Goal: Transaction & Acquisition: Purchase product/service

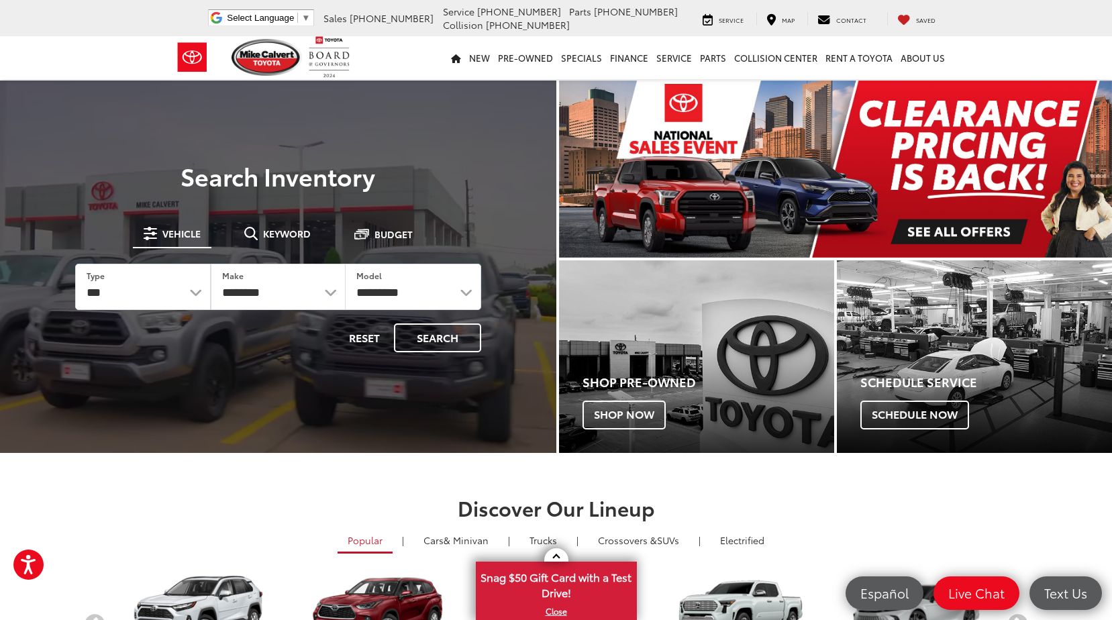
click at [268, 5] on div "Mike Calvert Toyota Select Language ​ ▼ Sales 713-597-5313 Service 346-577-8734…" at bounding box center [556, 18] width 785 height 36
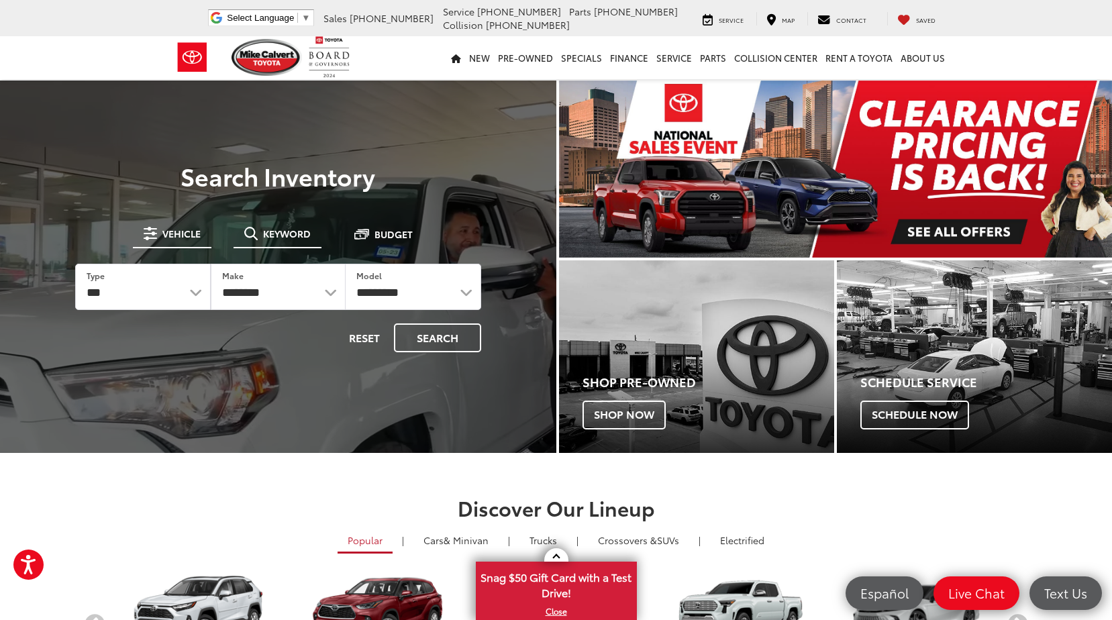
click at [275, 226] on button "Keyword" at bounding box center [278, 234] width 88 height 24
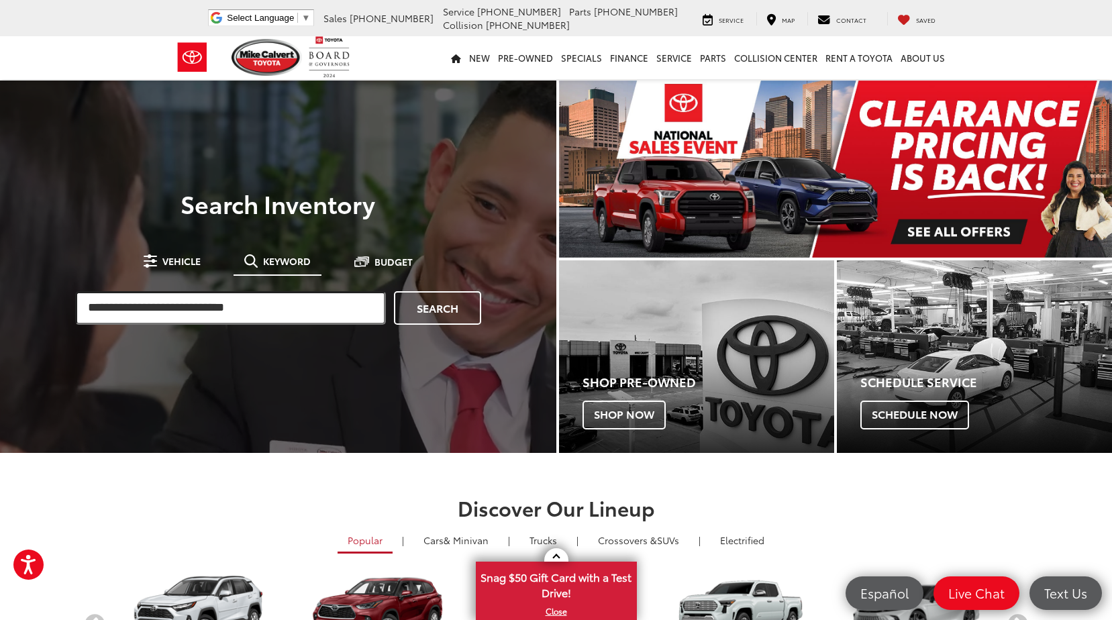
click at [254, 319] on input "search" at bounding box center [230, 308] width 311 height 34
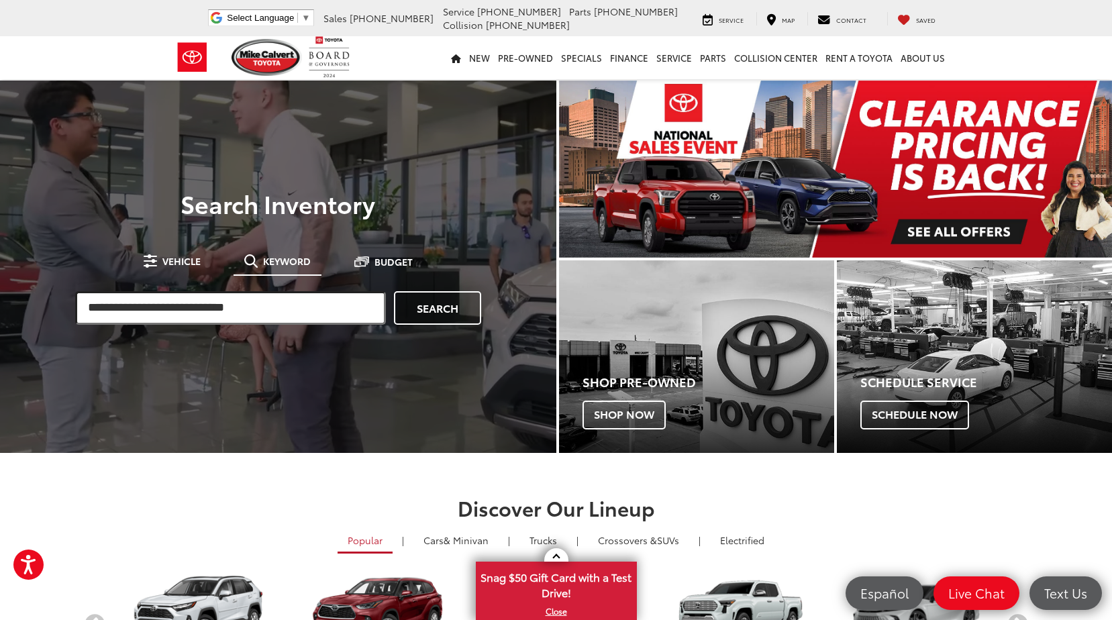
click at [256, 316] on input "search" at bounding box center [230, 308] width 311 height 34
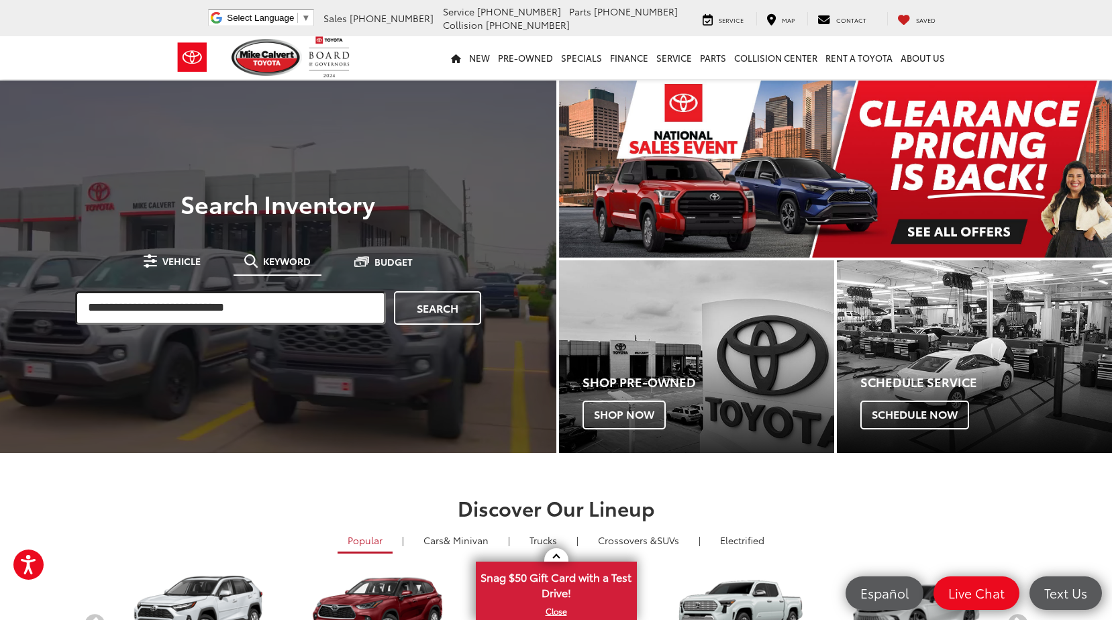
click at [286, 309] on input "search" at bounding box center [230, 308] width 311 height 34
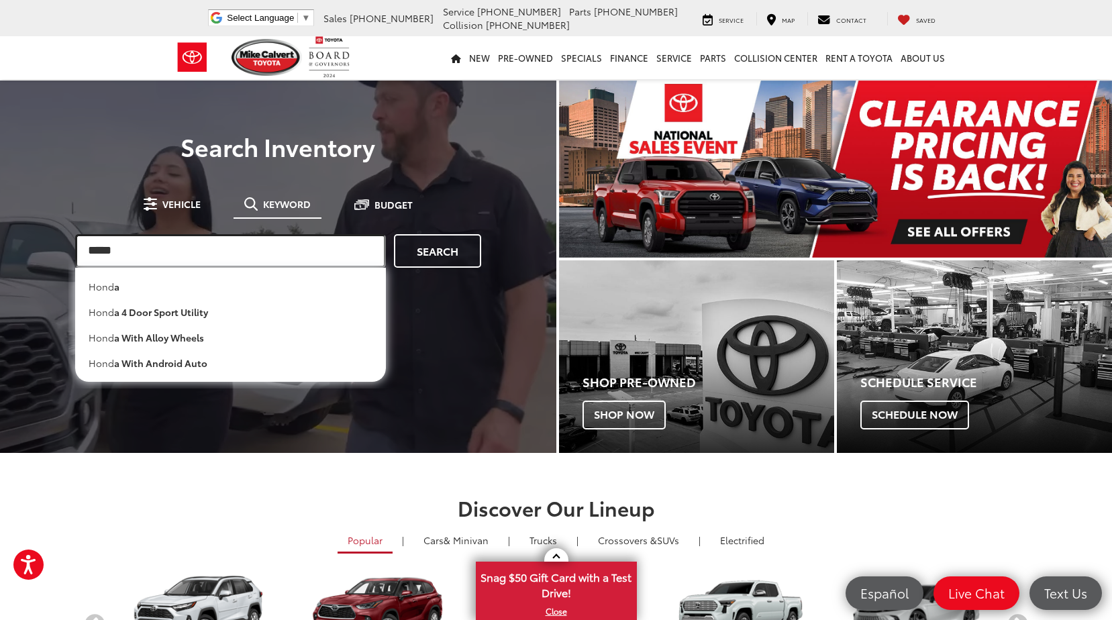
type input "*****"
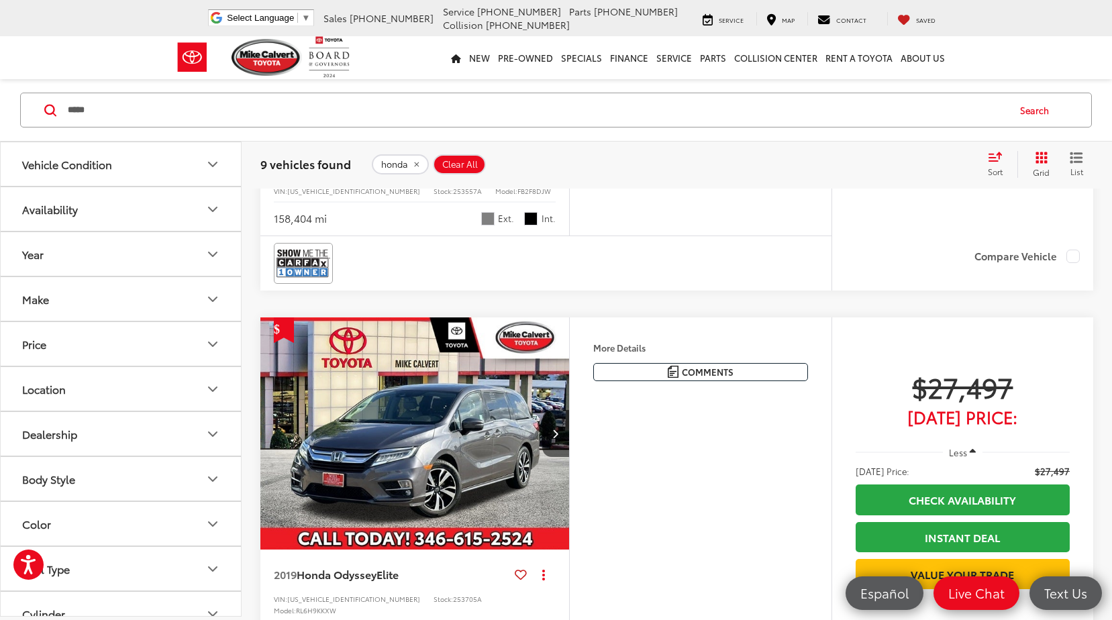
drag, startPoint x: 1030, startPoint y: 277, endPoint x: 993, endPoint y: 305, distance: 46.0
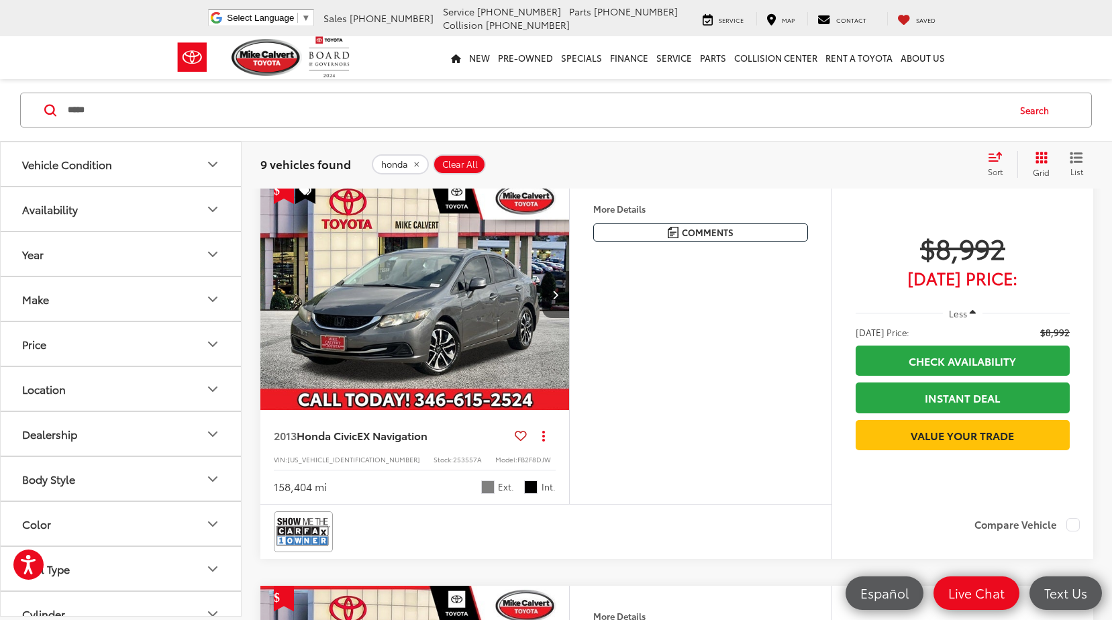
click at [265, 110] on input "*****" at bounding box center [536, 110] width 941 height 32
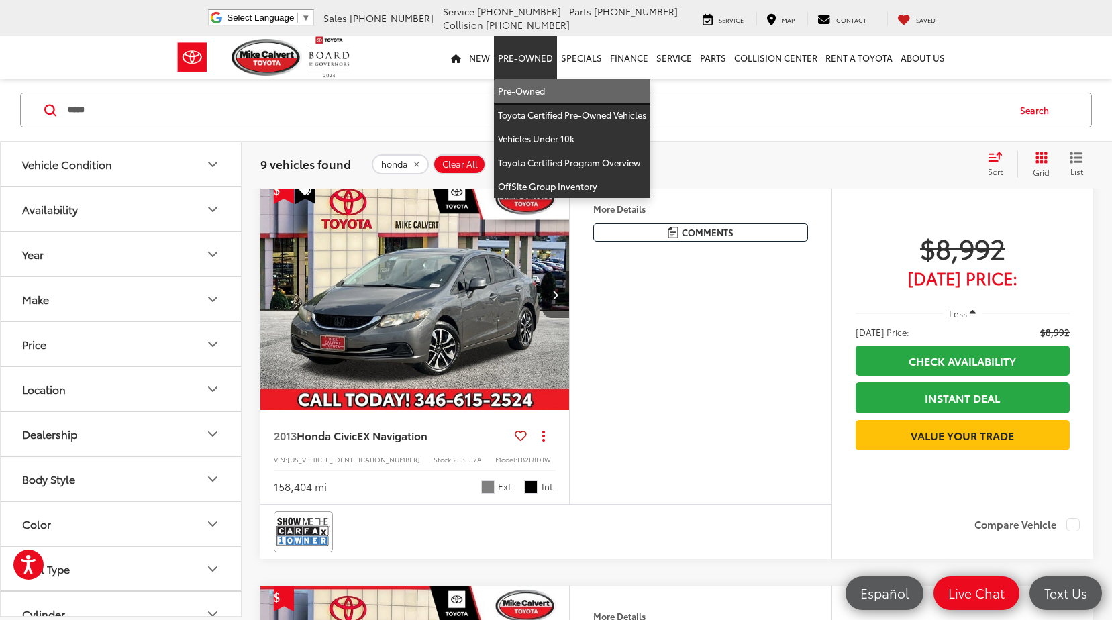
click at [514, 87] on link "Pre-Owned" at bounding box center [572, 91] width 156 height 24
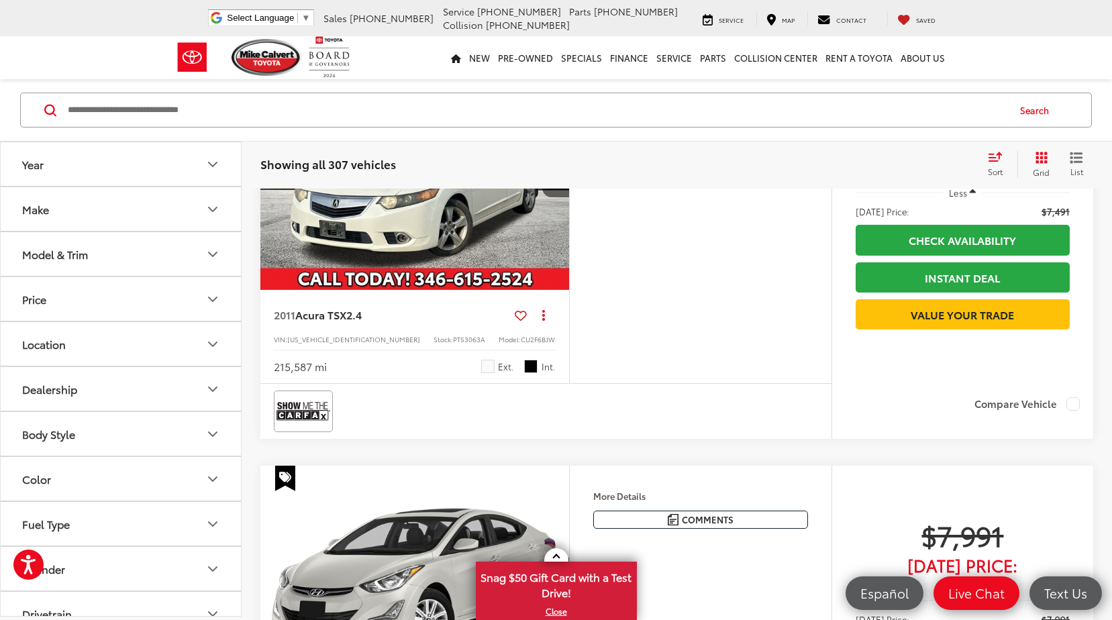
scroll to position [1879, 0]
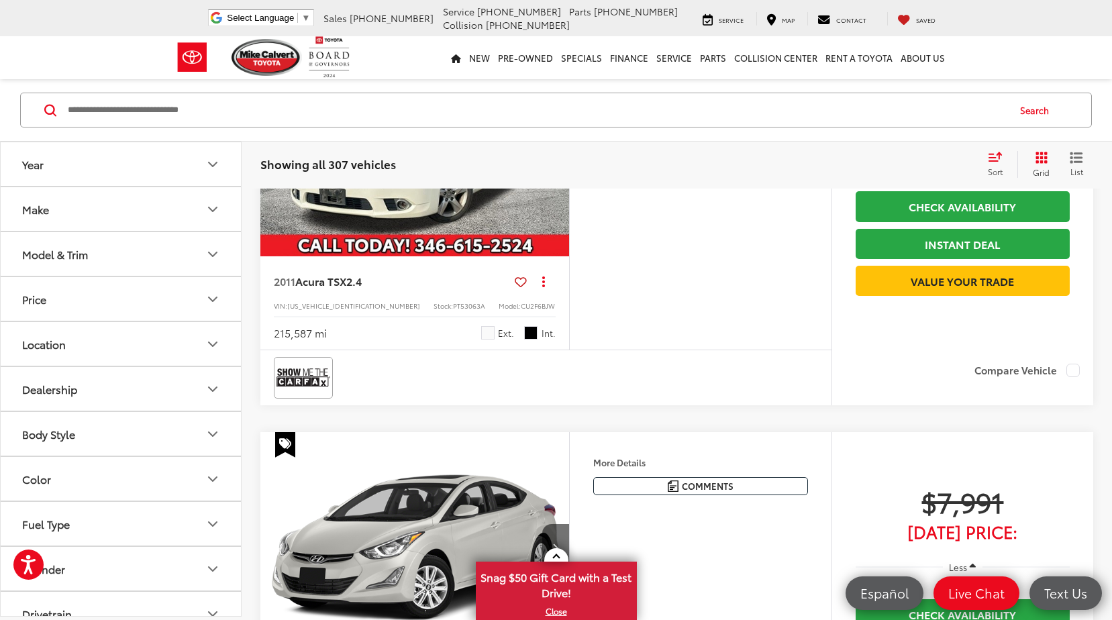
click at [123, 297] on button "Price" at bounding box center [122, 299] width 242 height 44
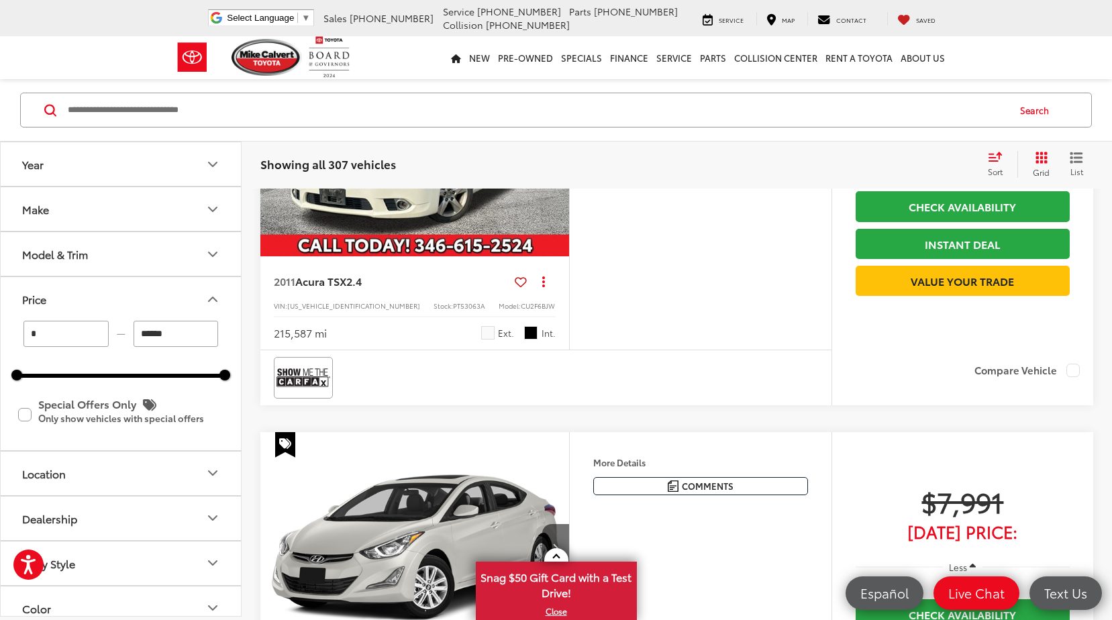
drag, startPoint x: 148, startPoint y: 326, endPoint x: 102, endPoint y: 324, distance: 46.4
click at [102, 324] on div "* — ******" at bounding box center [121, 334] width 208 height 26
type input "******"
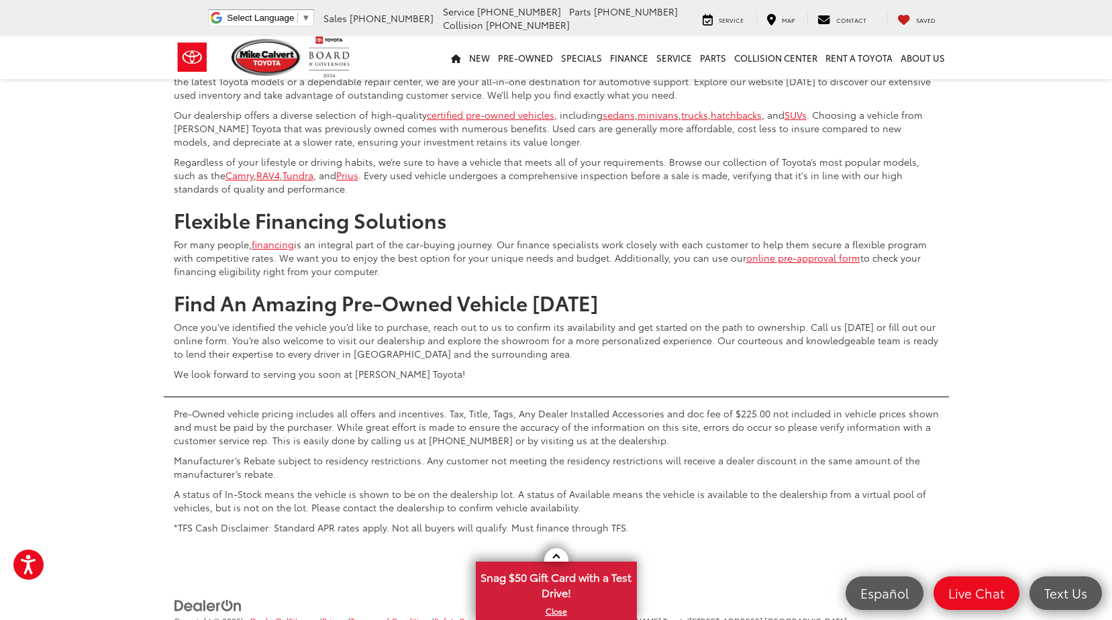
scroll to position [5193, 0]
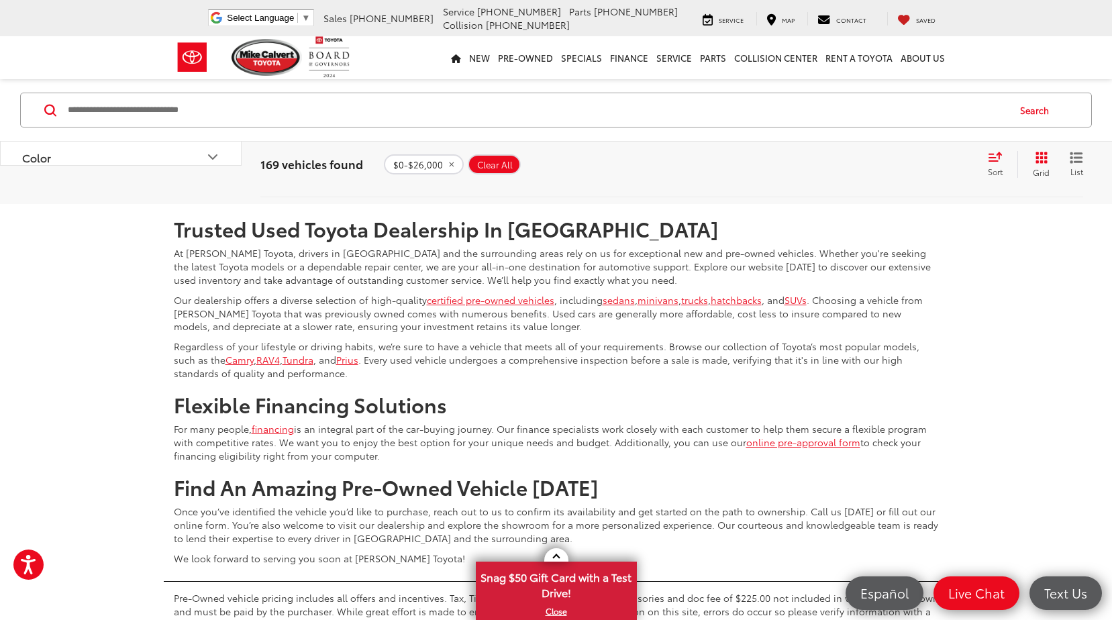
scroll to position [4986, 0]
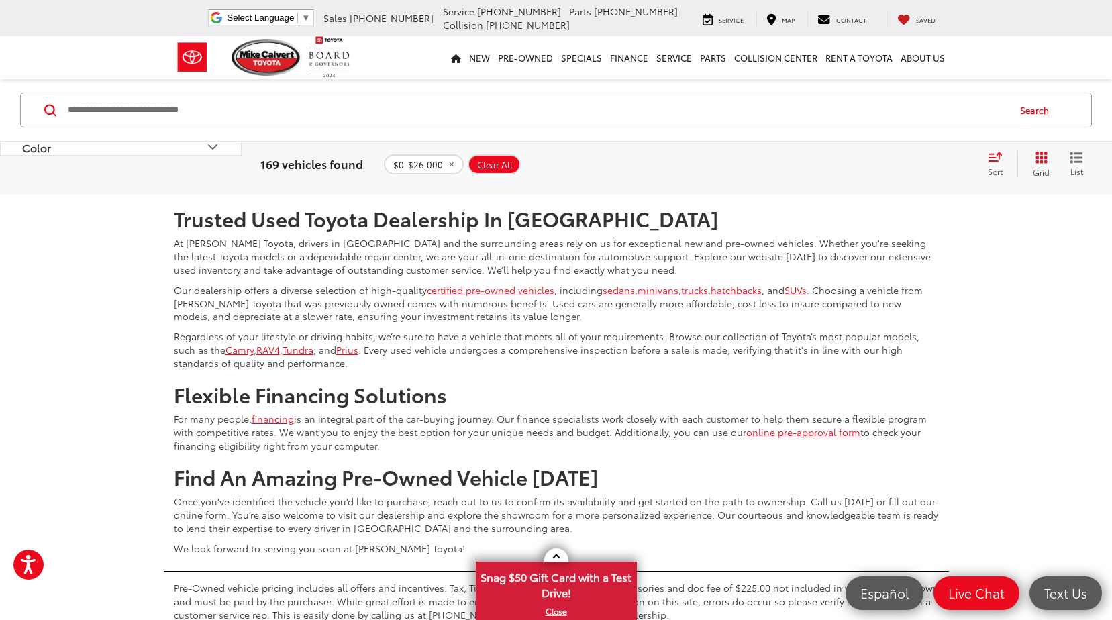
click at [863, 166] on link "3" at bounding box center [873, 154] width 21 height 24
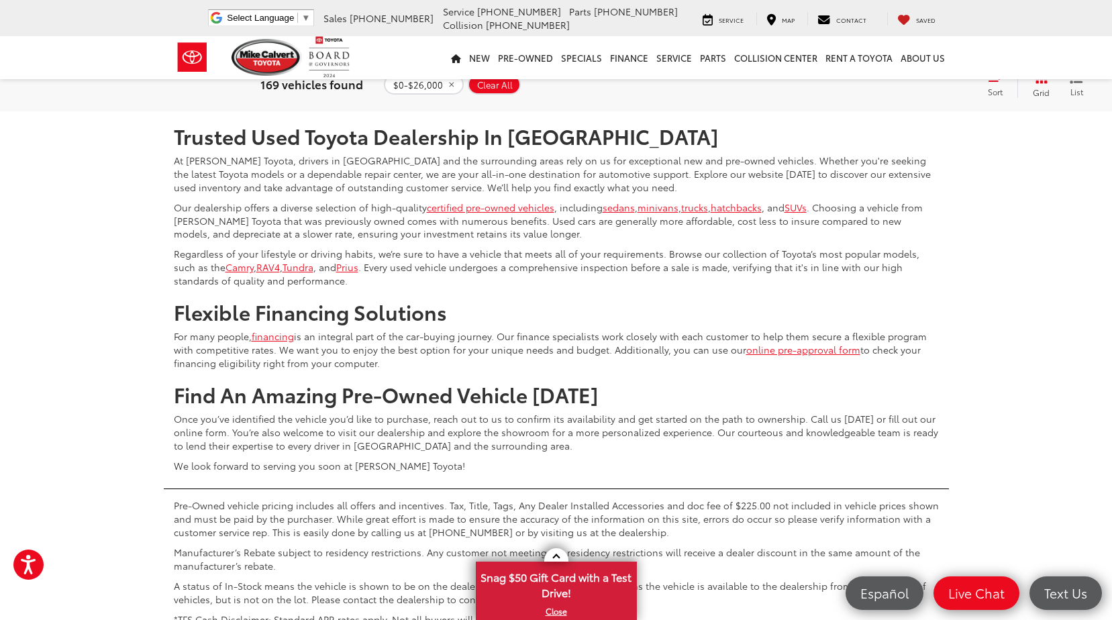
scroll to position [5179, 0]
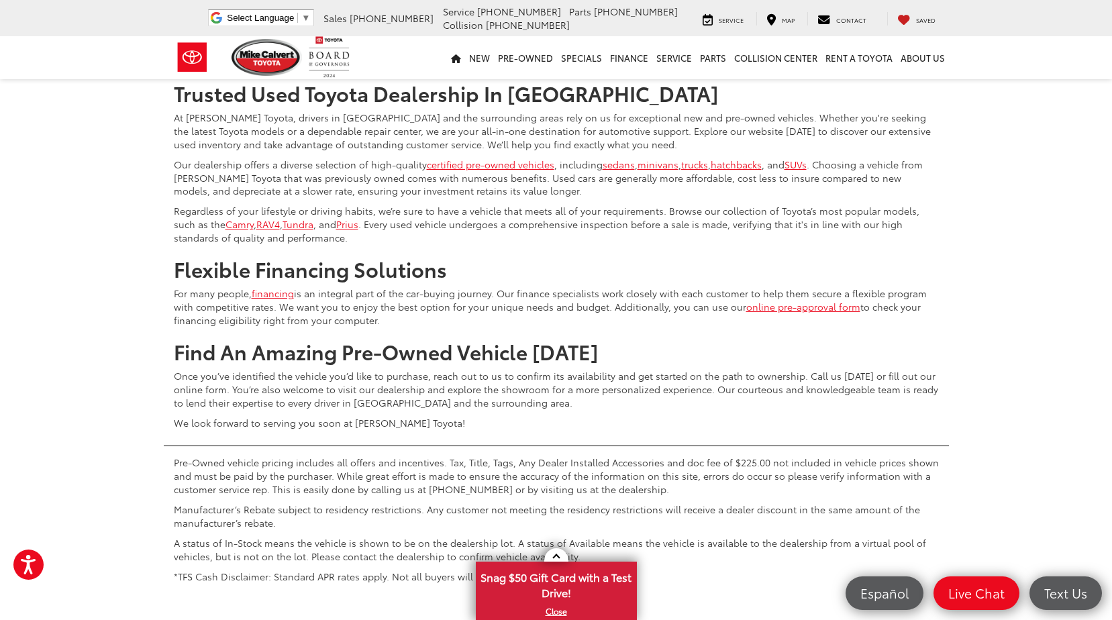
click at [883, 41] on link "4" at bounding box center [893, 29] width 21 height 24
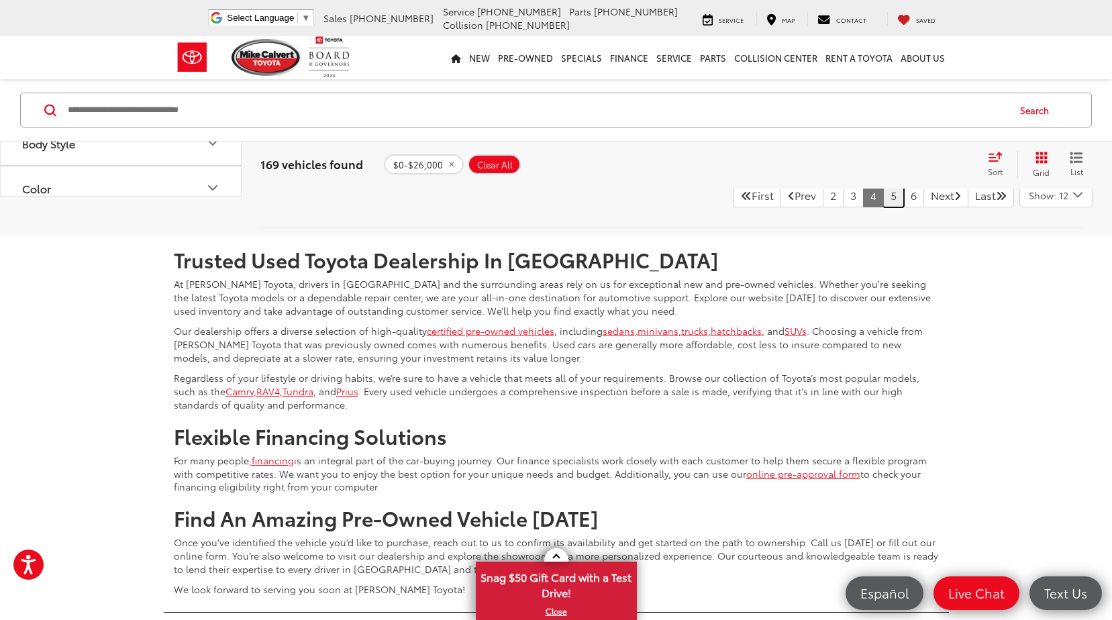
scroll to position [5058, 0]
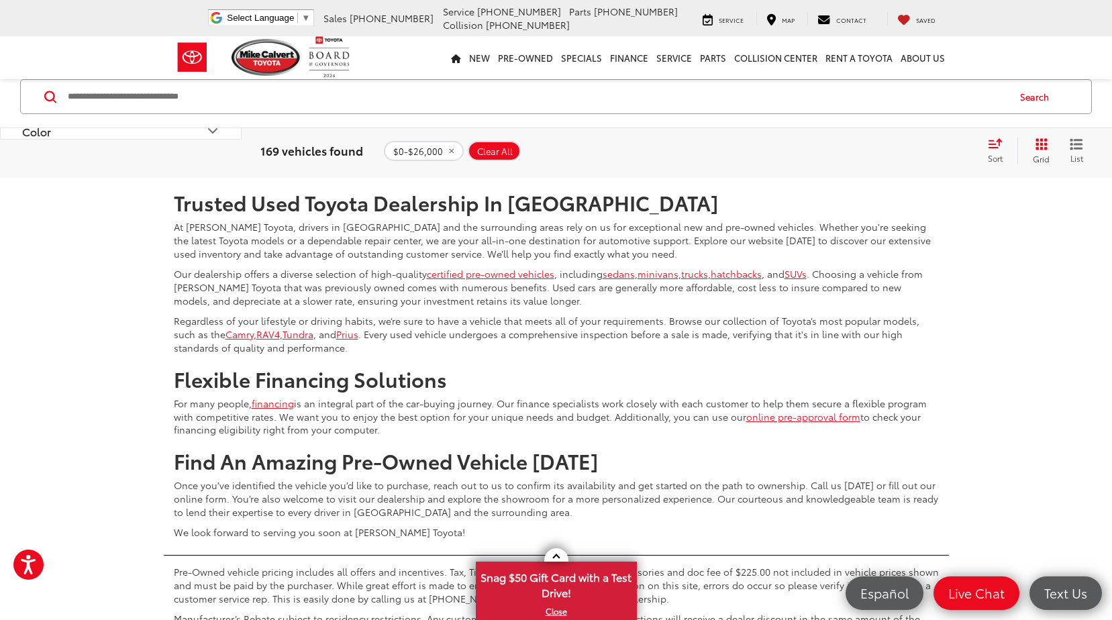
click at [883, 150] on link "5" at bounding box center [893, 138] width 21 height 24
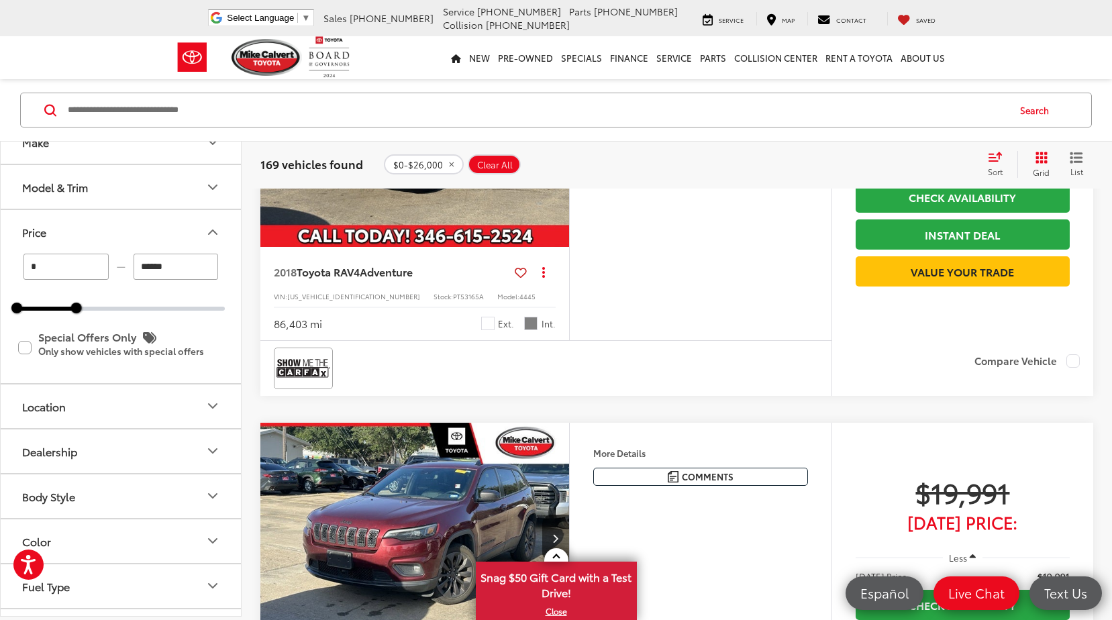
scroll to position [3625, 0]
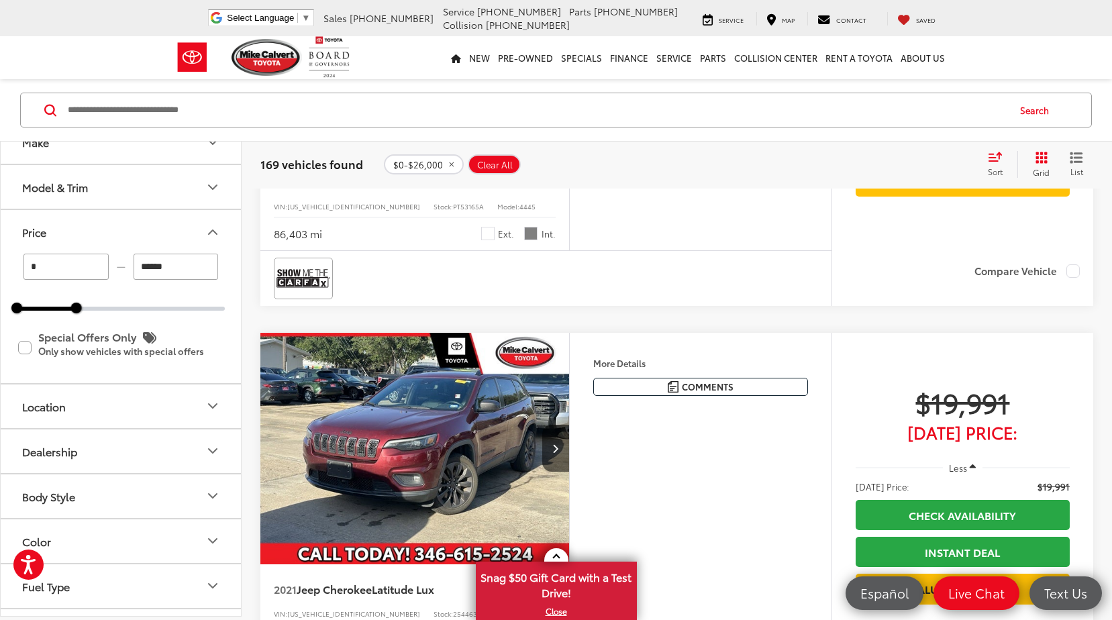
click at [558, 46] on icon "Next image" at bounding box center [555, 40] width 6 height 9
click at [558, 64] on button "Next image" at bounding box center [555, 40] width 27 height 47
click at [560, 64] on button "Next image" at bounding box center [555, 40] width 27 height 47
click at [563, 64] on button "Next image" at bounding box center [555, 40] width 27 height 47
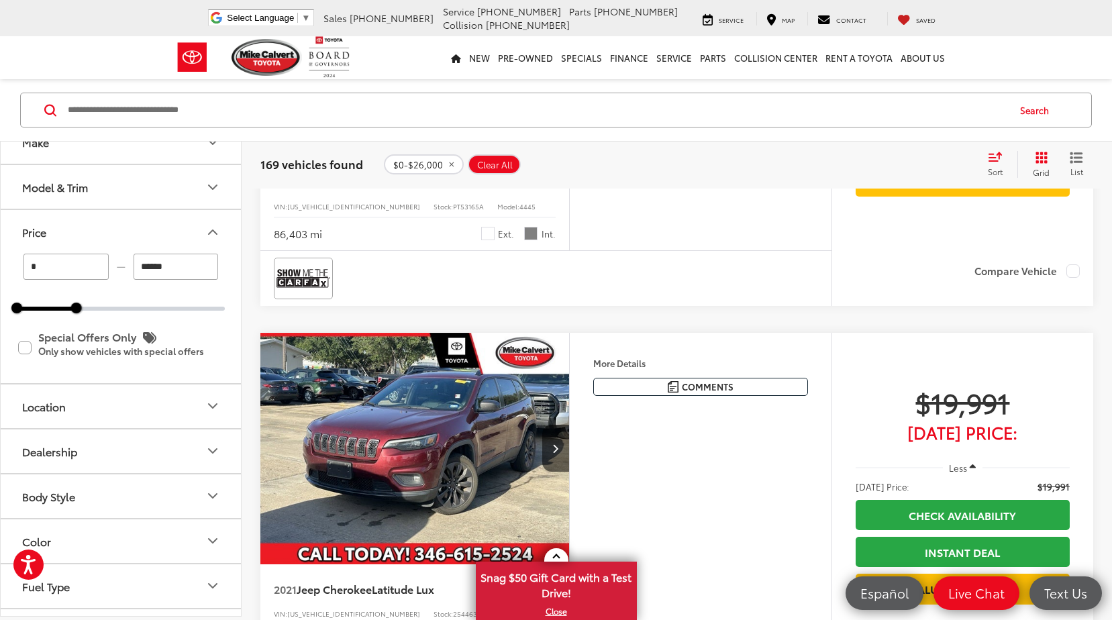
scroll to position [0, 1553]
click at [563, 158] on div "View More" at bounding box center [415, 41] width 311 height 233
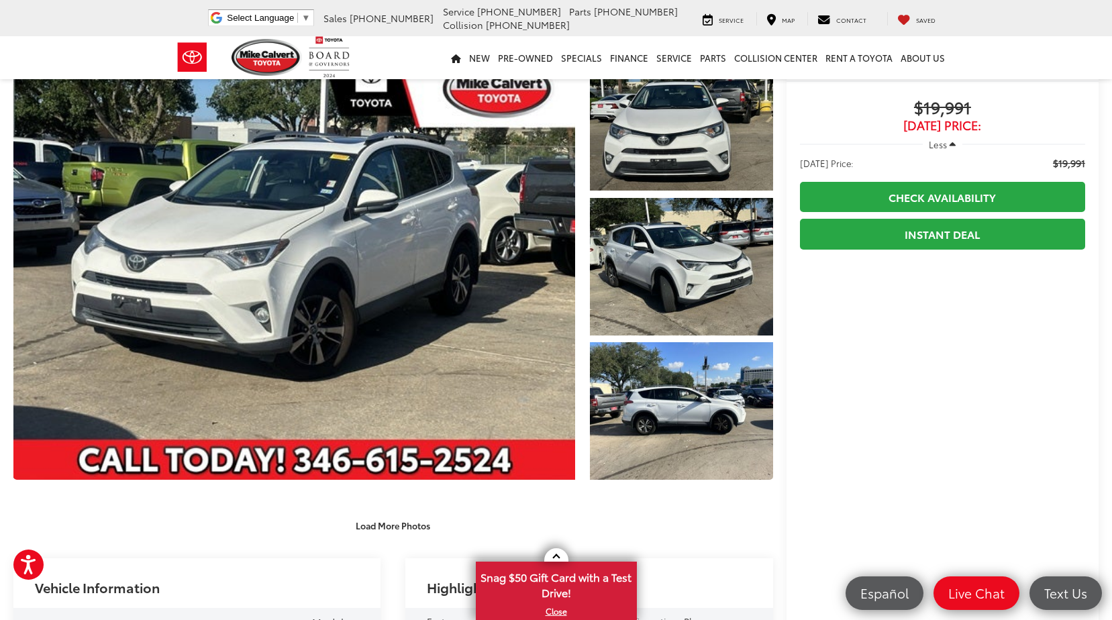
click at [9, 2] on div "Mike Calvert Toyota Select Language ​ ▼ Sales 713-597-5313 Service 346-577-8734…" at bounding box center [556, 18] width 1112 height 36
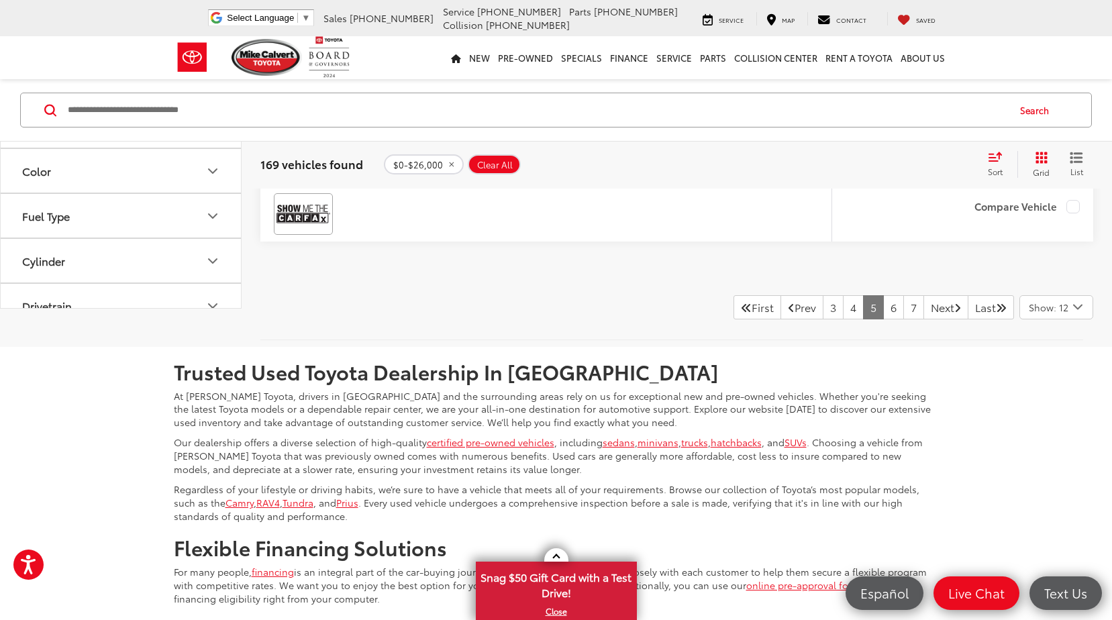
scroll to position [5035, 0]
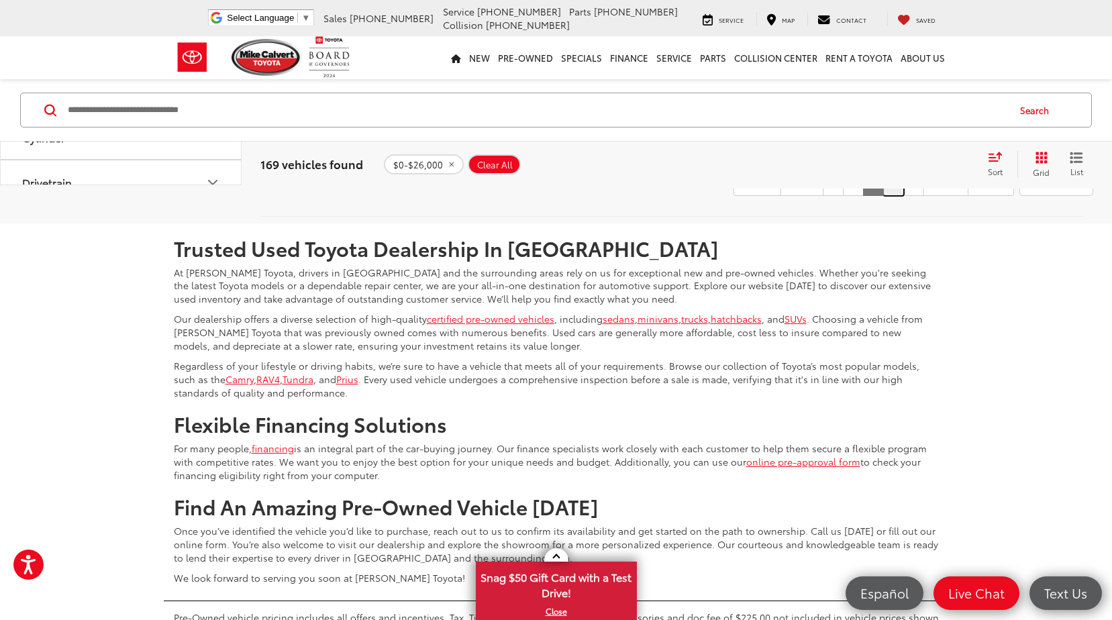
click at [883, 196] on link "6" at bounding box center [893, 184] width 21 height 24
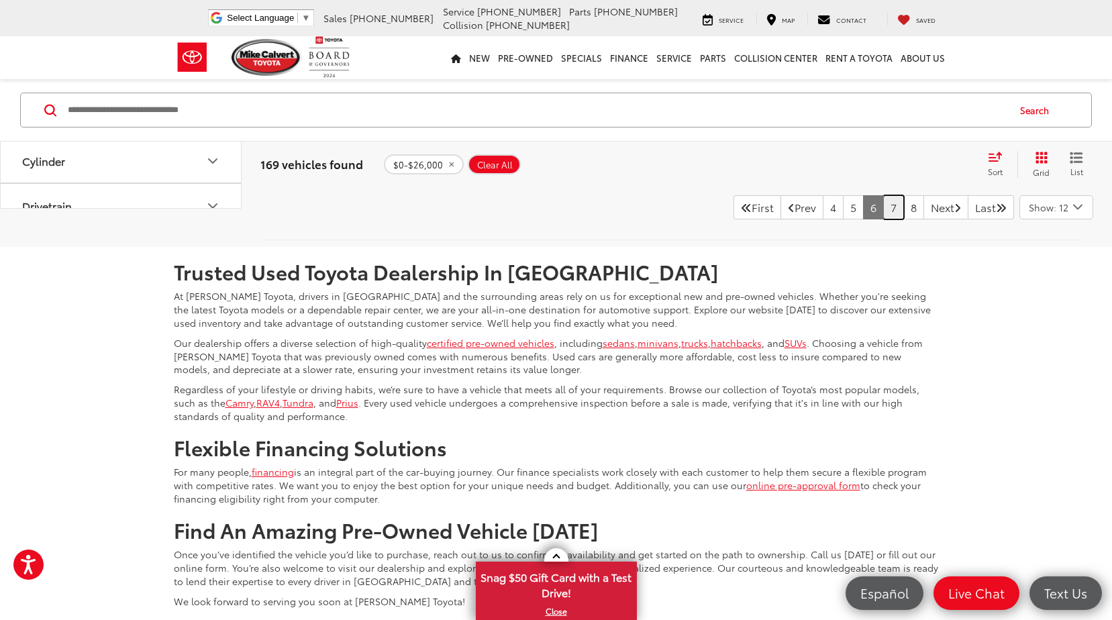
scroll to position [5008, 0]
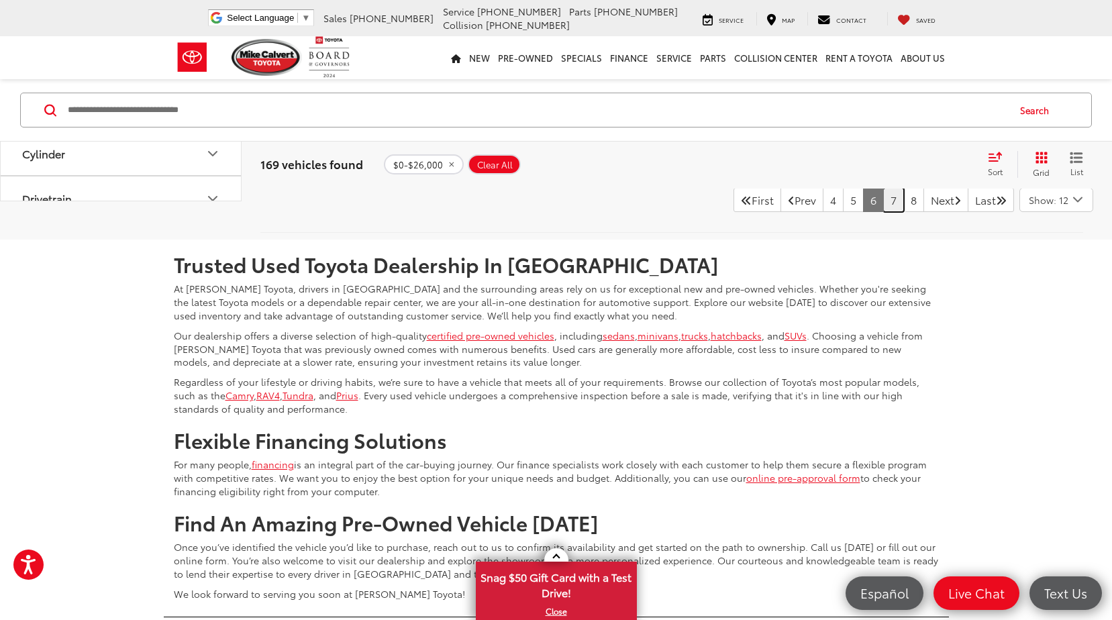
click at [883, 212] on link "7" at bounding box center [893, 200] width 21 height 24
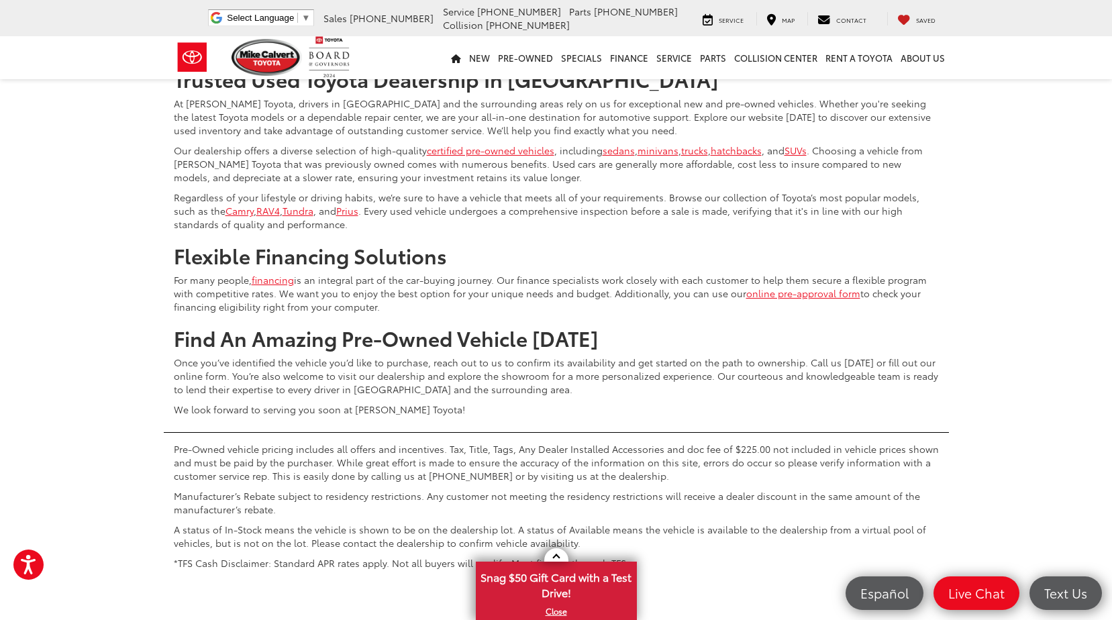
scroll to position [5144, 0]
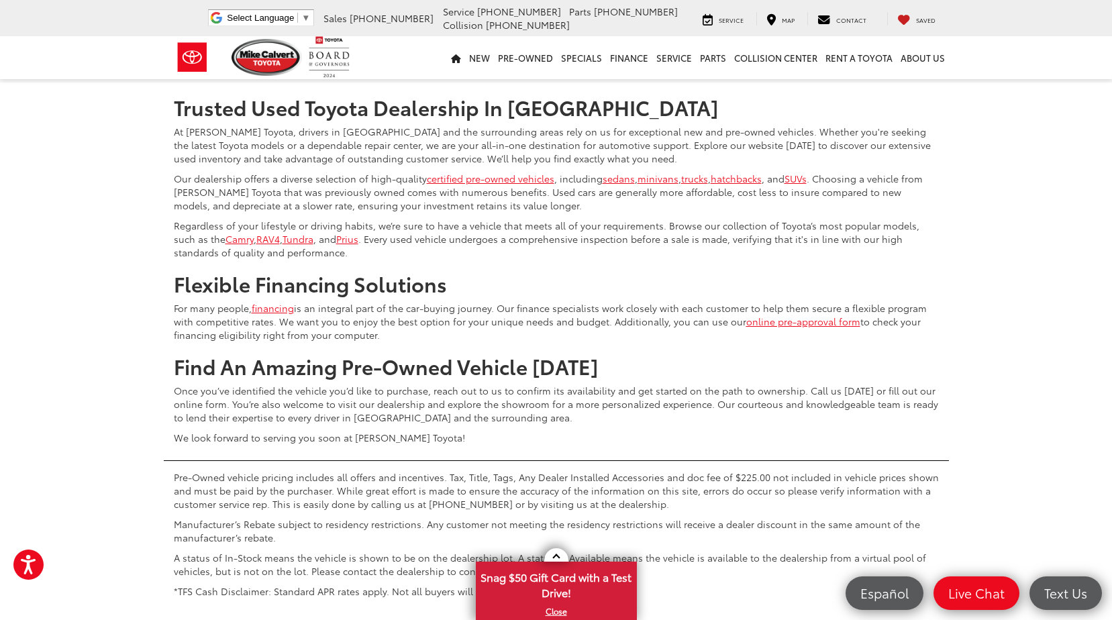
click at [883, 55] on link "8" at bounding box center [893, 43] width 21 height 24
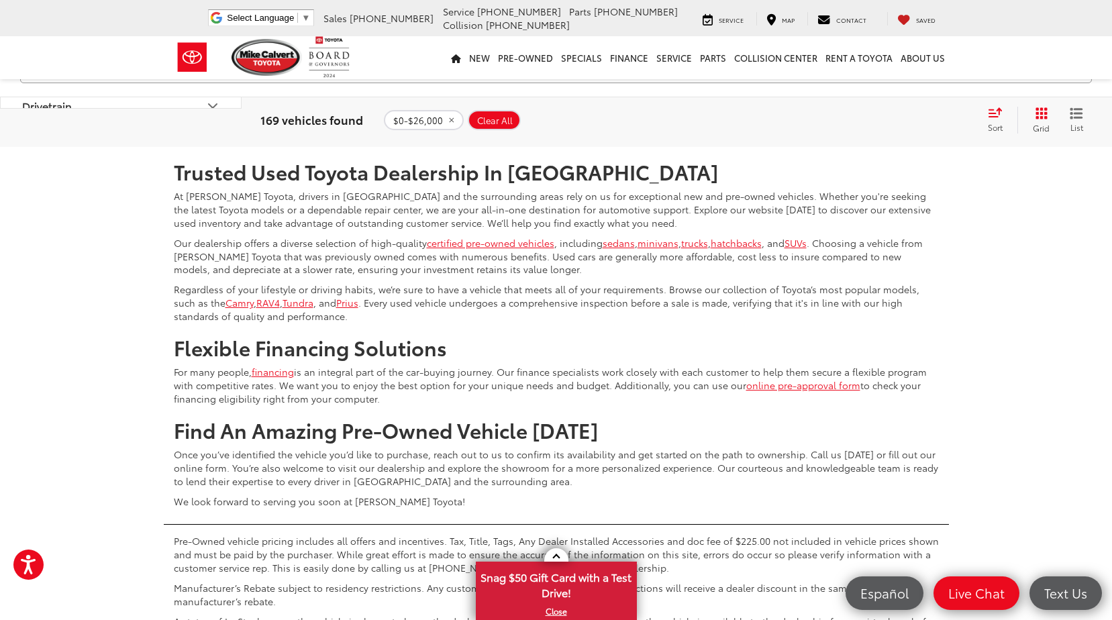
scroll to position [5108, 0]
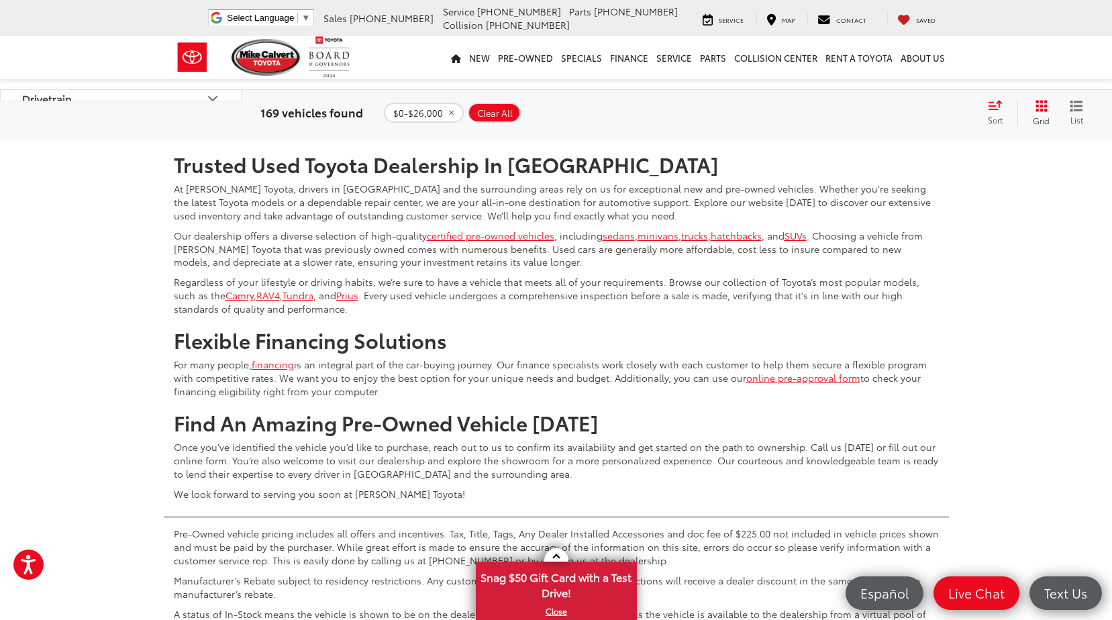
click at [879, 112] on link "9" at bounding box center [889, 100] width 21 height 24
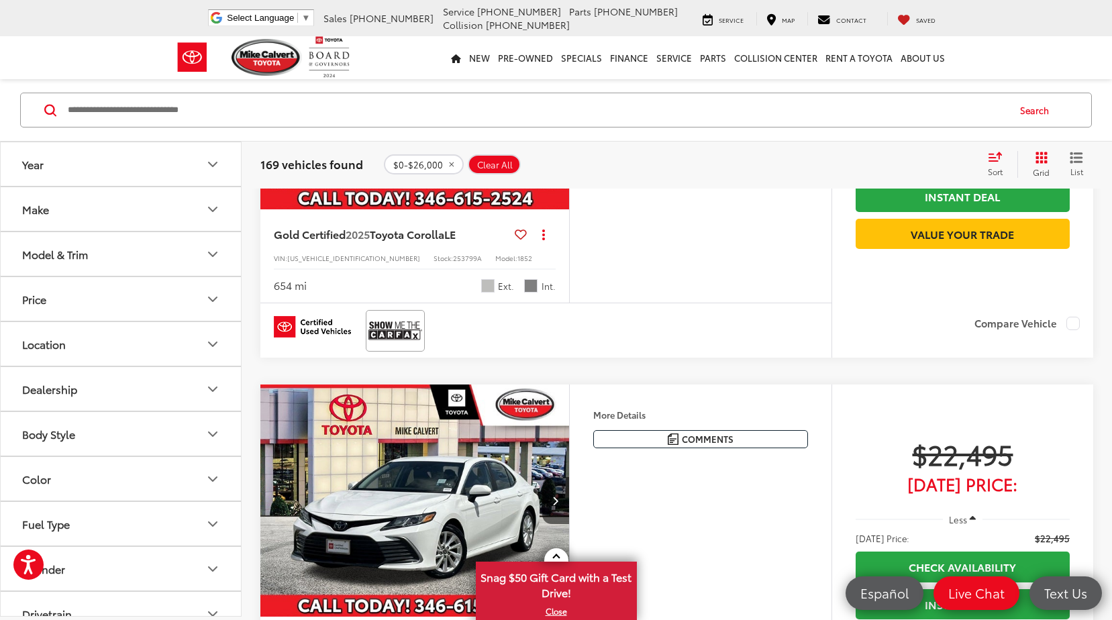
scroll to position [3132, 0]
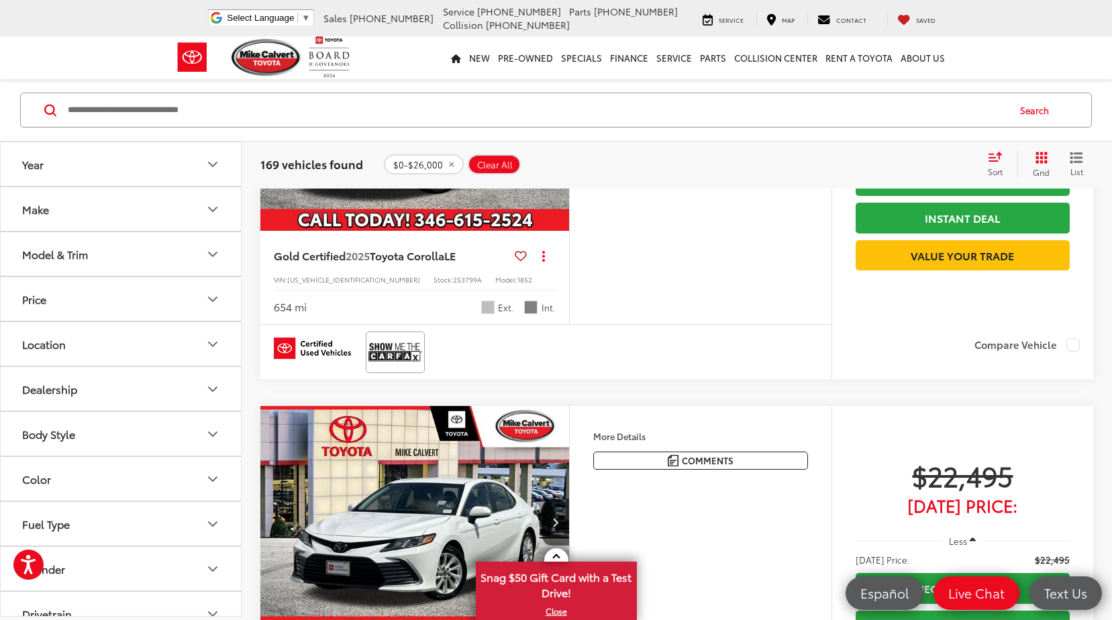
click at [548, 138] on button "Next image" at bounding box center [555, 114] width 27 height 47
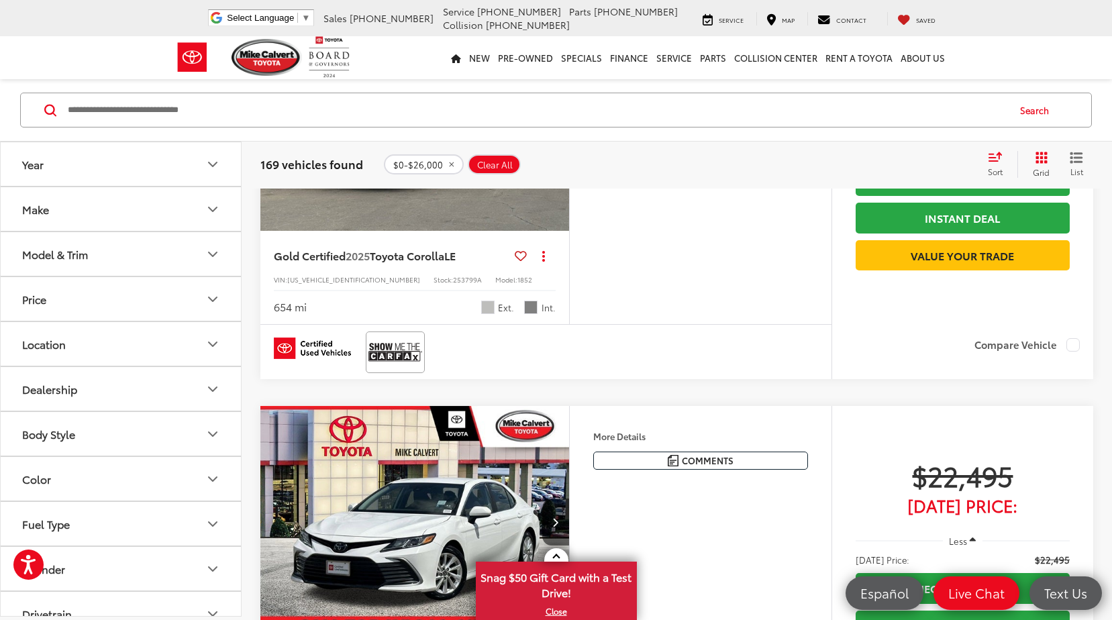
click at [548, 138] on button "Next image" at bounding box center [555, 114] width 27 height 47
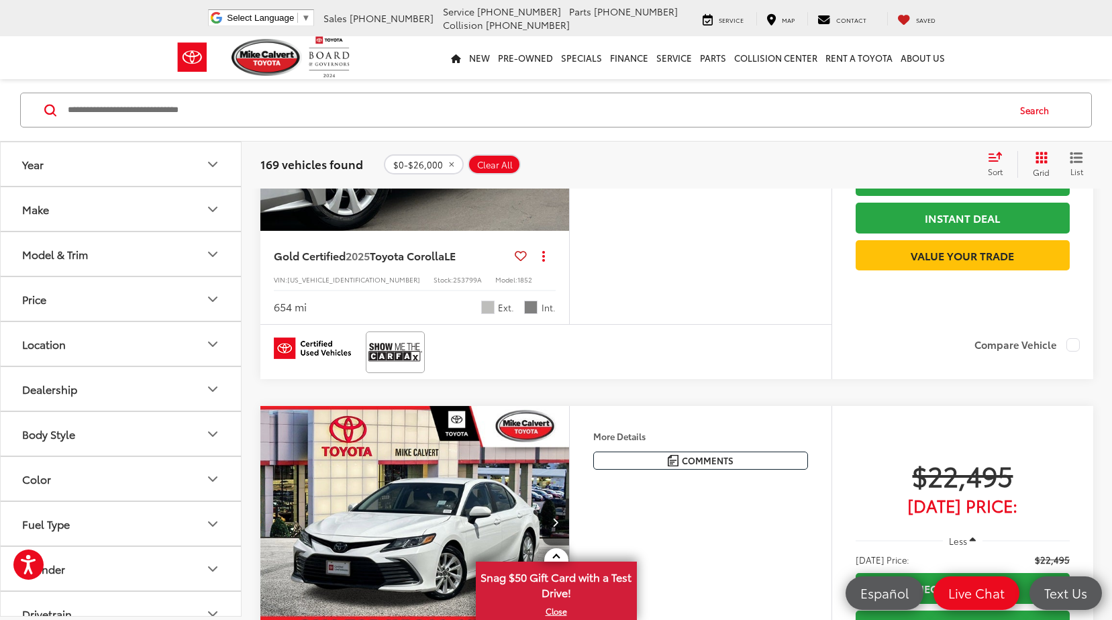
click at [548, 138] on button "Next image" at bounding box center [555, 114] width 27 height 47
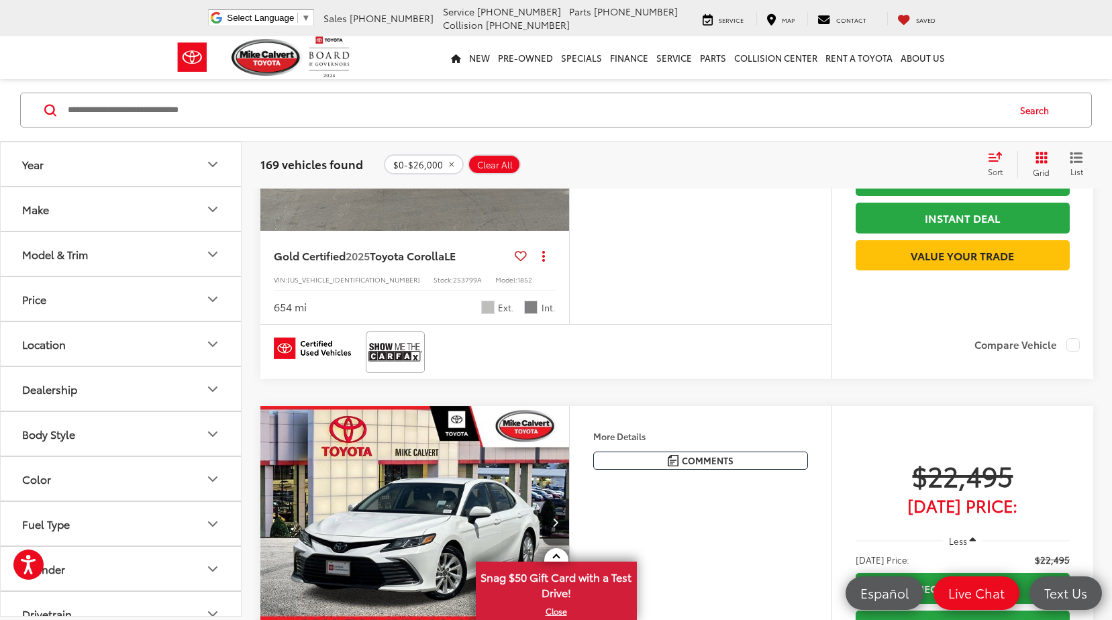
click at [548, 138] on button "Next image" at bounding box center [555, 114] width 27 height 47
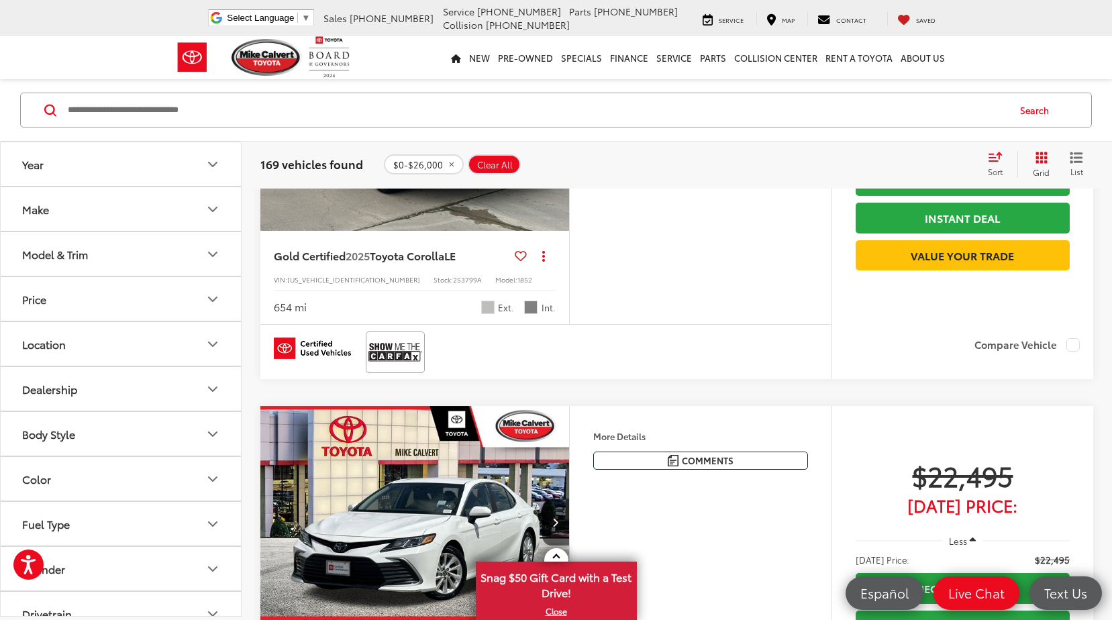
click at [548, 138] on button "Next image" at bounding box center [555, 114] width 27 height 47
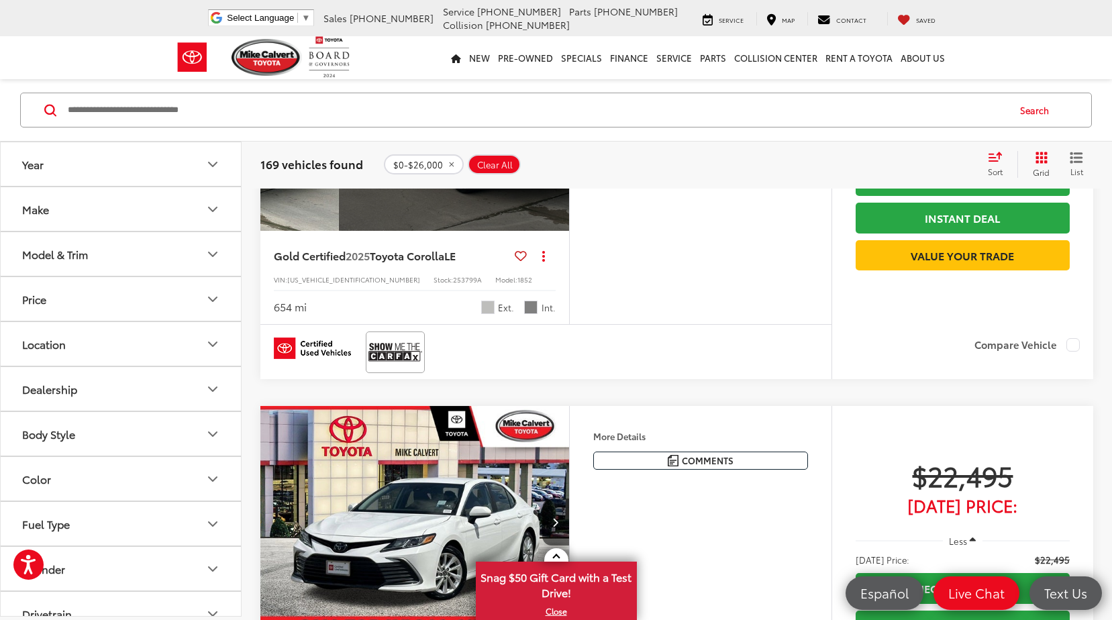
scroll to position [0, 1553]
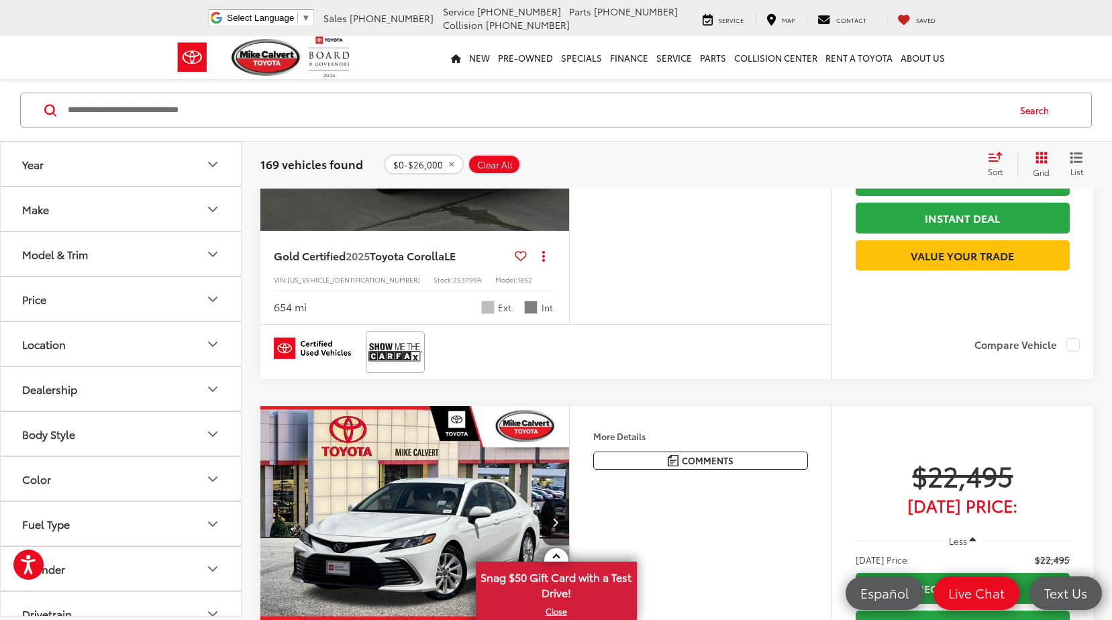
click at [548, 232] on div "View More" at bounding box center [415, 115] width 311 height 233
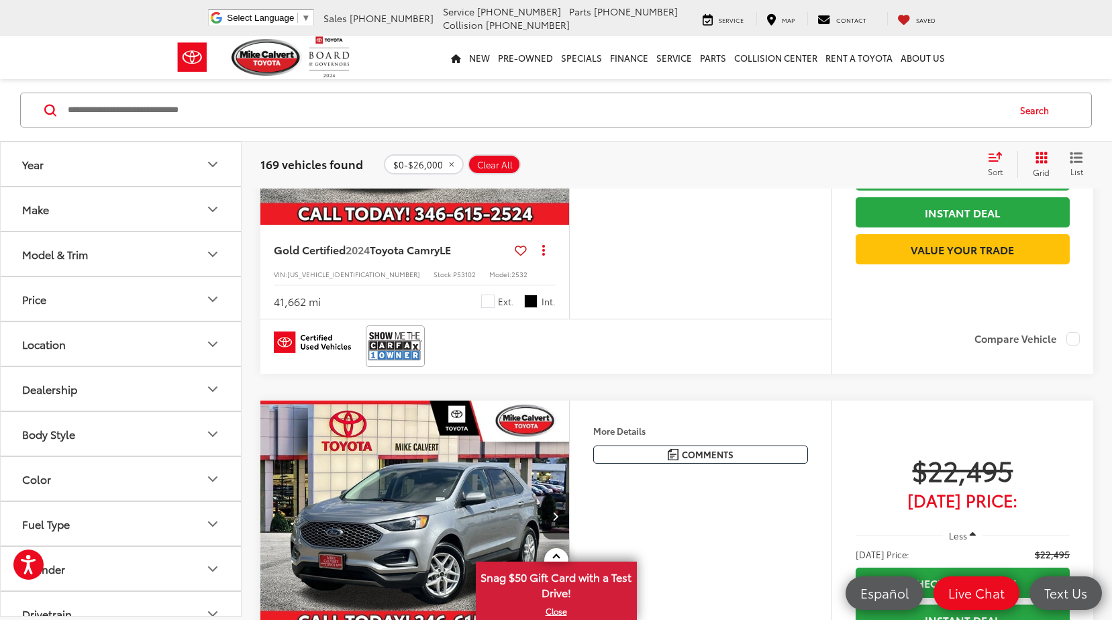
scroll to position [3609, 0]
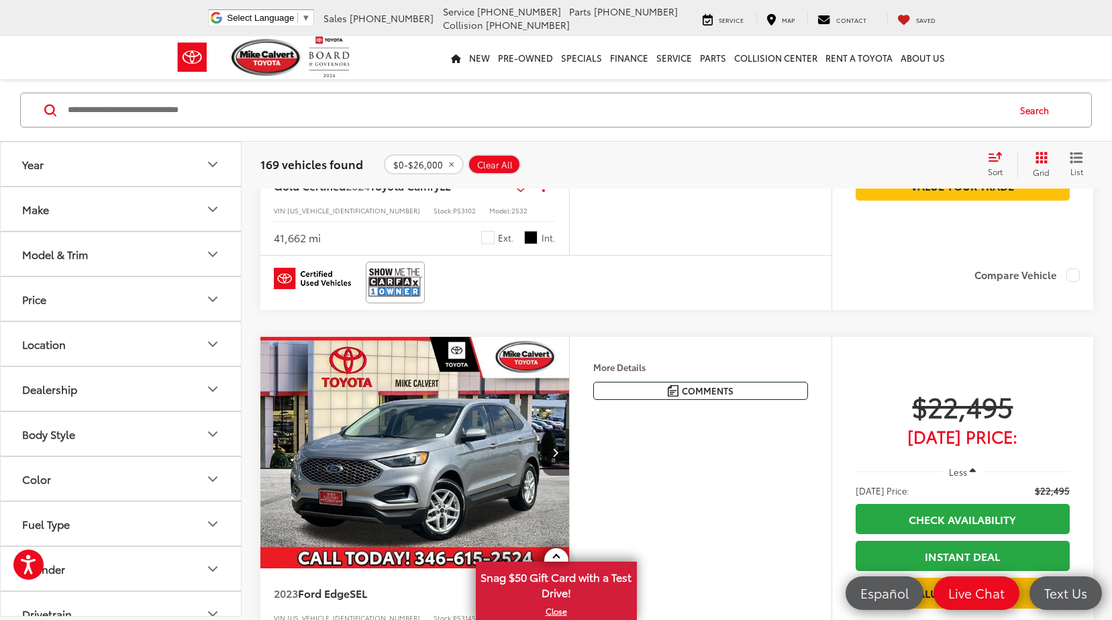
click at [434, 303] on div at bounding box center [546, 282] width 544 height 41
click at [387, 300] on img at bounding box center [395, 282] width 54 height 36
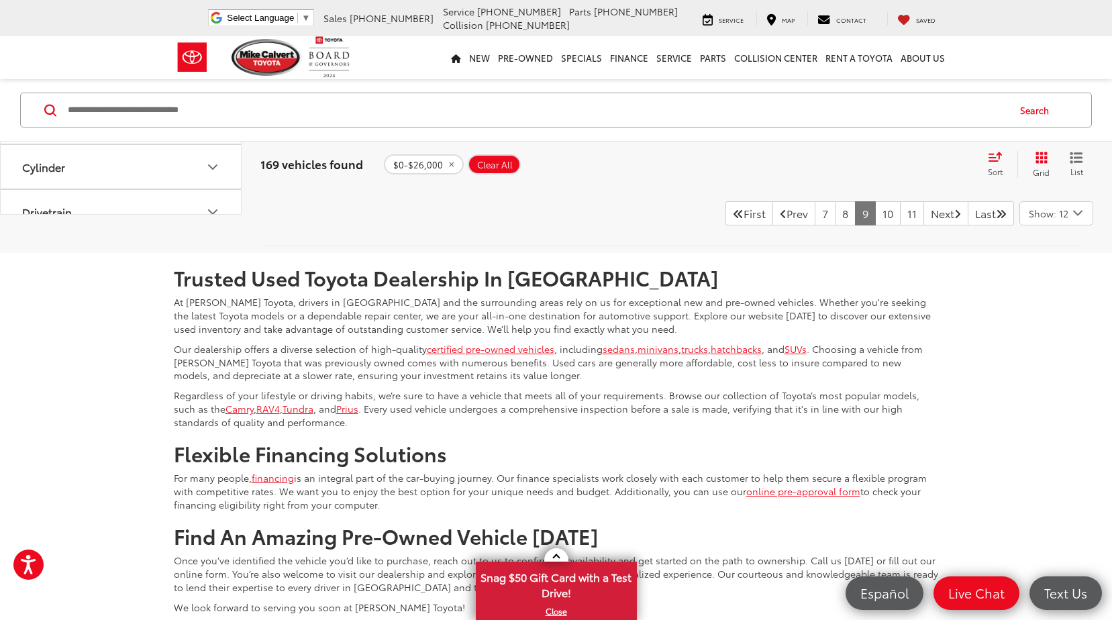
scroll to position [5052, 0]
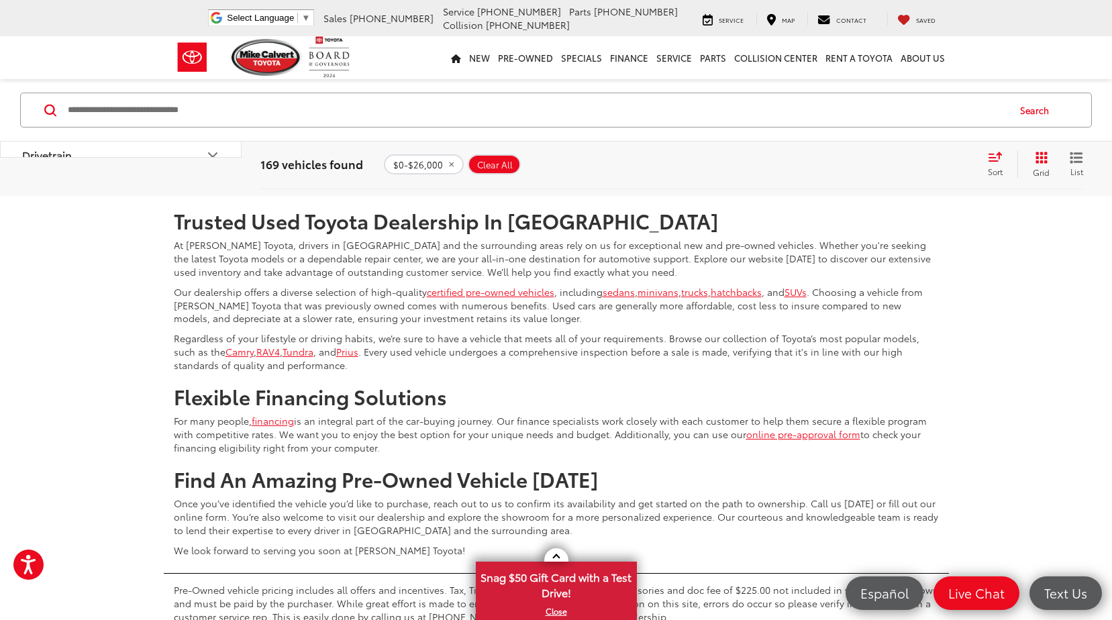
click at [875, 168] on link "10" at bounding box center [888, 156] width 26 height 24
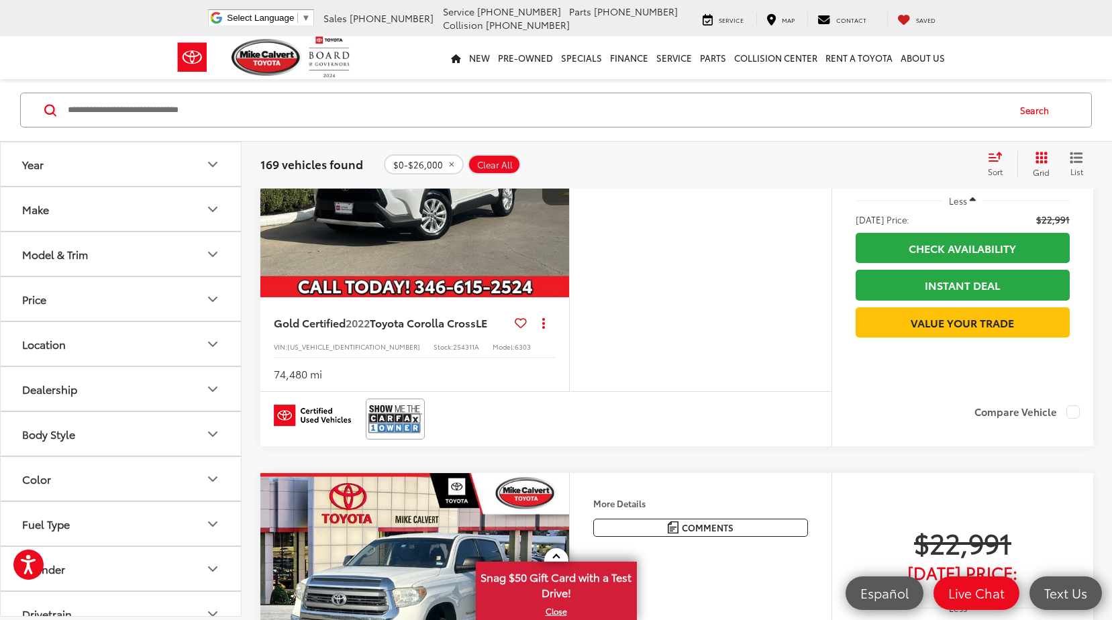
scroll to position [1429, 0]
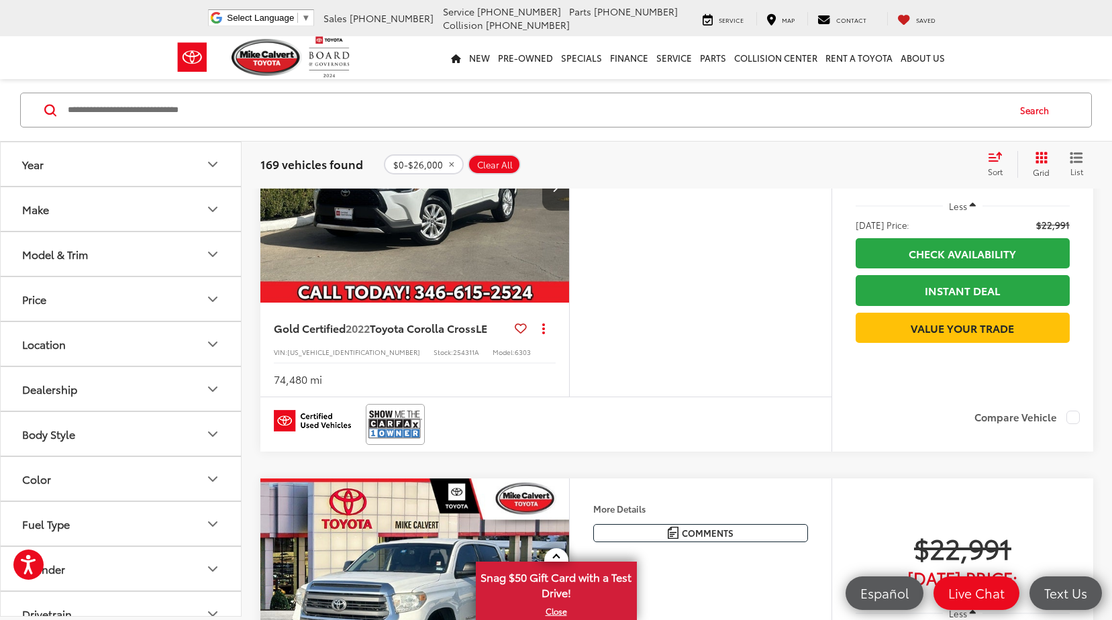
click at [544, 211] on button "Next image" at bounding box center [555, 187] width 27 height 47
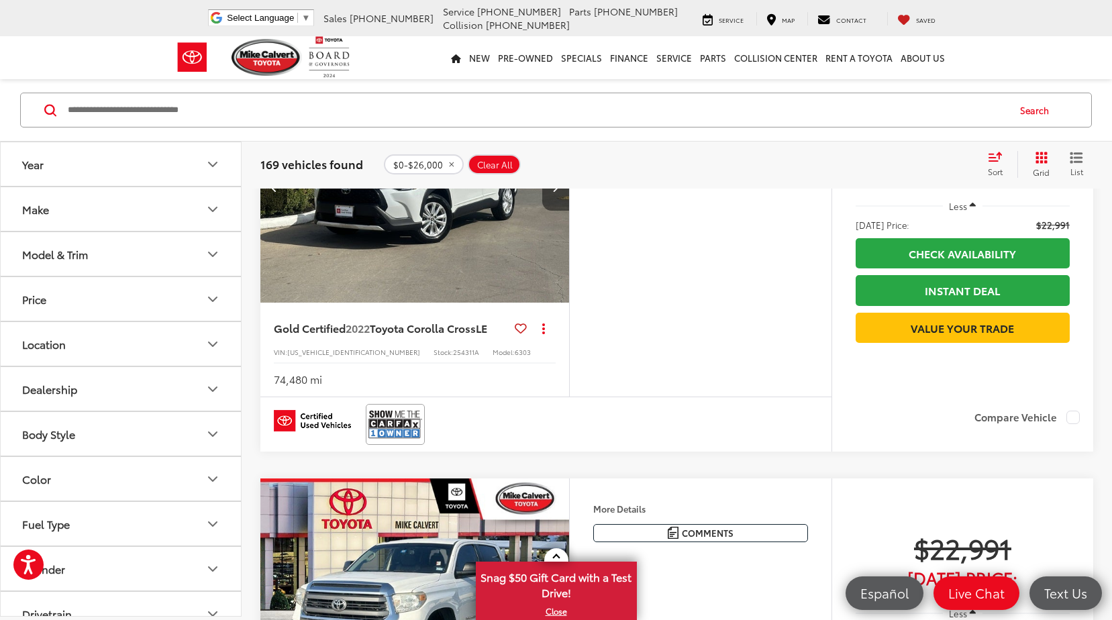
click at [544, 211] on button "Next image" at bounding box center [555, 187] width 27 height 47
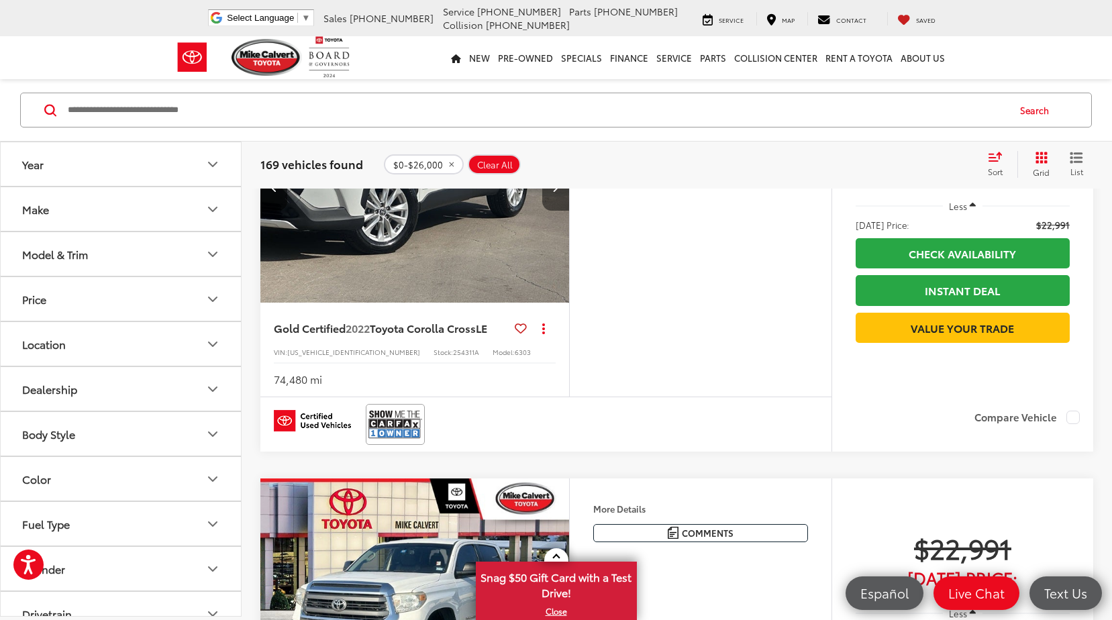
click at [544, 211] on button "Next image" at bounding box center [555, 187] width 27 height 47
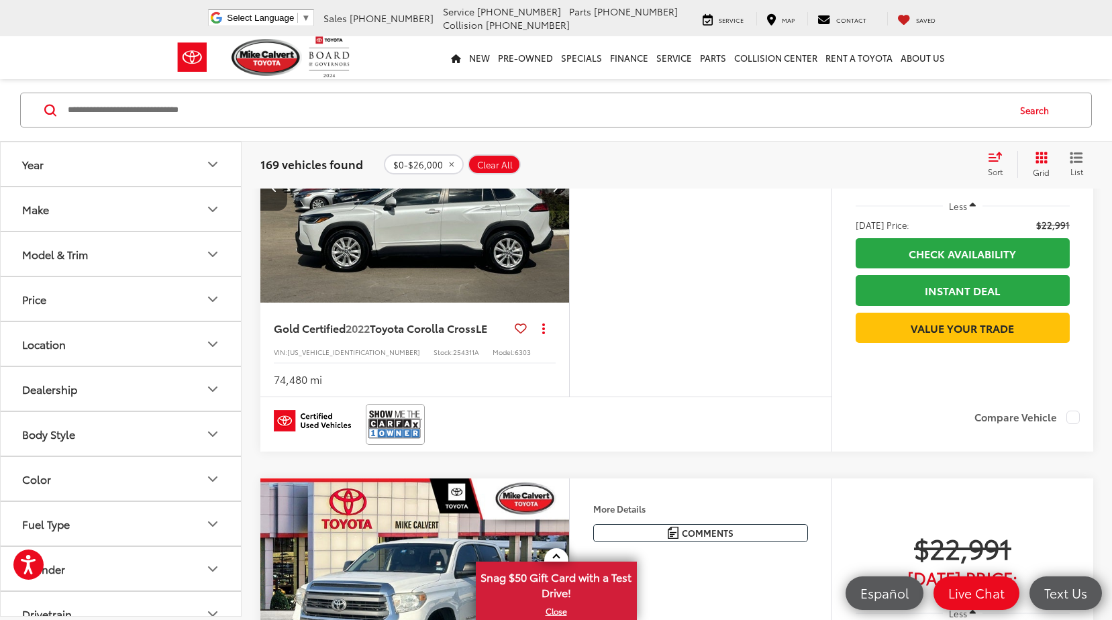
click at [544, 211] on button "Next image" at bounding box center [555, 187] width 27 height 47
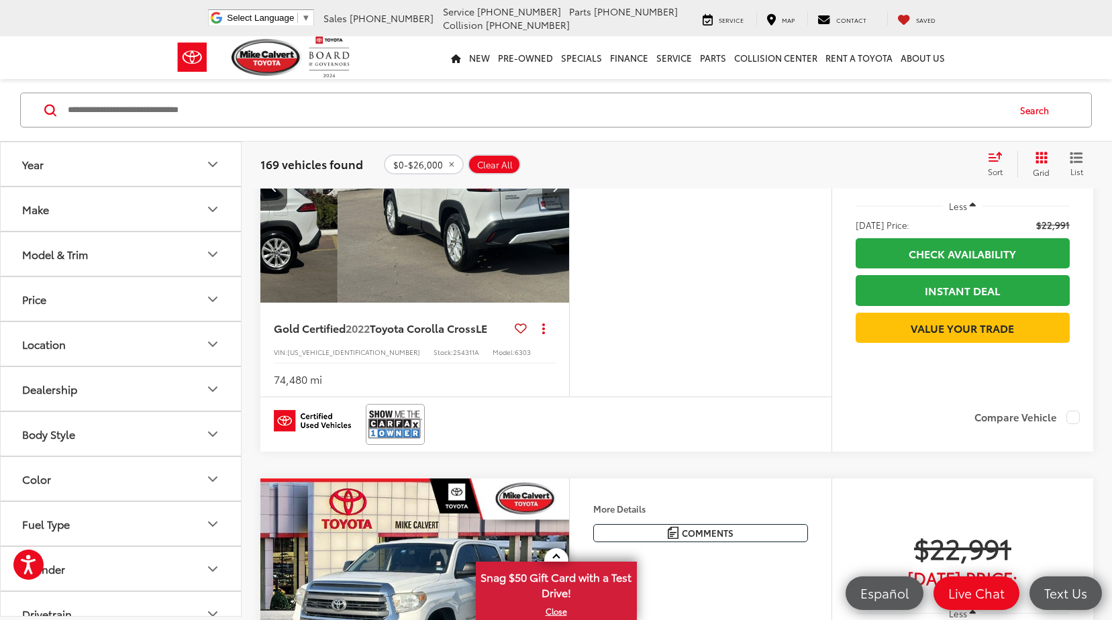
scroll to position [0, 1242]
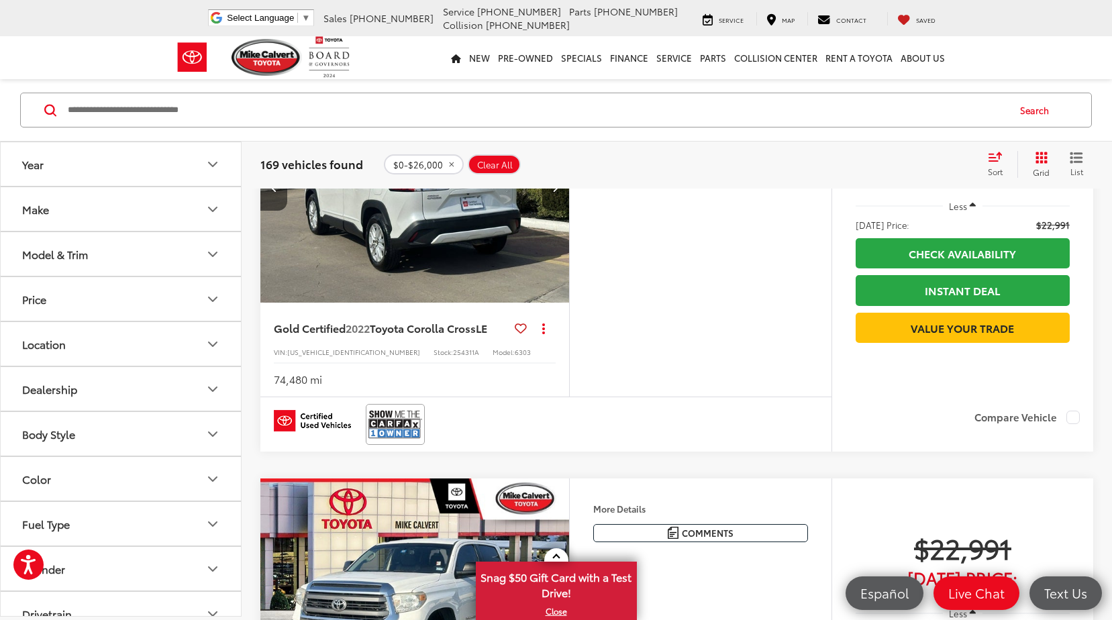
click at [544, 211] on button "Next image" at bounding box center [555, 187] width 27 height 47
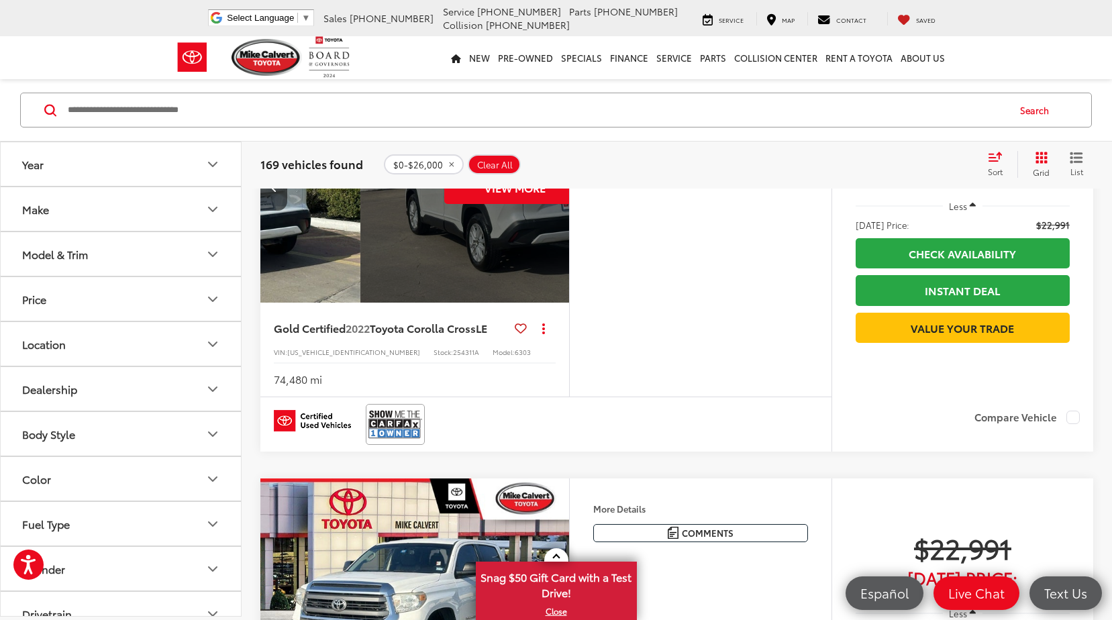
scroll to position [0, 1553]
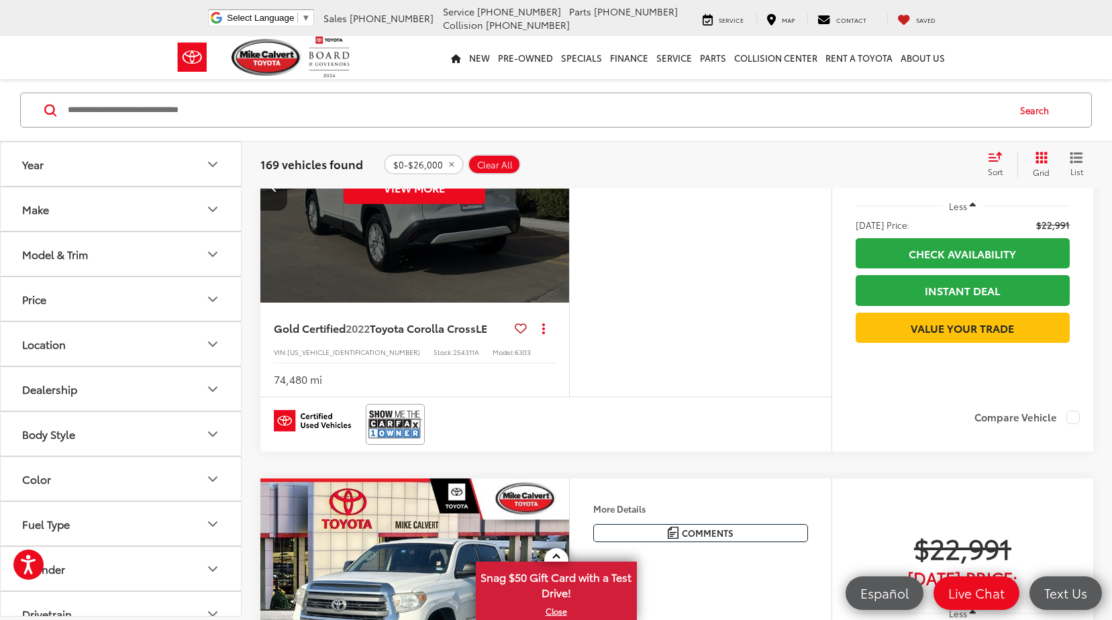
click at [544, 266] on div "View More" at bounding box center [415, 187] width 311 height 233
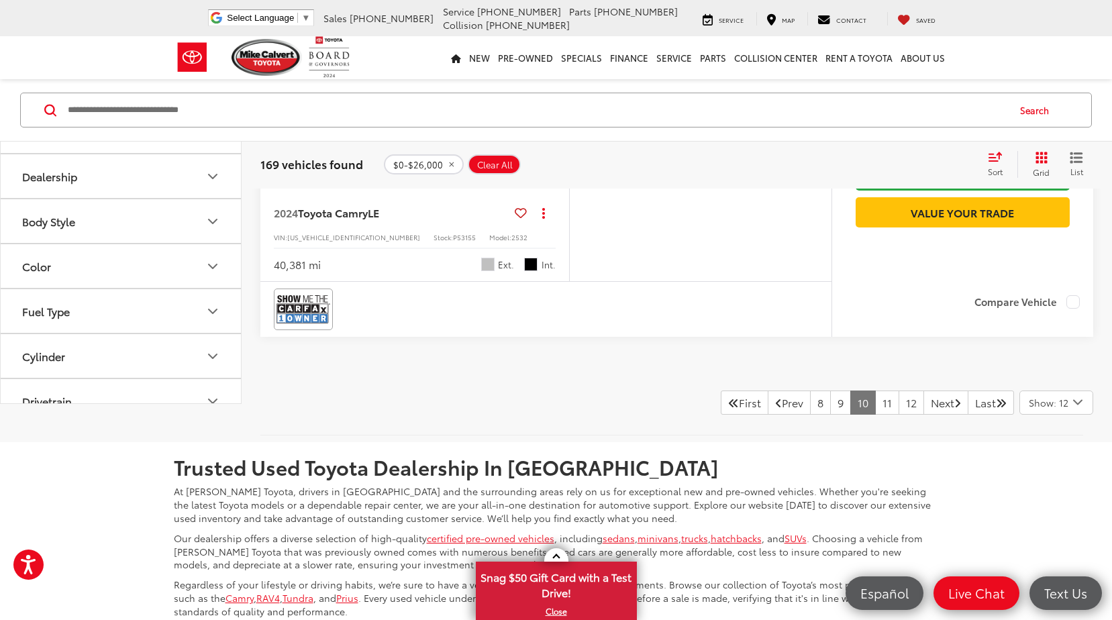
scroll to position [4798, 0]
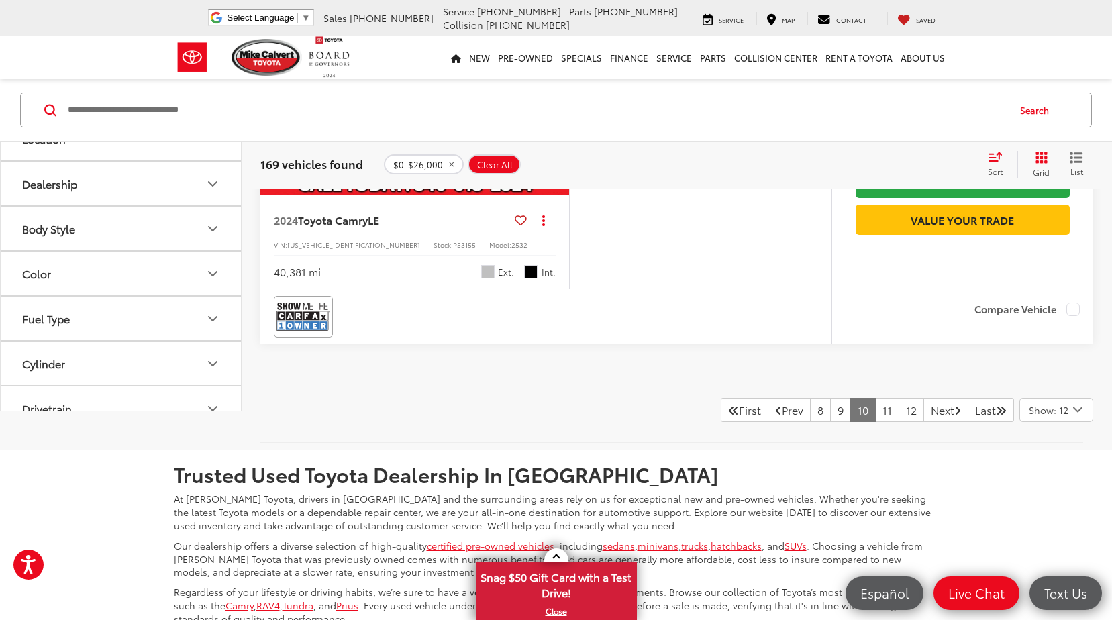
click at [542, 103] on button "Next image" at bounding box center [555, 79] width 27 height 47
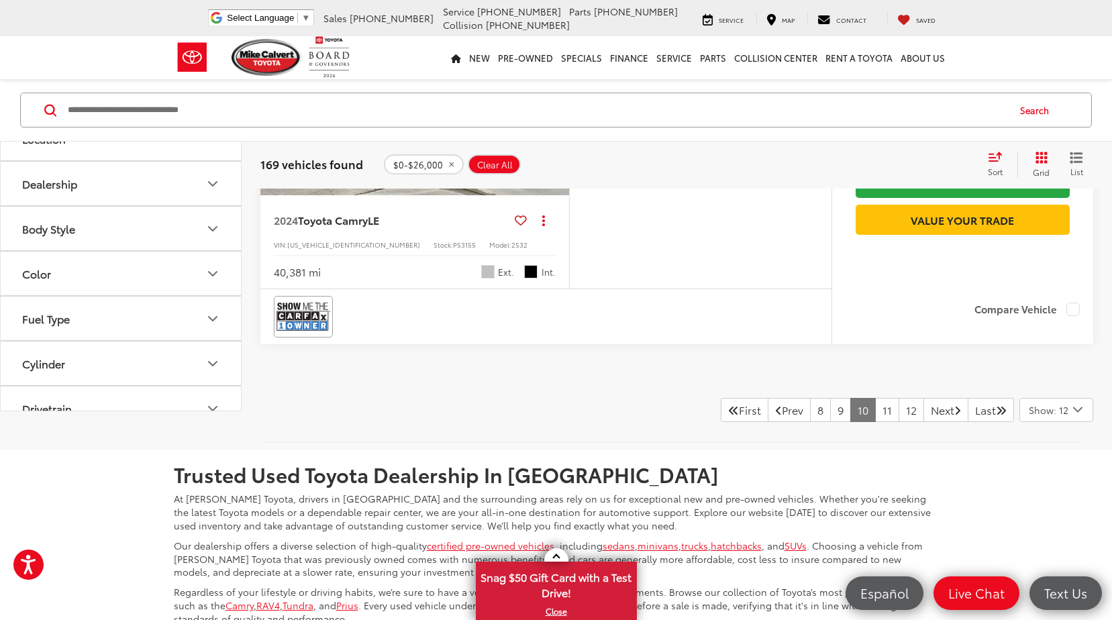
click at [542, 103] on button "Next image" at bounding box center [555, 79] width 27 height 47
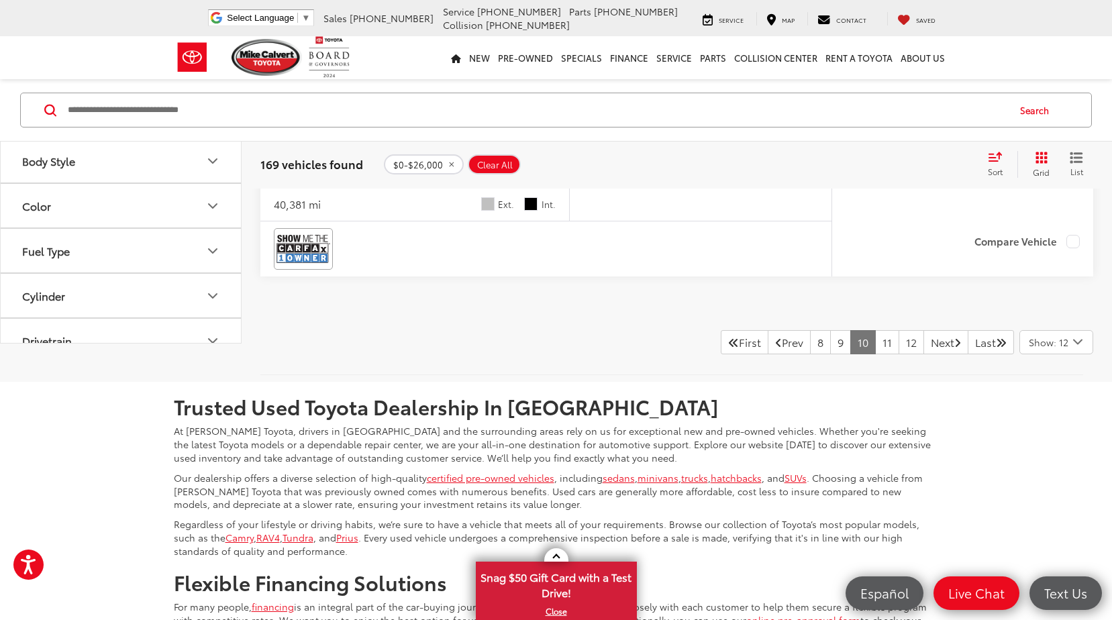
scroll to position [4865, 0]
click at [521, 129] on div "View More" at bounding box center [415, 12] width 311 height 233
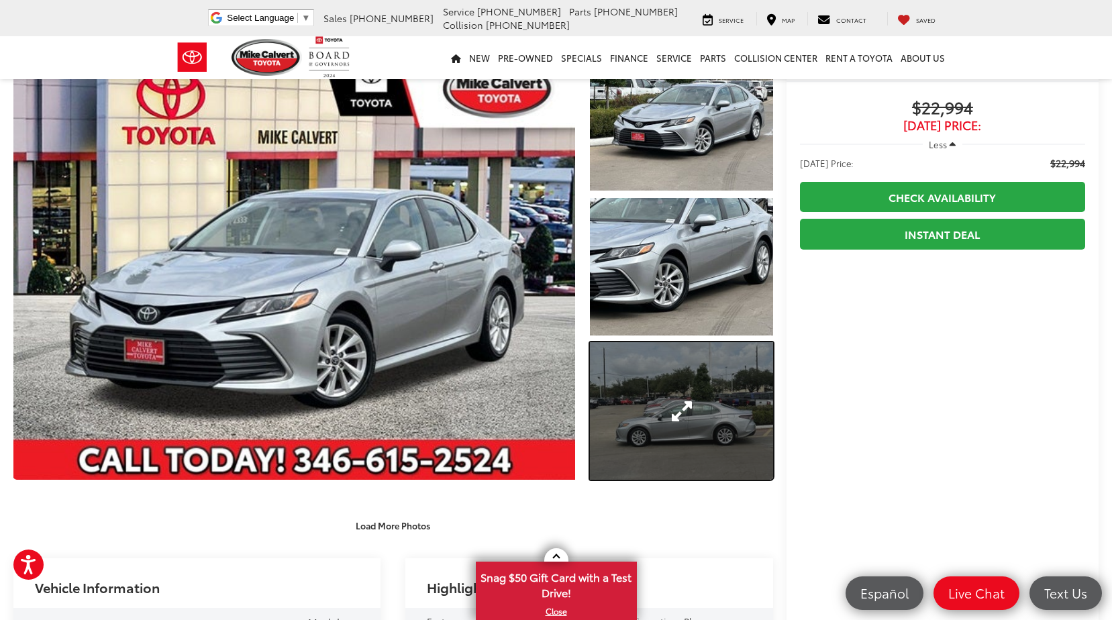
click at [683, 414] on link "Expand Photo 3" at bounding box center [681, 410] width 183 height 137
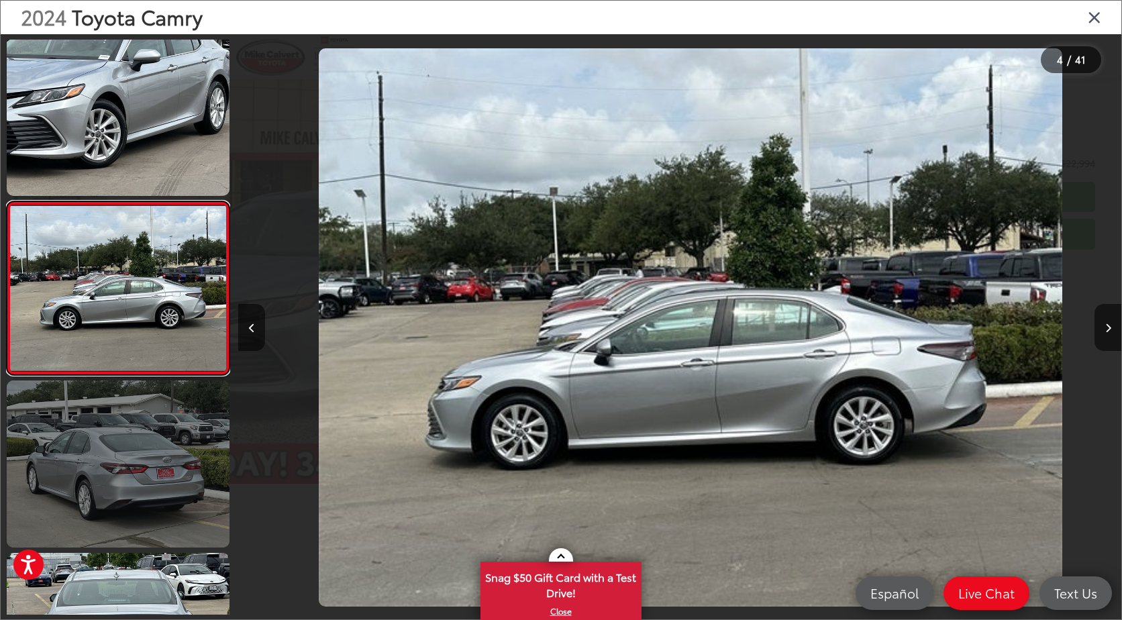
scroll to position [0, 2650]
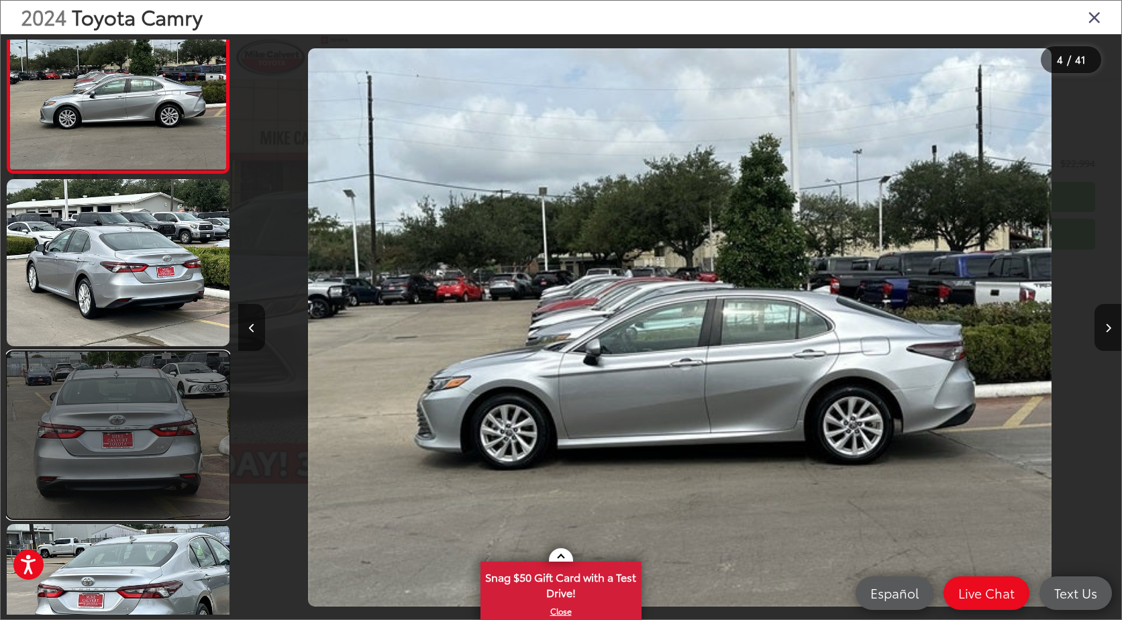
click at [93, 482] on link at bounding box center [118, 435] width 223 height 167
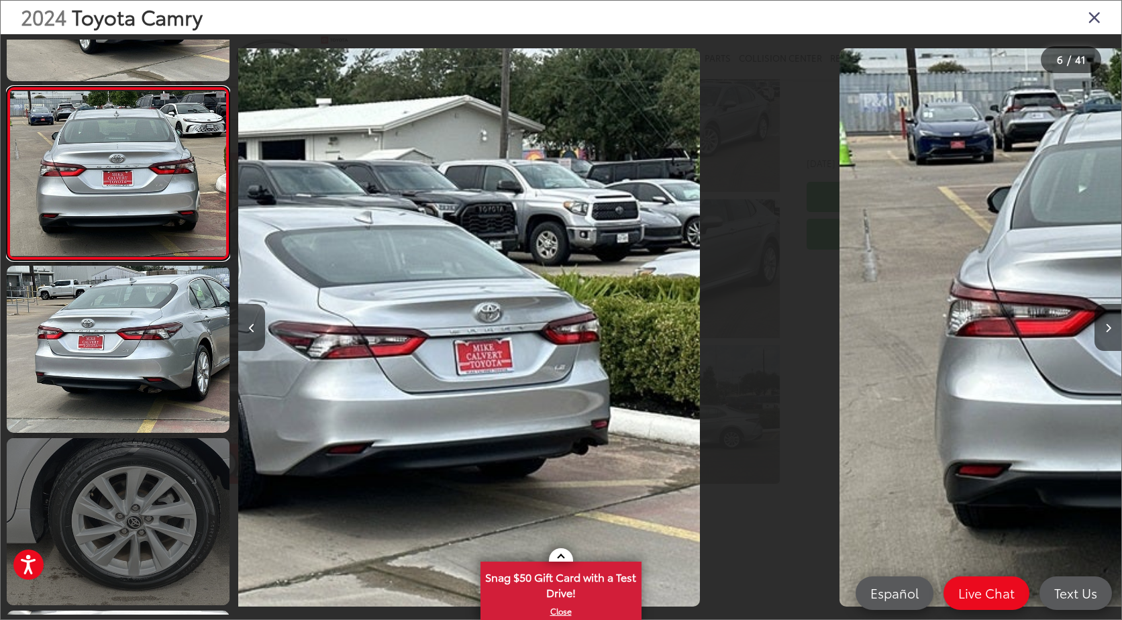
scroll to position [835, 0]
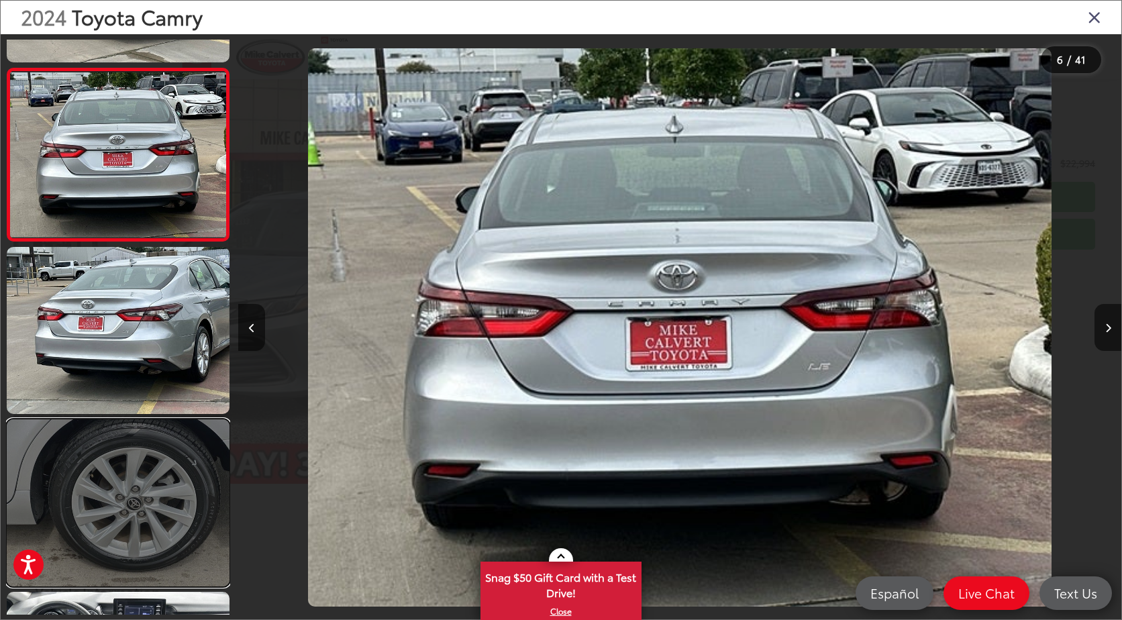
click at [111, 473] on link at bounding box center [118, 503] width 223 height 167
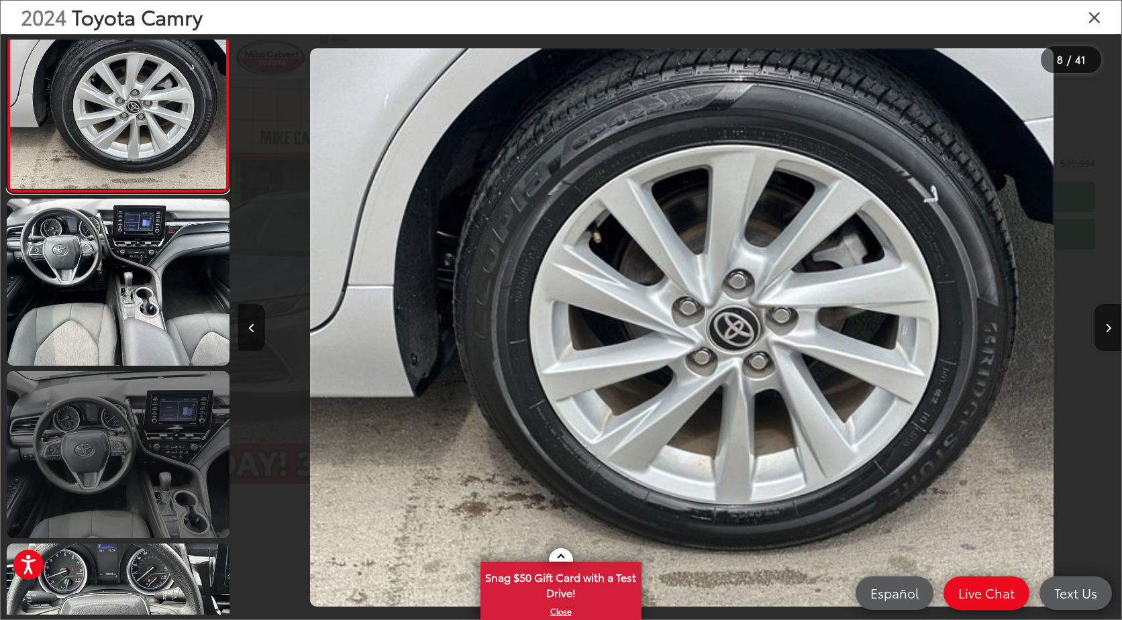
scroll to position [0, 6183]
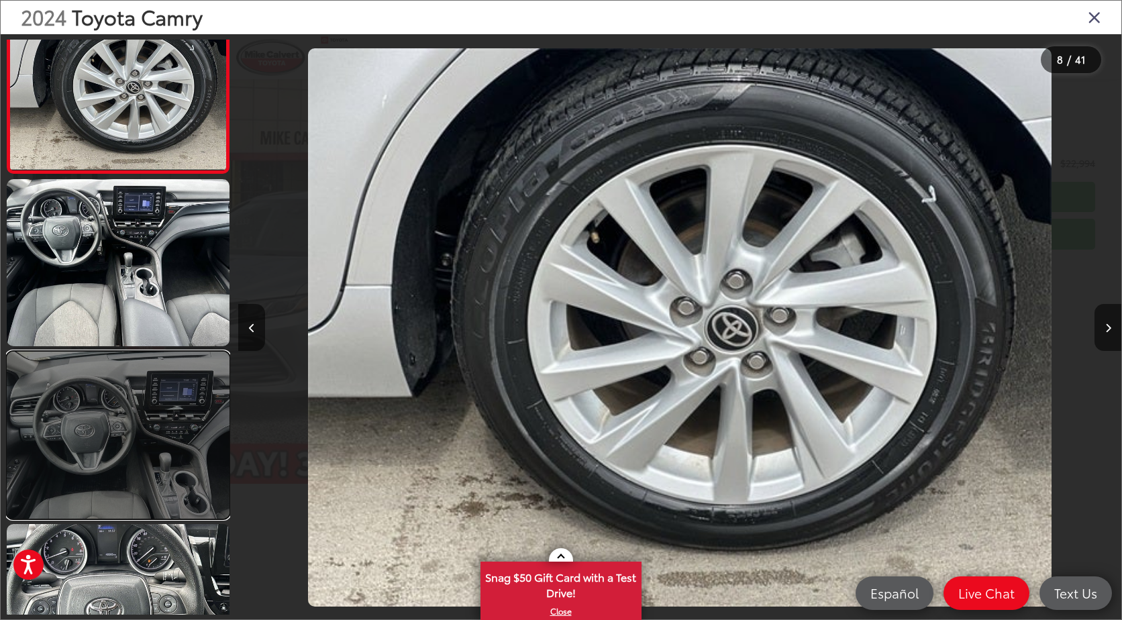
click at [124, 488] on link at bounding box center [118, 435] width 223 height 167
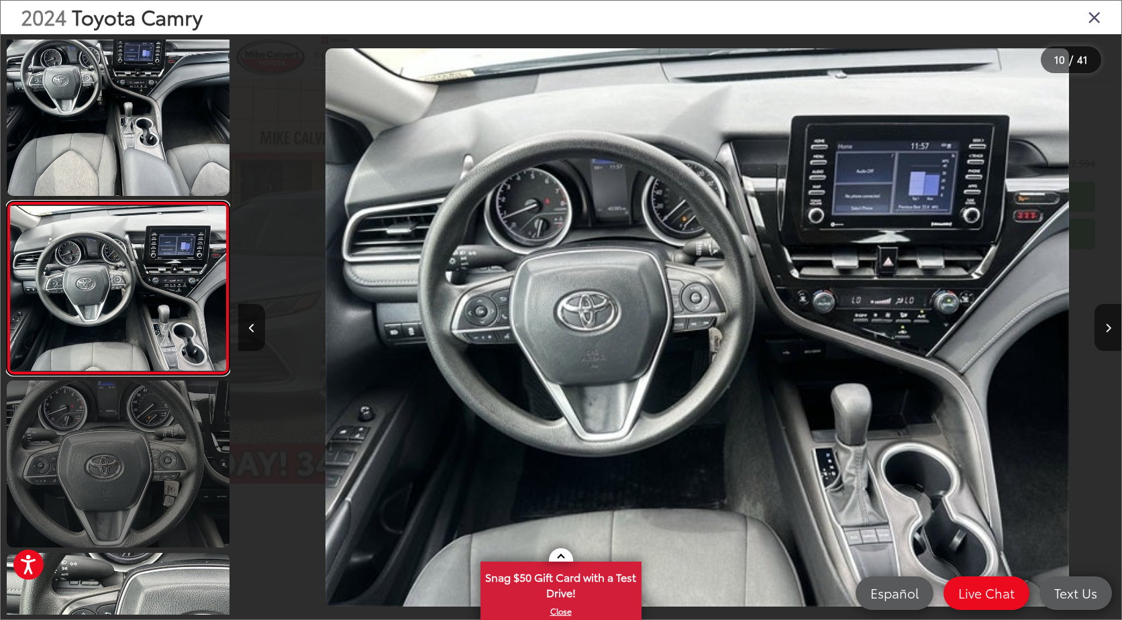
scroll to position [0, 7950]
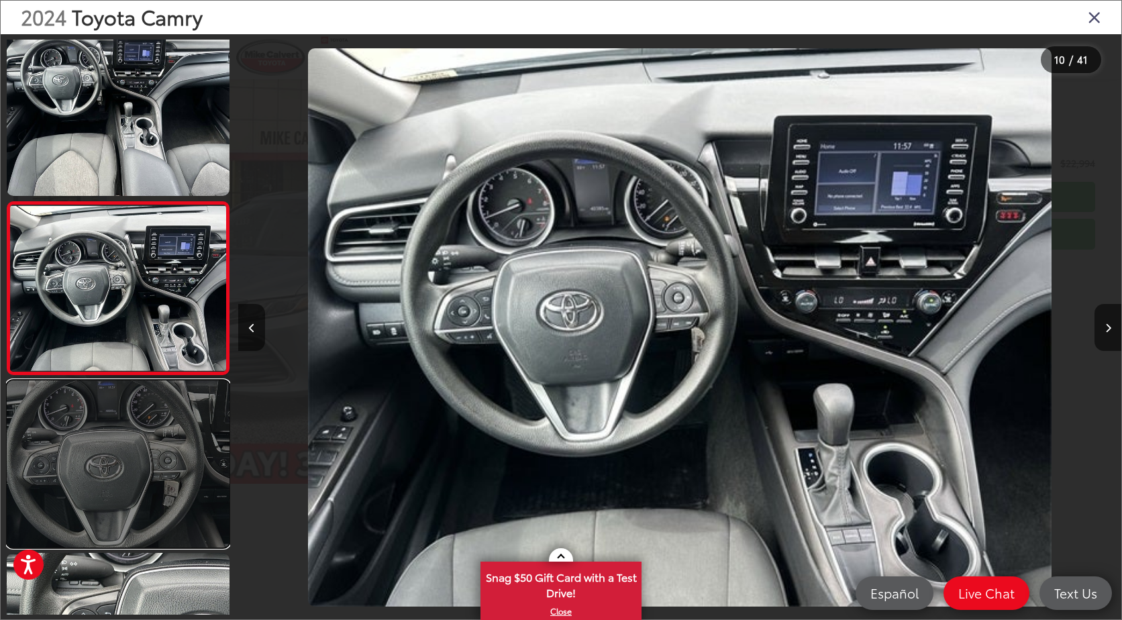
click at [124, 479] on link at bounding box center [118, 464] width 223 height 167
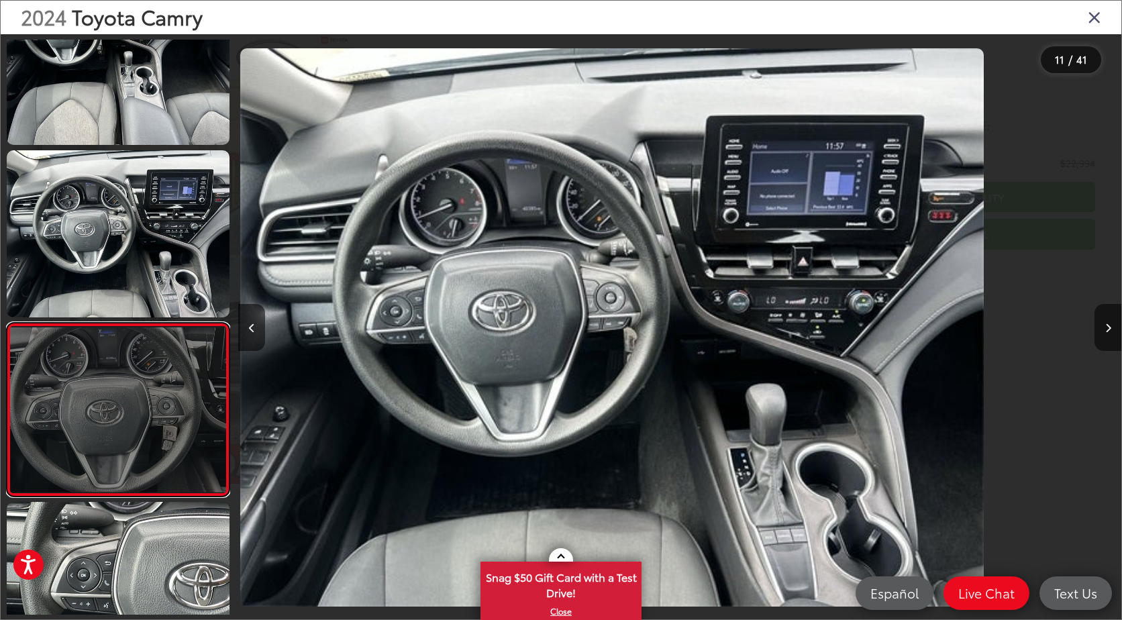
scroll to position [0, 0]
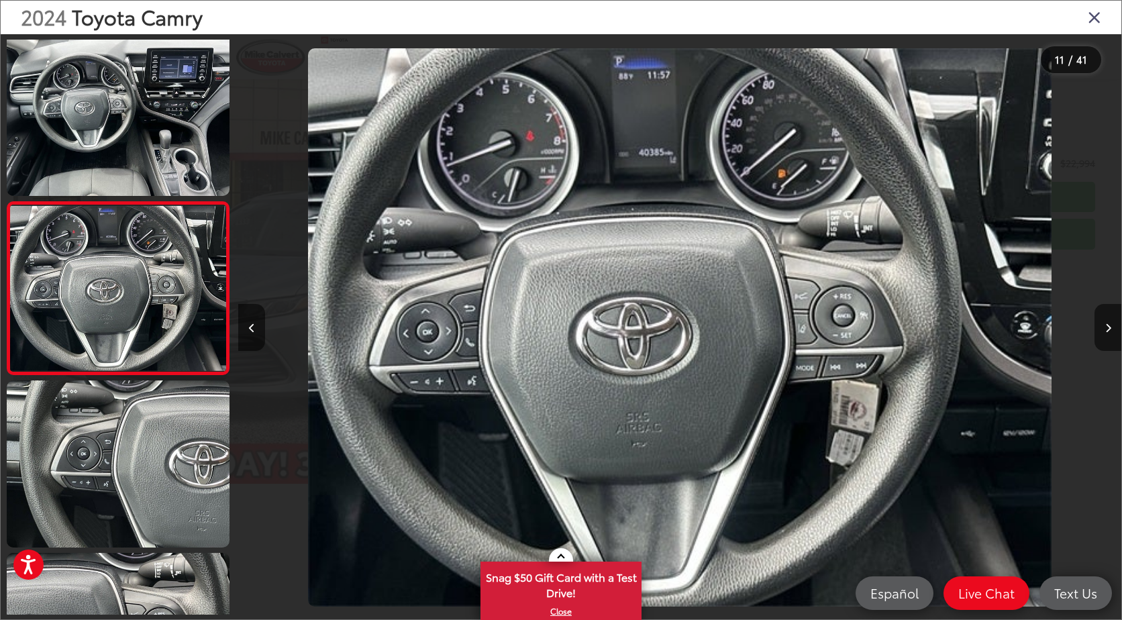
click at [1097, 20] on icon "Close gallery" at bounding box center [1094, 16] width 13 height 17
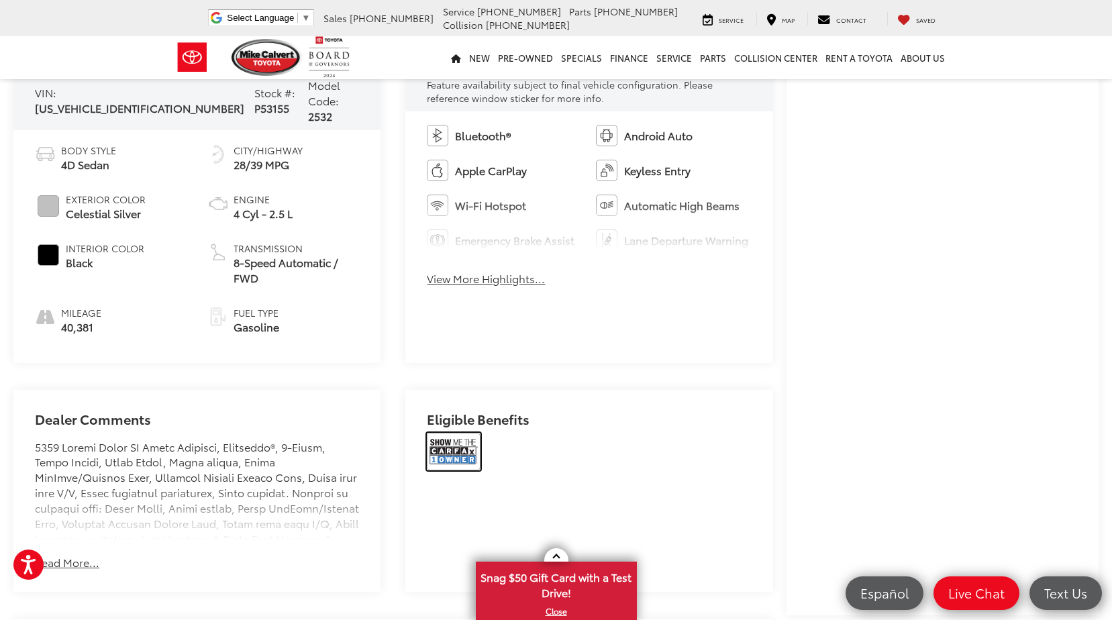
click at [456, 433] on img at bounding box center [454, 452] width 54 height 38
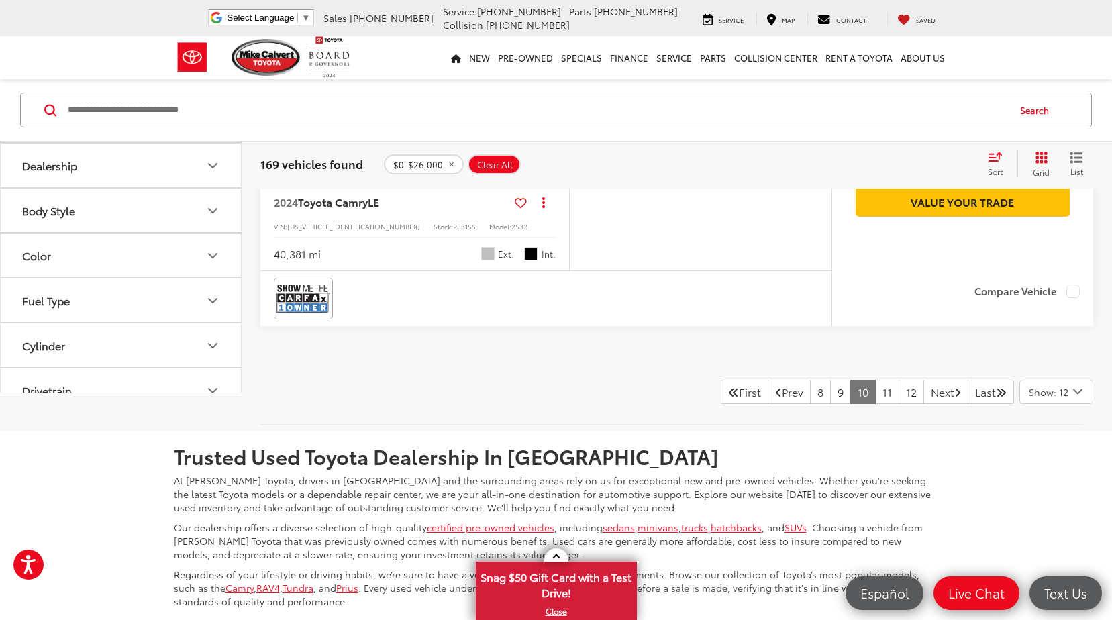
scroll to position [5044, 0]
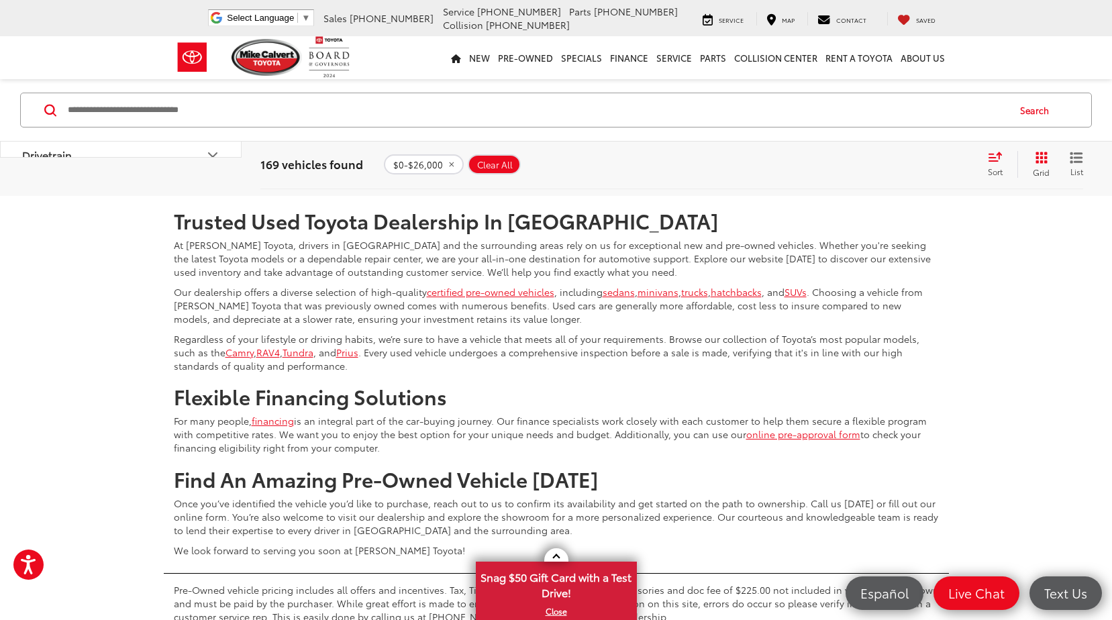
click at [876, 168] on link "11" at bounding box center [887, 156] width 24 height 24
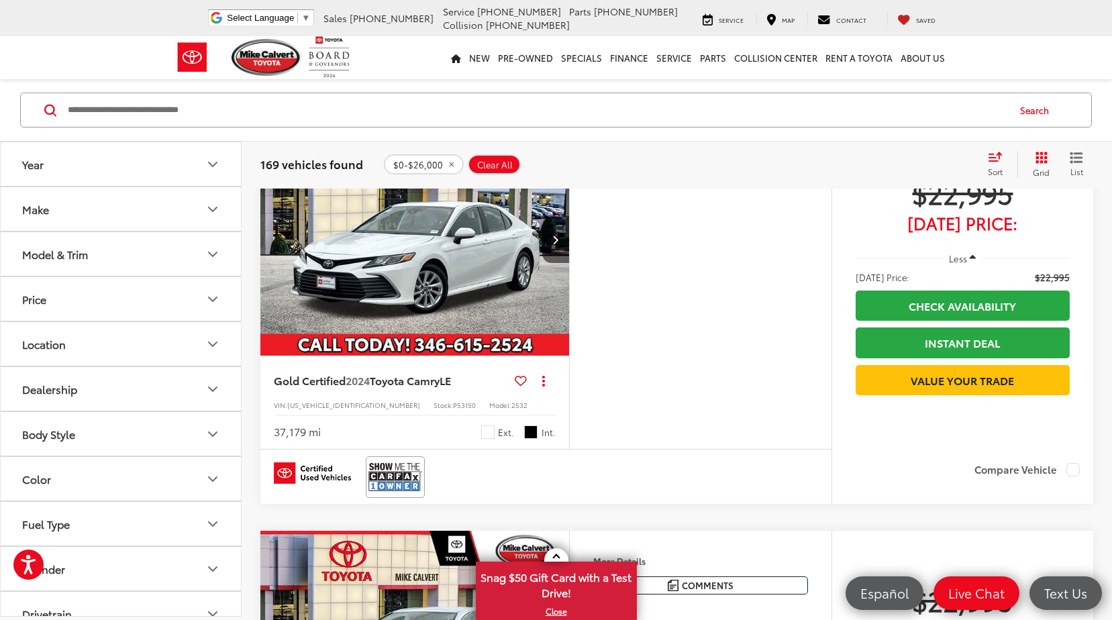
scroll to position [87, 0]
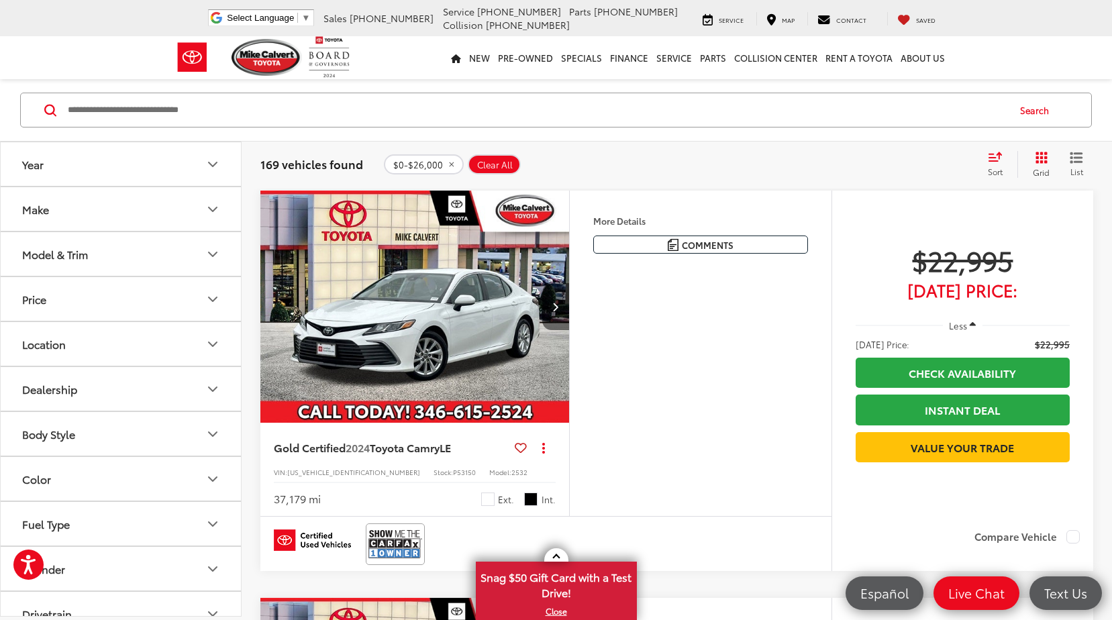
click at [557, 302] on icon "Next image" at bounding box center [555, 306] width 6 height 9
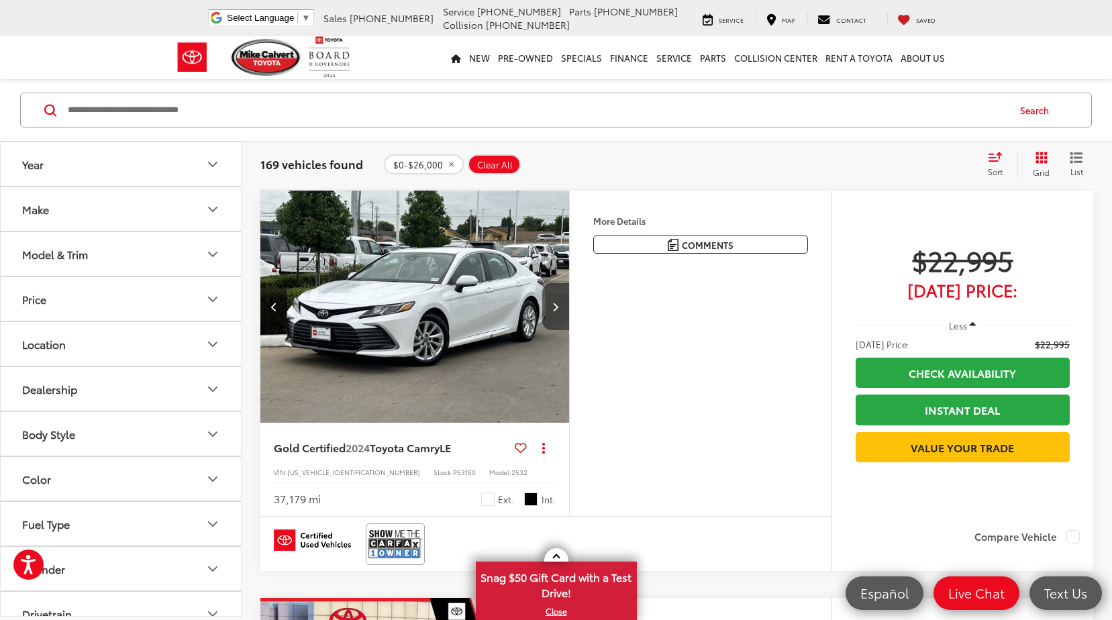
click at [557, 302] on icon "Next image" at bounding box center [555, 306] width 6 height 9
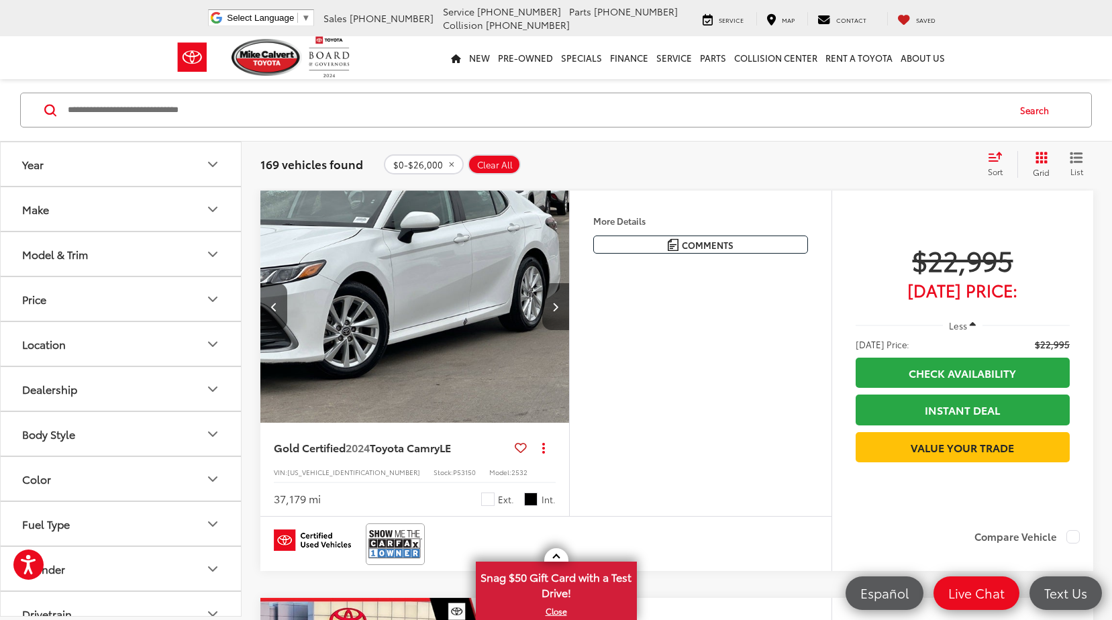
click at [557, 302] on icon "Next image" at bounding box center [555, 306] width 6 height 9
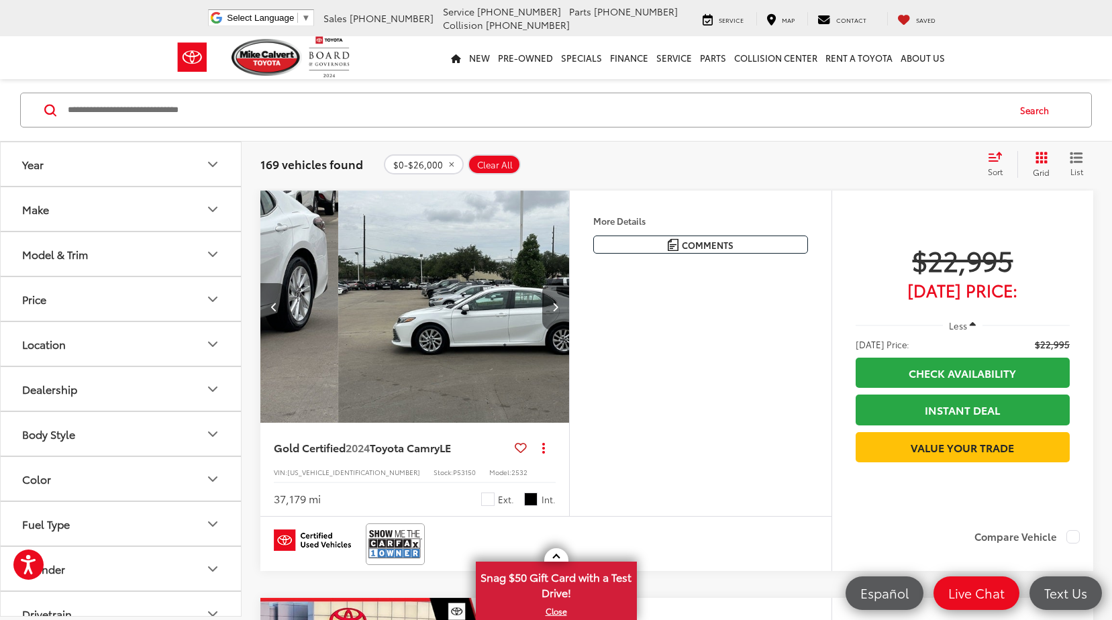
scroll to position [0, 932]
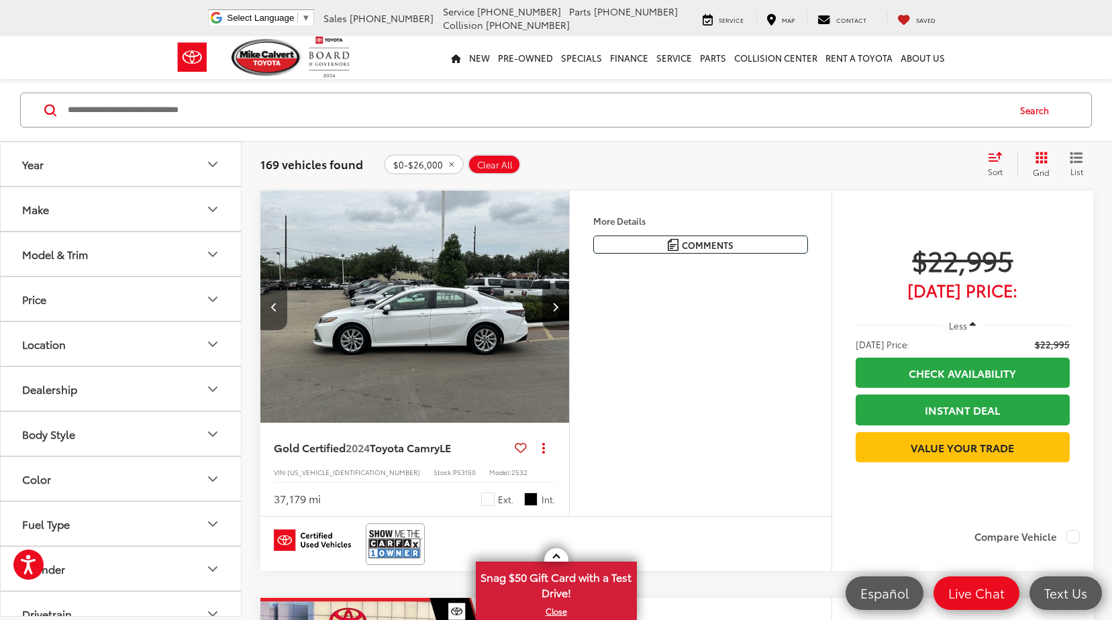
click at [264, 310] on button "Previous image" at bounding box center [273, 306] width 27 height 47
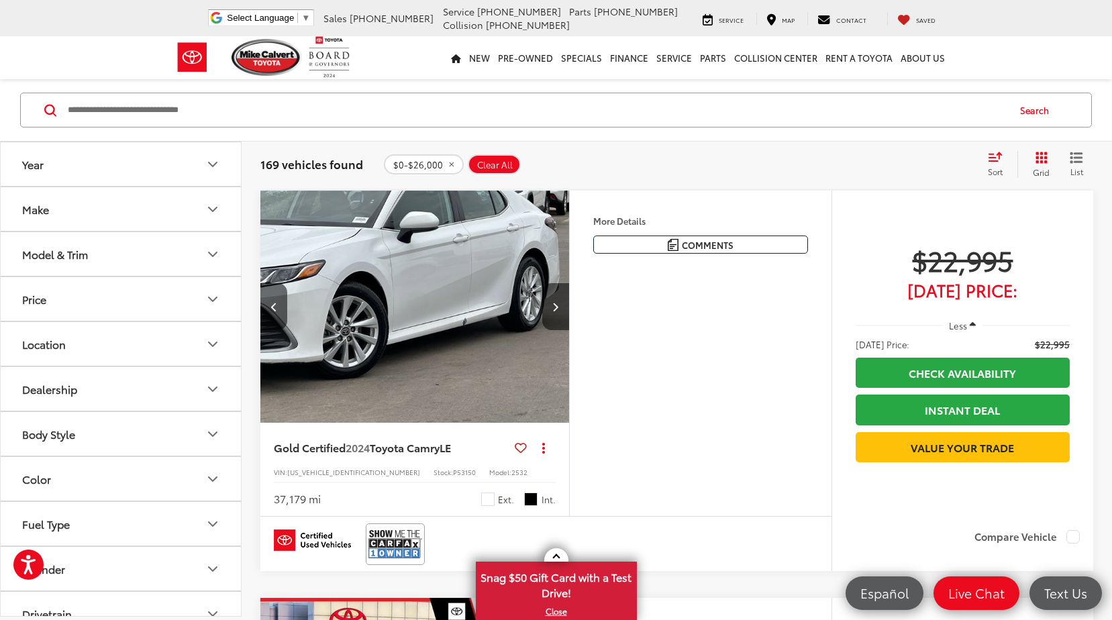
scroll to position [0, 621]
click at [464, 322] on img "2024 Toyota Camry LE 2" at bounding box center [415, 307] width 311 height 233
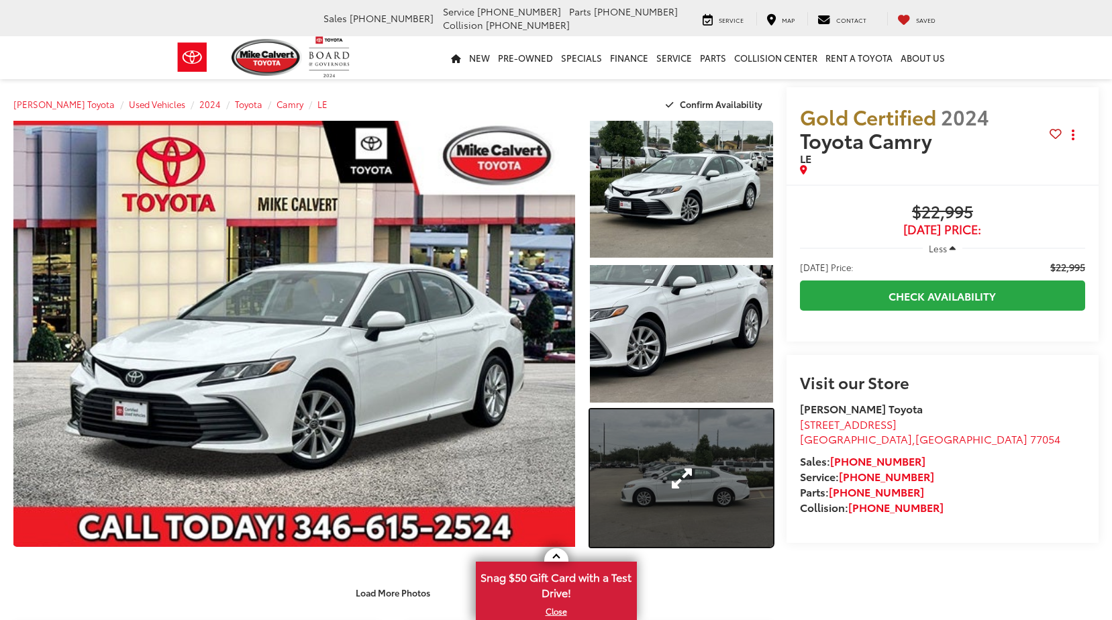
click at [644, 487] on link "Expand Photo 3" at bounding box center [681, 477] width 183 height 137
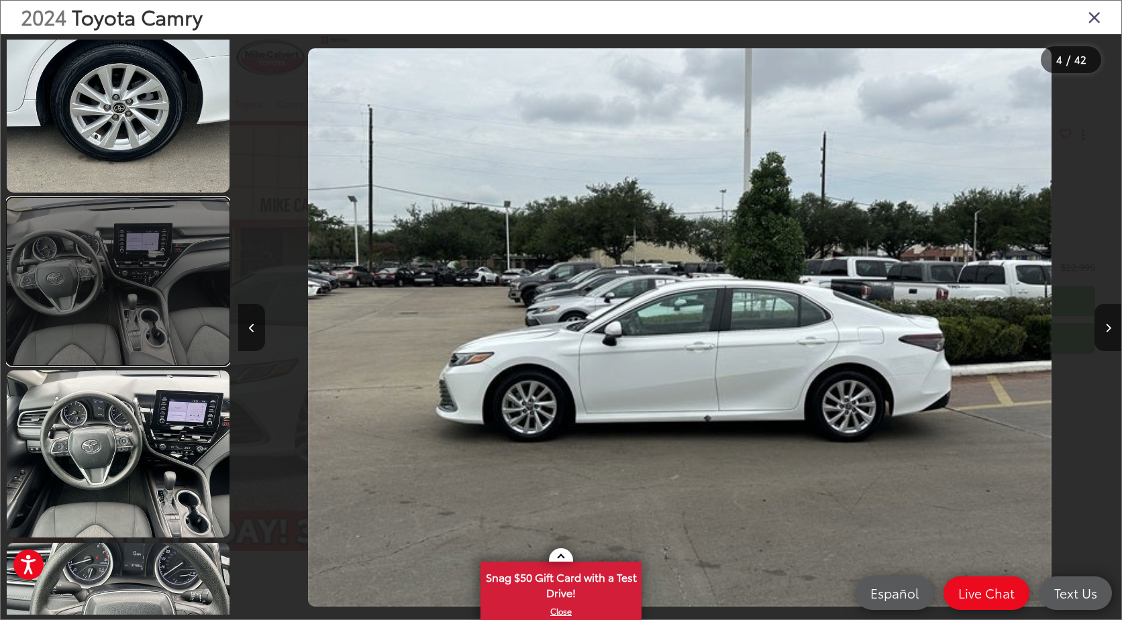
click at [157, 306] on link at bounding box center [118, 281] width 223 height 167
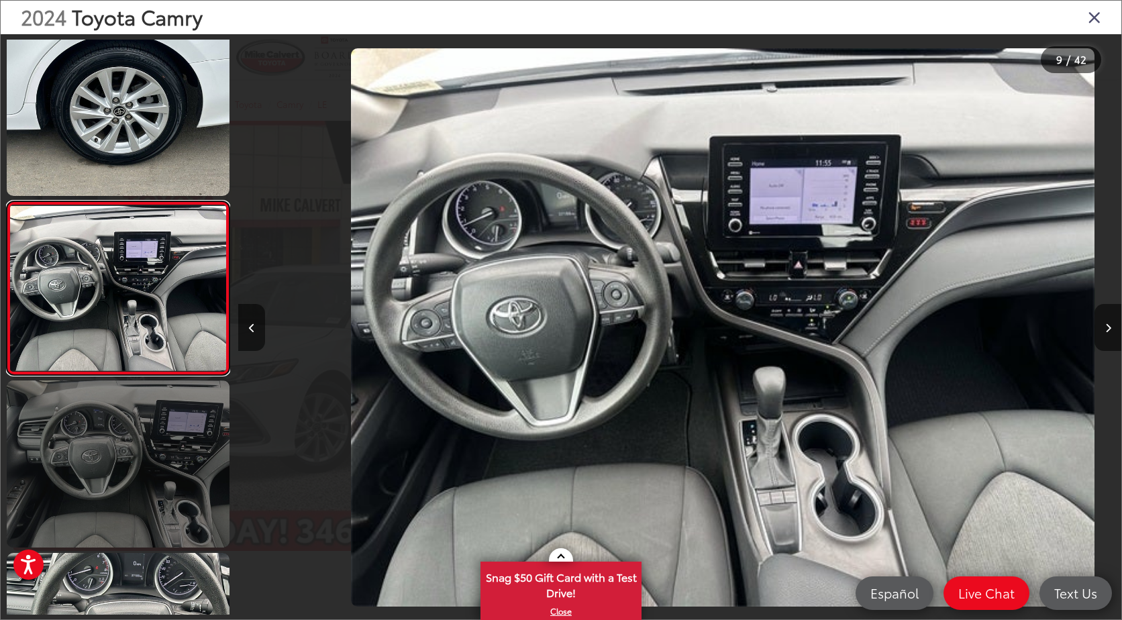
scroll to position [0, 7067]
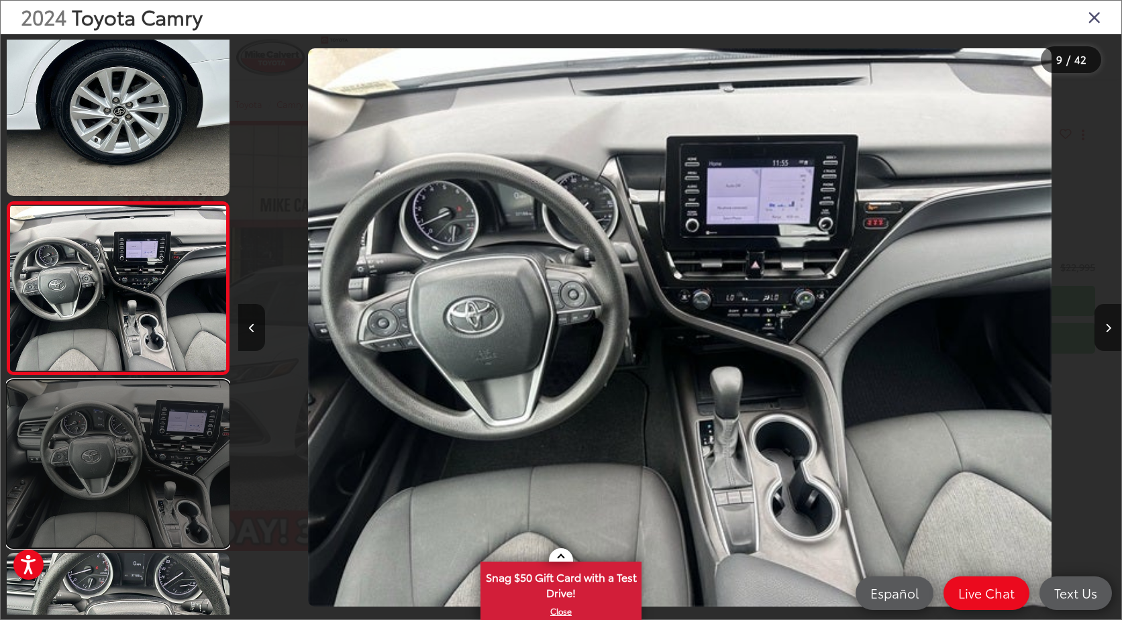
click at [178, 436] on link at bounding box center [118, 464] width 223 height 167
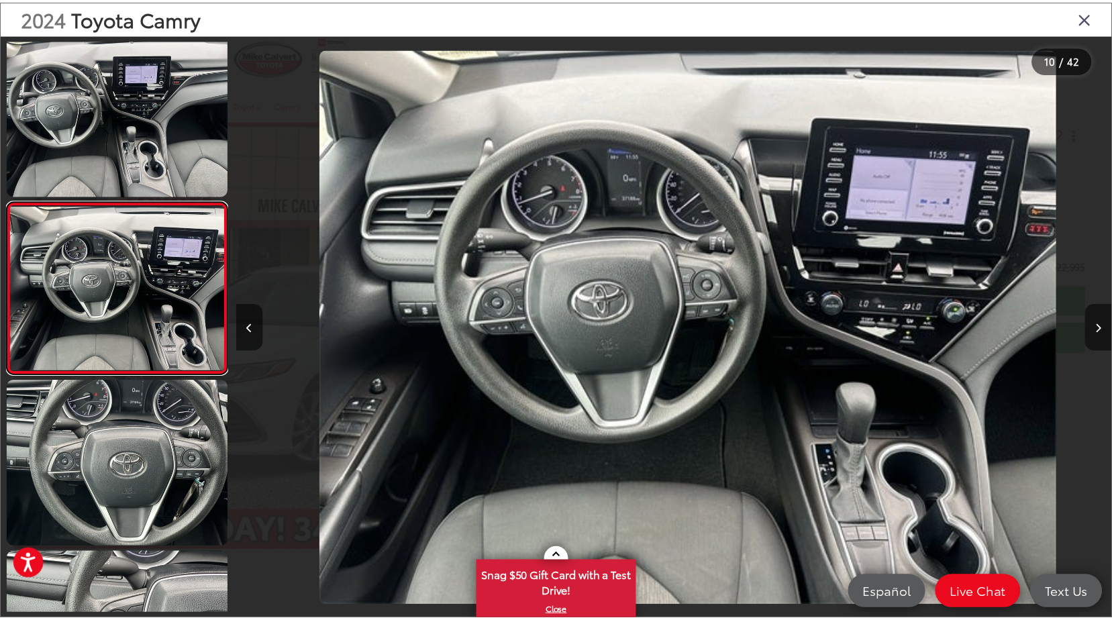
scroll to position [0, 7950]
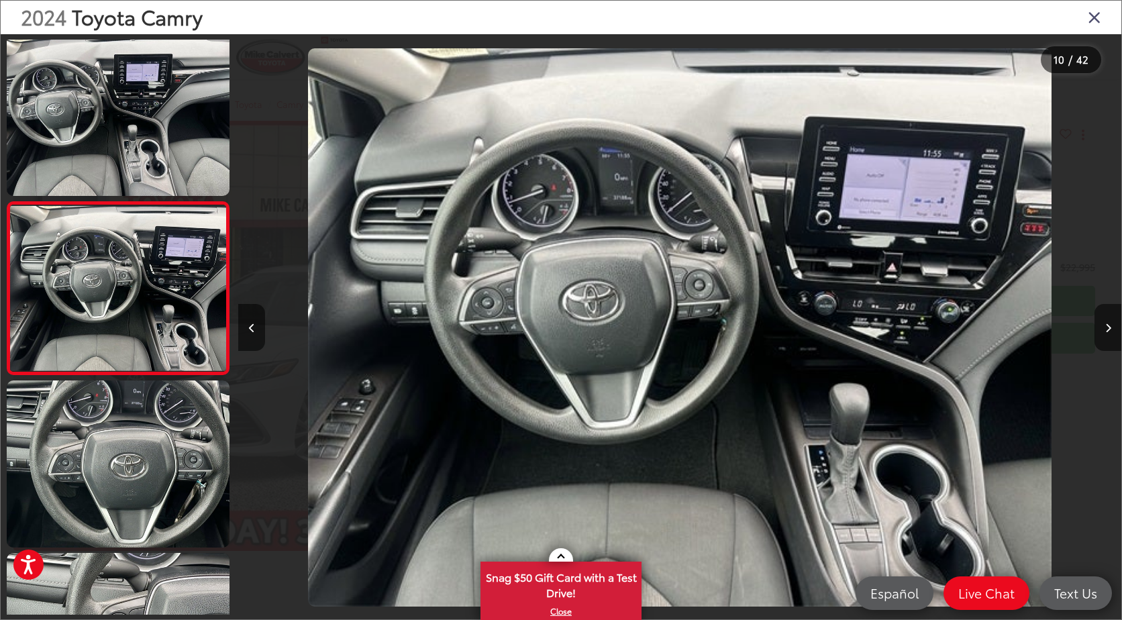
click at [1083, 7] on div "2024 Toyota Camry" at bounding box center [561, 18] width 1121 height 34
click at [1091, 14] on icon "Close gallery" at bounding box center [1094, 16] width 13 height 17
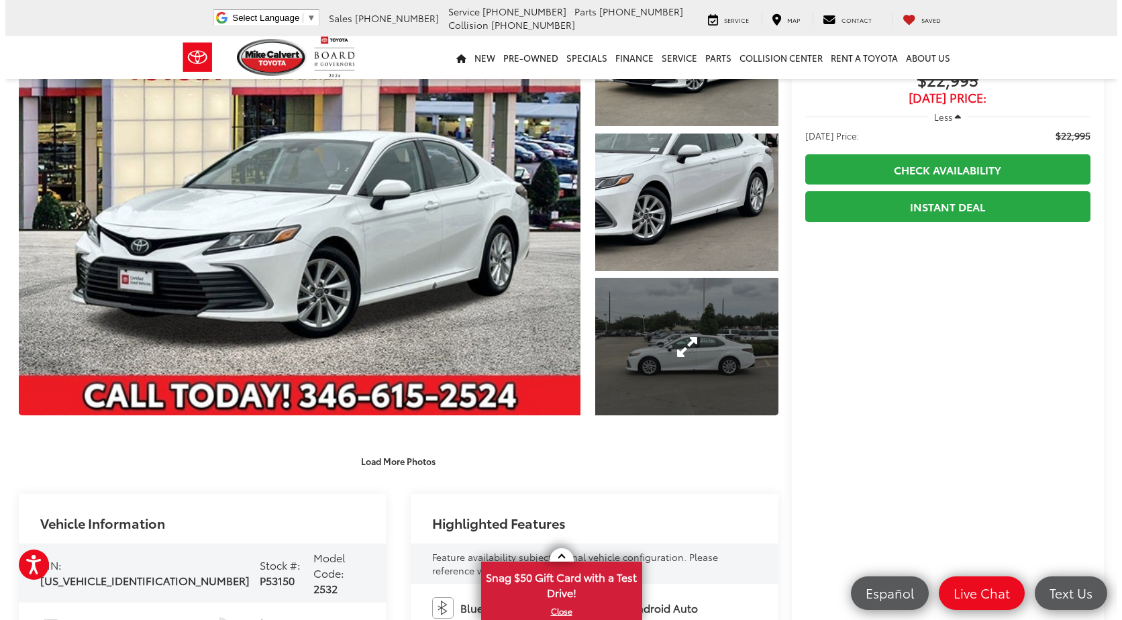
scroll to position [67, 0]
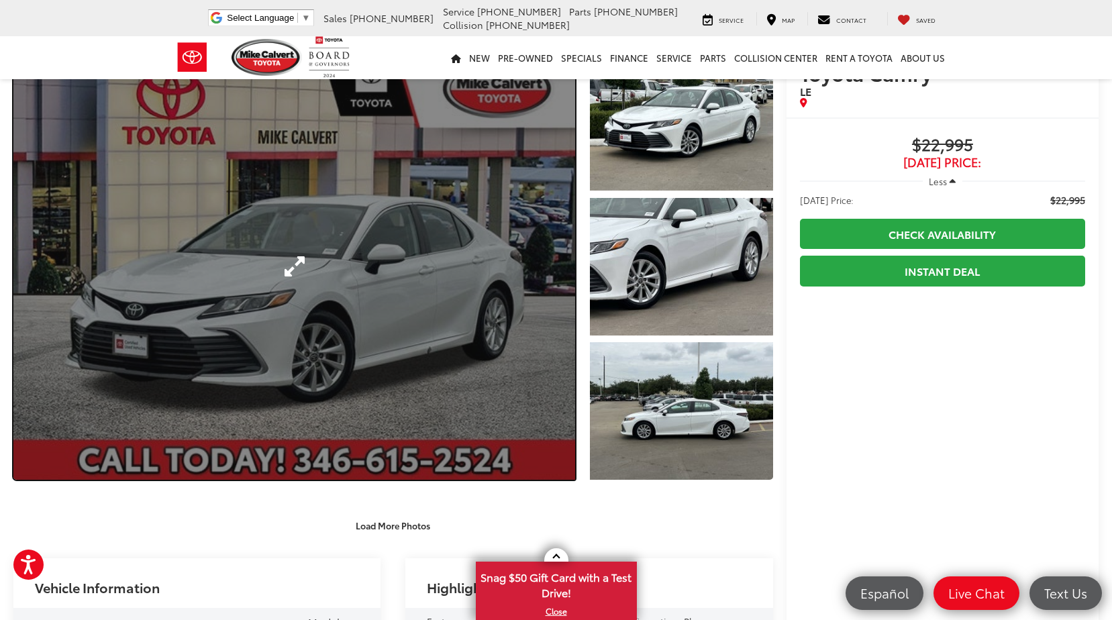
click at [396, 334] on link "Expand Photo 0" at bounding box center [294, 267] width 562 height 426
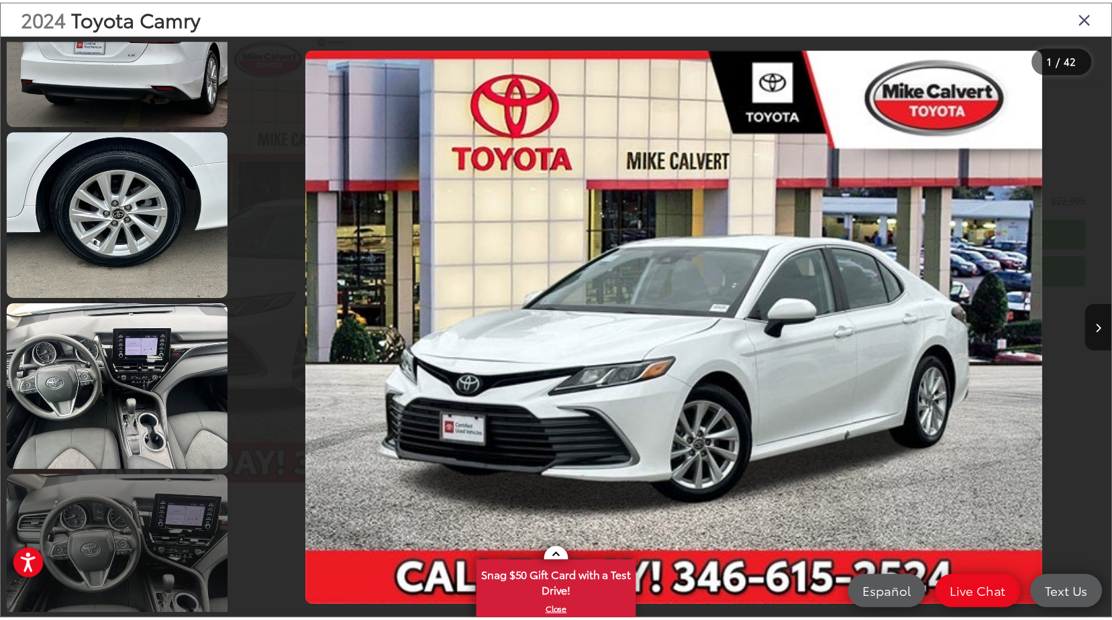
scroll to position [1342, 0]
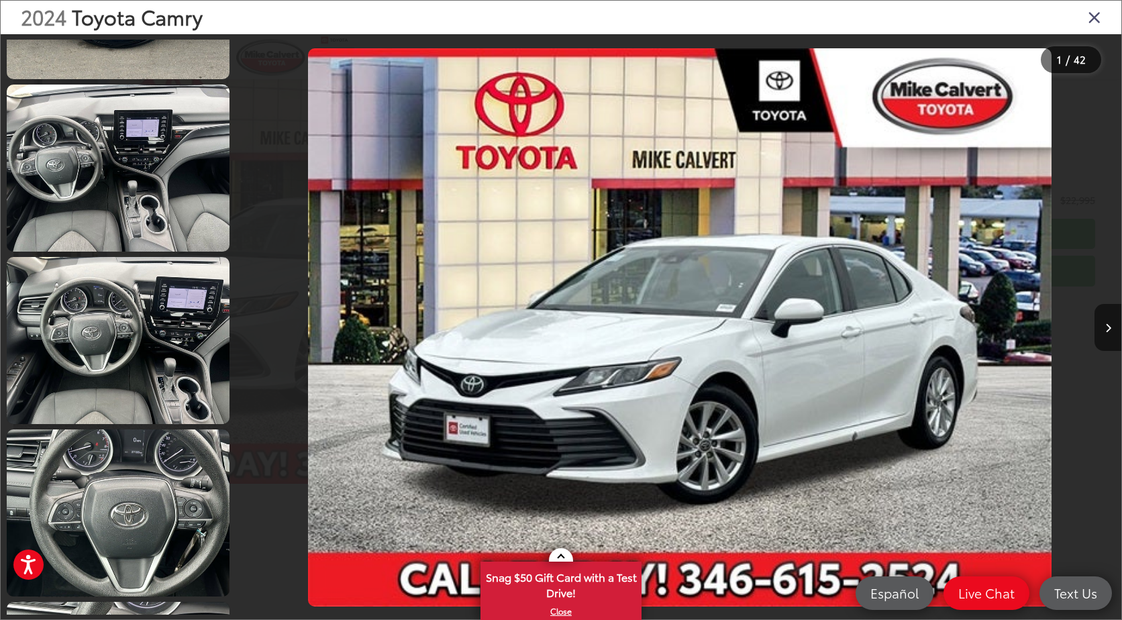
click at [1087, 19] on div "2024 Toyota Camry" at bounding box center [561, 18] width 1121 height 34
click at [1095, 18] on icon "Close gallery" at bounding box center [1094, 16] width 13 height 17
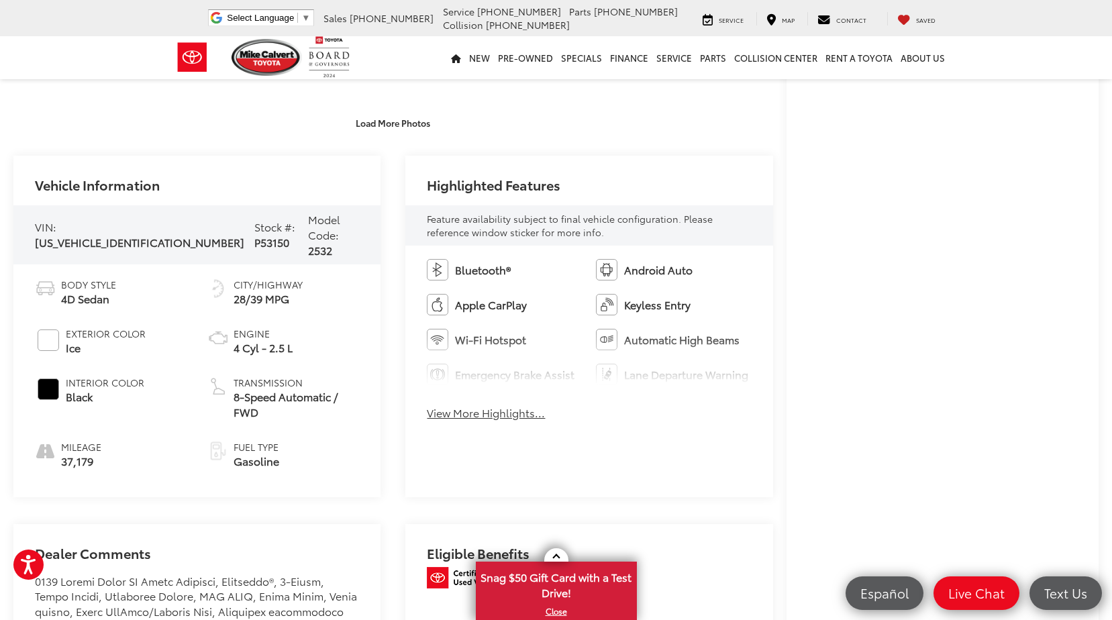
scroll to position [604, 0]
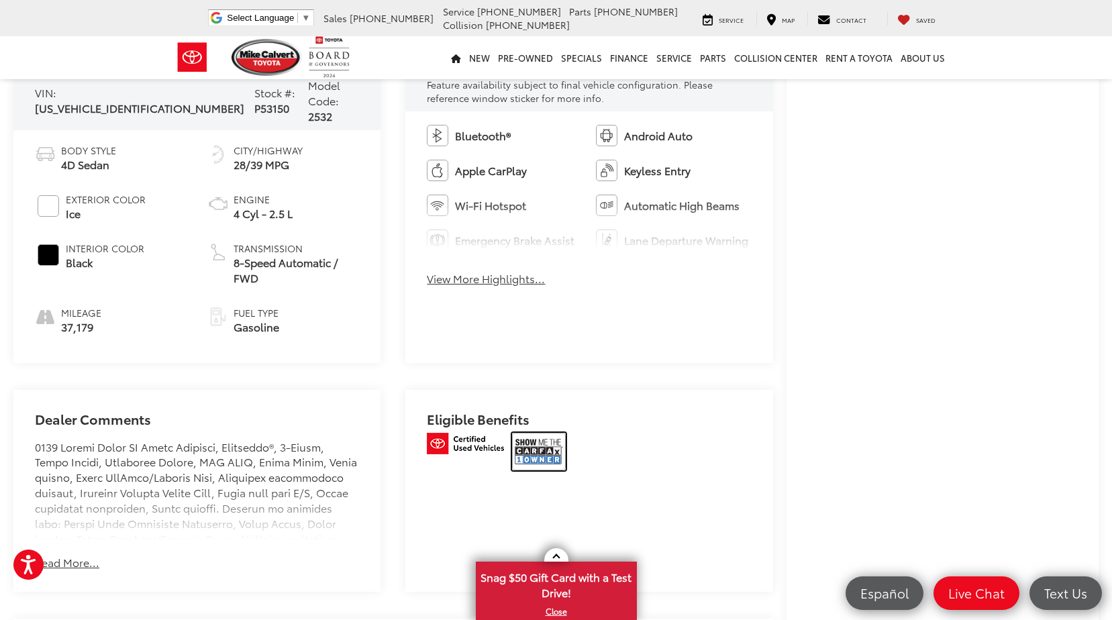
click at [531, 433] on img at bounding box center [539, 452] width 54 height 38
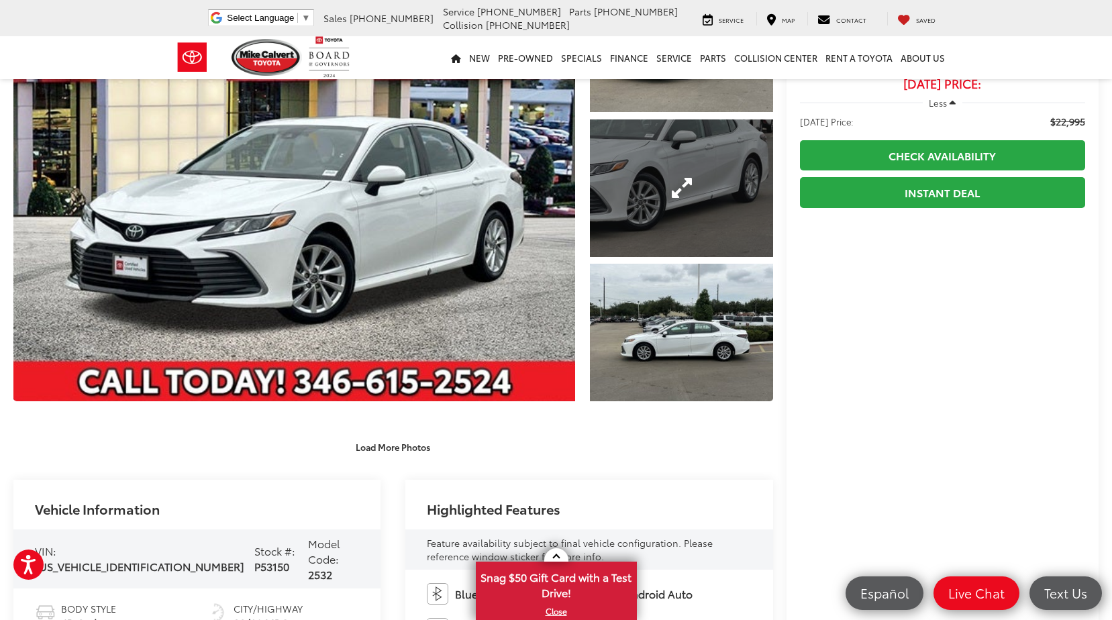
scroll to position [0, 0]
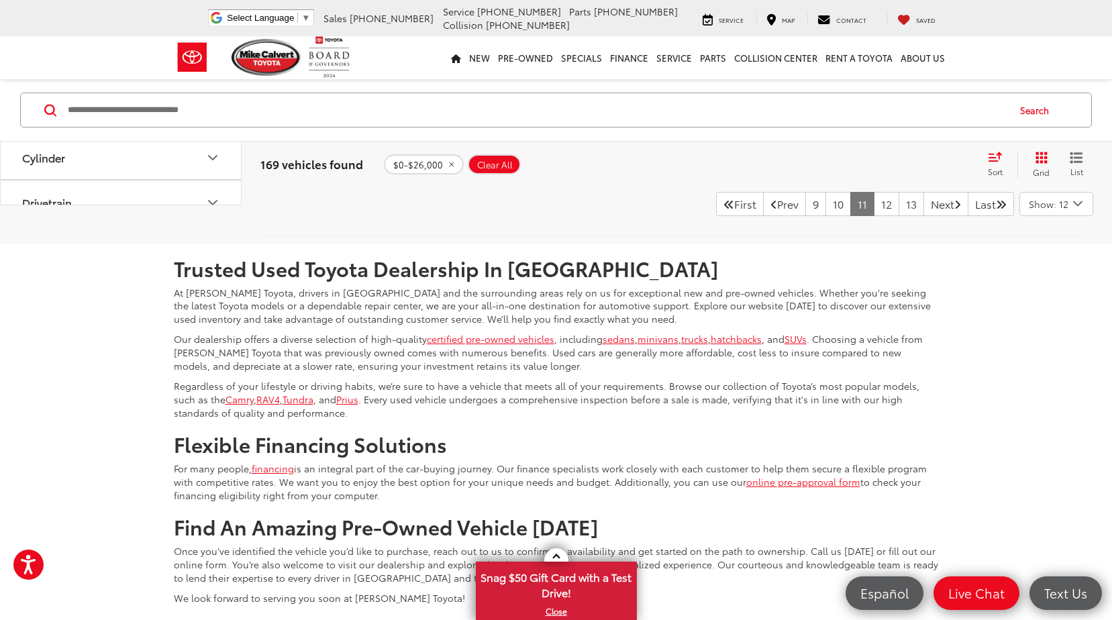
scroll to position [5101, 0]
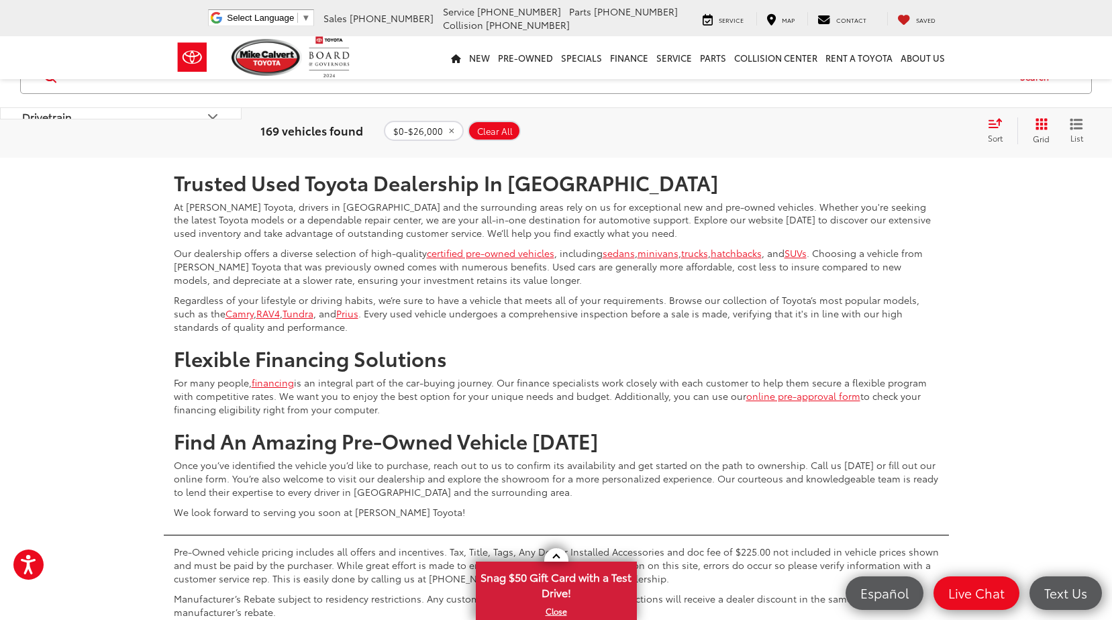
click at [874, 130] on link "12" at bounding box center [887, 118] width 26 height 24
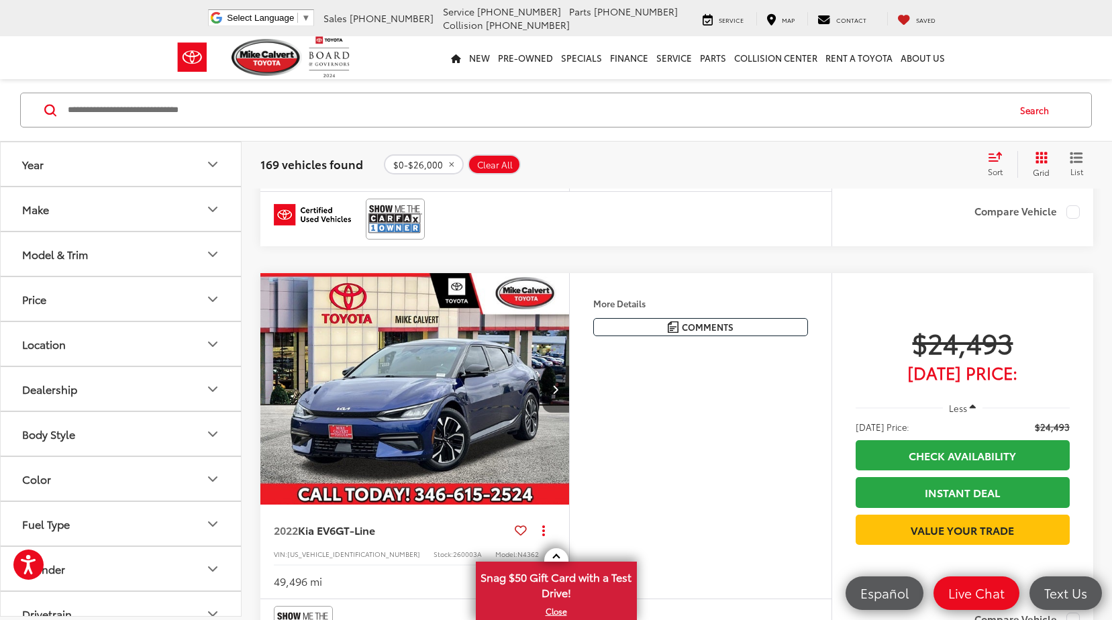
scroll to position [4045, 0]
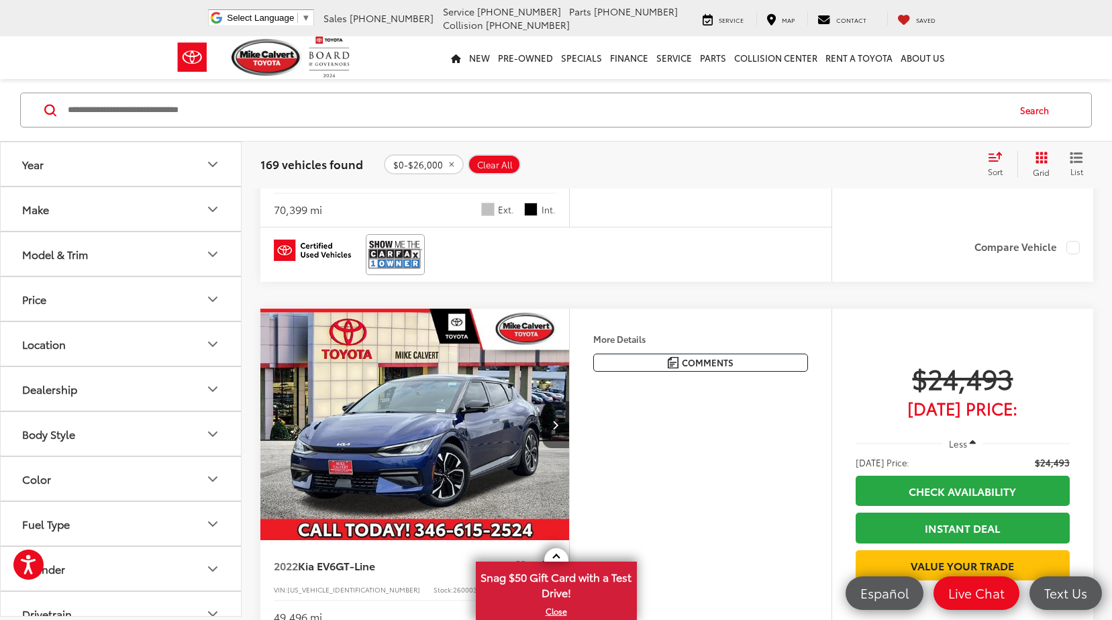
click at [554, 40] on button "Next image" at bounding box center [555, 16] width 27 height 47
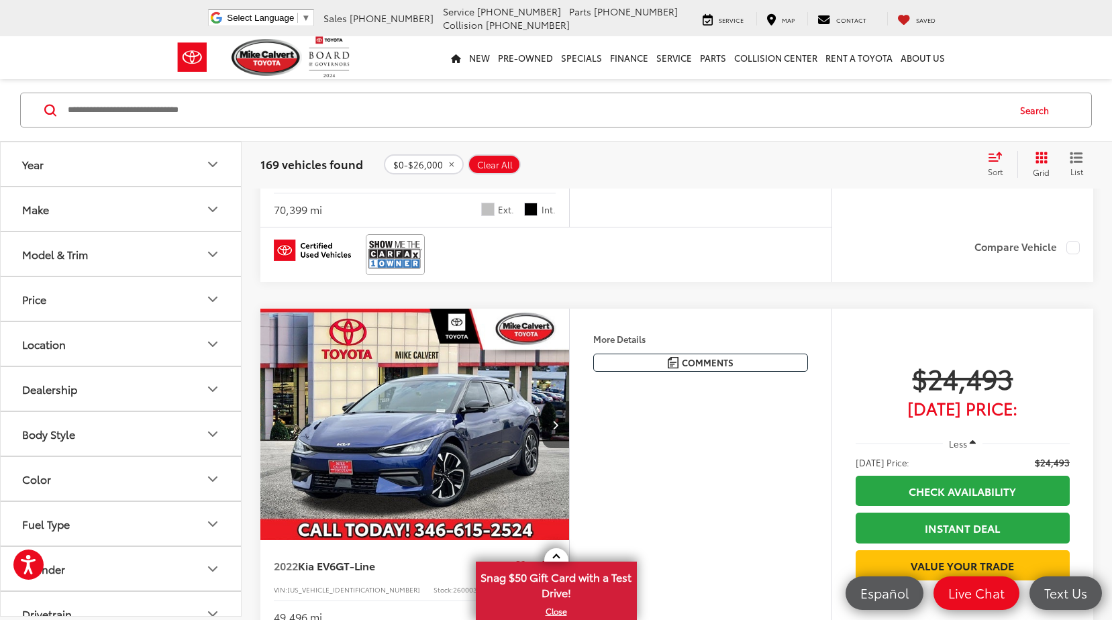
scroll to position [0, 1553]
click at [554, 134] on div "View More" at bounding box center [415, 17] width 311 height 233
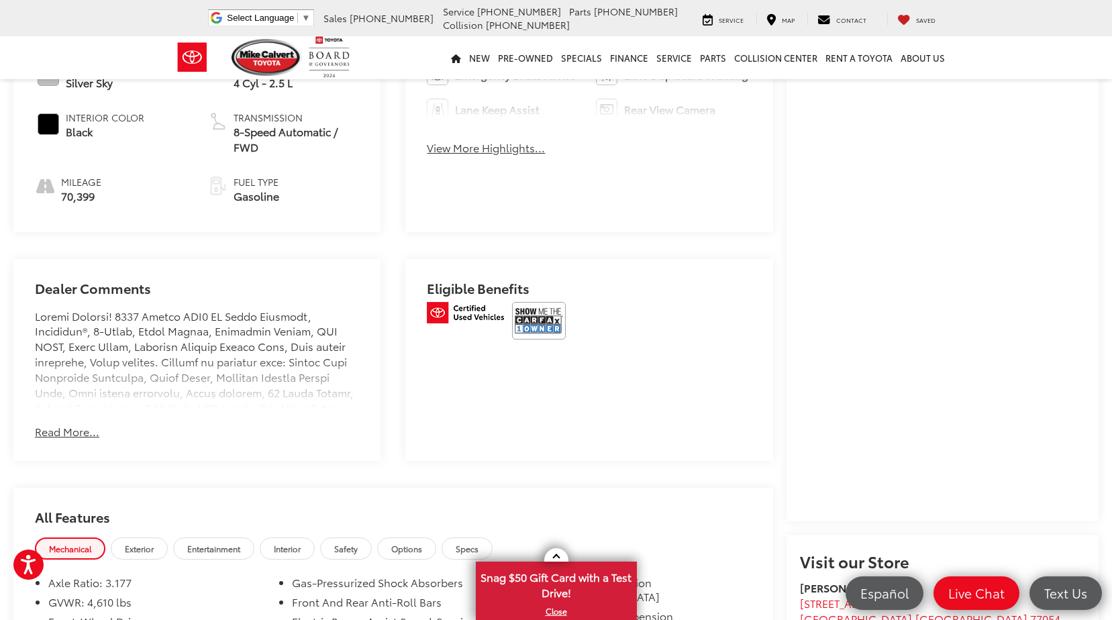
scroll to position [807, 0]
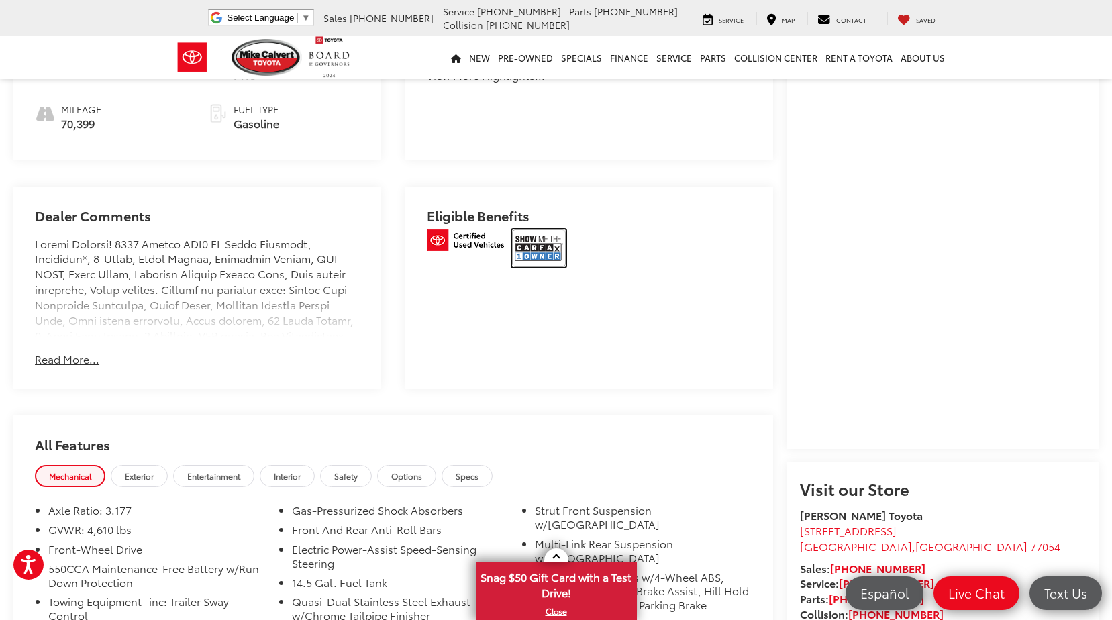
click at [557, 238] on img at bounding box center [539, 249] width 54 height 38
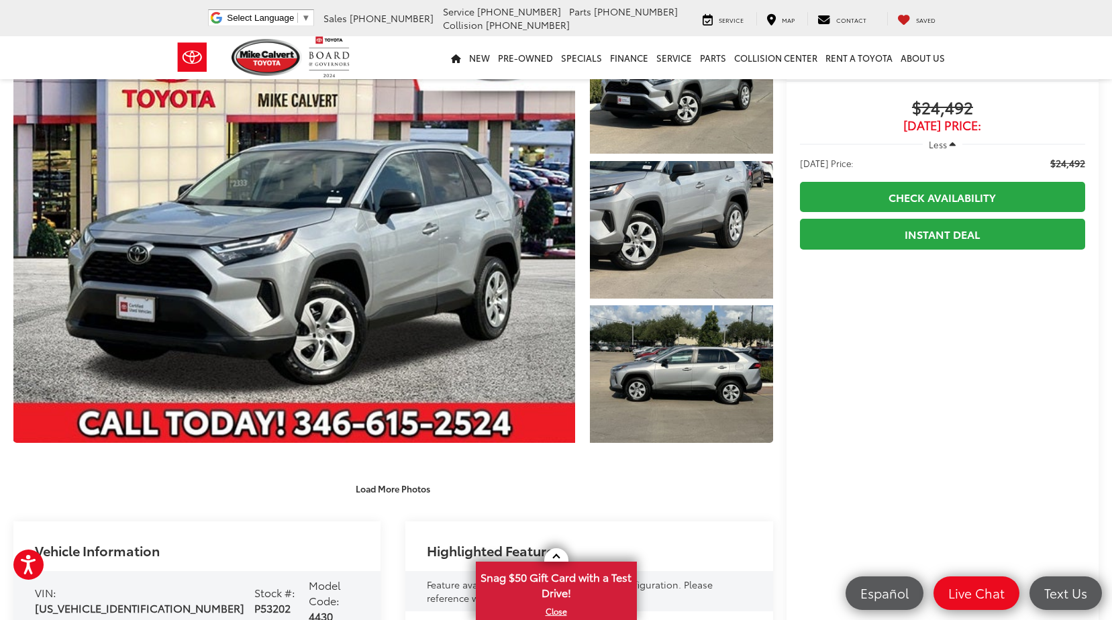
scroll to position [2, 0]
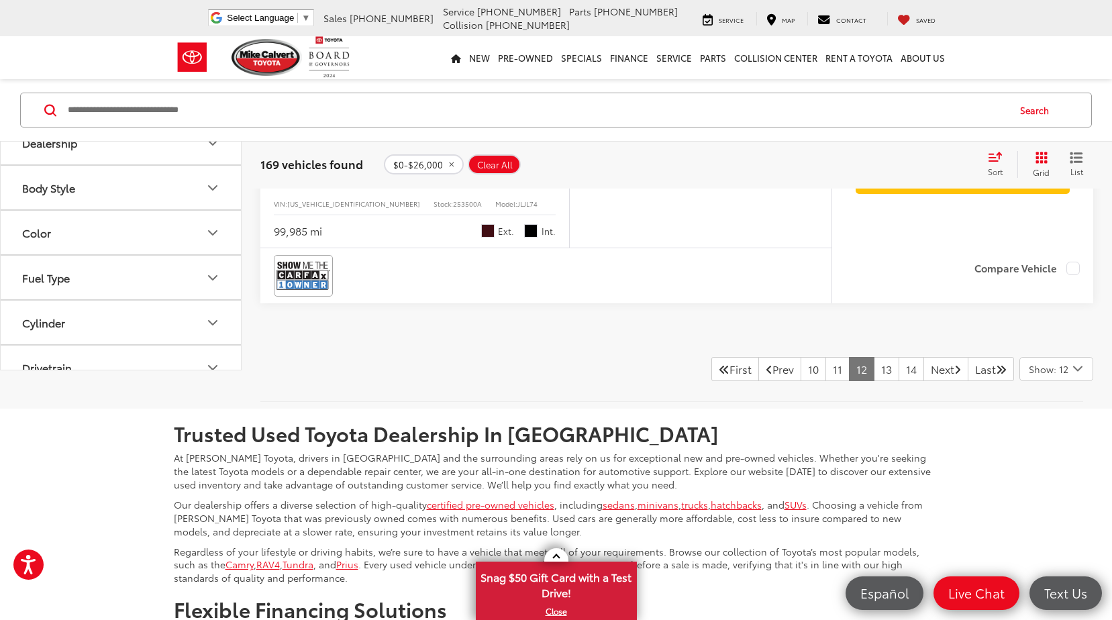
scroll to position [5170, 0]
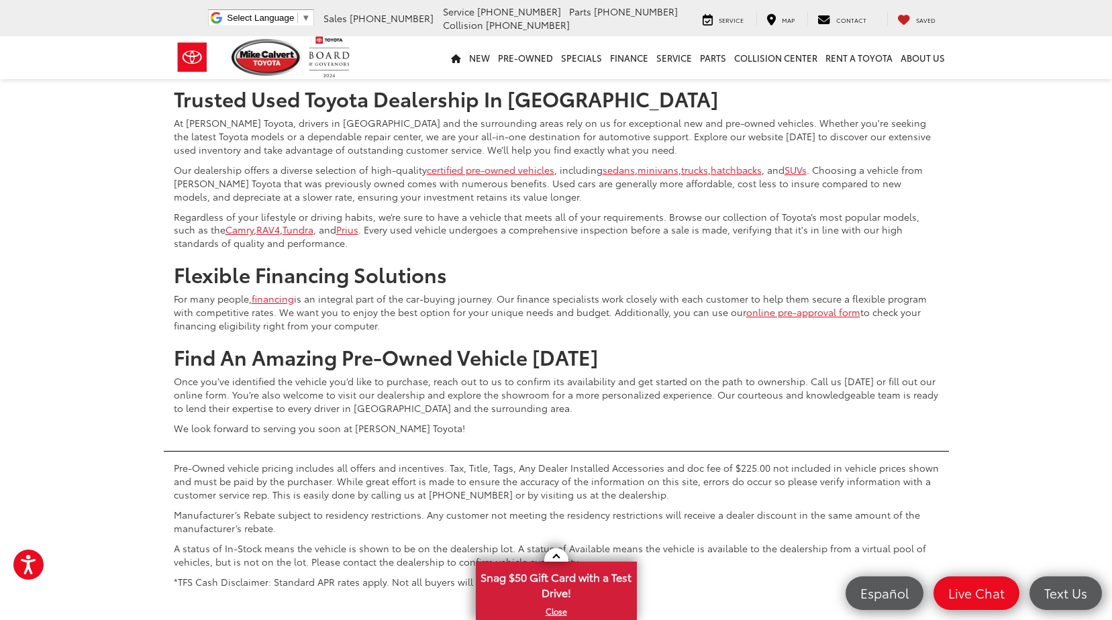
click at [874, 46] on link "13" at bounding box center [887, 34] width 26 height 24
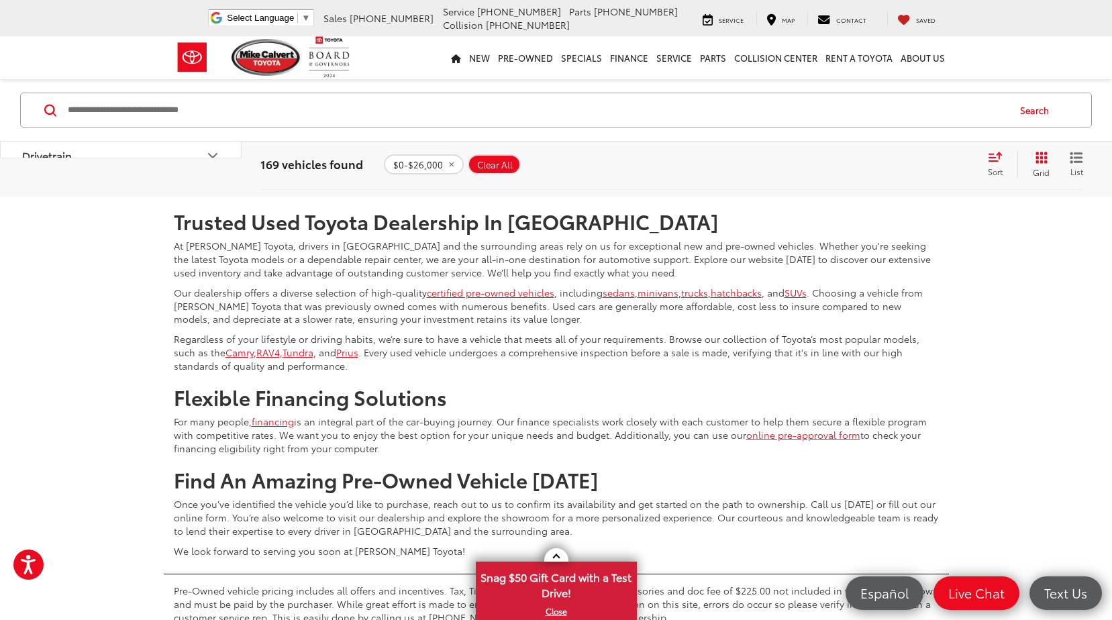
scroll to position [5201, 0]
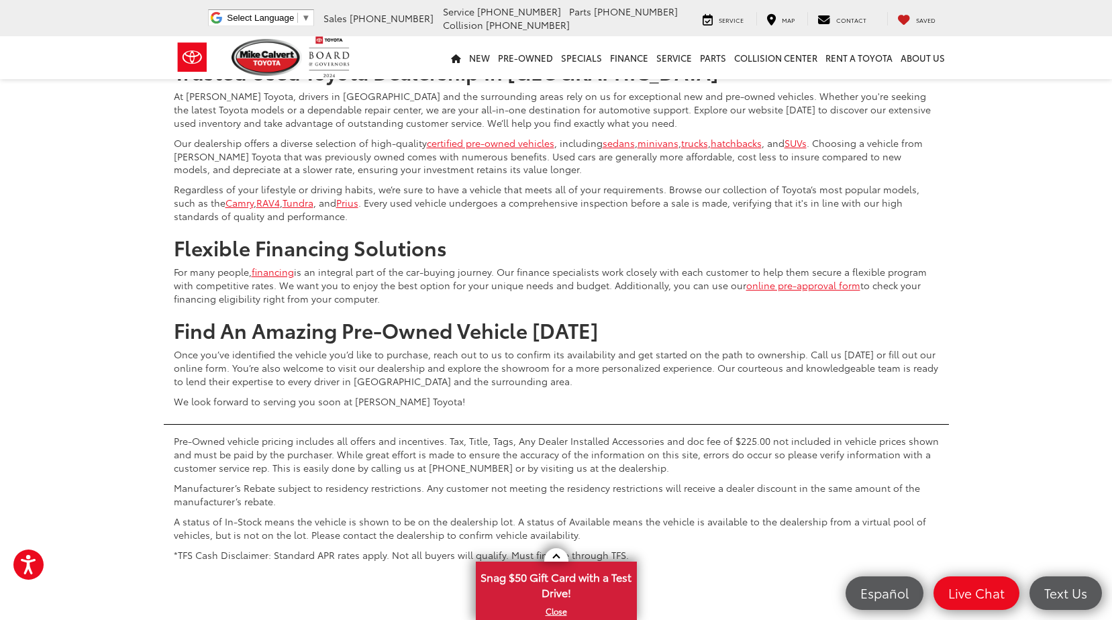
type input "******"
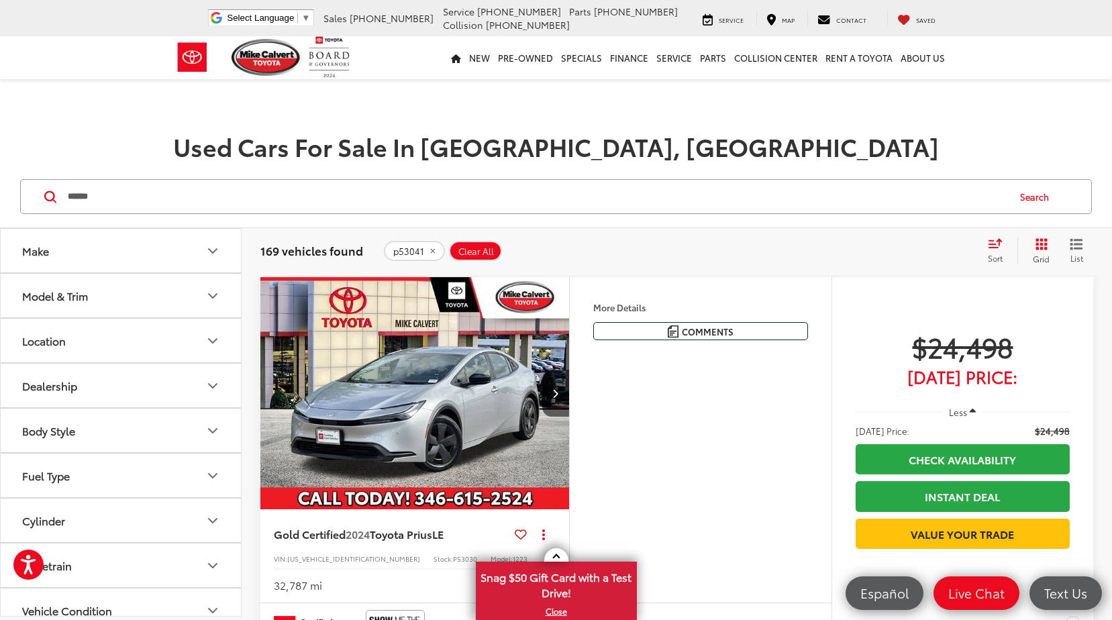
drag, startPoint x: 109, startPoint y: 198, endPoint x: 33, endPoint y: 193, distance: 76.7
click at [33, 193] on div "****** ****** Search" at bounding box center [556, 196] width 1072 height 35
click at [481, 248] on span "Clear All" at bounding box center [476, 251] width 36 height 11
click at [237, 201] on input "Search by Make, Model, or Keyword" at bounding box center [536, 197] width 941 height 32
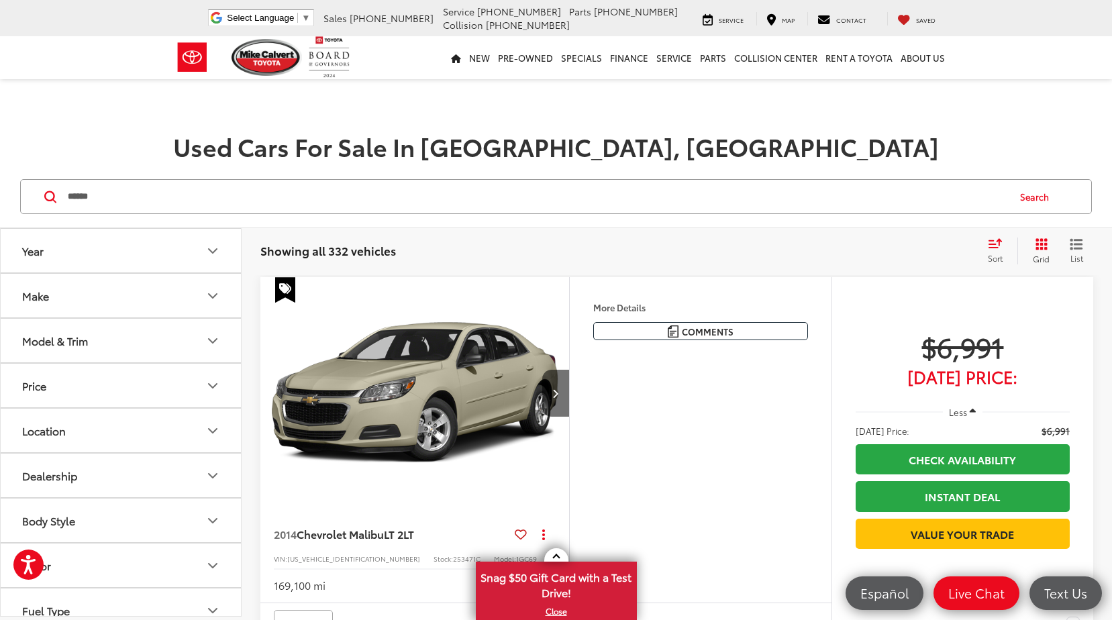
type input "******"
click at [1038, 195] on button "Search" at bounding box center [1037, 197] width 61 height 34
click at [416, 251] on span "p53041" at bounding box center [410, 251] width 31 height 11
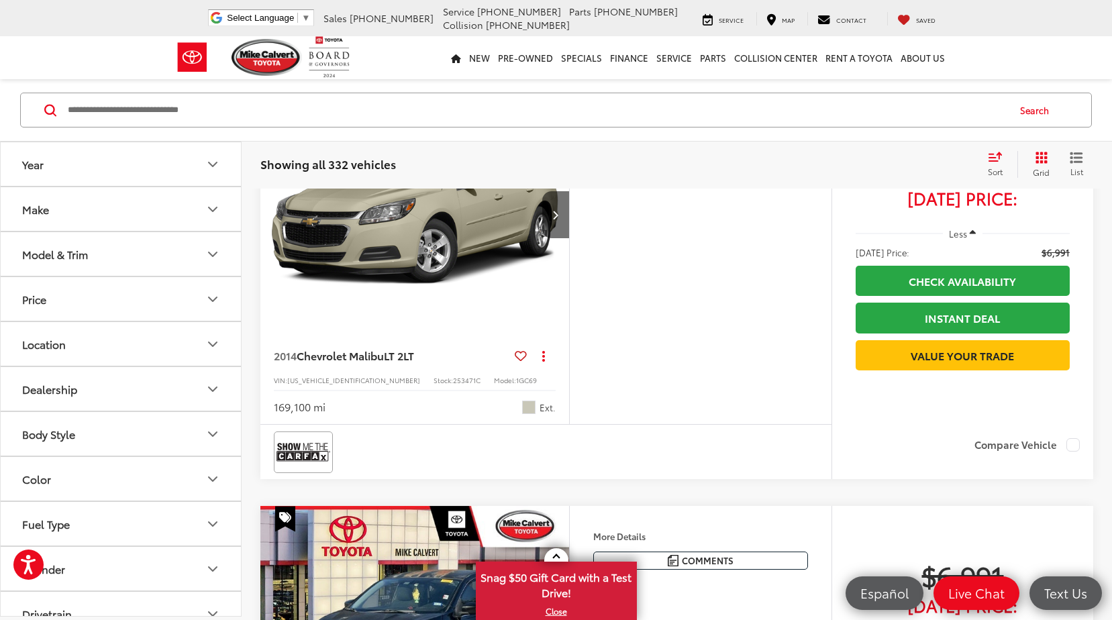
scroll to position [67, 0]
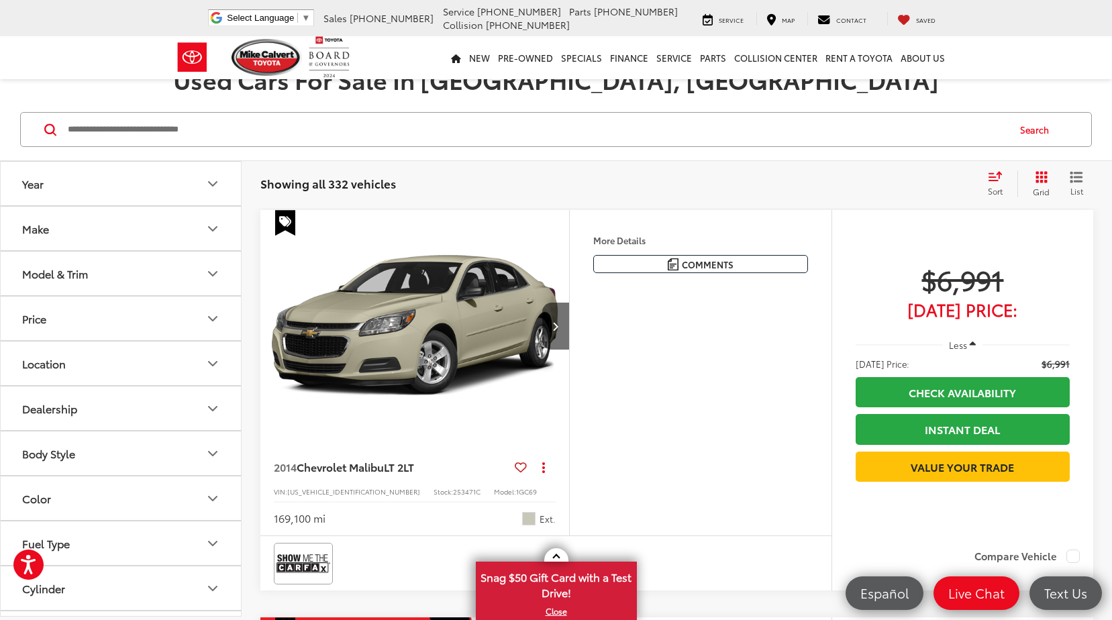
click at [171, 132] on input "Search by Make, Model, or Keyword" at bounding box center [536, 129] width 941 height 32
click at [170, 136] on input "Search by Make, Model, or Keyword" at bounding box center [536, 129] width 941 height 32
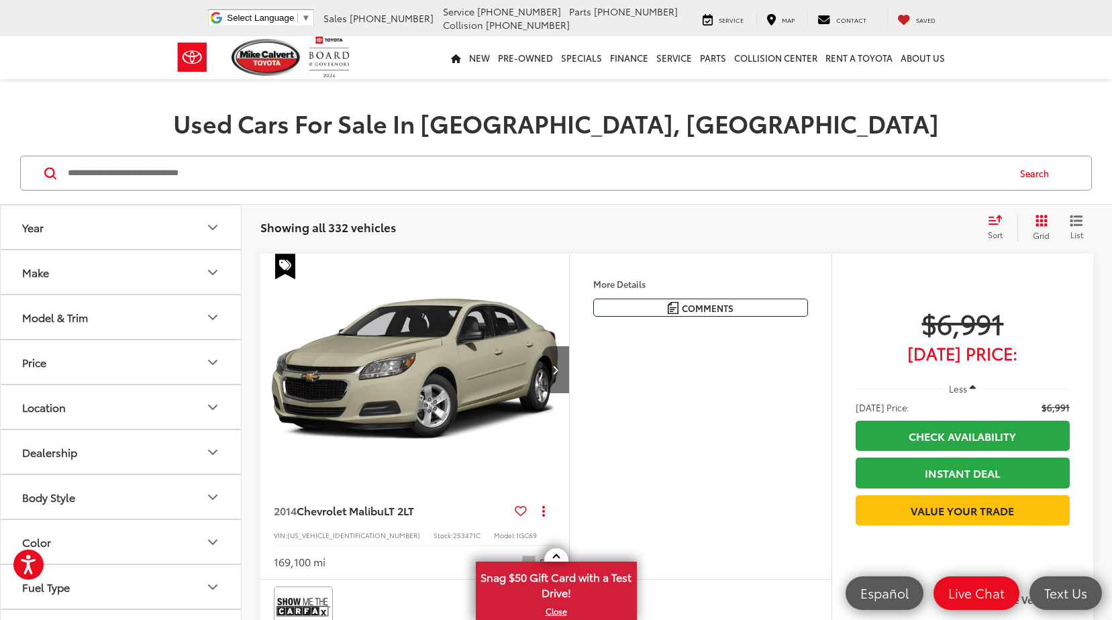
scroll to position [0, 0]
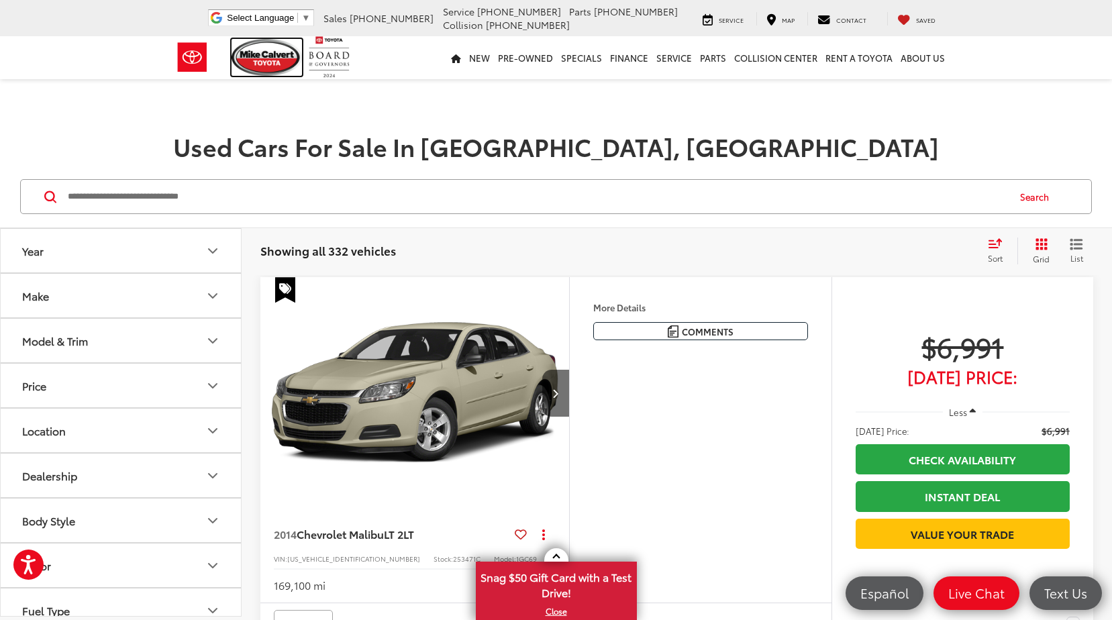
click at [262, 53] on img at bounding box center [267, 57] width 71 height 37
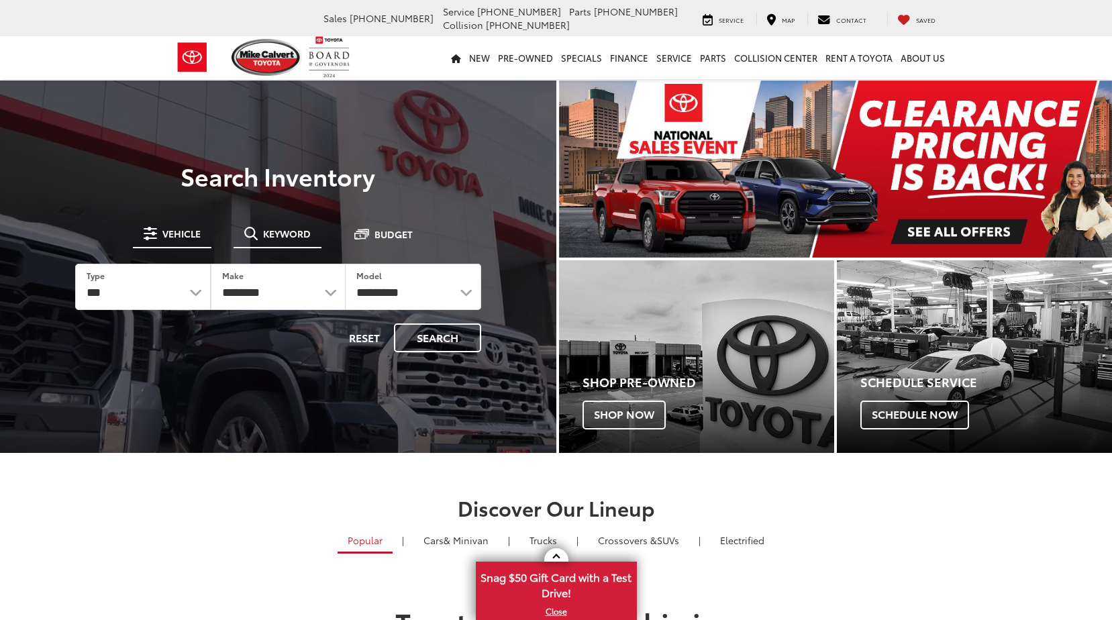
click at [306, 234] on span "Keyword" at bounding box center [287, 233] width 48 height 9
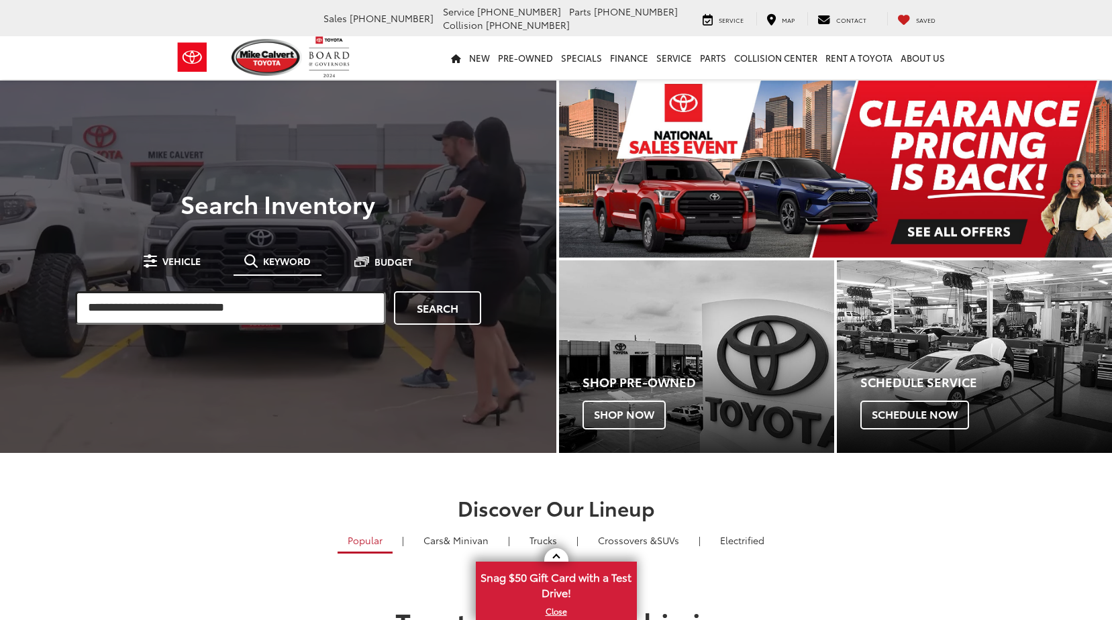
click at [283, 304] on input "search" at bounding box center [230, 308] width 311 height 34
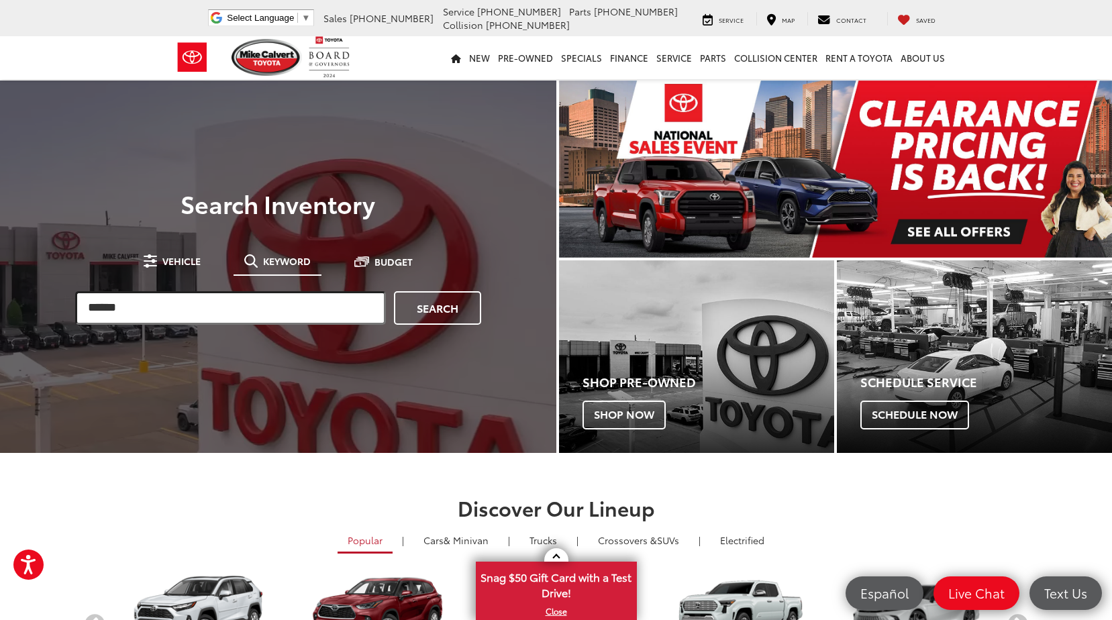
type input "******"
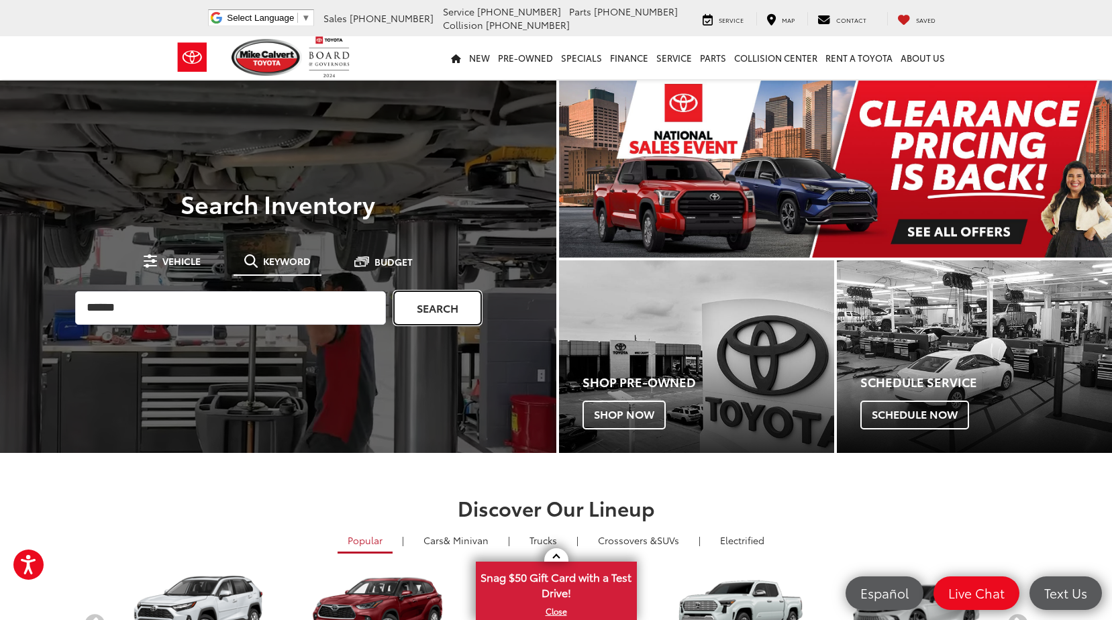
click at [428, 313] on link "Search" at bounding box center [437, 308] width 87 height 34
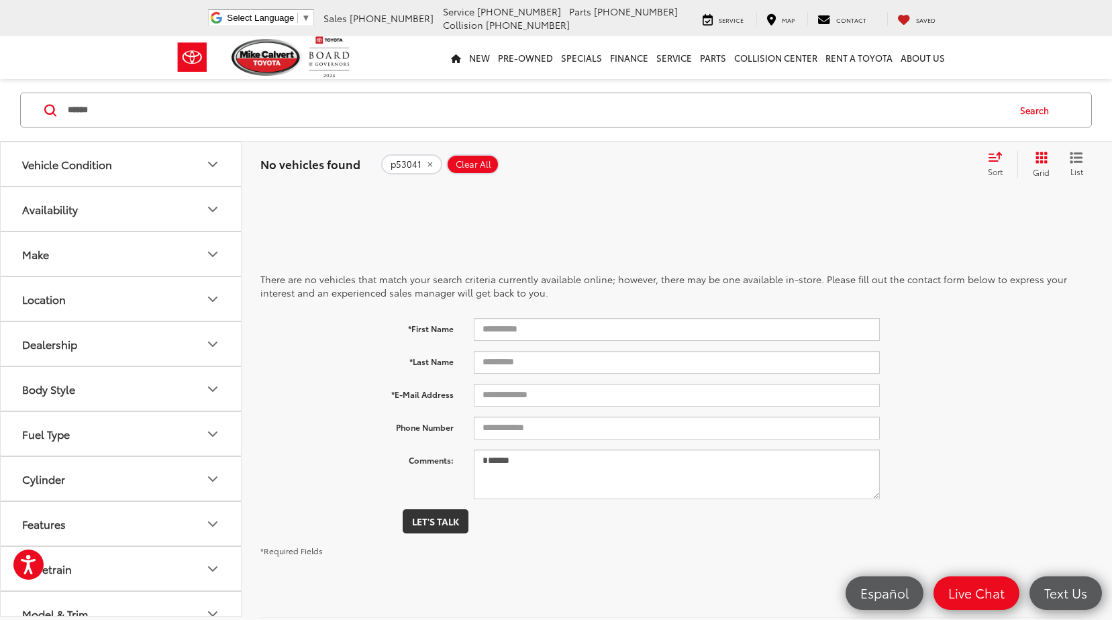
drag, startPoint x: 104, startPoint y: 114, endPoint x: 42, endPoint y: 118, distance: 62.6
click at [42, 118] on div "****** ****** Search" at bounding box center [556, 110] width 1072 height 35
click at [1112, 620] on html "Press Alt+1 for screen-reader mode, Alt+0 to cancel Accessibility Screen-Reader…" at bounding box center [556, 310] width 1112 height 620
click at [391, 103] on input "Search by Make, Model, or Keyword" at bounding box center [536, 110] width 941 height 32
type input "******"
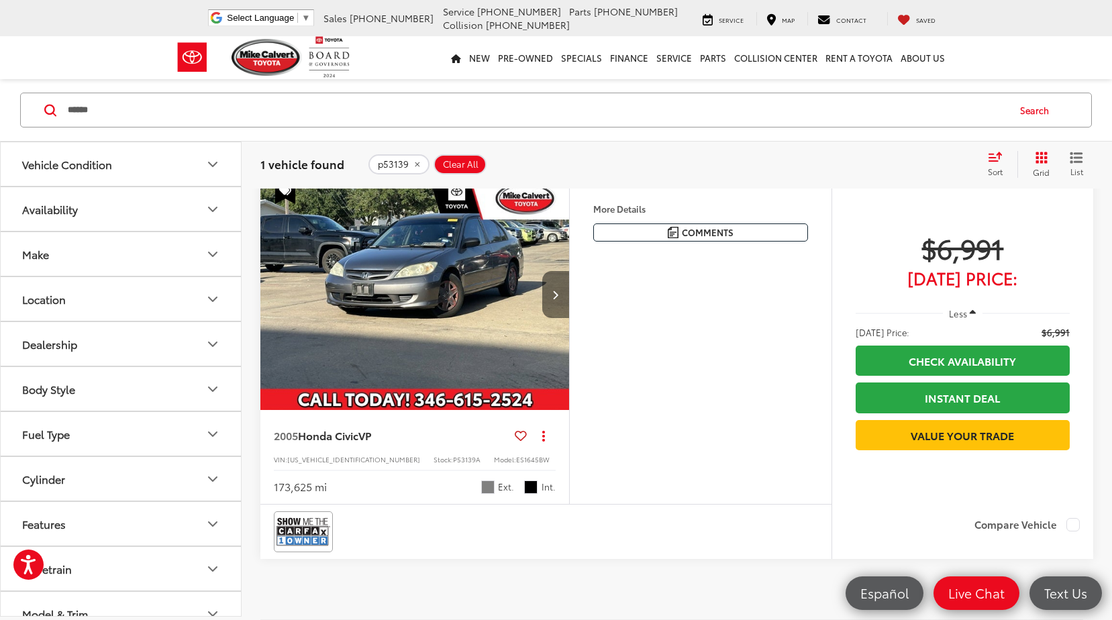
click at [546, 296] on button "Next image" at bounding box center [555, 294] width 27 height 47
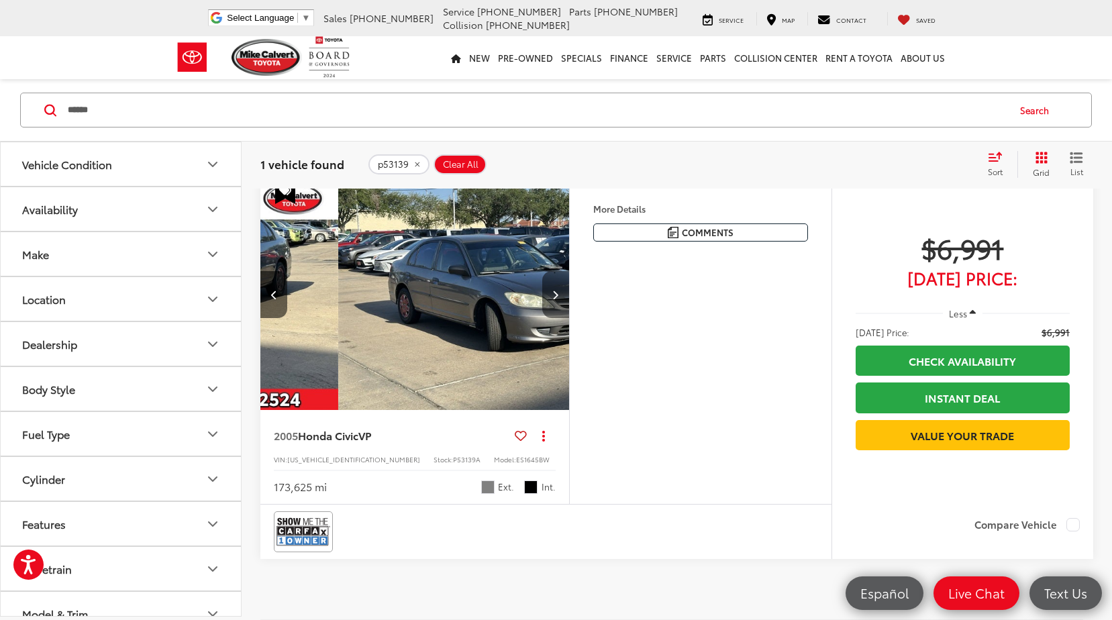
scroll to position [0, 311]
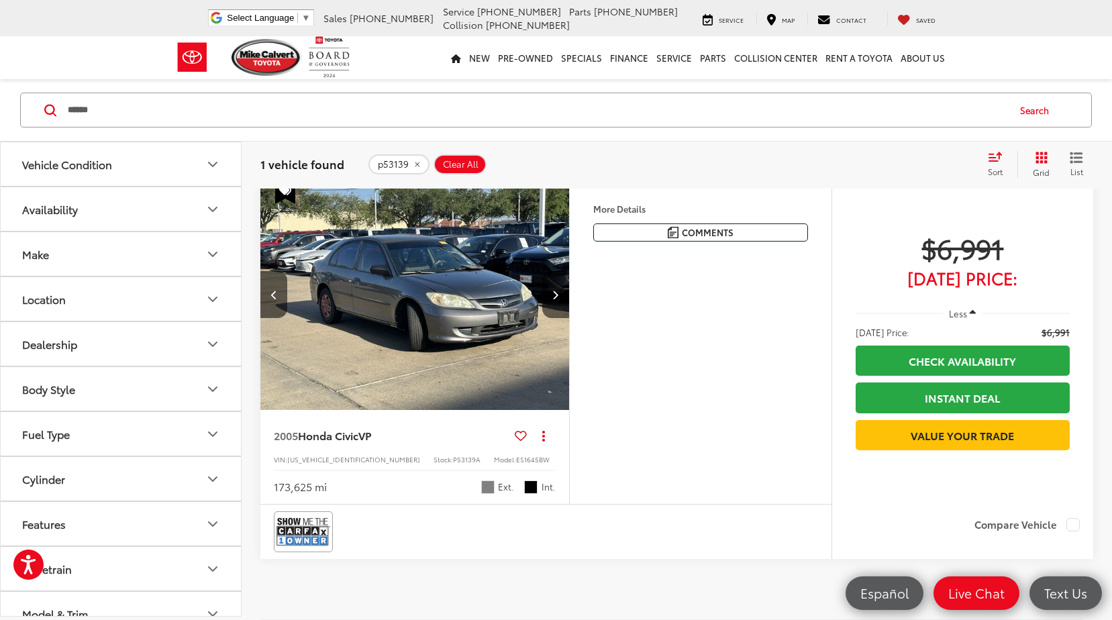
click at [140, 68] on nav "New New New Tundra Inventory Schedule Test Drive Model Research Toyota Reviews …" at bounding box center [556, 57] width 1112 height 43
drag, startPoint x: 141, startPoint y: 105, endPoint x: -3, endPoint y: 95, distance: 144.0
click at [0, 95] on html "Accessibility Screen-Reader Guide, Feedback, and Issue Reporting | New window […" at bounding box center [556, 310] width 1112 height 620
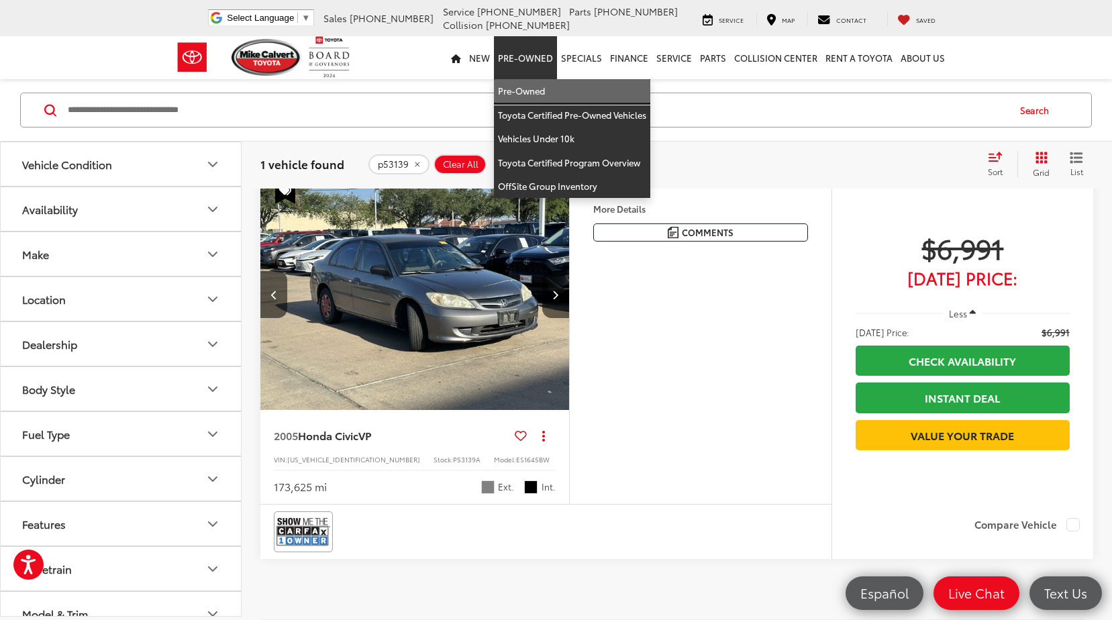
click at [532, 84] on link "Pre-Owned" at bounding box center [572, 91] width 156 height 24
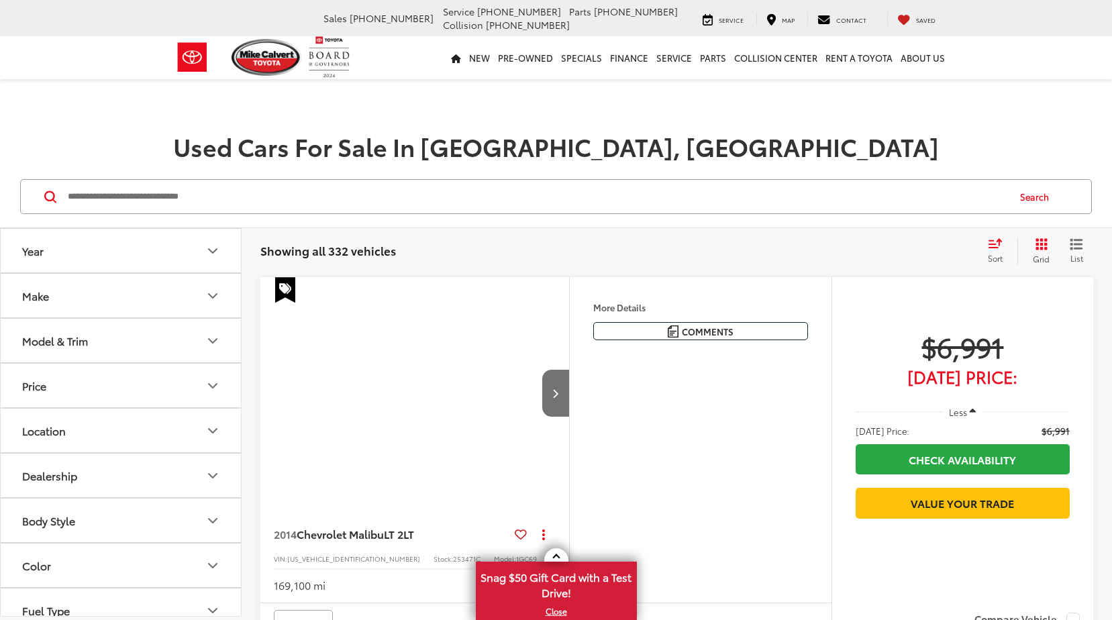
scroll to position [67, 0]
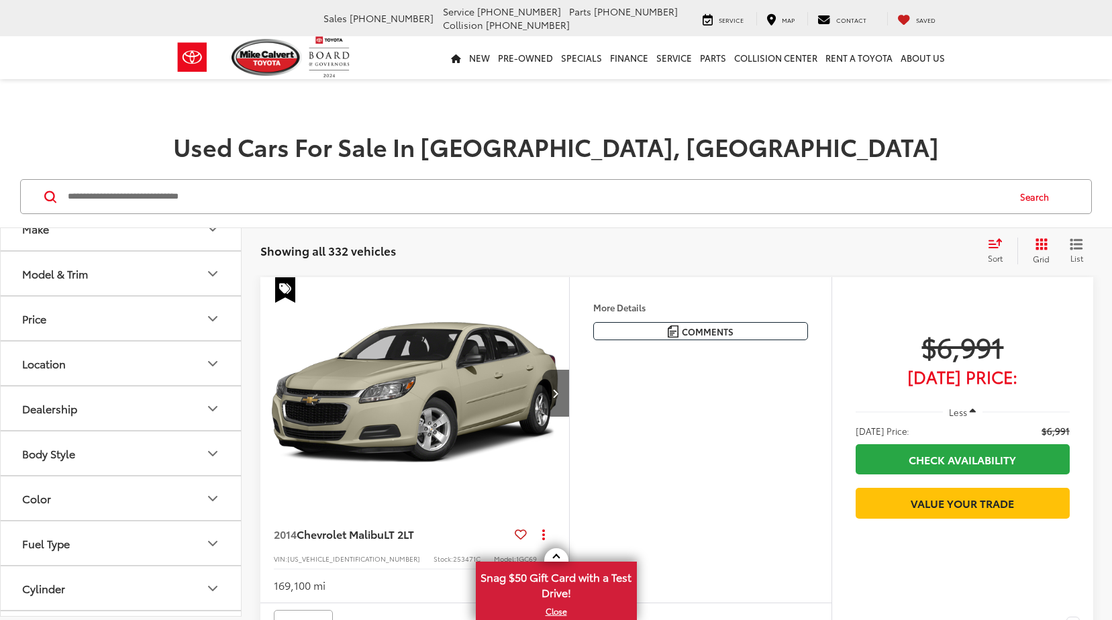
click at [150, 199] on input "Search by Make, Model, or Keyword" at bounding box center [536, 197] width 941 height 32
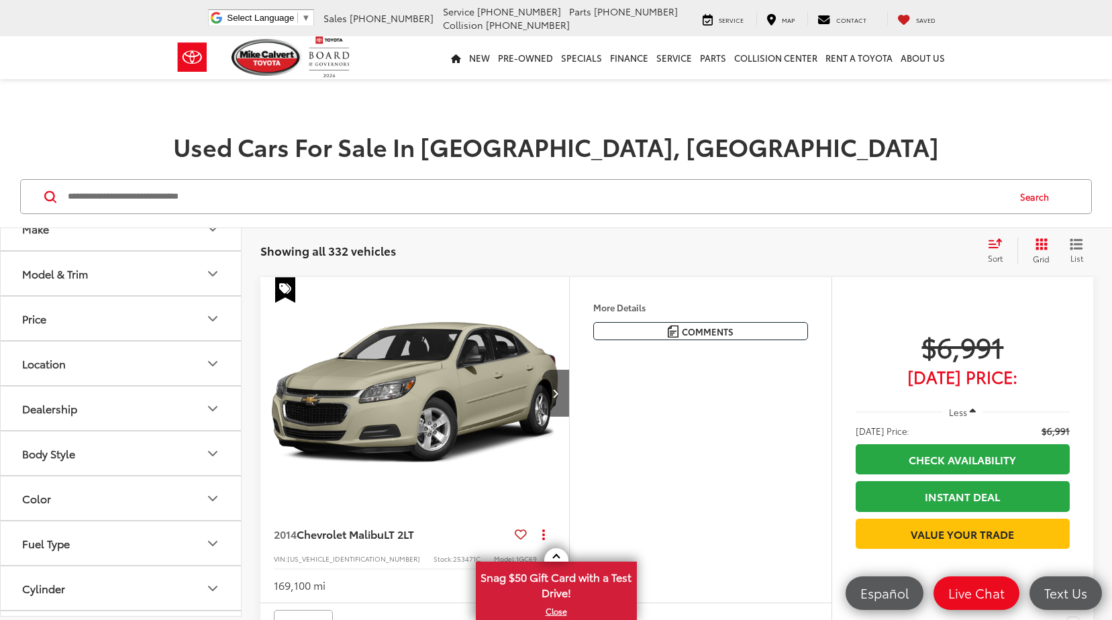
scroll to position [0, 0]
type input "*******"
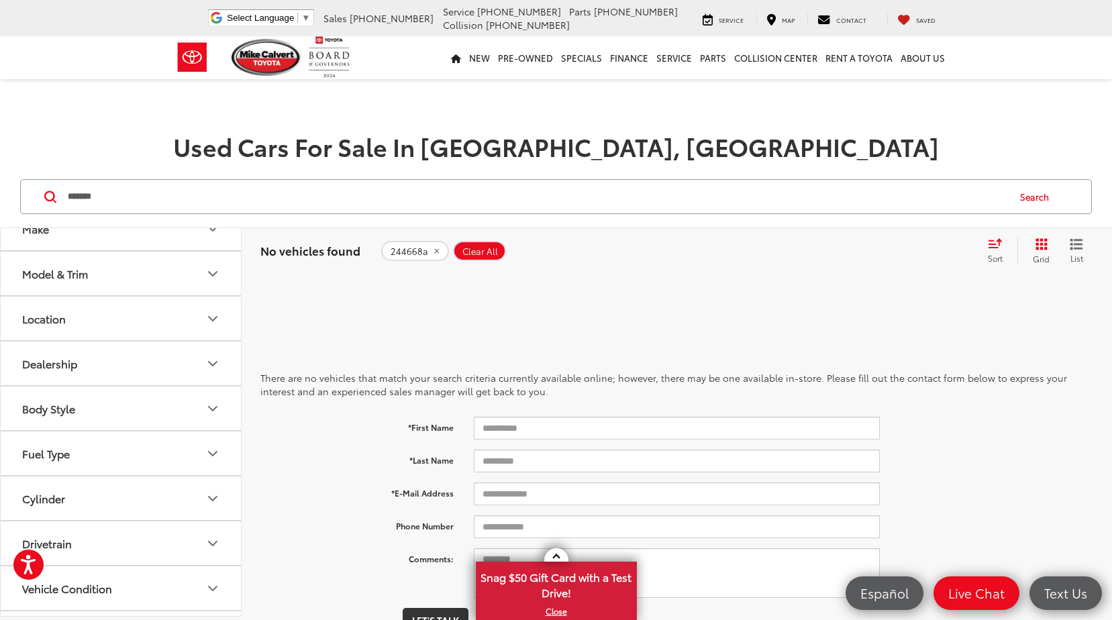
click at [313, 197] on input "*******" at bounding box center [536, 197] width 941 height 32
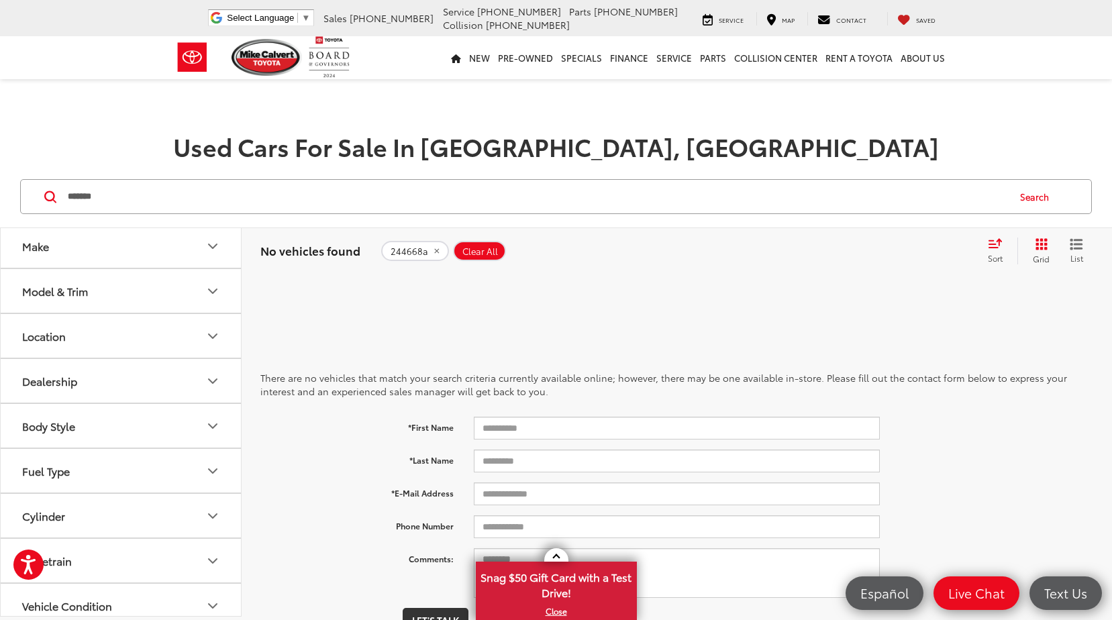
scroll to position [0, 0]
click at [135, 448] on button "Body Style" at bounding box center [122, 431] width 242 height 44
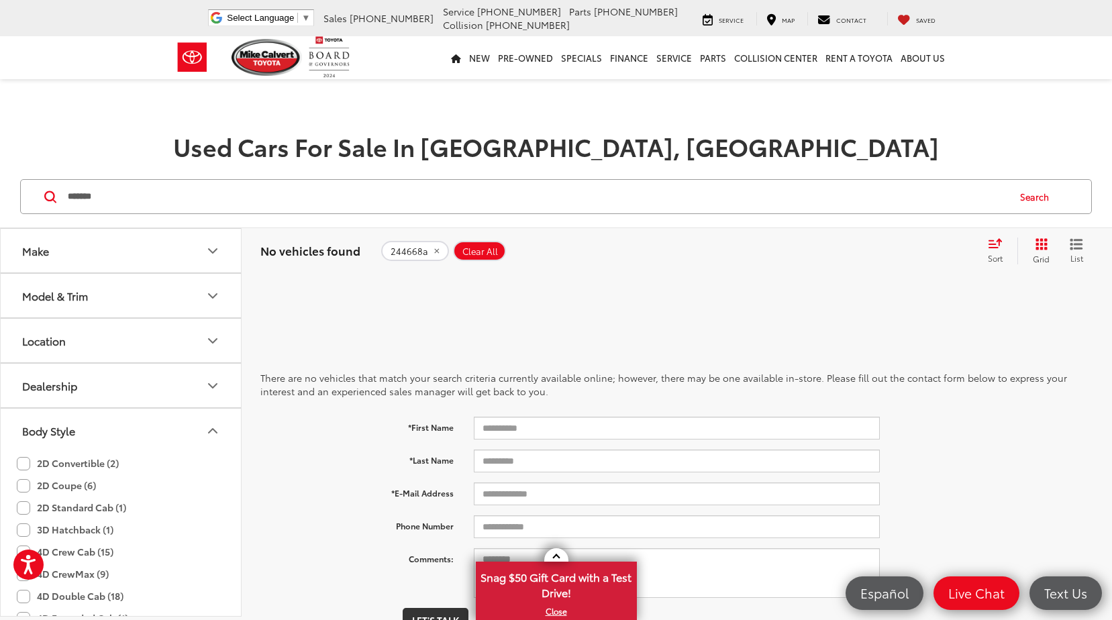
click at [158, 432] on button "Body Style" at bounding box center [122, 431] width 242 height 44
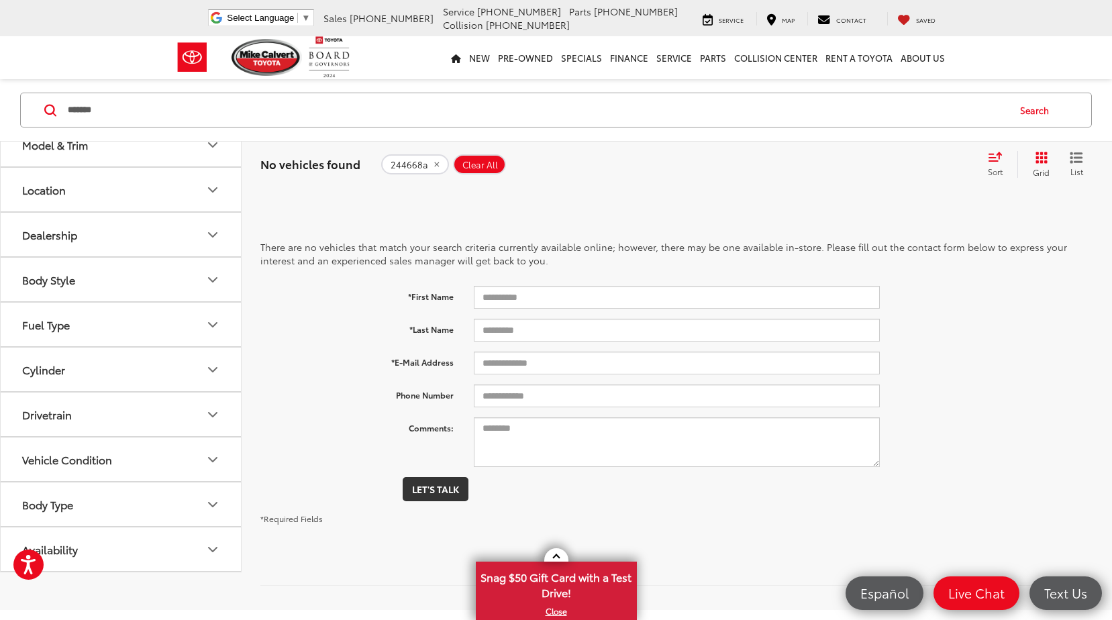
scroll to position [134, 0]
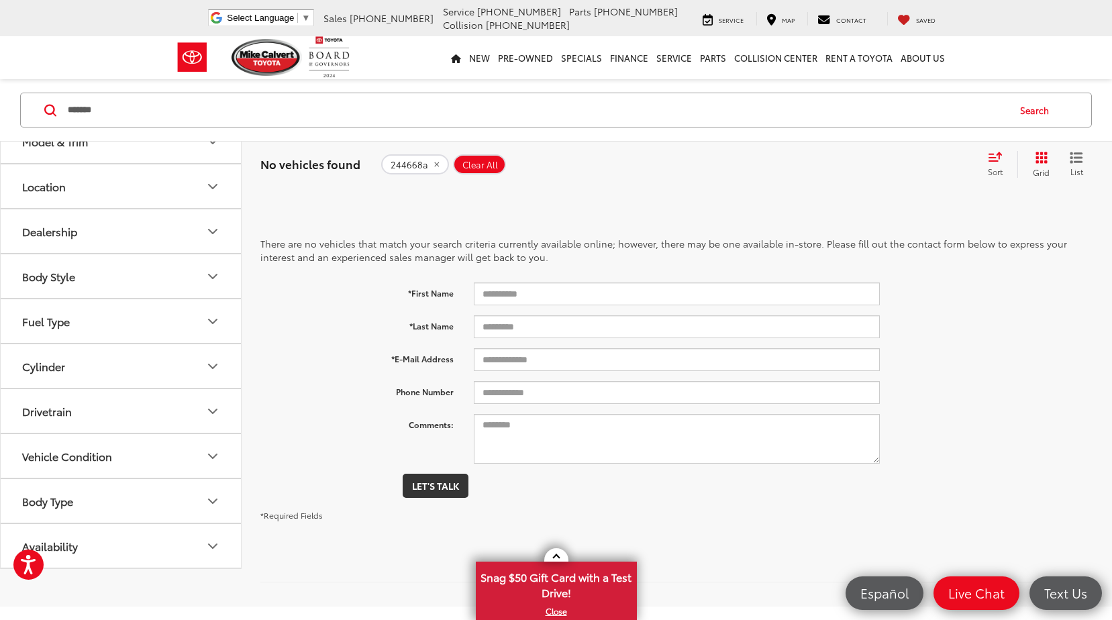
click at [691, 156] on div "244668a Clear All + 0" at bounding box center [678, 164] width 595 height 20
click at [432, 162] on icon "remove 244668a" at bounding box center [436, 164] width 9 height 8
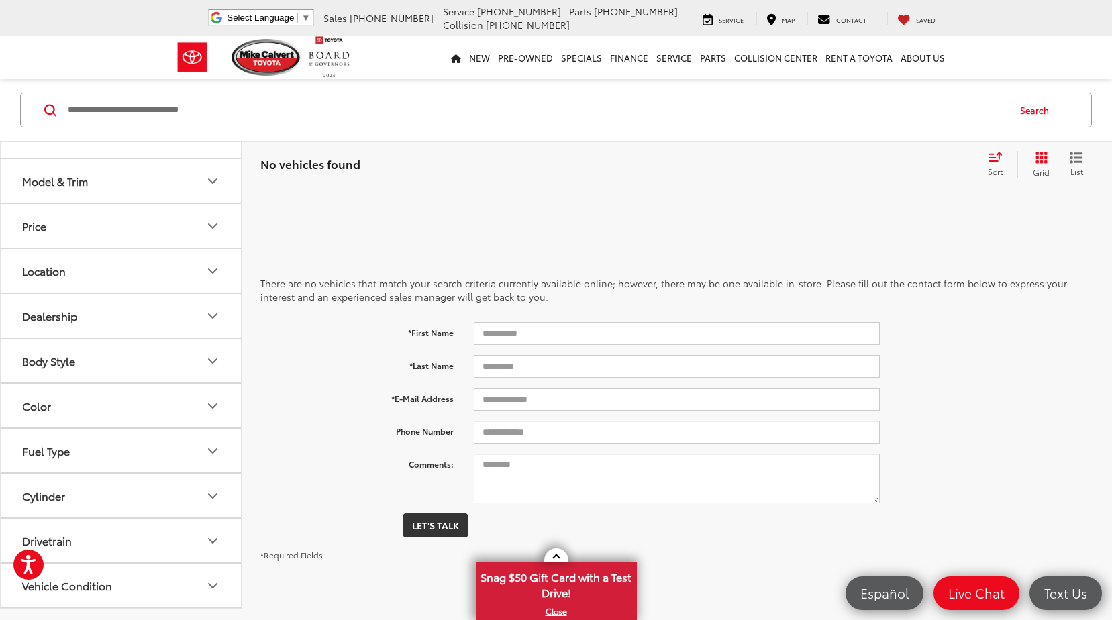
scroll to position [87, 0]
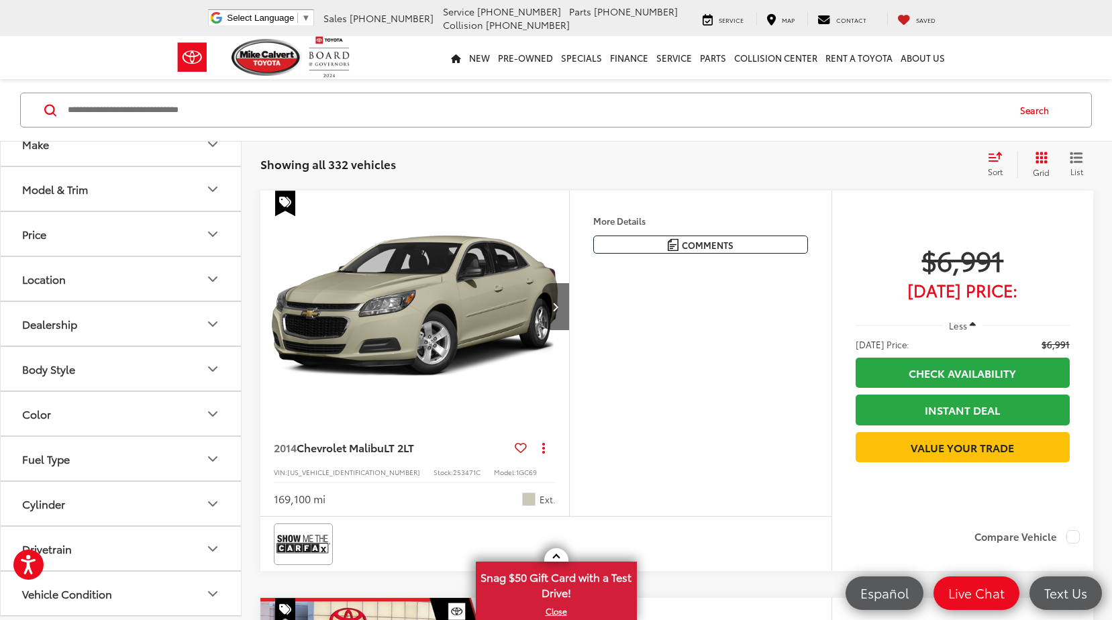
click at [134, 376] on button "Body Style" at bounding box center [122, 369] width 242 height 44
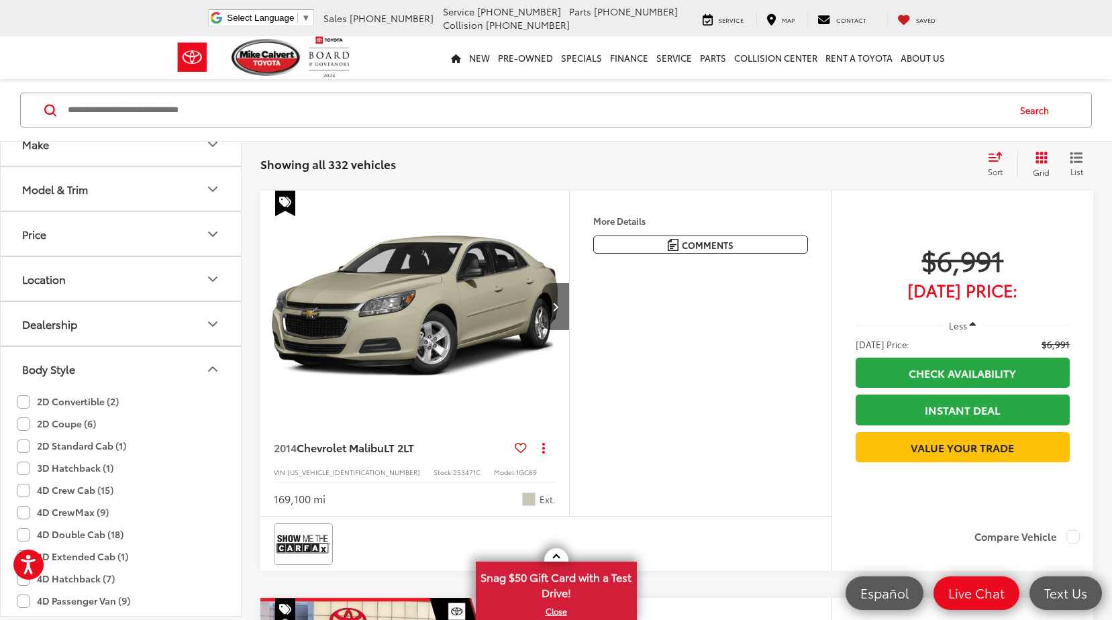
click at [134, 376] on button "Body Style" at bounding box center [122, 369] width 242 height 44
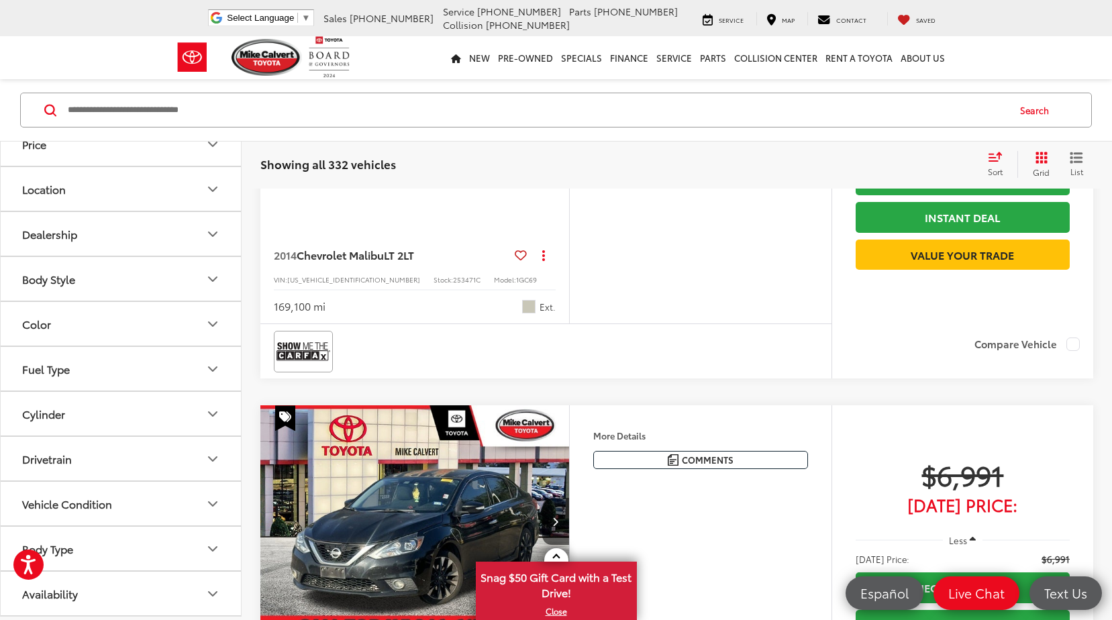
scroll to position [288, 0]
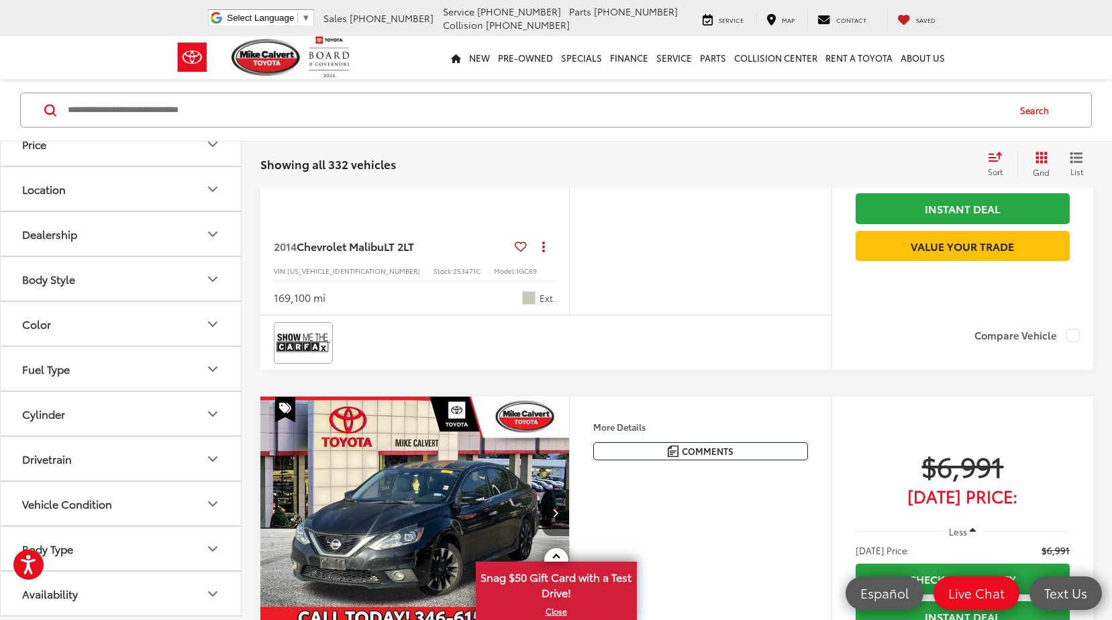
click at [95, 546] on button "Body Type" at bounding box center [122, 549] width 242 height 44
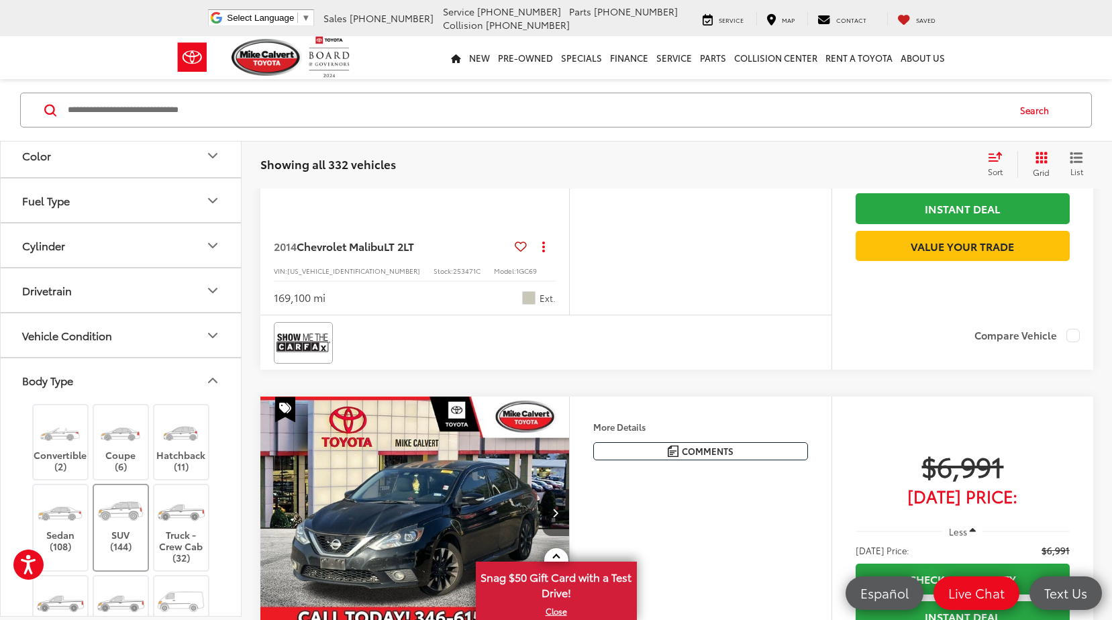
scroll to position [356, 0]
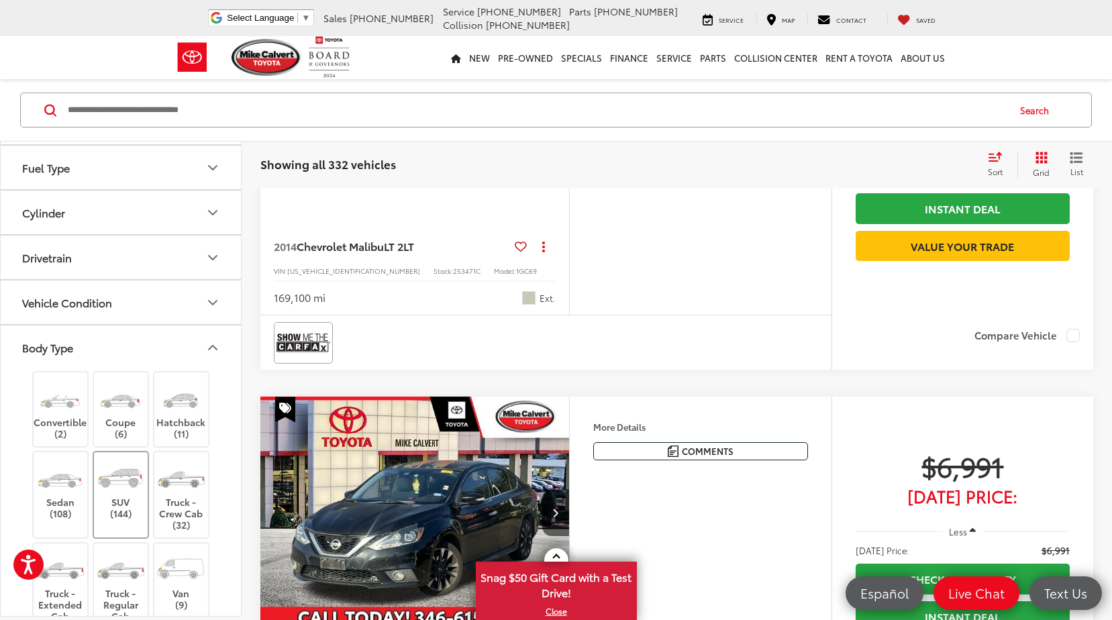
click at [136, 505] on label "SUV (144)" at bounding box center [121, 489] width 54 height 60
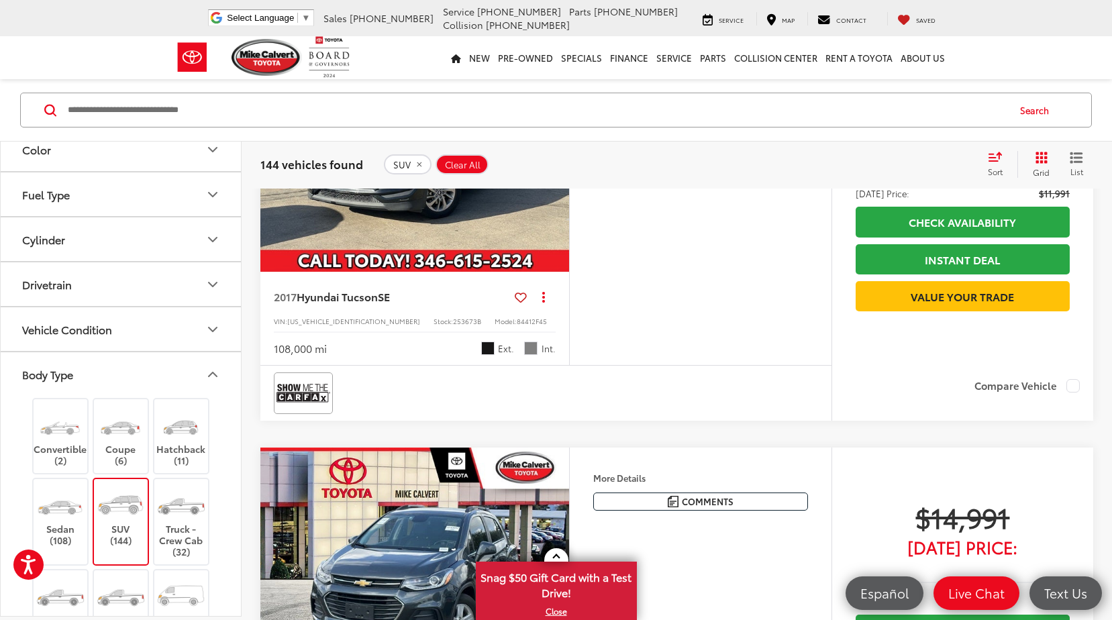
scroll to position [2690, 0]
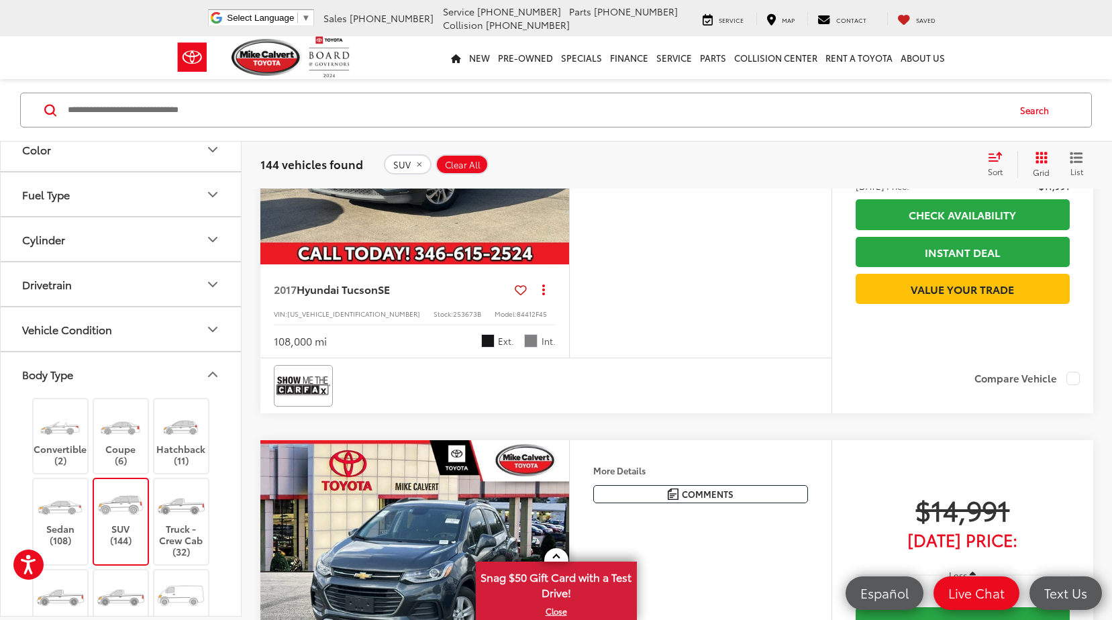
click at [245, 599] on div "2014 Hyundai Santa Fe Sport Copy Link Share Print View Details VIN: 5XYZU3LB7EG…" at bounding box center [677, 72] width 871 height 4970
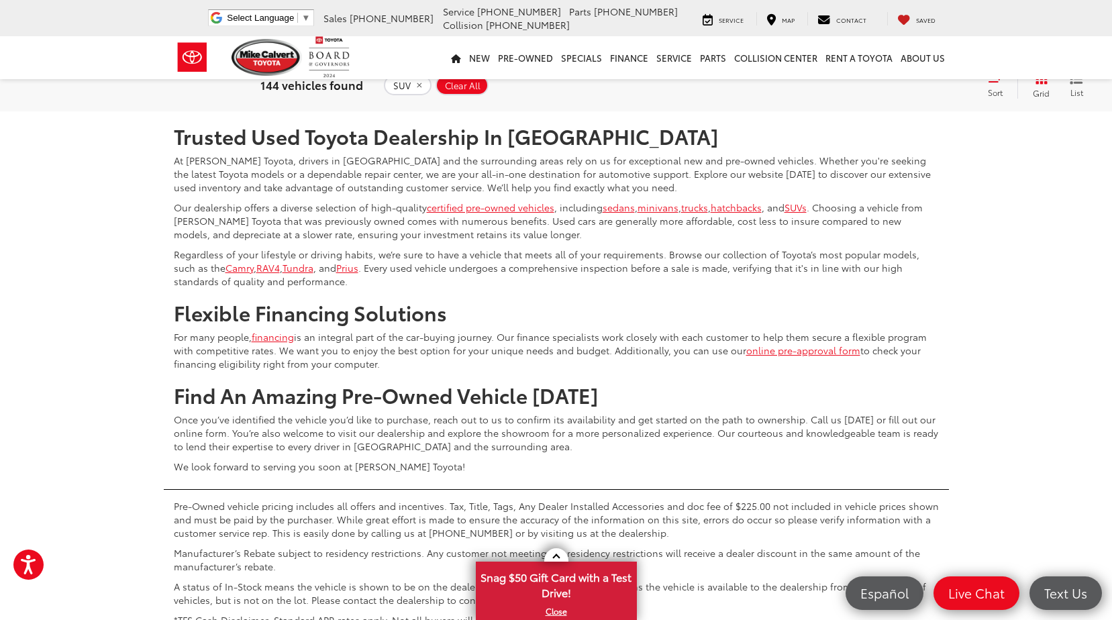
scroll to position [5078, 0]
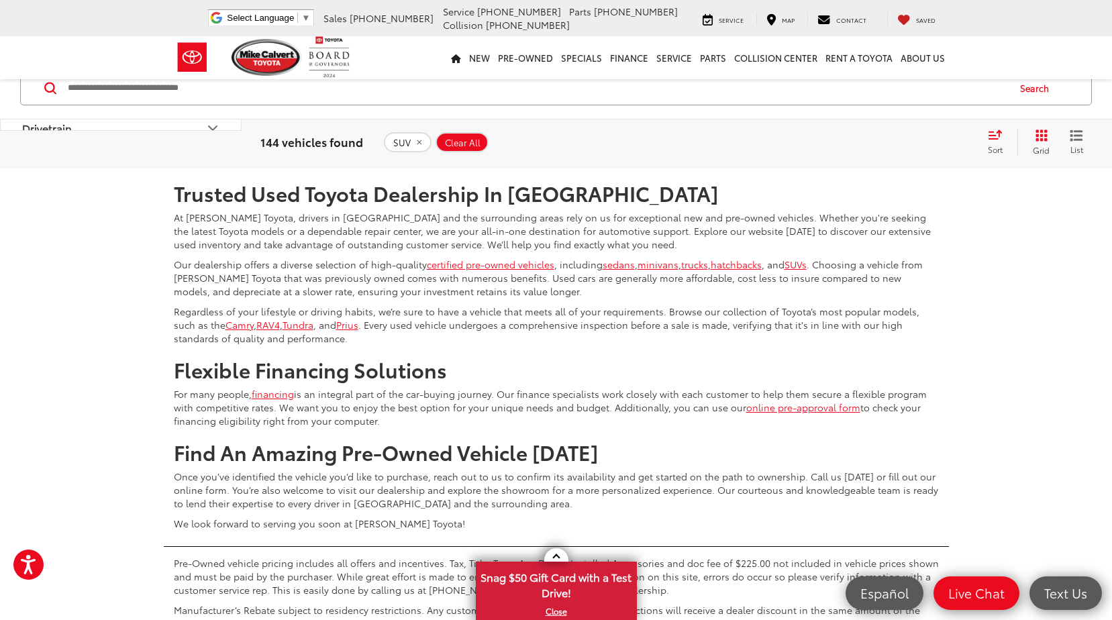
click at [843, 141] on link "2" at bounding box center [853, 129] width 21 height 24
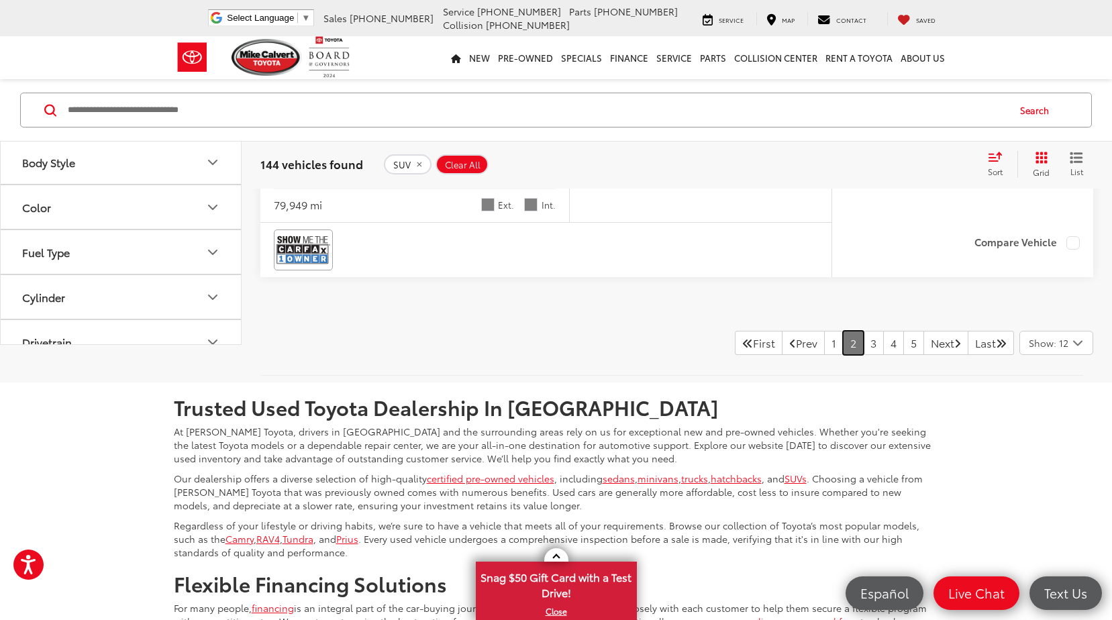
scroll to position [5093, 0]
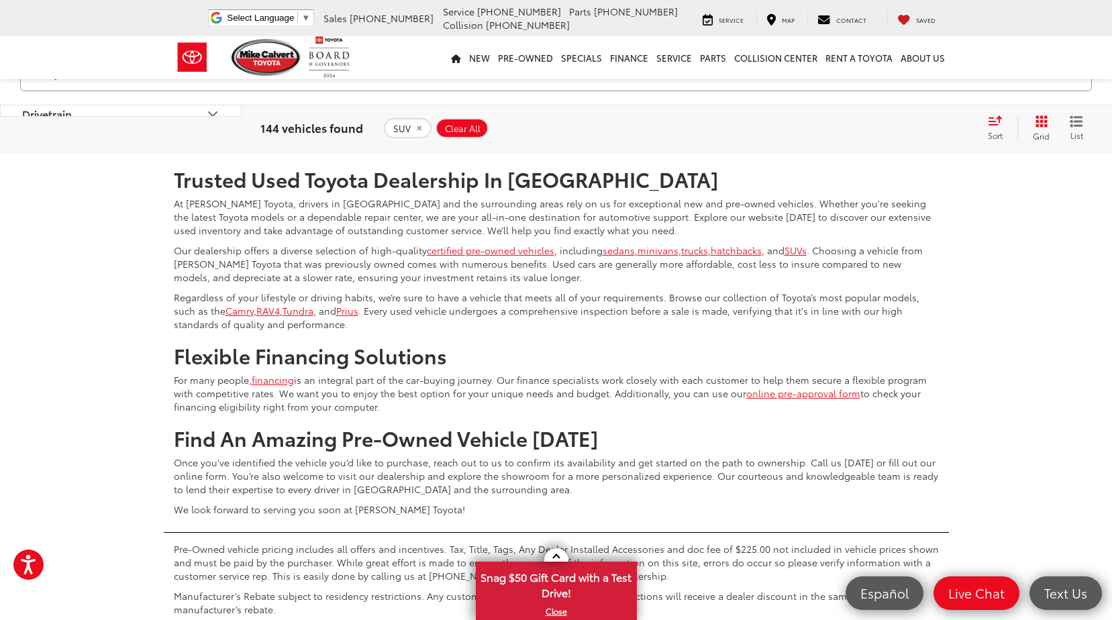
click at [863, 127] on link "3" at bounding box center [873, 115] width 21 height 24
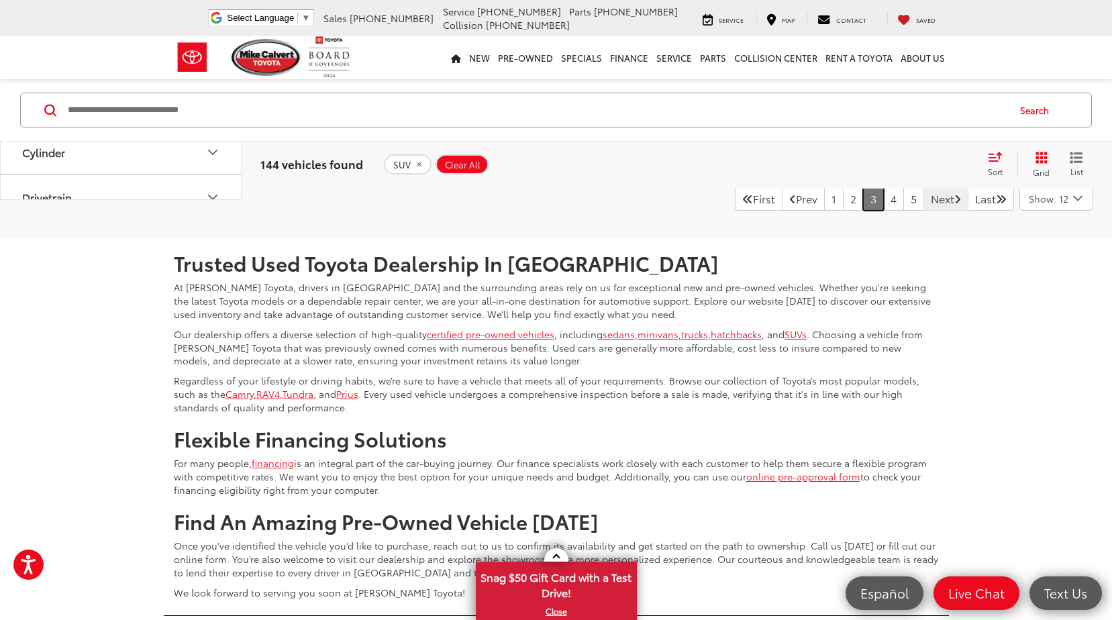
scroll to position [5061, 0]
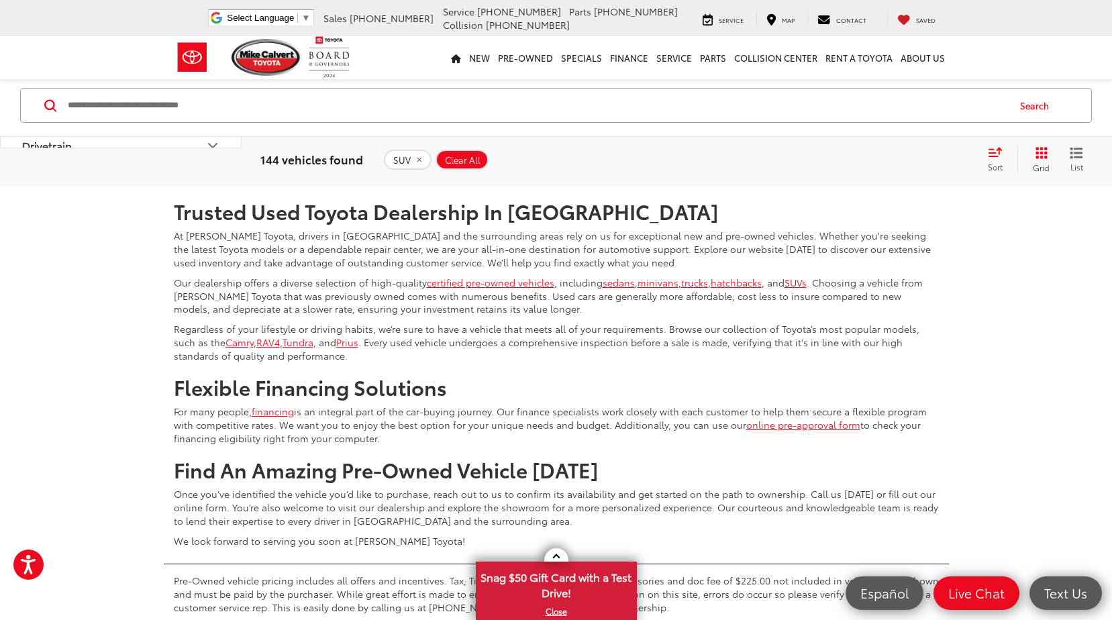
click at [863, 159] on link "3" at bounding box center [873, 147] width 21 height 24
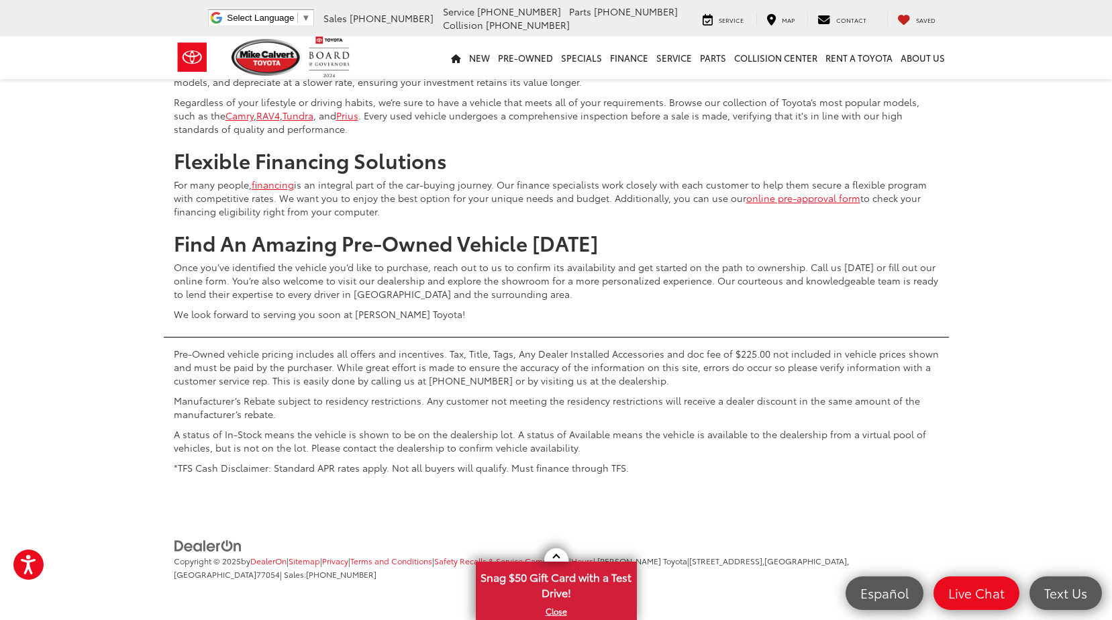
scroll to position [5178, 0]
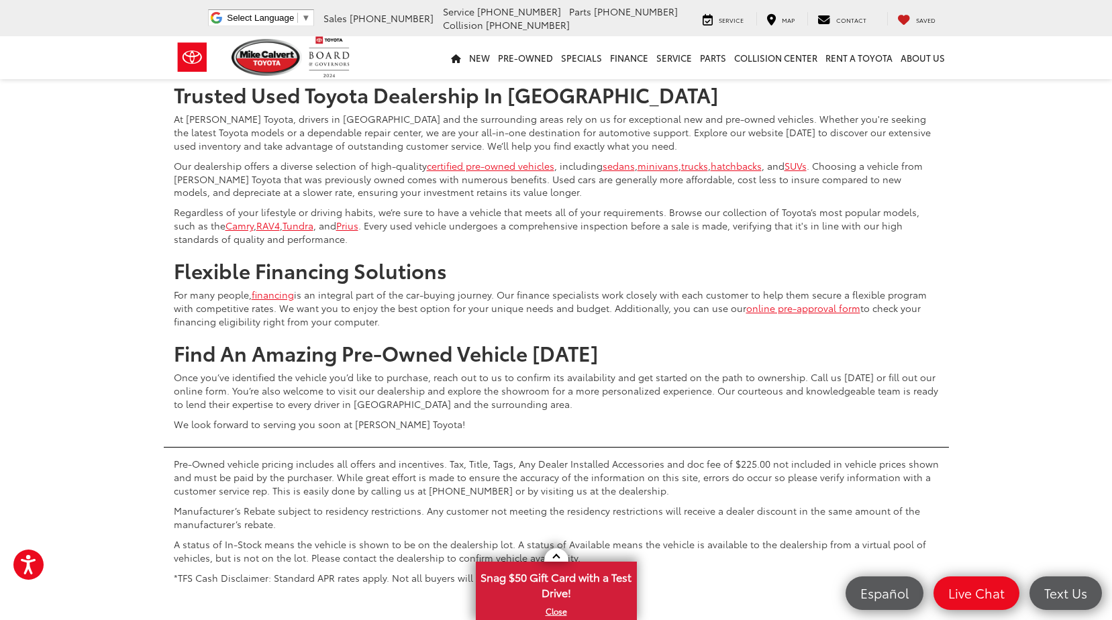
click at [883, 42] on link "4" at bounding box center [893, 30] width 21 height 24
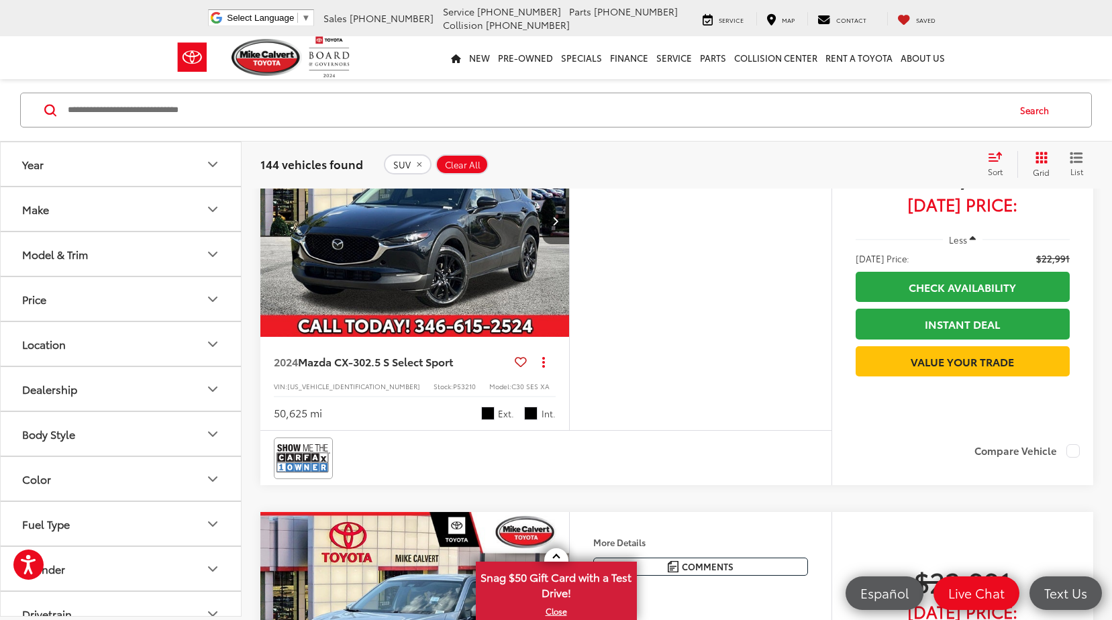
scroll to position [130, 0]
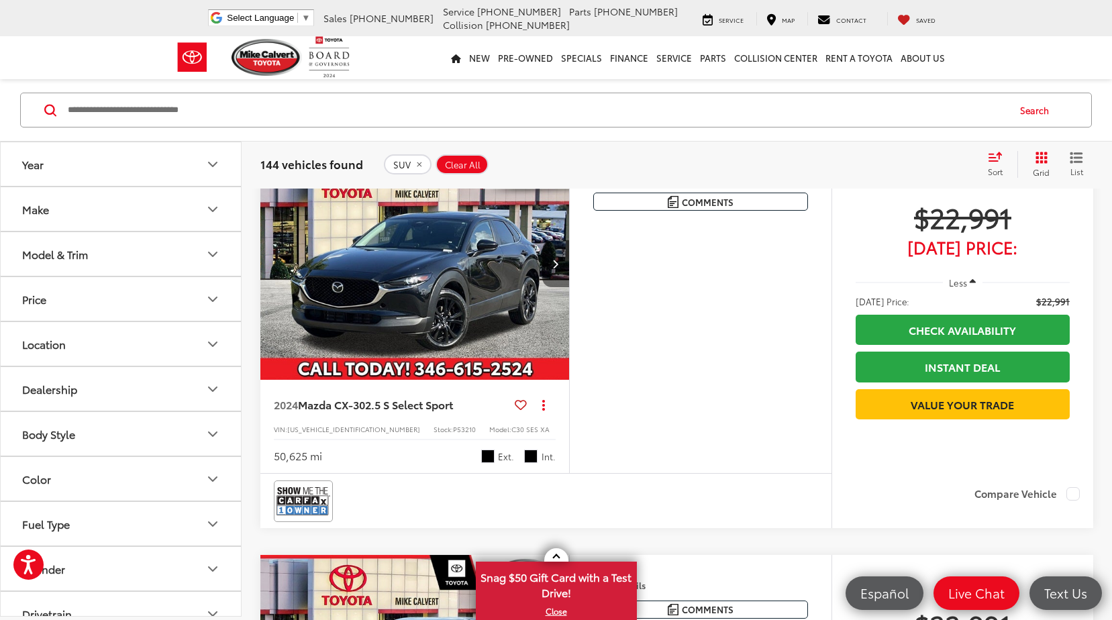
click at [555, 275] on button "Next image" at bounding box center [555, 263] width 27 height 47
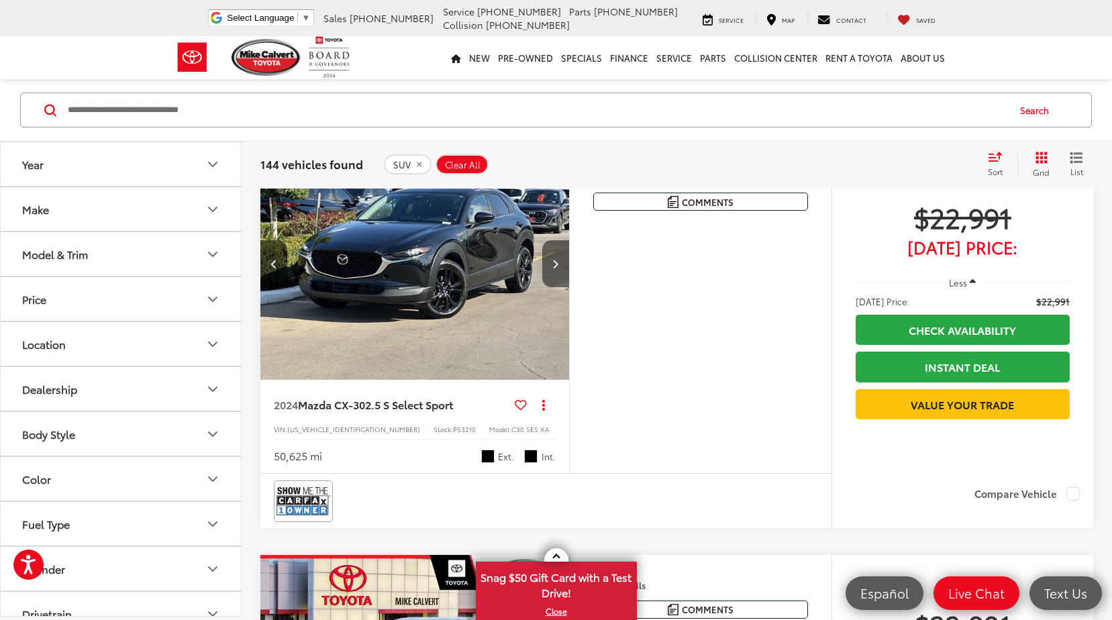
click at [555, 275] on button "Next image" at bounding box center [555, 263] width 27 height 47
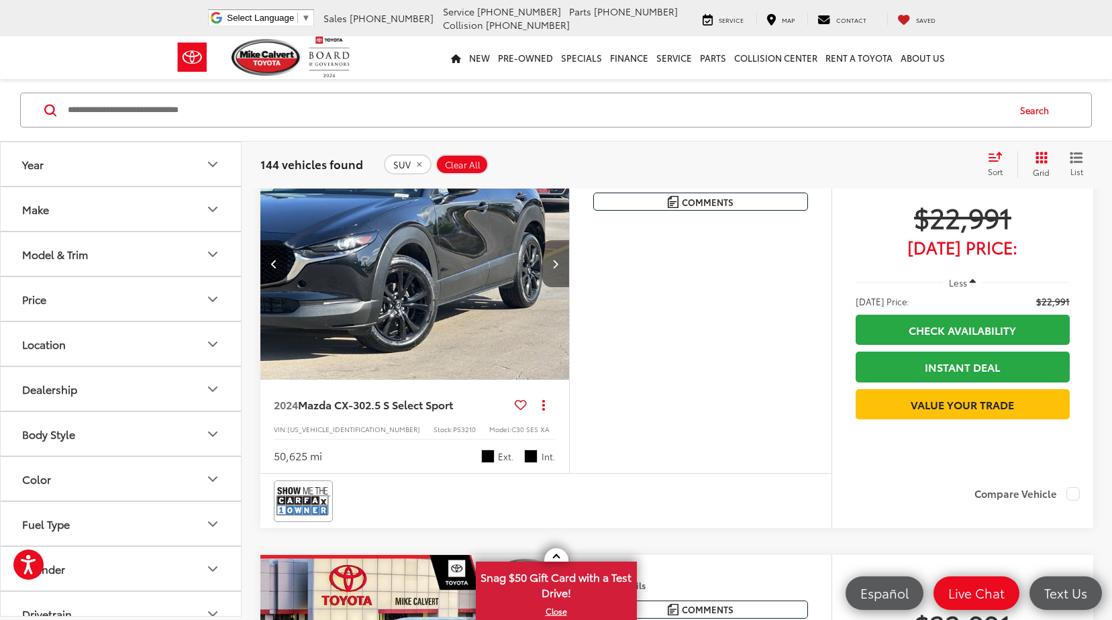
click at [555, 275] on button "Next image" at bounding box center [555, 263] width 27 height 47
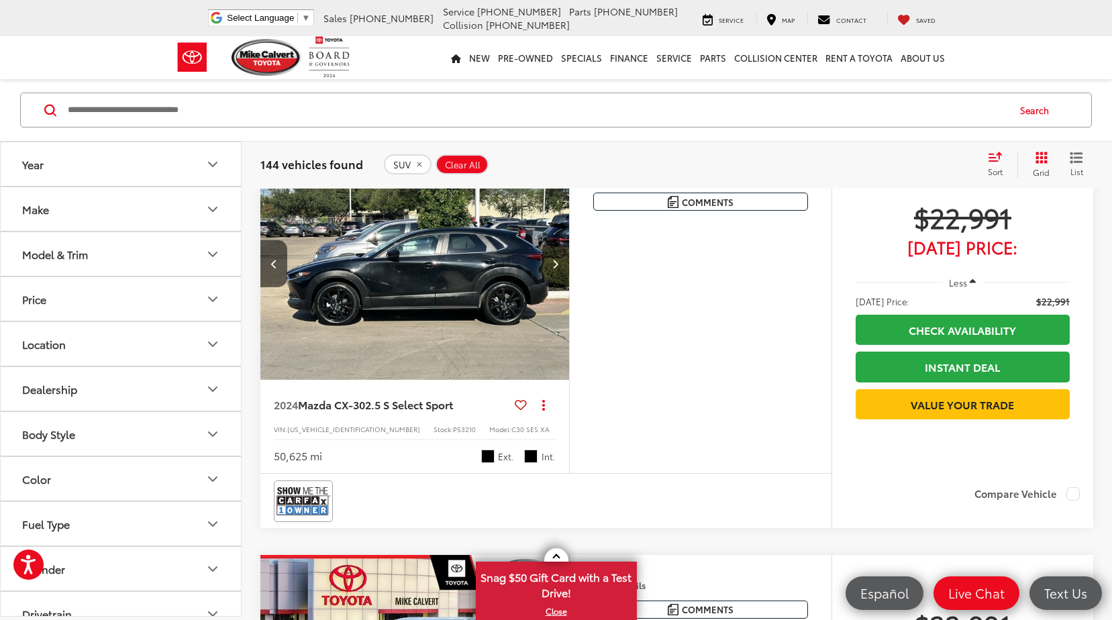
click at [555, 275] on button "Next image" at bounding box center [555, 263] width 27 height 47
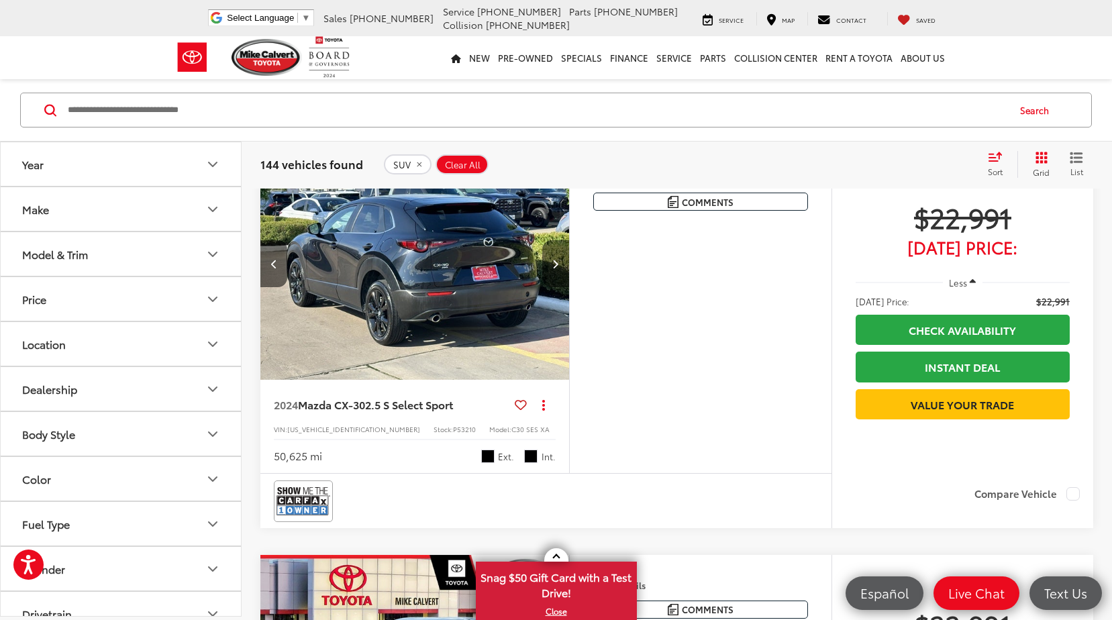
click at [555, 275] on button "Next image" at bounding box center [555, 263] width 27 height 47
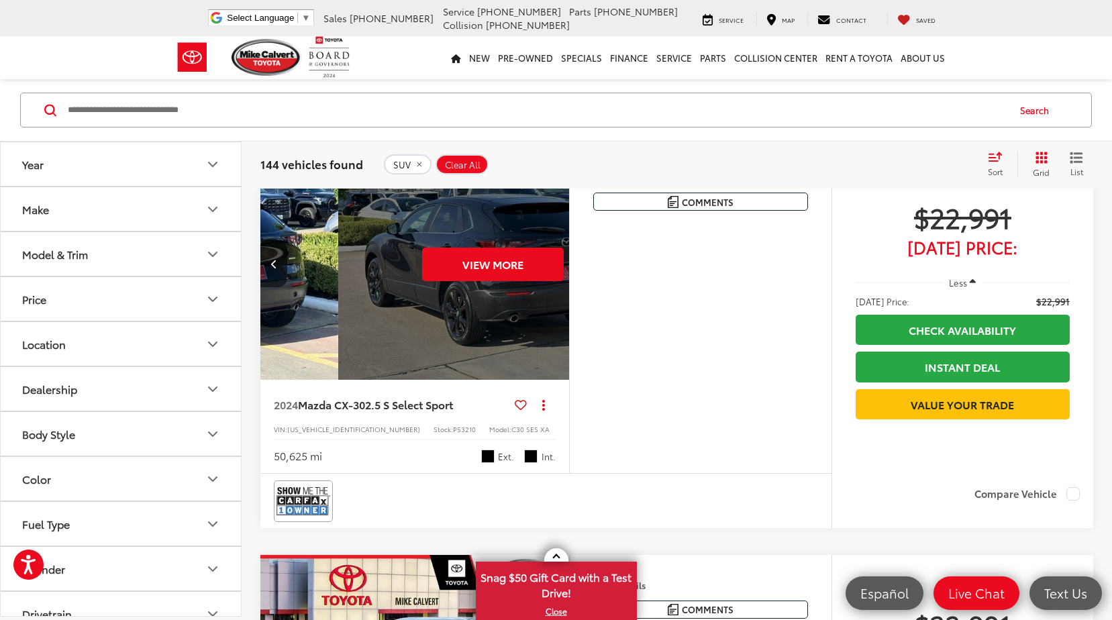
scroll to position [0, 1553]
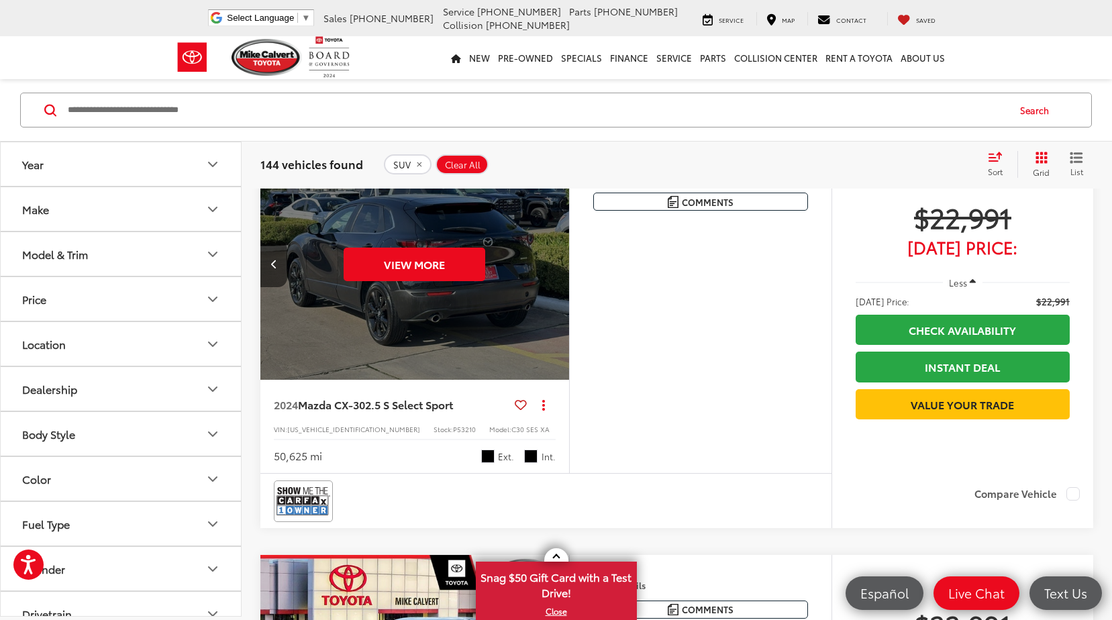
click at [555, 275] on div "View More" at bounding box center [415, 264] width 311 height 233
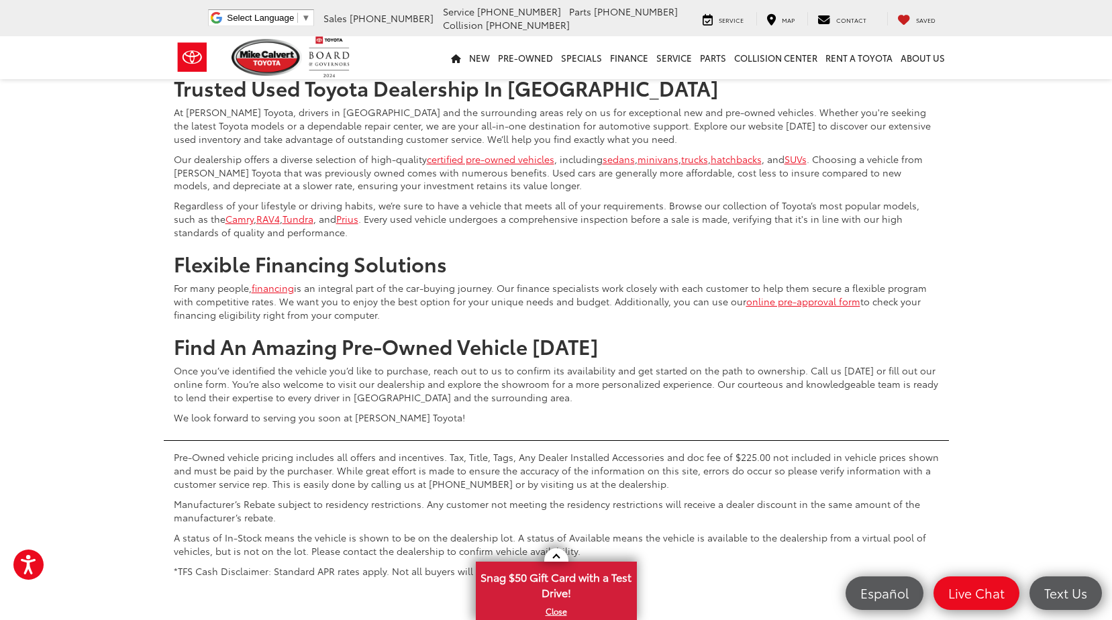
scroll to position [5220, 0]
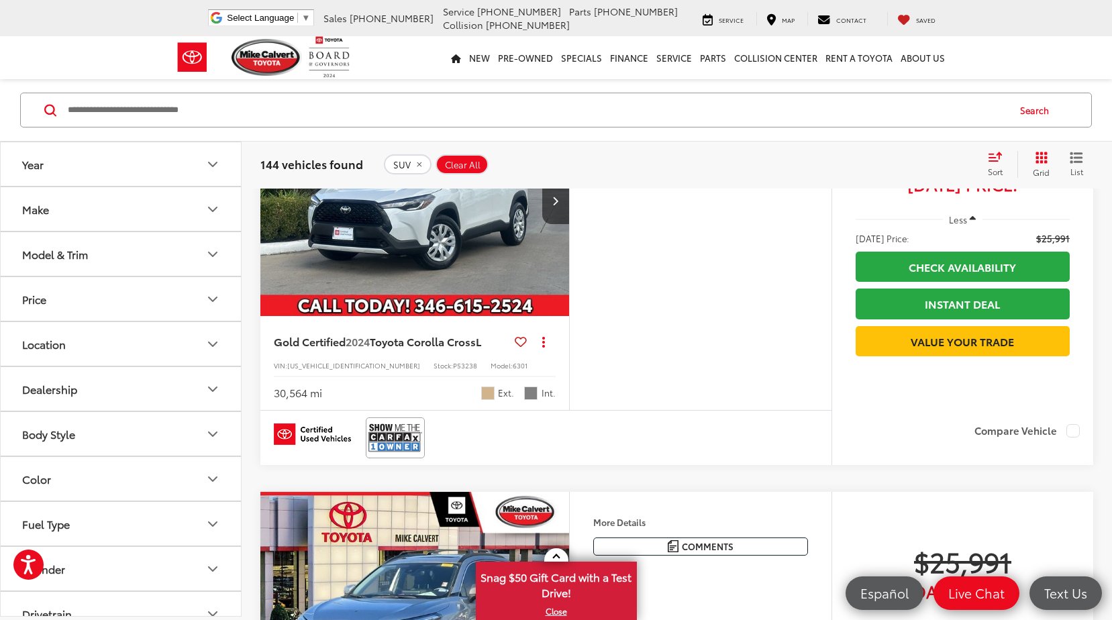
scroll to position [3153, 0]
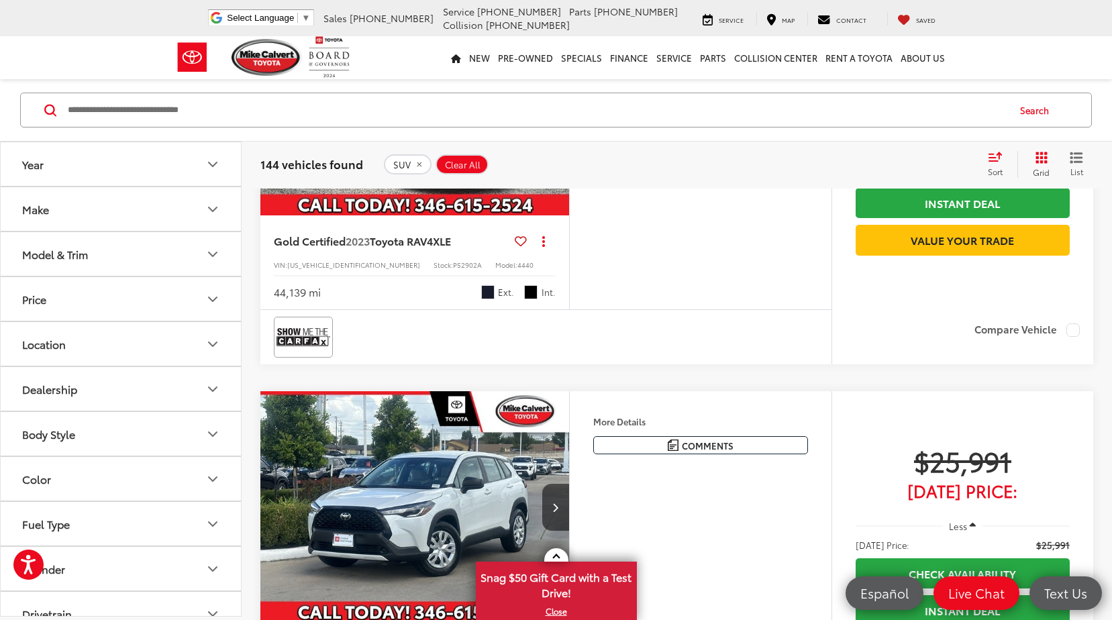
click at [557, 105] on icon "Next image" at bounding box center [555, 99] width 6 height 9
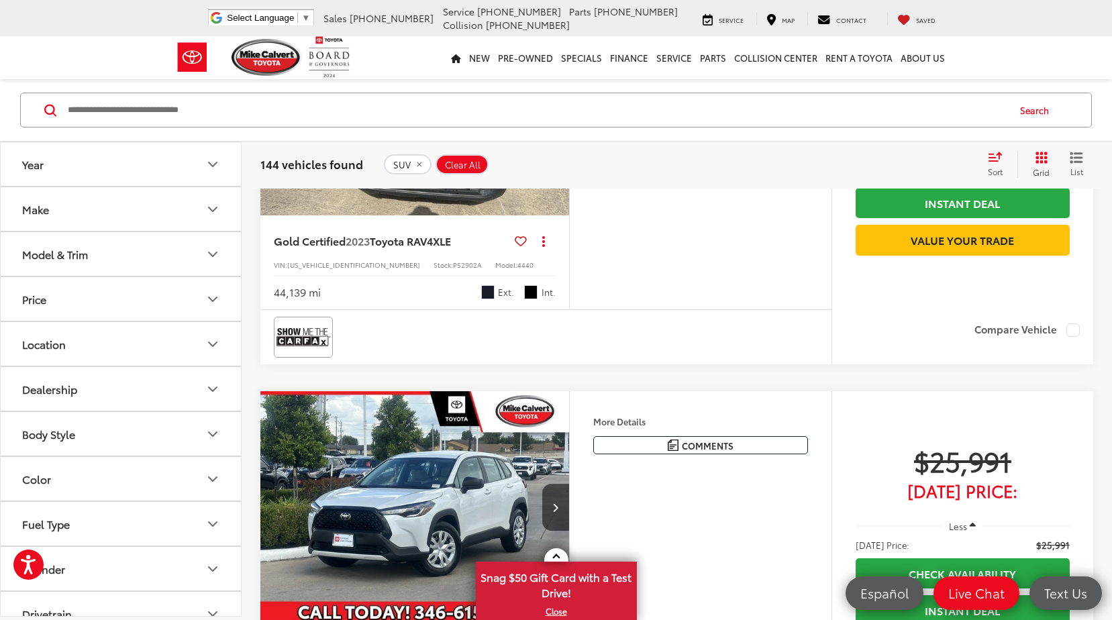
click at [557, 105] on icon "Next image" at bounding box center [555, 99] width 6 height 9
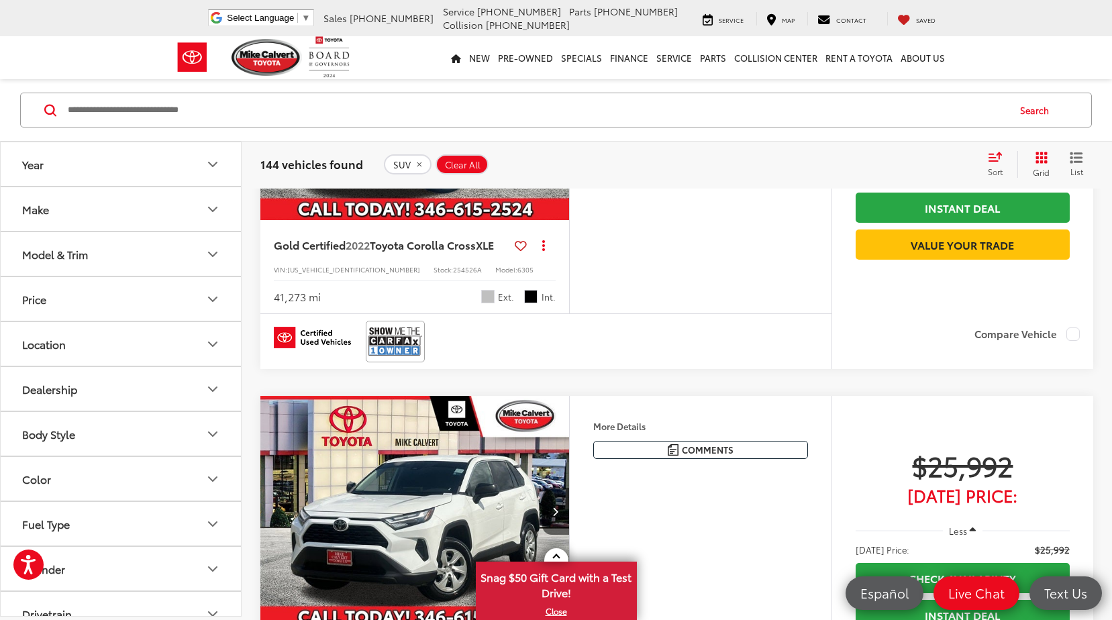
scroll to position [3959, 0]
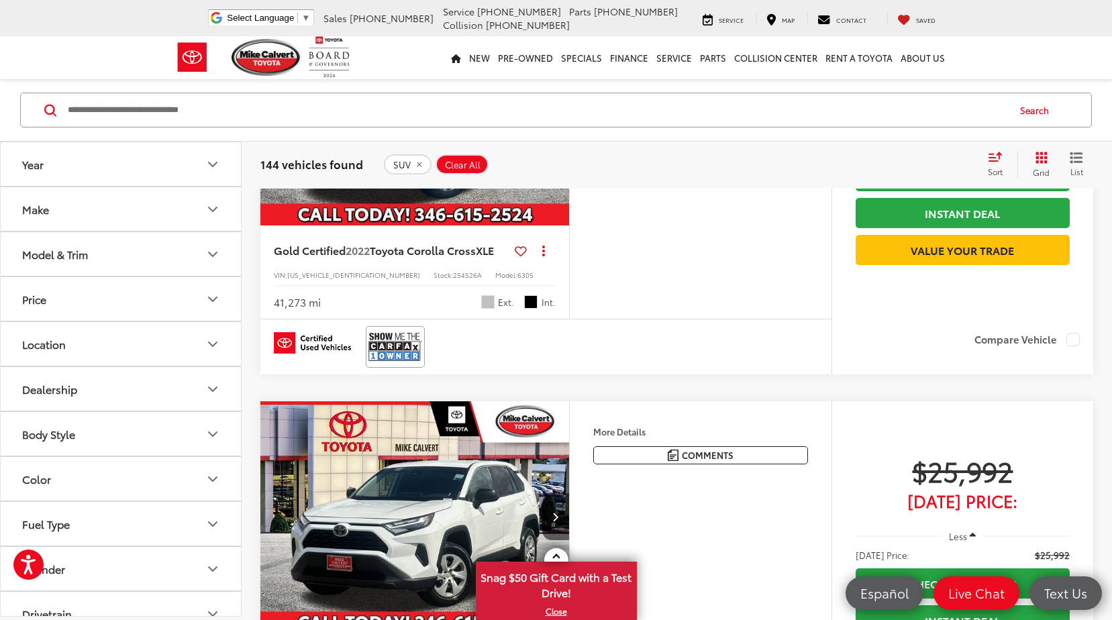
click at [550, 133] on button "Next image" at bounding box center [555, 109] width 27 height 47
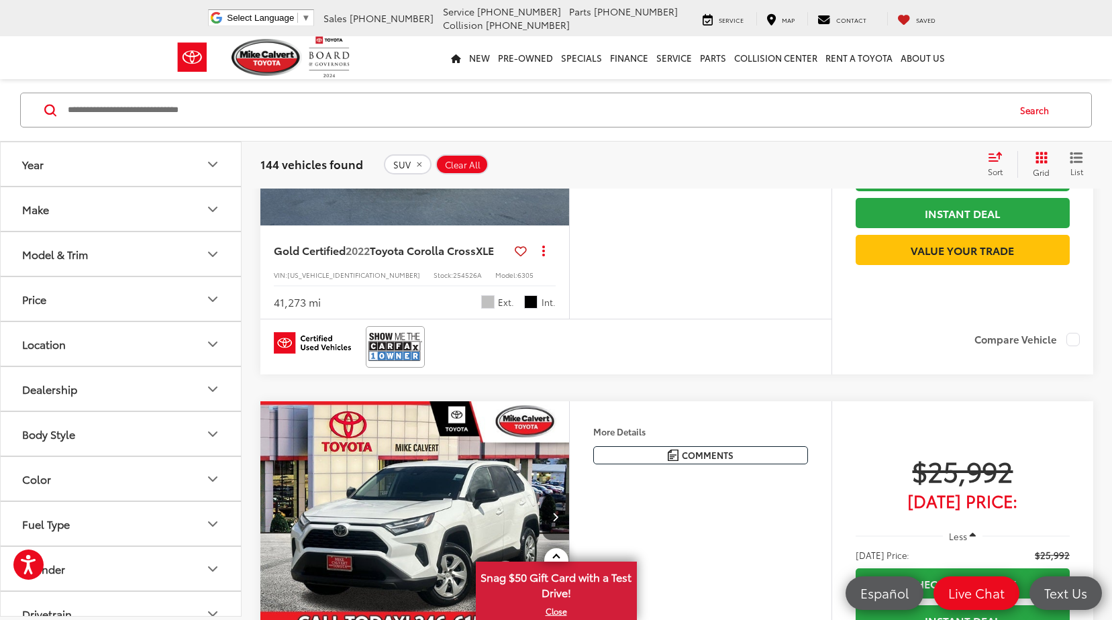
click at [550, 133] on button "Next image" at bounding box center [555, 109] width 27 height 47
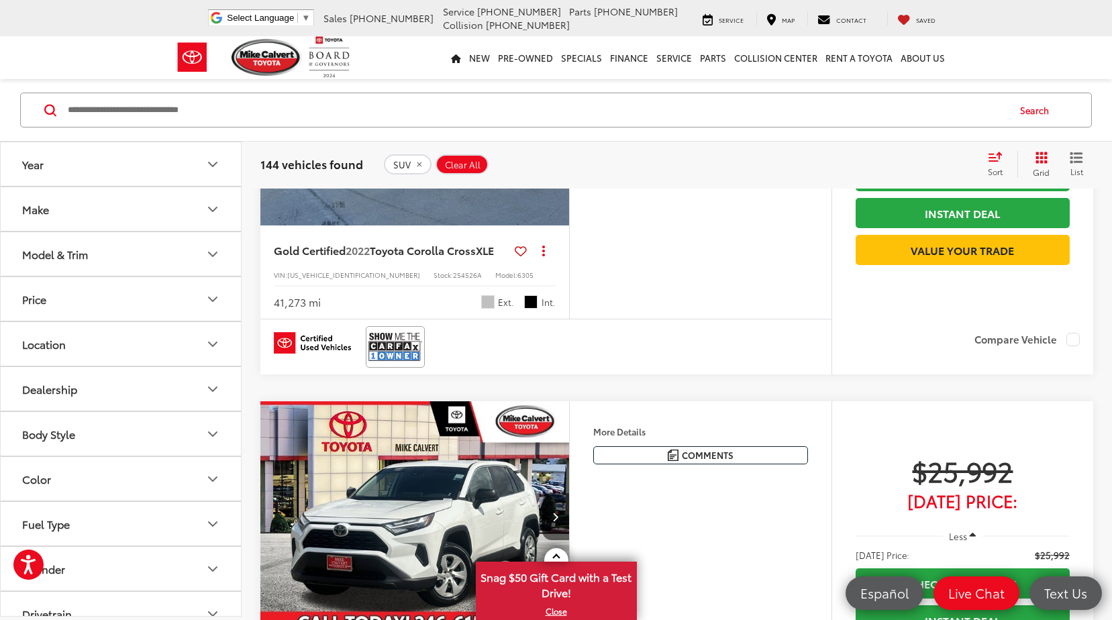
click at [550, 133] on button "Next image" at bounding box center [555, 109] width 27 height 47
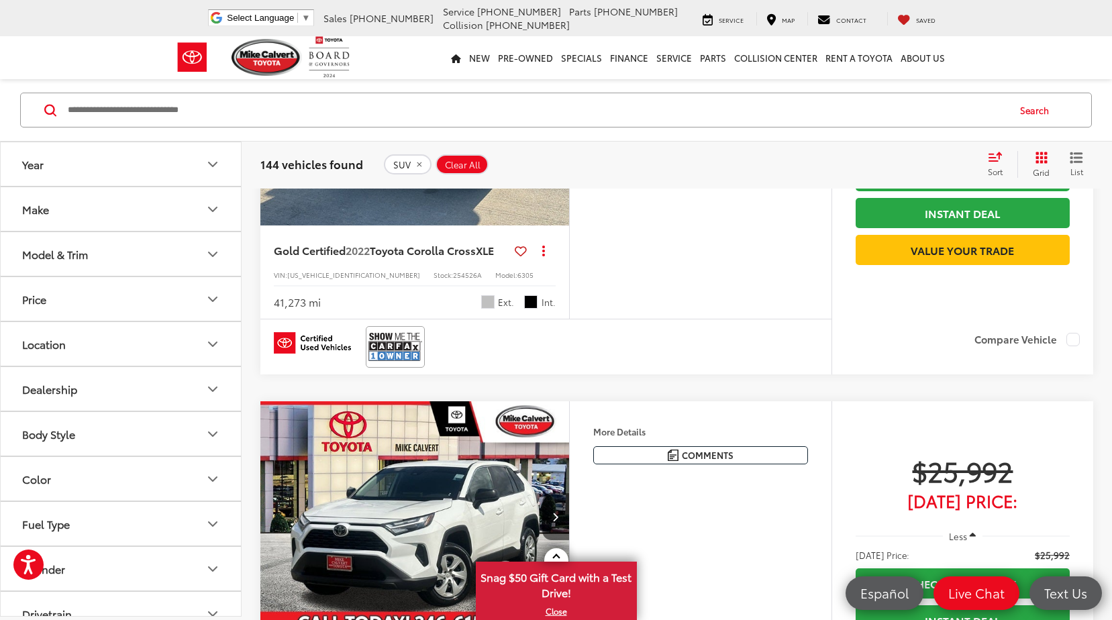
click at [550, 133] on button "Next image" at bounding box center [555, 109] width 27 height 47
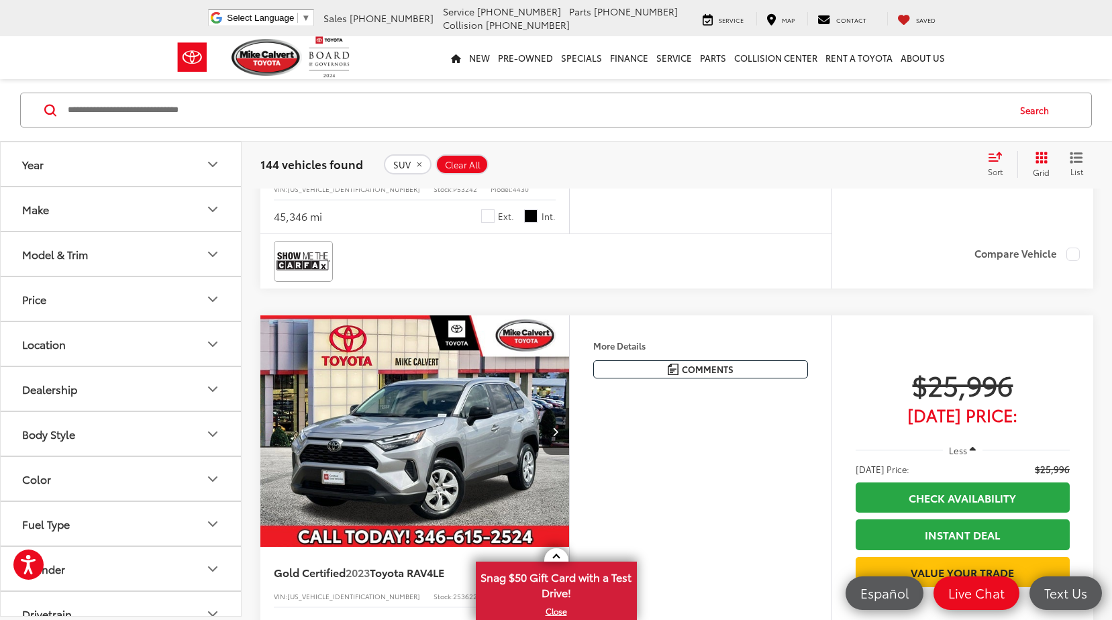
scroll to position [4429, 0]
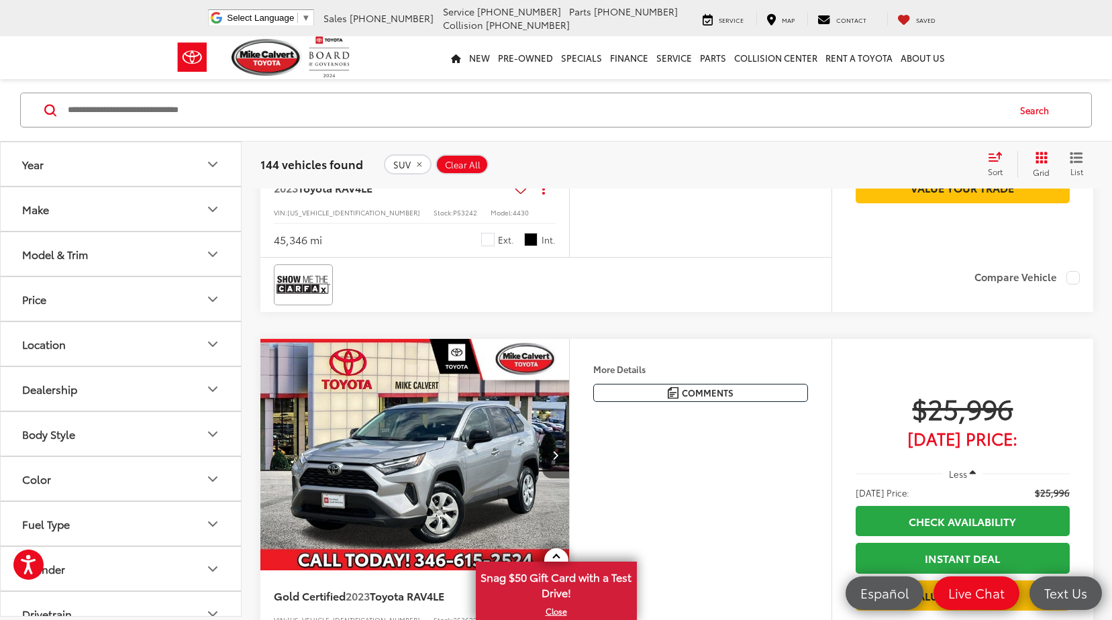
click at [571, 257] on div "Features Bluetooth® Keyless Entry Wi-Fi Hotspot Automatic High Beams Emergency …" at bounding box center [700, 95] width 262 height 326
click at [562, 70] on button "Next image" at bounding box center [555, 46] width 27 height 47
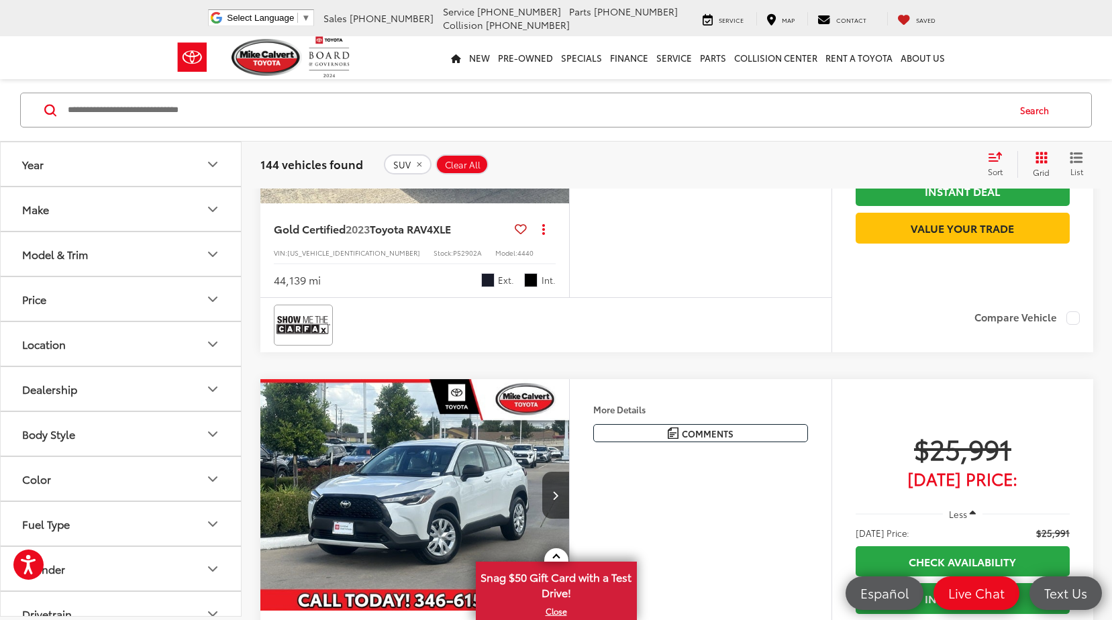
scroll to position [3086, 0]
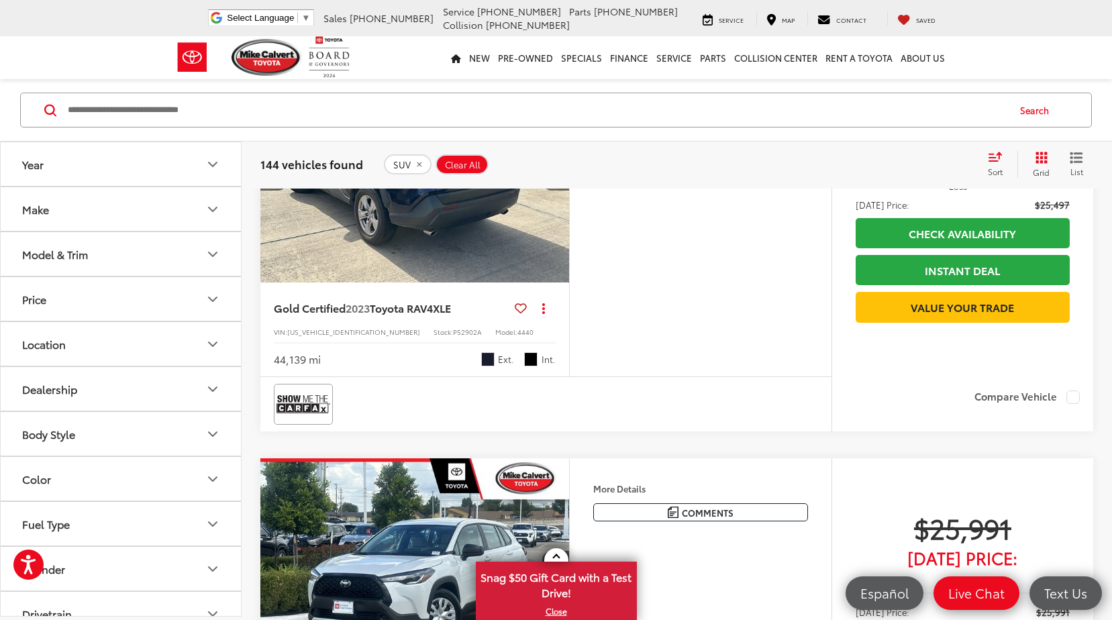
click at [559, 191] on button "Next image" at bounding box center [555, 167] width 27 height 47
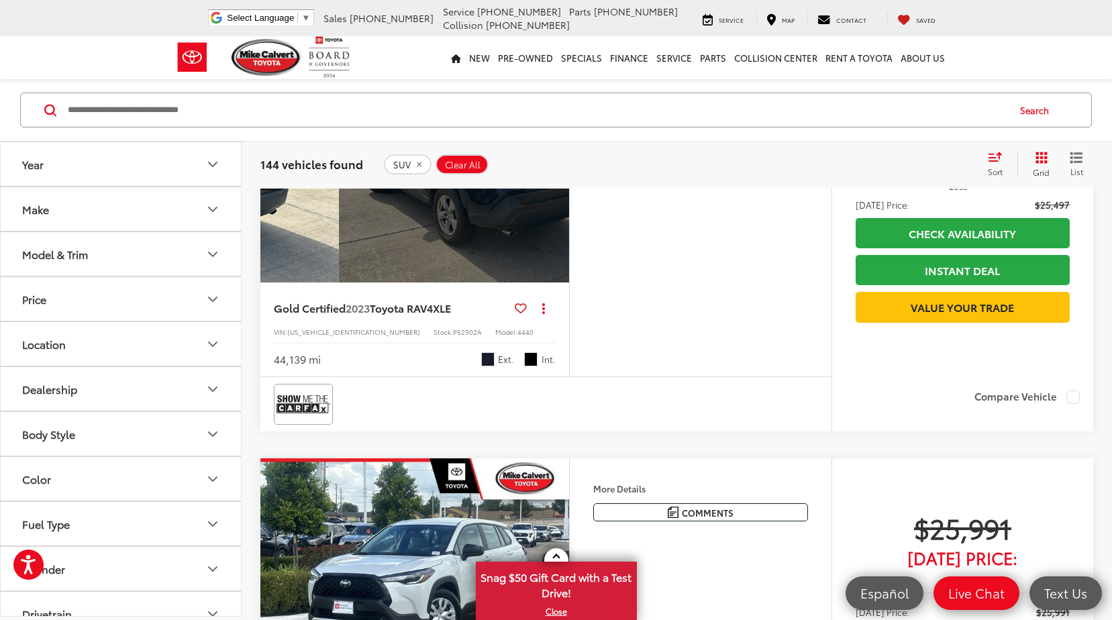
scroll to position [0, 1553]
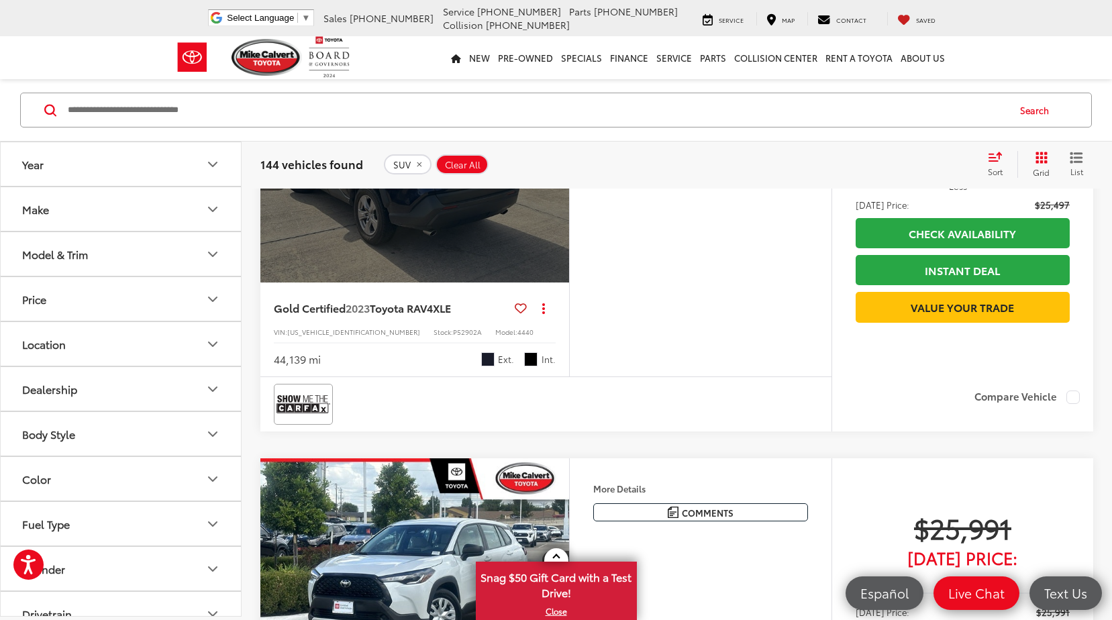
click at [277, 172] on icon "Previous image" at bounding box center [274, 166] width 6 height 9
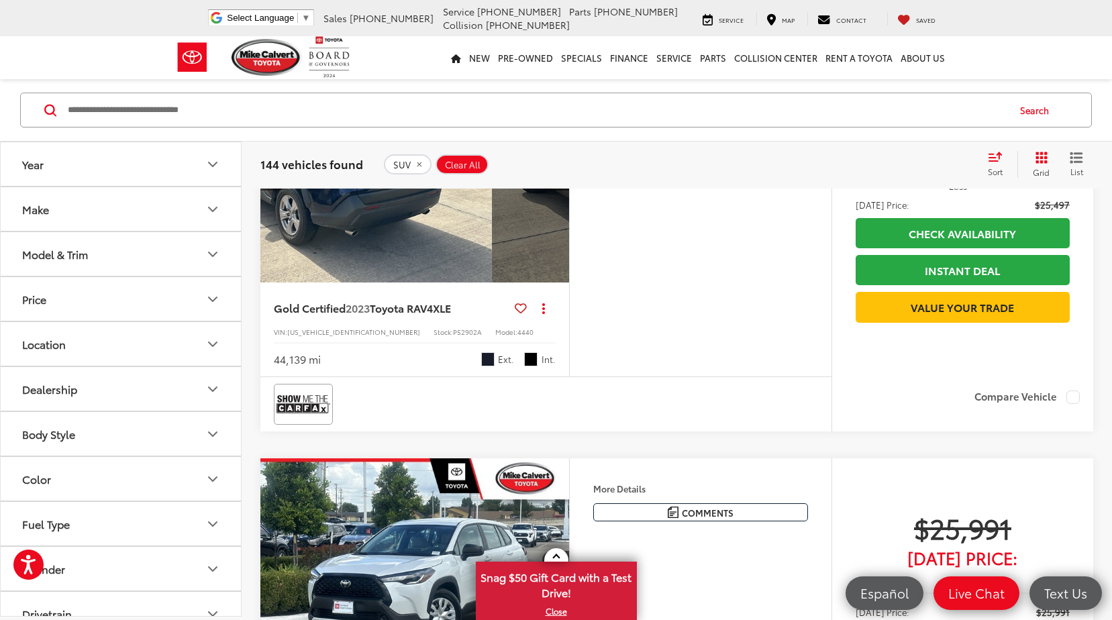
click at [277, 172] on icon "Previous image" at bounding box center [274, 166] width 6 height 9
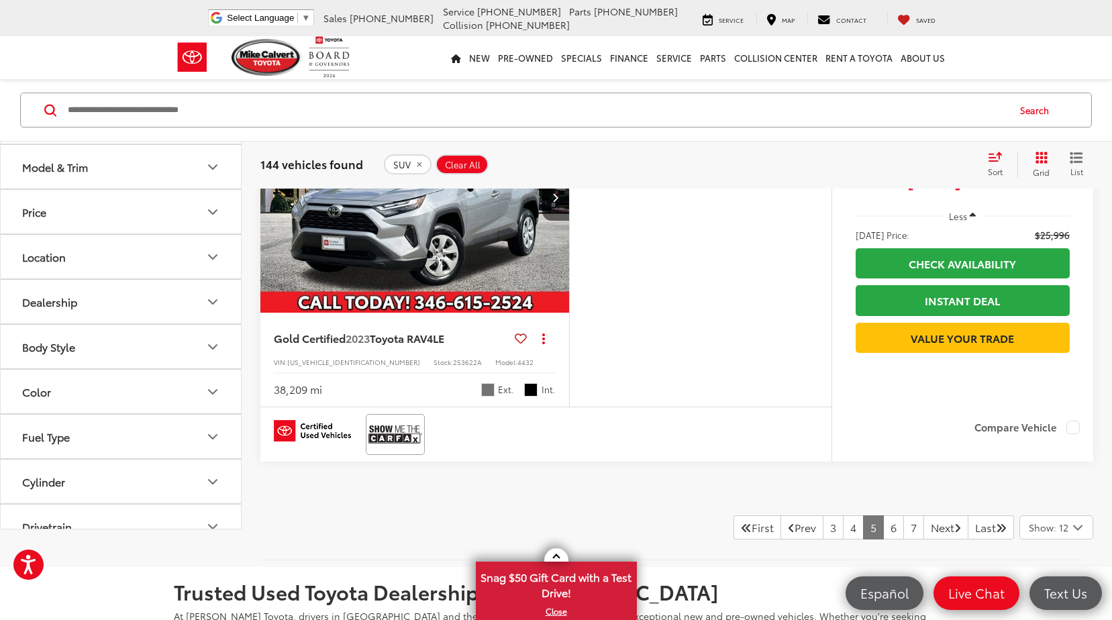
scroll to position [4831, 0]
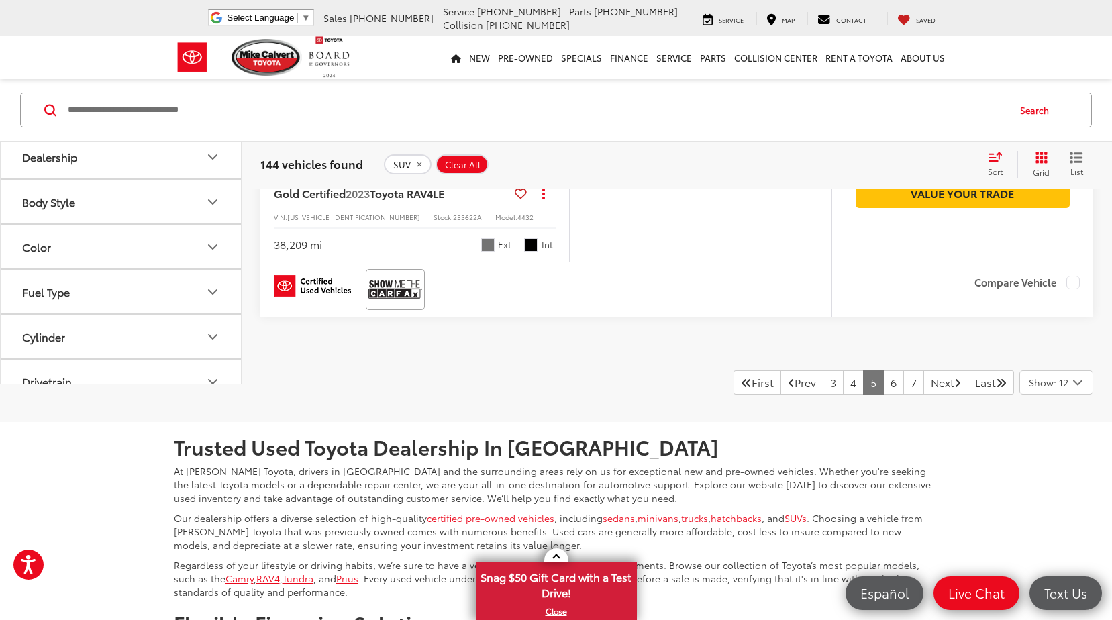
click at [546, 76] on button "Next image" at bounding box center [555, 52] width 27 height 47
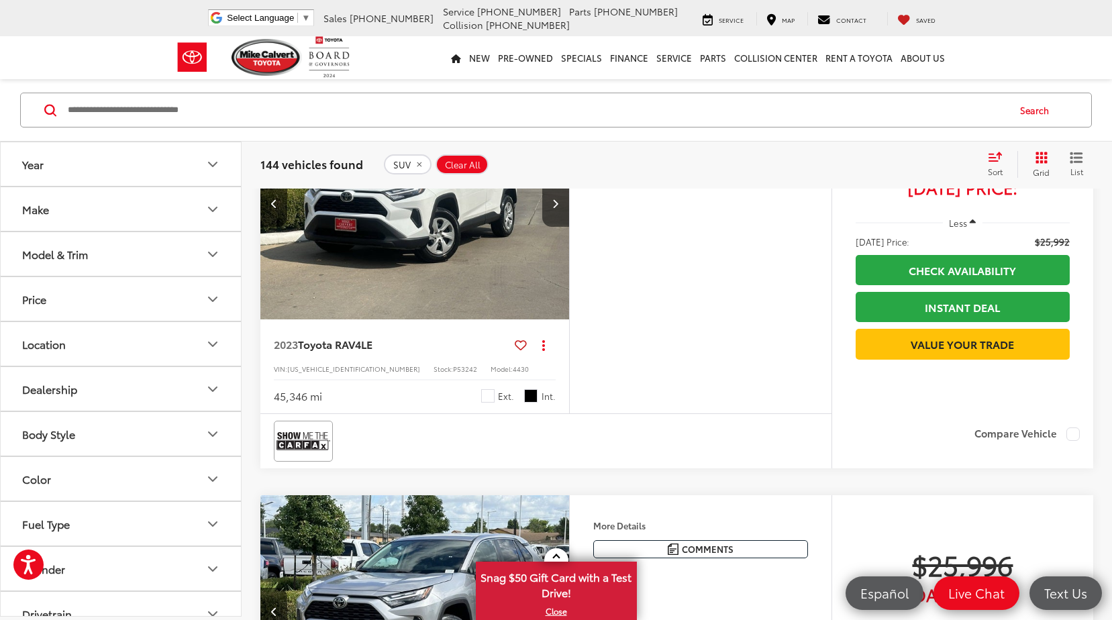
scroll to position [4365, 0]
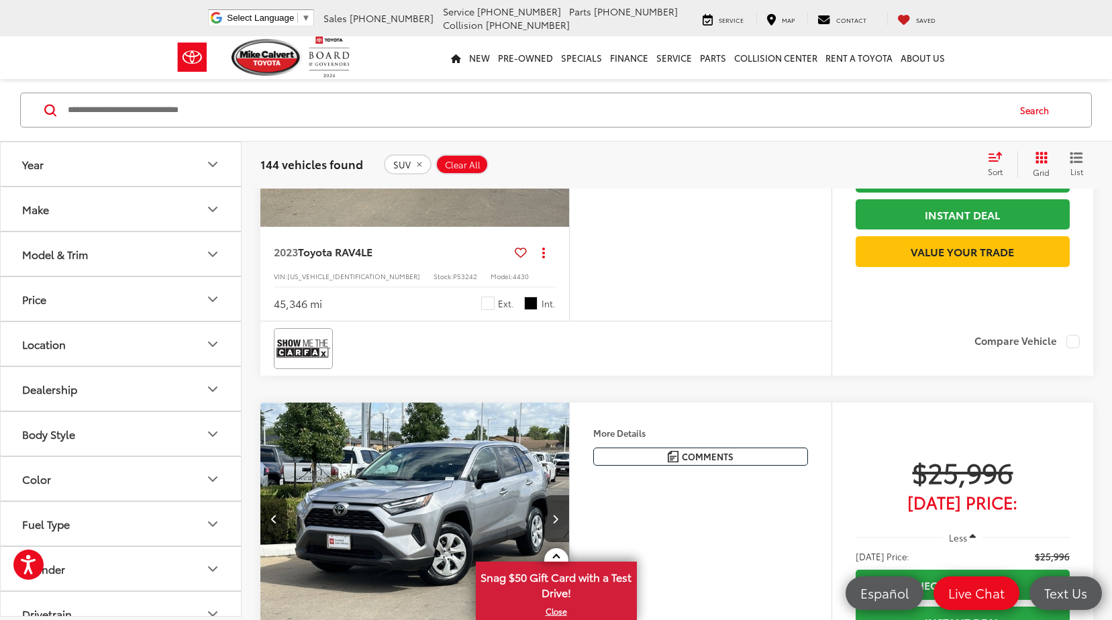
click at [551, 134] on button "Next image" at bounding box center [555, 110] width 27 height 47
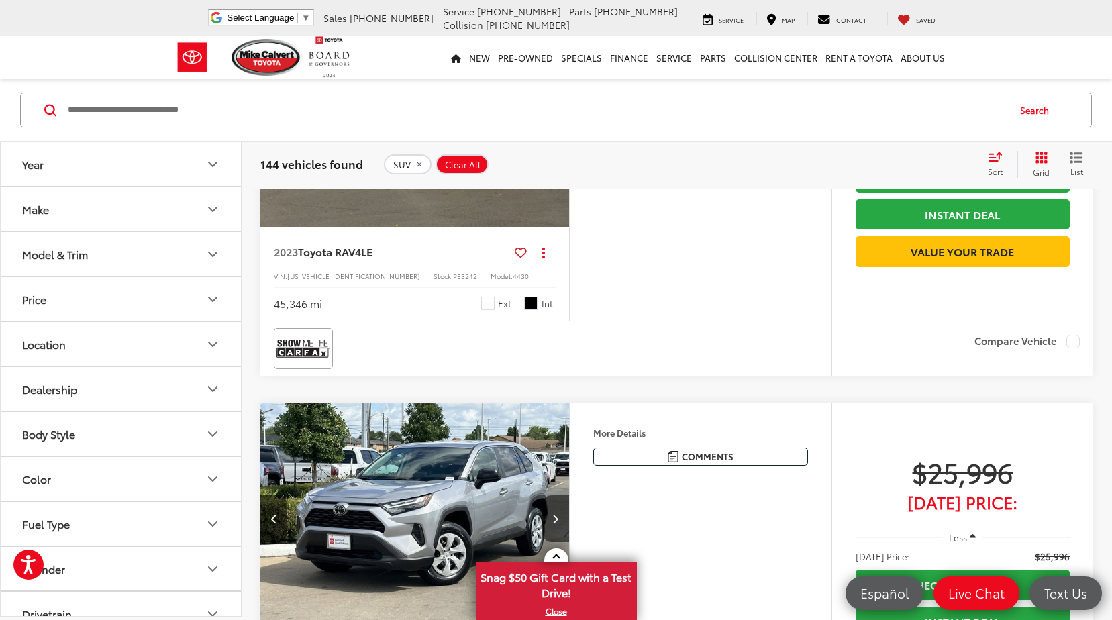
click at [551, 134] on button "Next image" at bounding box center [555, 110] width 27 height 47
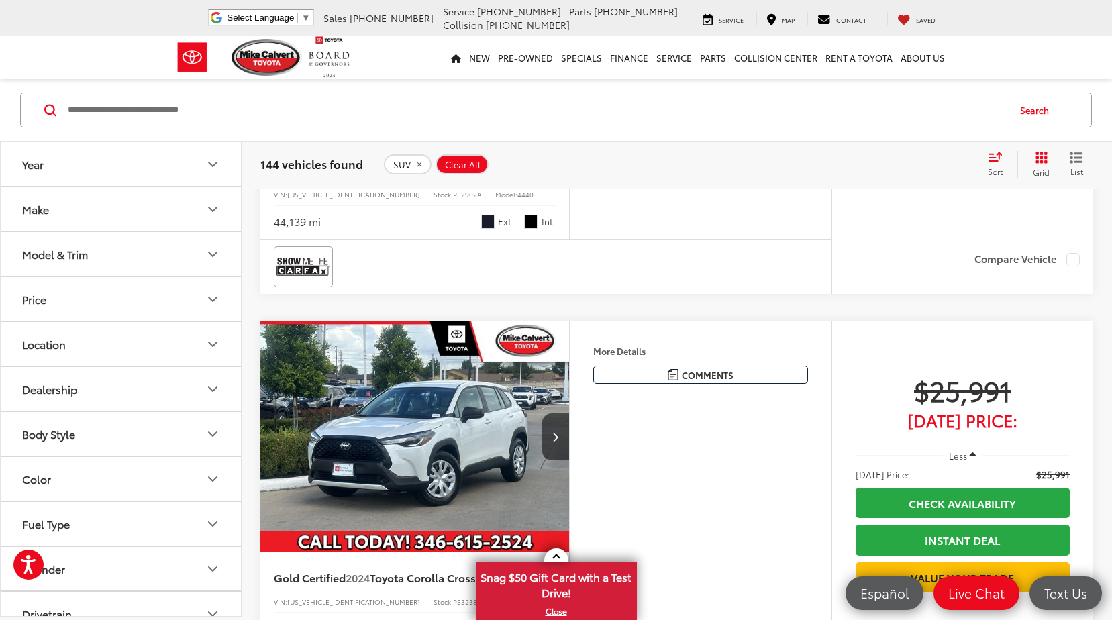
scroll to position [3110, 0]
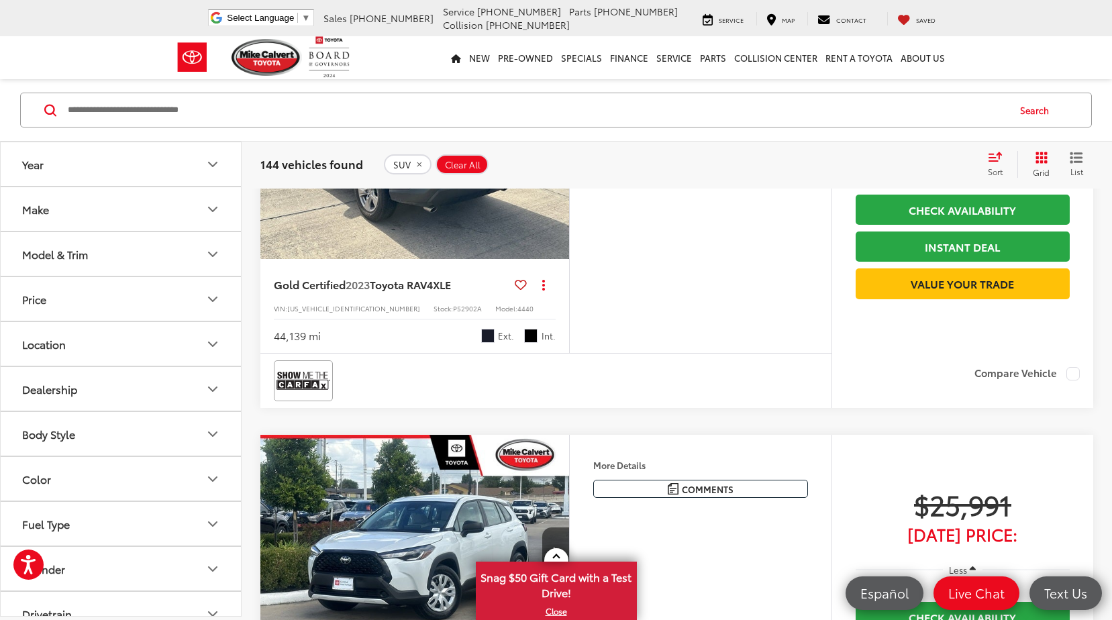
click at [548, 167] on button "Next image" at bounding box center [555, 143] width 27 height 47
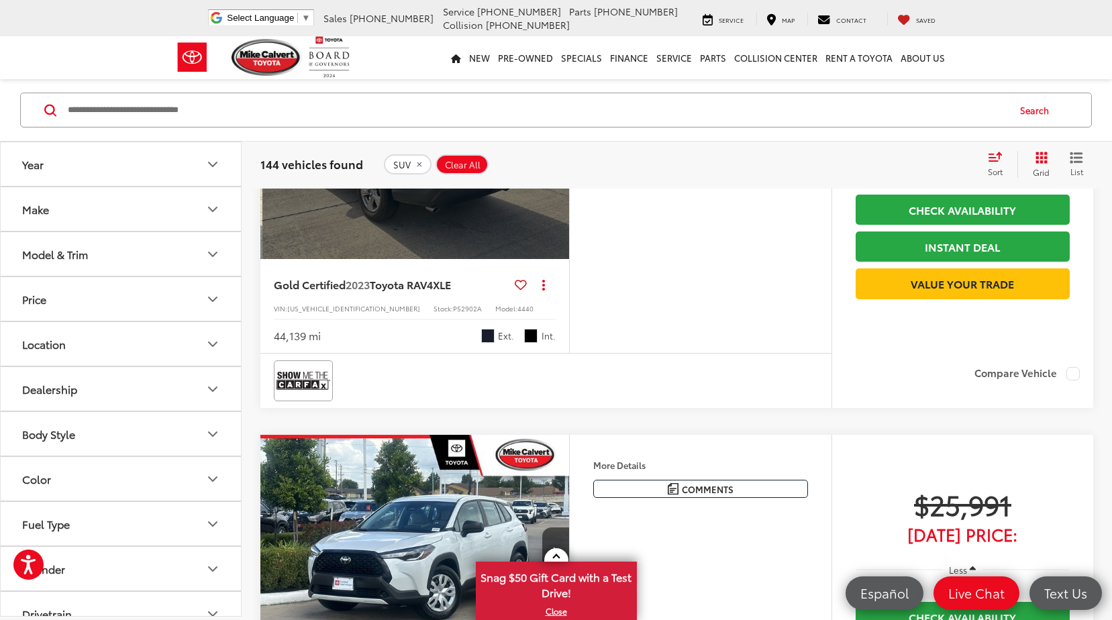
click at [548, 260] on div "View More" at bounding box center [417, 144] width 311 height 233
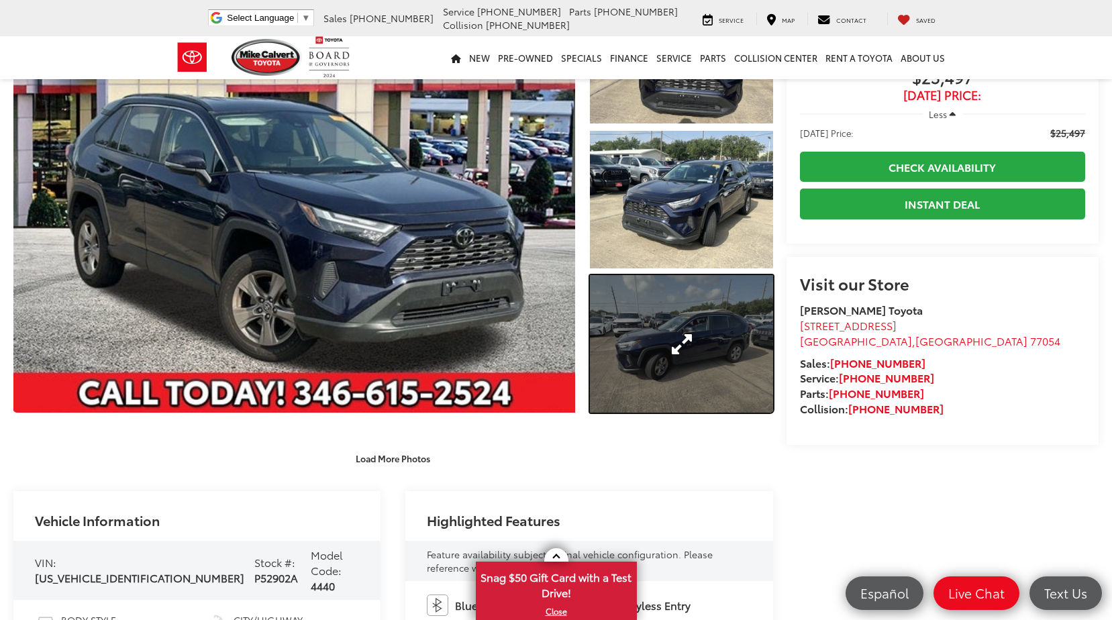
click at [669, 336] on link "Expand Photo 3" at bounding box center [681, 343] width 183 height 137
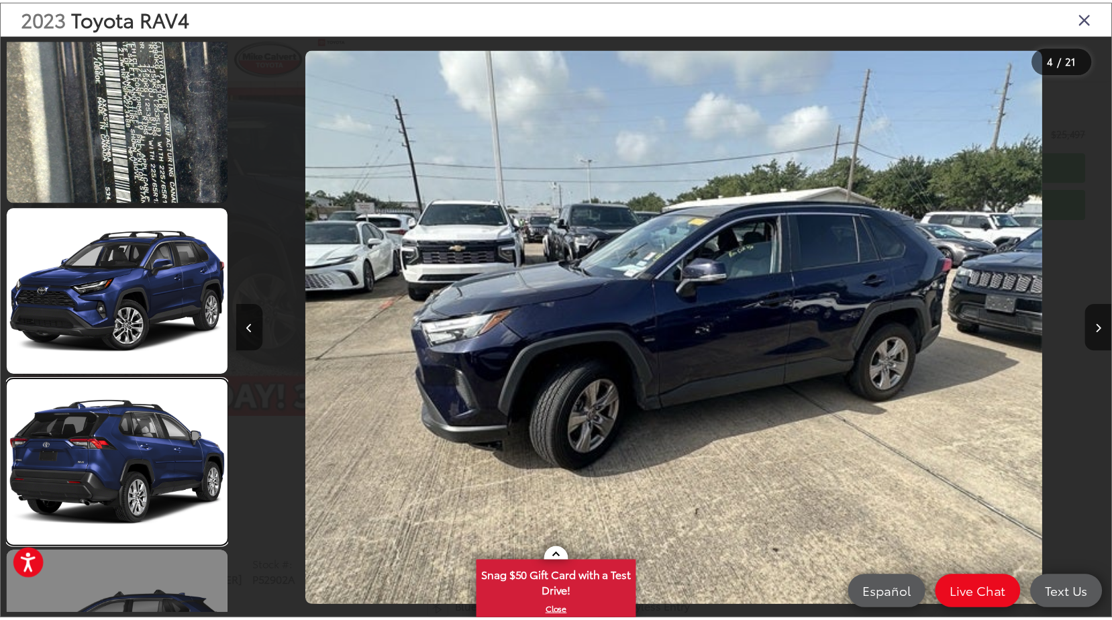
scroll to position [1833, 0]
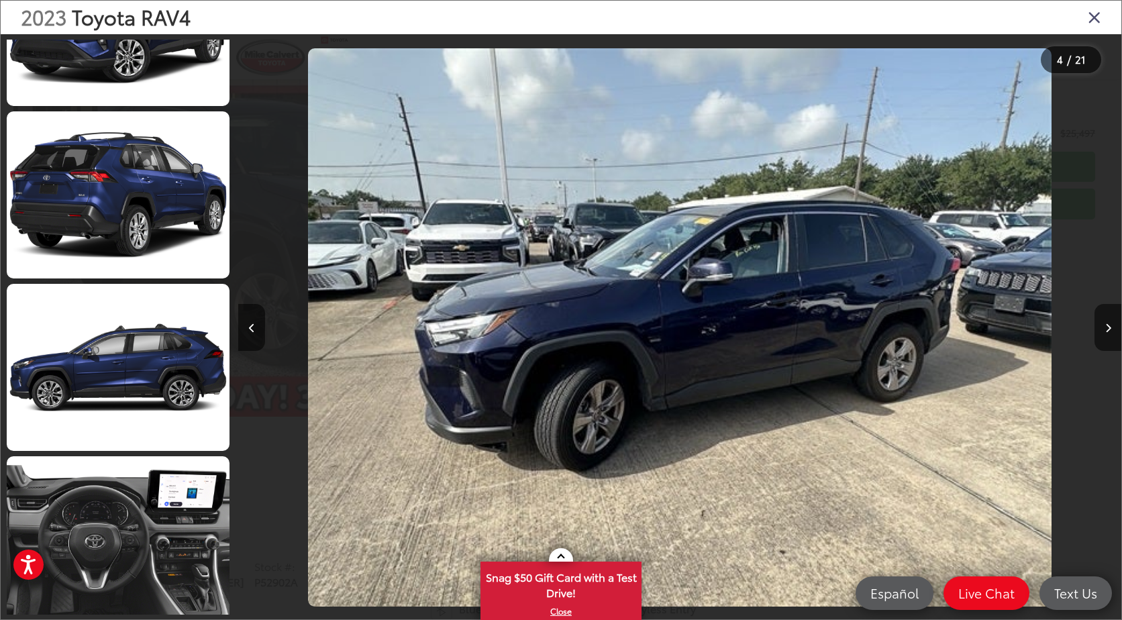
click at [1104, 20] on div "2023 Toyota RAV4" at bounding box center [561, 18] width 1121 height 34
click at [1091, 13] on icon "Close gallery" at bounding box center [1094, 16] width 13 height 17
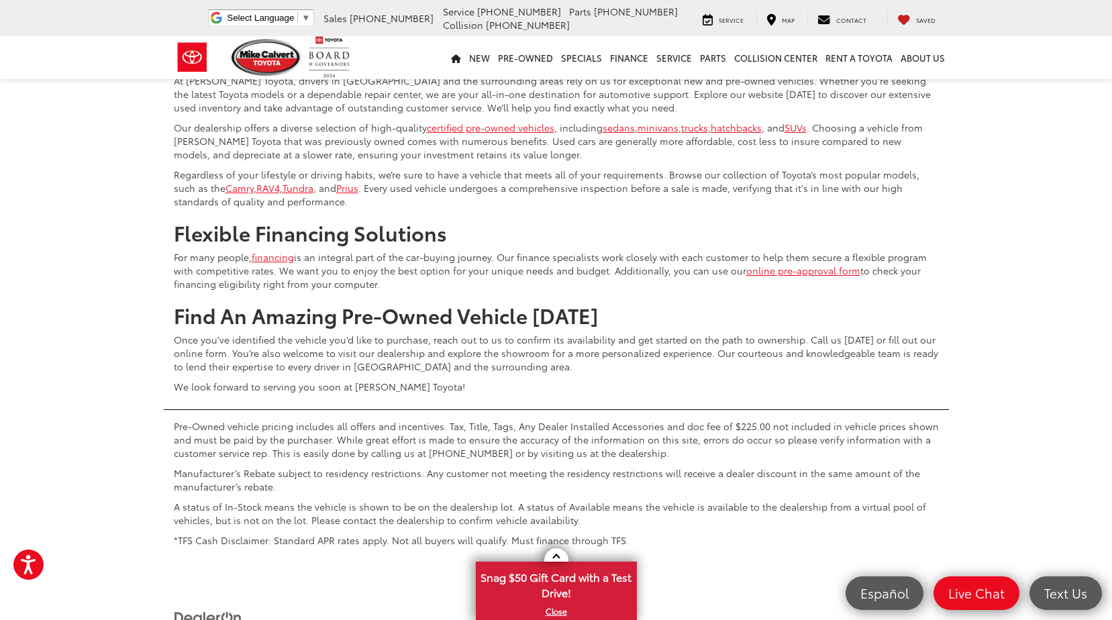
scroll to position [5165, 0]
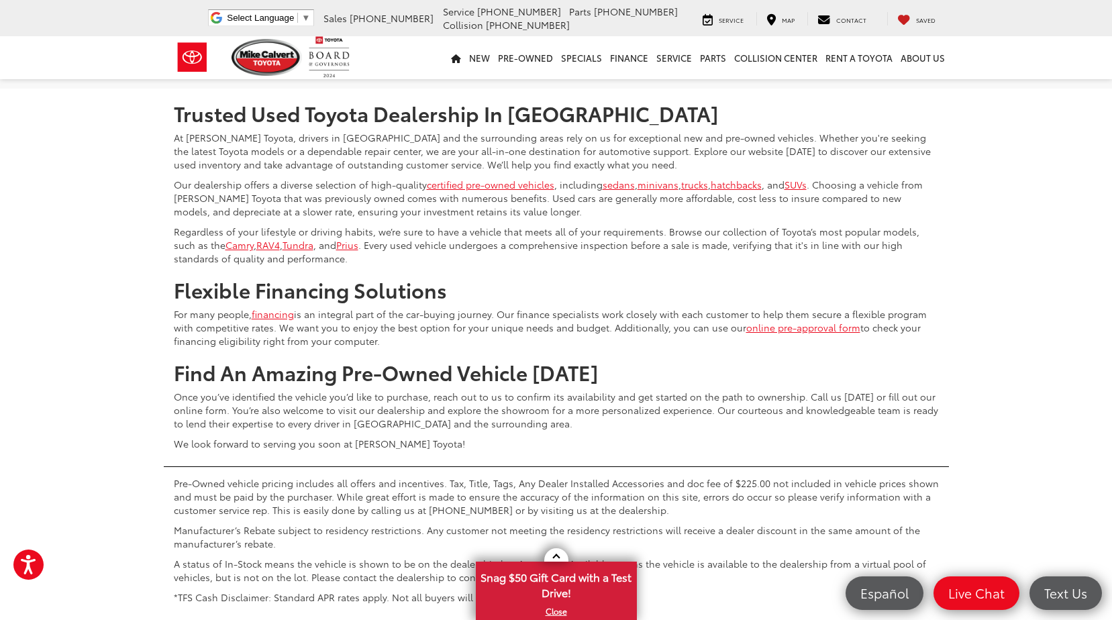
click at [823, 61] on link "3" at bounding box center [833, 49] width 21 height 24
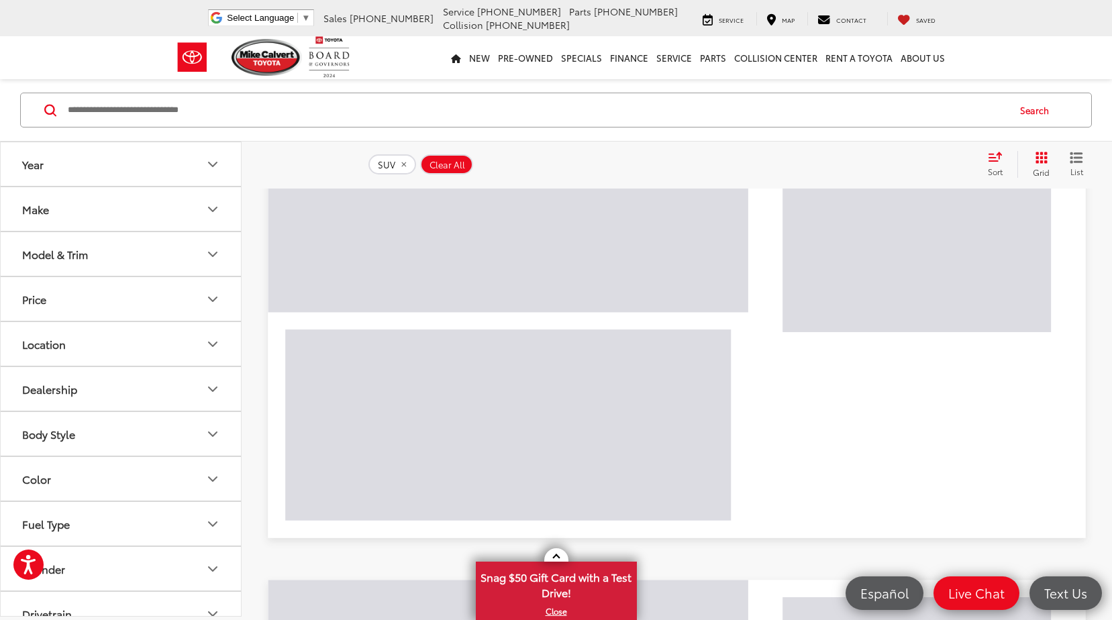
scroll to position [87, 0]
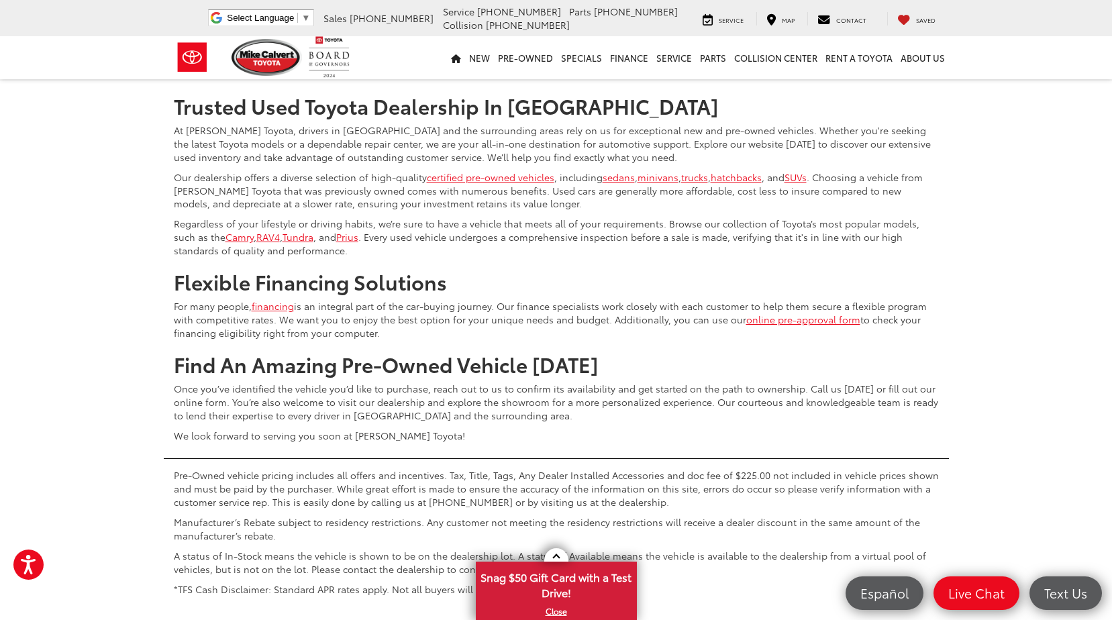
drag, startPoint x: 879, startPoint y: 399, endPoint x: 877, endPoint y: 407, distance: 7.7
click at [883, 54] on link "4" at bounding box center [893, 42] width 21 height 24
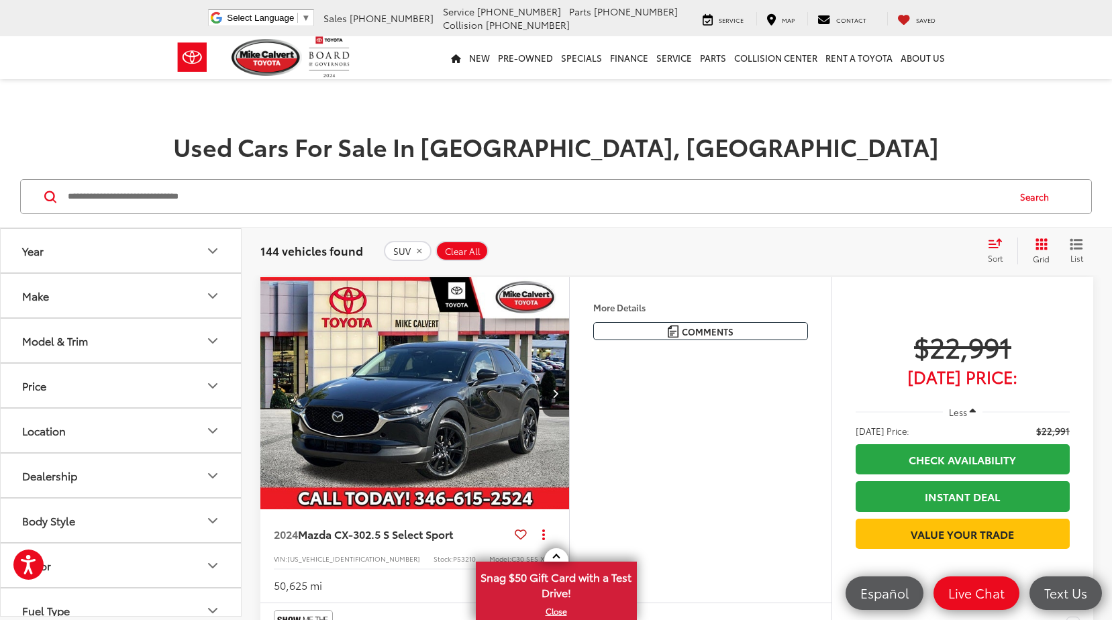
drag, startPoint x: 80, startPoint y: 212, endPoint x: 83, endPoint y: 205, distance: 7.2
click at [80, 212] on input "Search by Make, Model, or Keyword" at bounding box center [536, 197] width 941 height 32
click at [111, 184] on input "Search by Make, Model, or Keyword" at bounding box center [536, 197] width 941 height 32
click at [195, 203] on input "Search by Make, Model, or Keyword" at bounding box center [536, 197] width 941 height 32
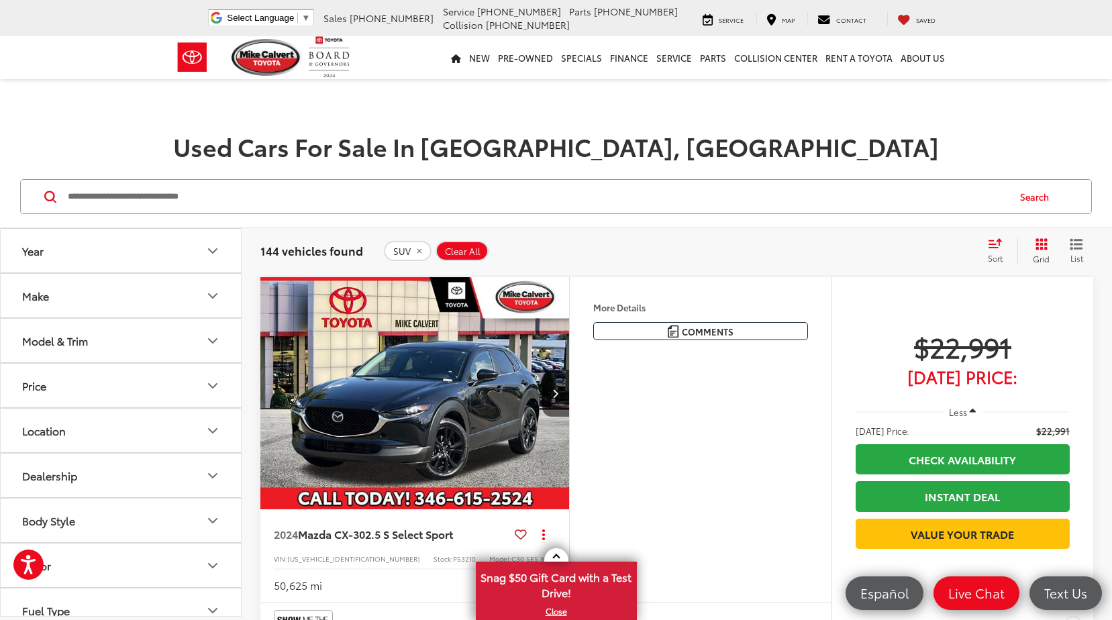
paste input "**********"
type input "**********"
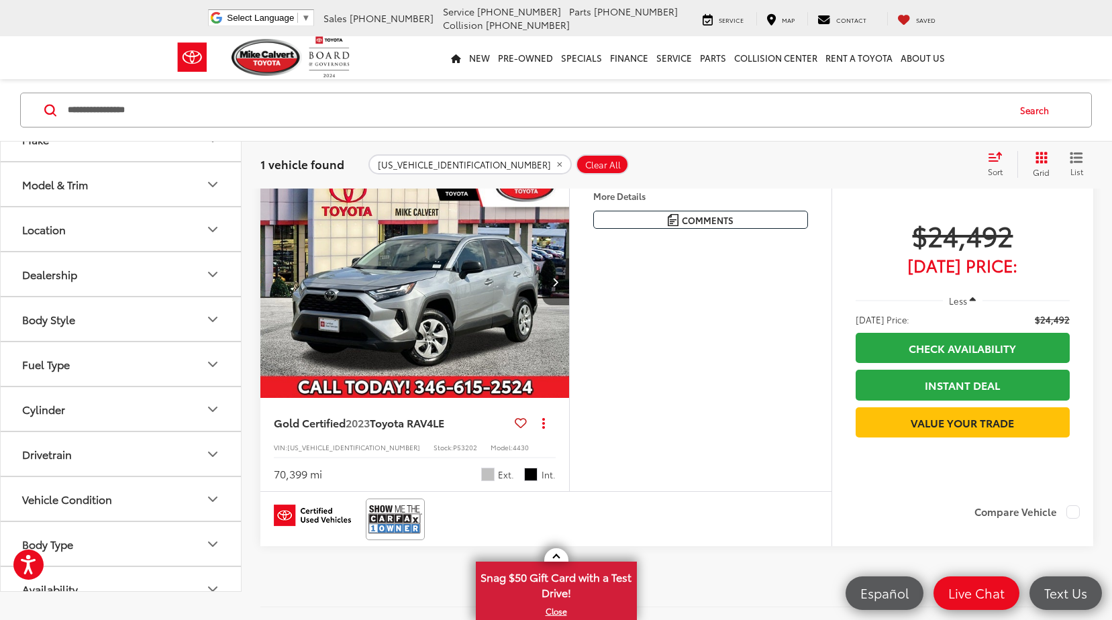
scroll to position [134, 0]
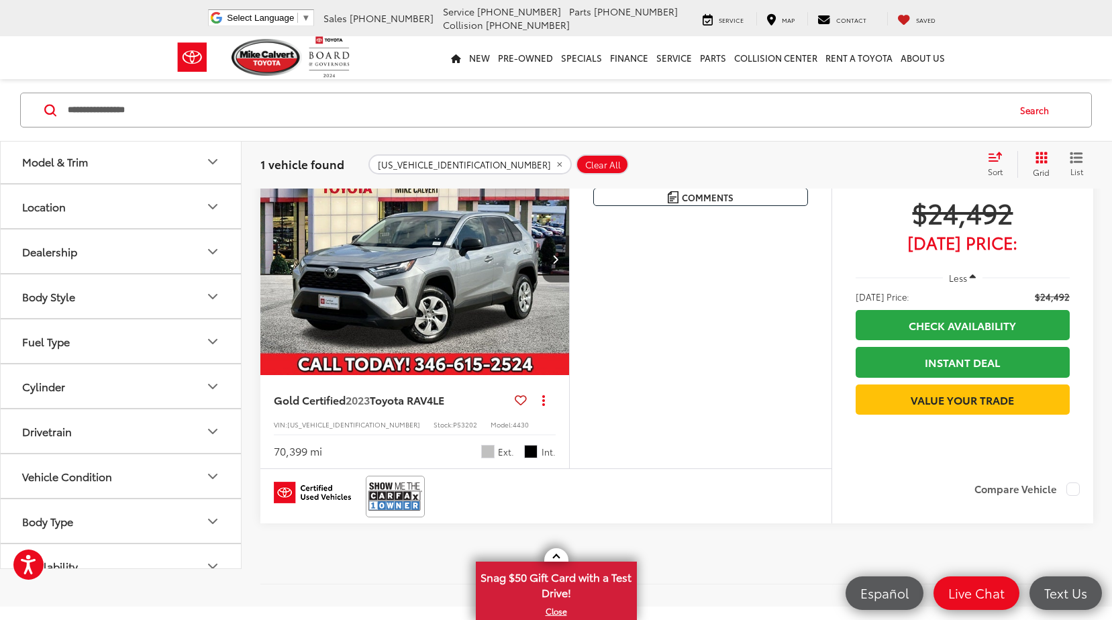
click at [224, 105] on input "**********" at bounding box center [536, 110] width 941 height 32
click at [224, 107] on input "**********" at bounding box center [536, 110] width 941 height 32
click at [391, 514] on img at bounding box center [395, 497] width 54 height 36
click at [261, 107] on input "**********" at bounding box center [536, 110] width 941 height 32
click at [260, 107] on input "**********" at bounding box center [536, 110] width 941 height 32
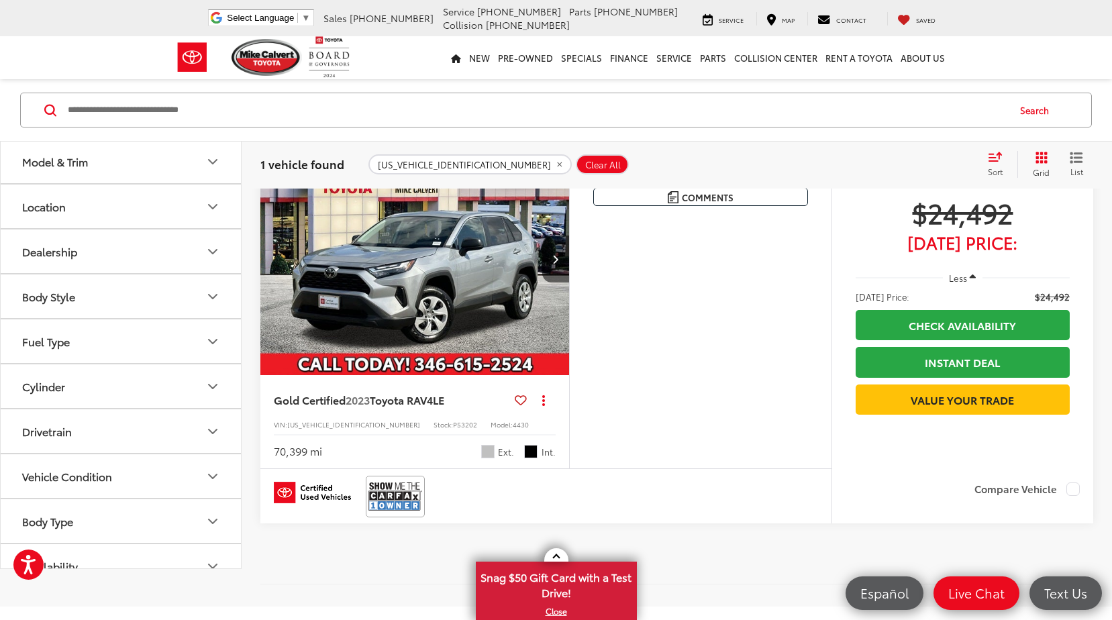
paste input "**********"
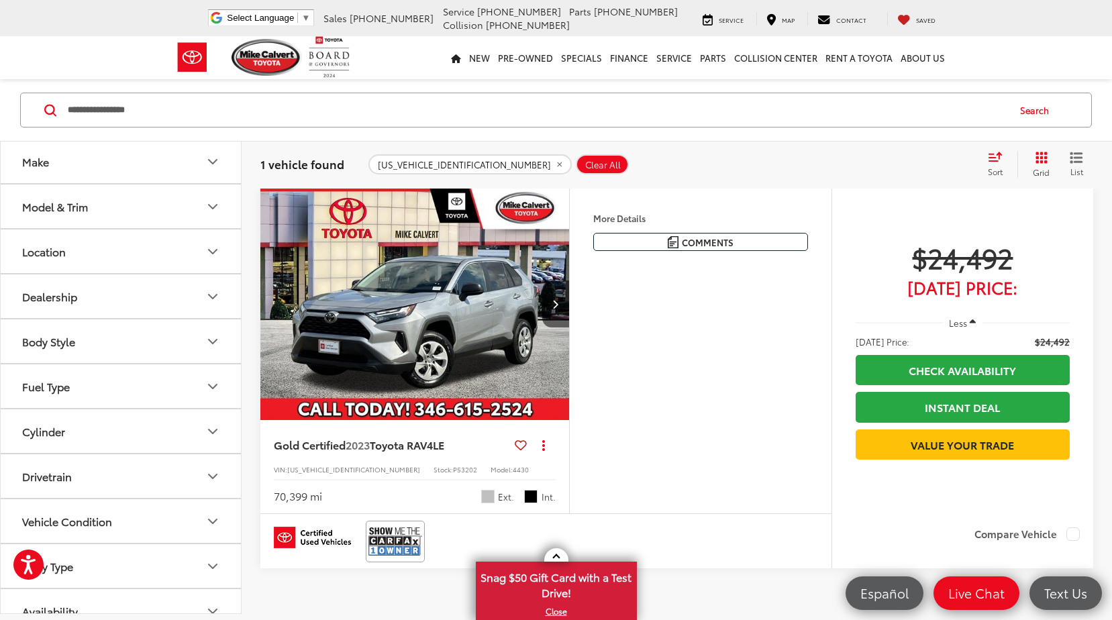
scroll to position [87, 0]
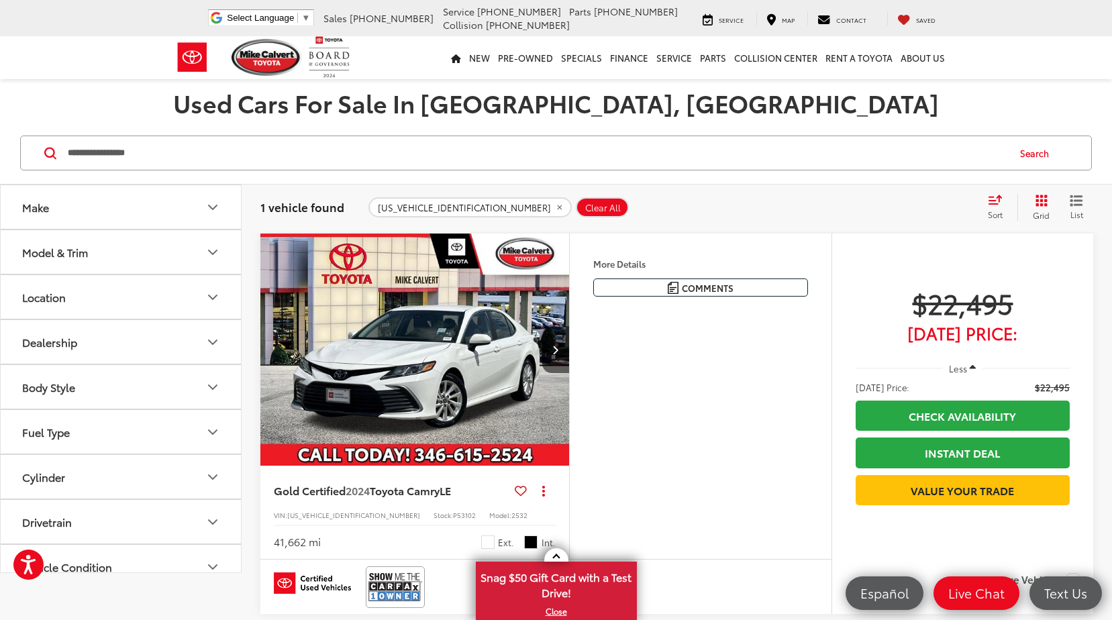
scroll to position [67, 0]
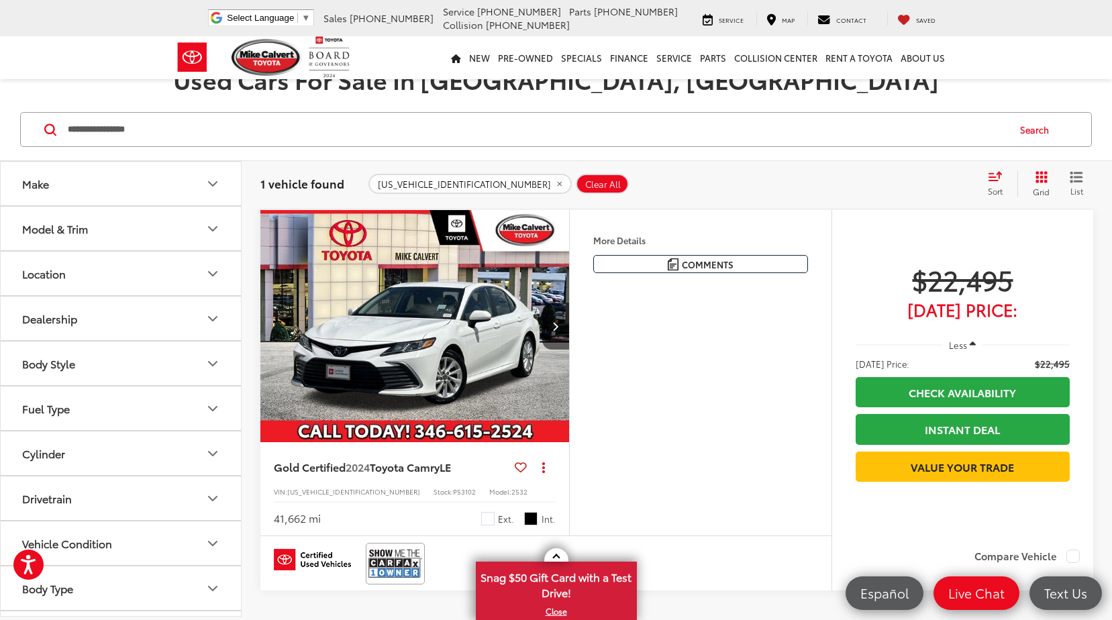
drag, startPoint x: 203, startPoint y: 138, endPoint x: 54, endPoint y: 136, distance: 149.0
click at [54, 136] on div "**********" at bounding box center [556, 129] width 1072 height 35
paste input "Search by Make, Model, or Keyword"
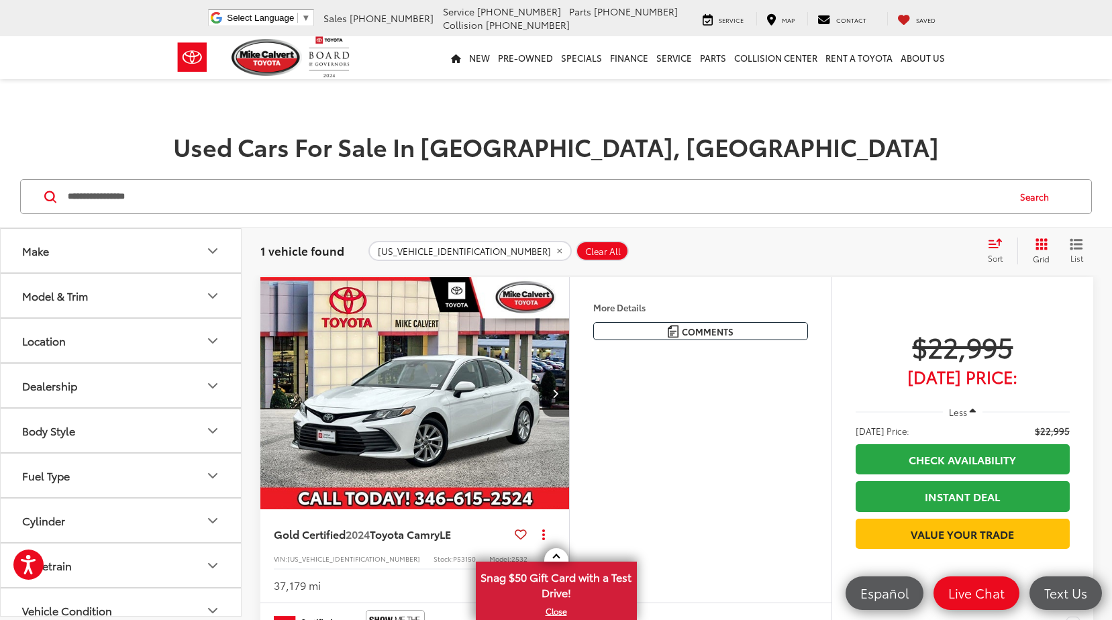
click at [142, 207] on input "**********" at bounding box center [536, 197] width 941 height 32
click at [180, 193] on input "**********" at bounding box center [536, 197] width 941 height 32
click at [179, 193] on input "**********" at bounding box center [536, 197] width 941 height 32
drag, startPoint x: 234, startPoint y: 207, endPoint x: 30, endPoint y: 193, distance: 204.5
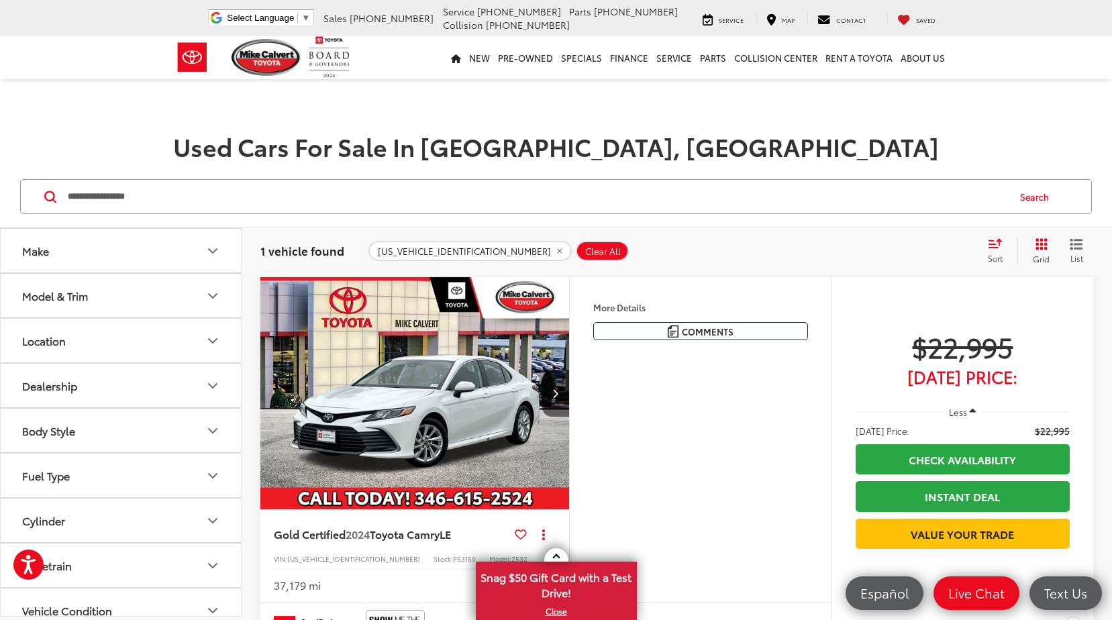
click at [30, 193] on div "**********" at bounding box center [556, 196] width 1072 height 35
paste input "Search by Make, Model, or Keyword"
type input "**********"
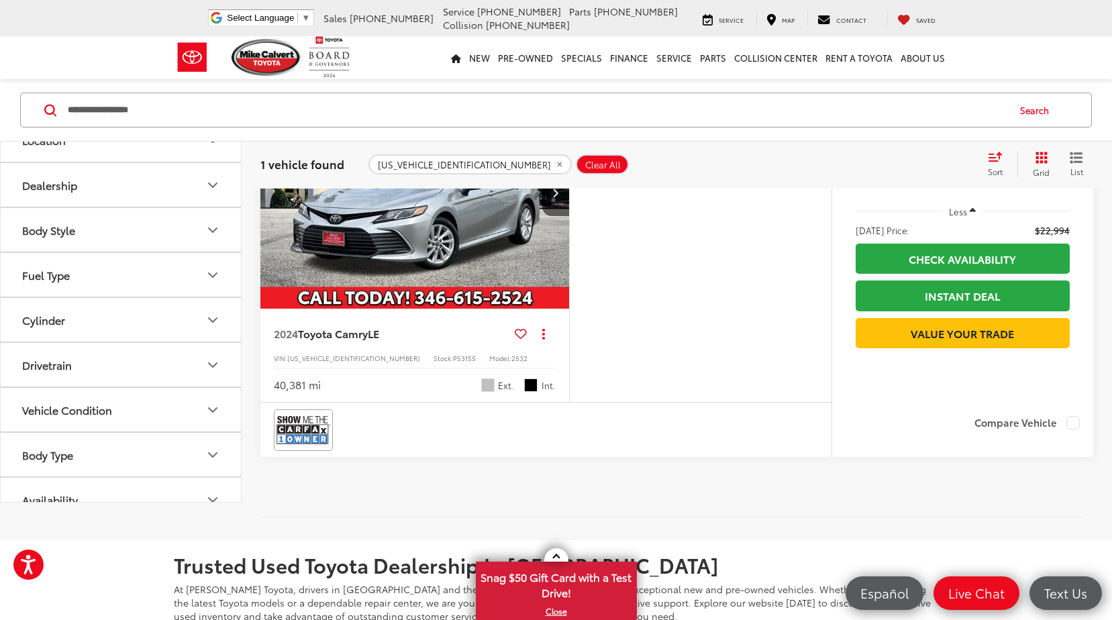
scroll to position [201, 0]
click at [432, 211] on img "2024 Toyota Camry LE 0" at bounding box center [415, 192] width 311 height 233
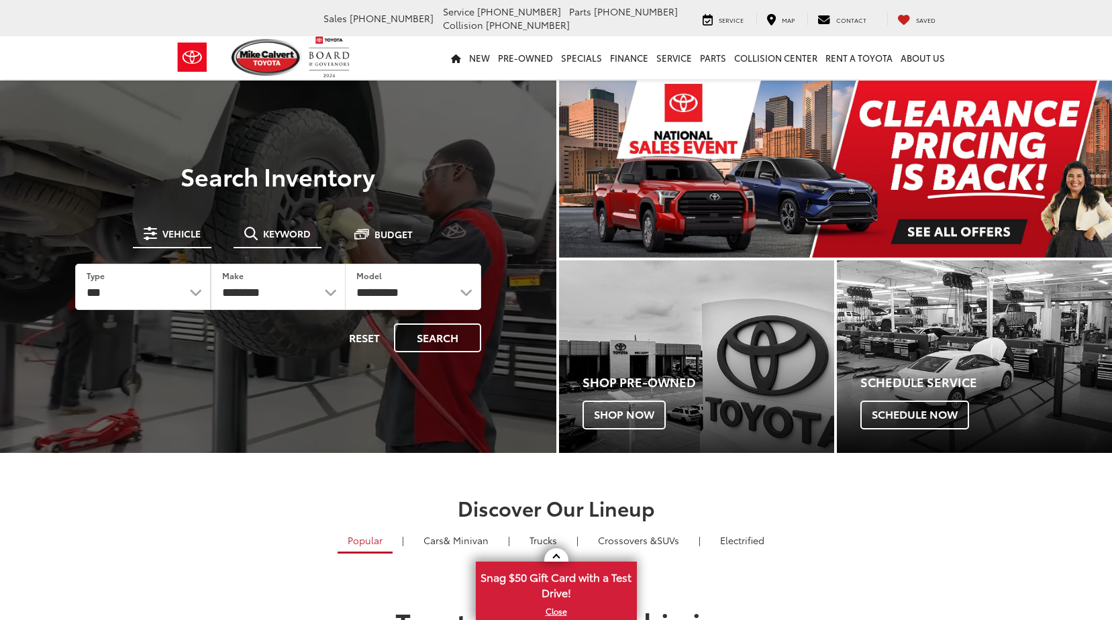
click at [295, 230] on span "Keyword" at bounding box center [287, 233] width 48 height 9
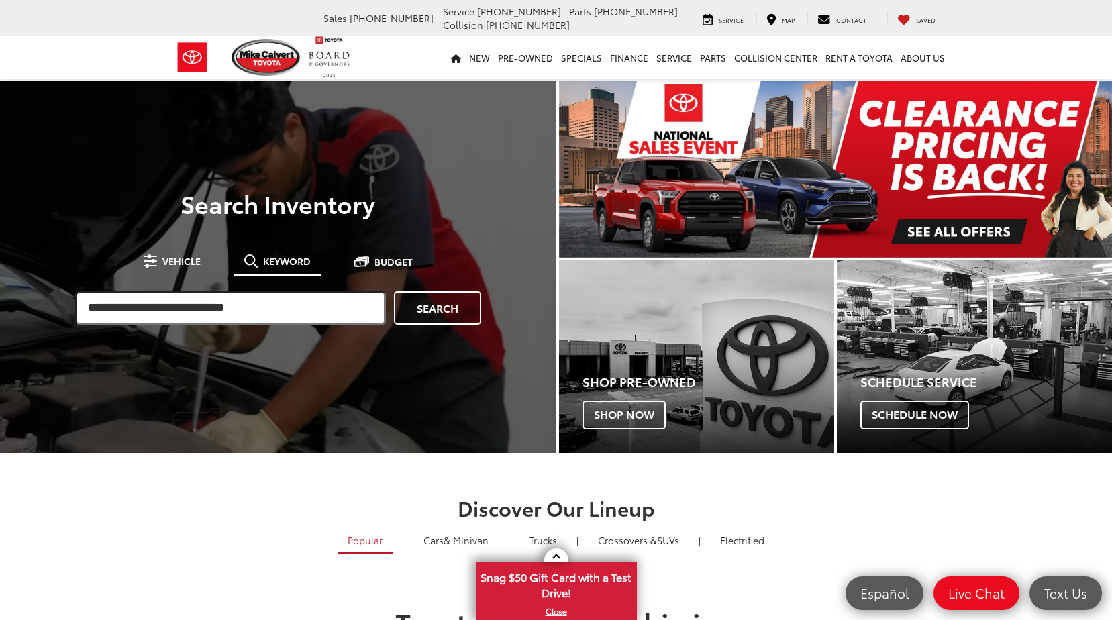
click at [252, 301] on input "search" at bounding box center [230, 308] width 311 height 34
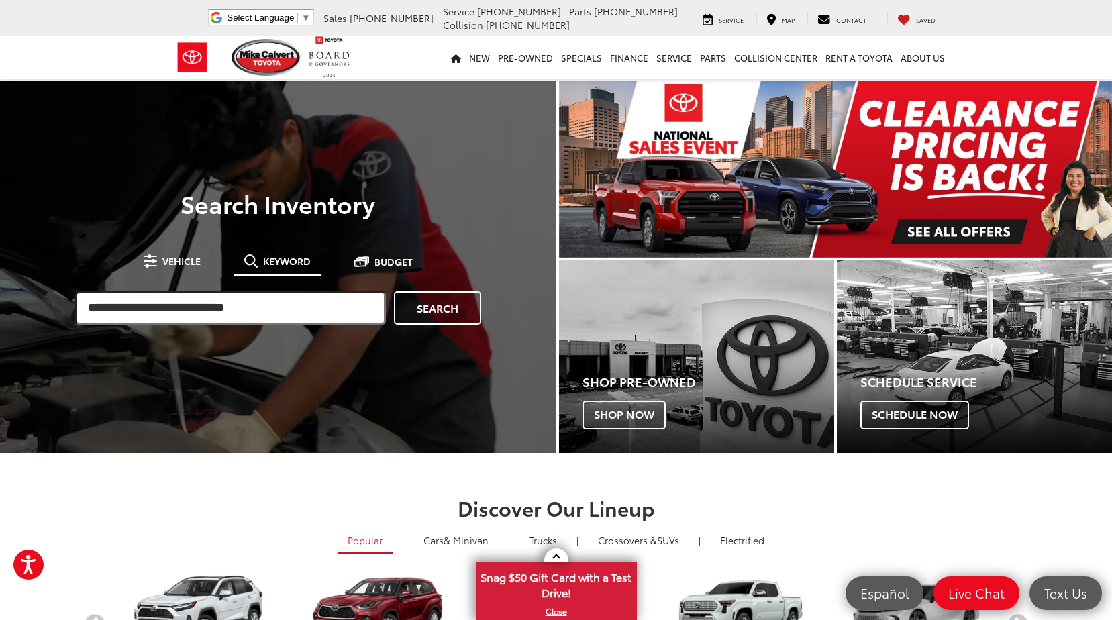
paste input "**********"
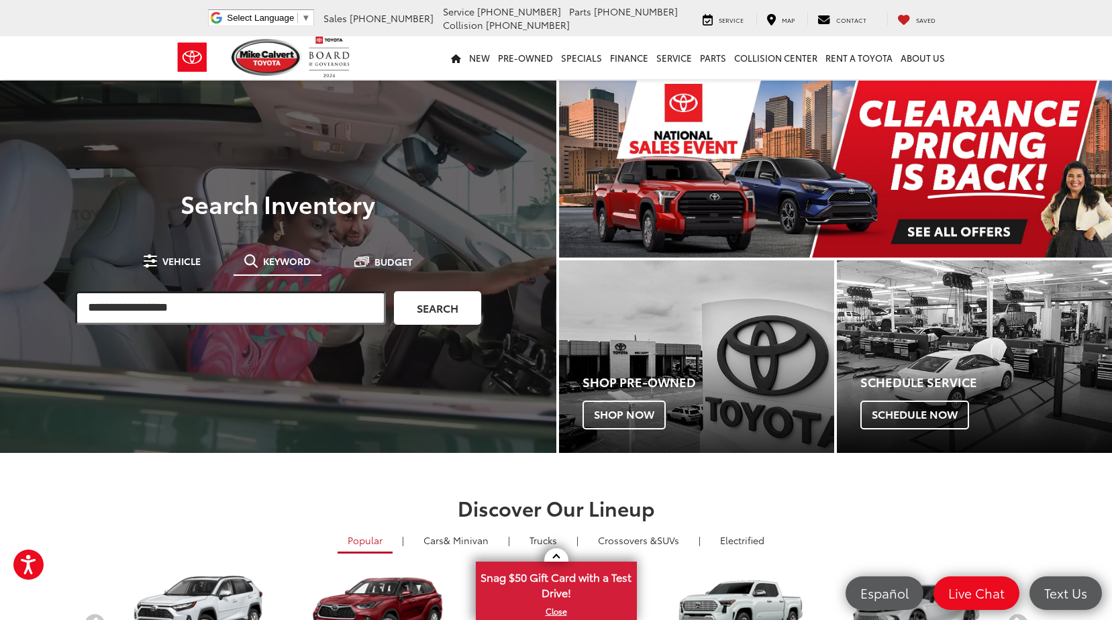
type input "**********"
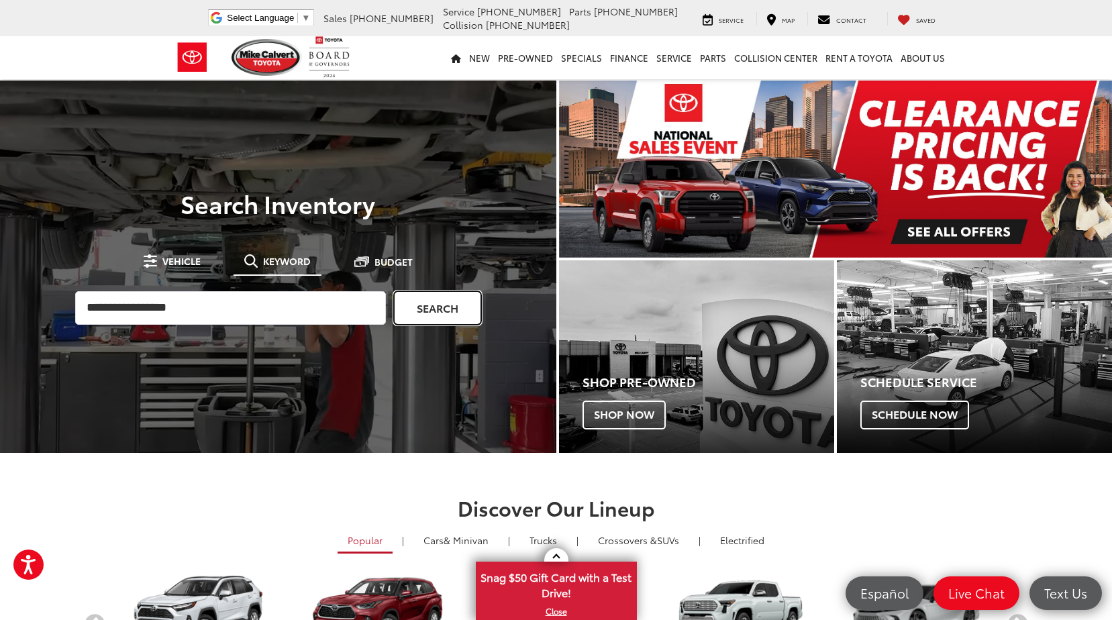
click at [407, 301] on link "Search" at bounding box center [437, 308] width 87 height 34
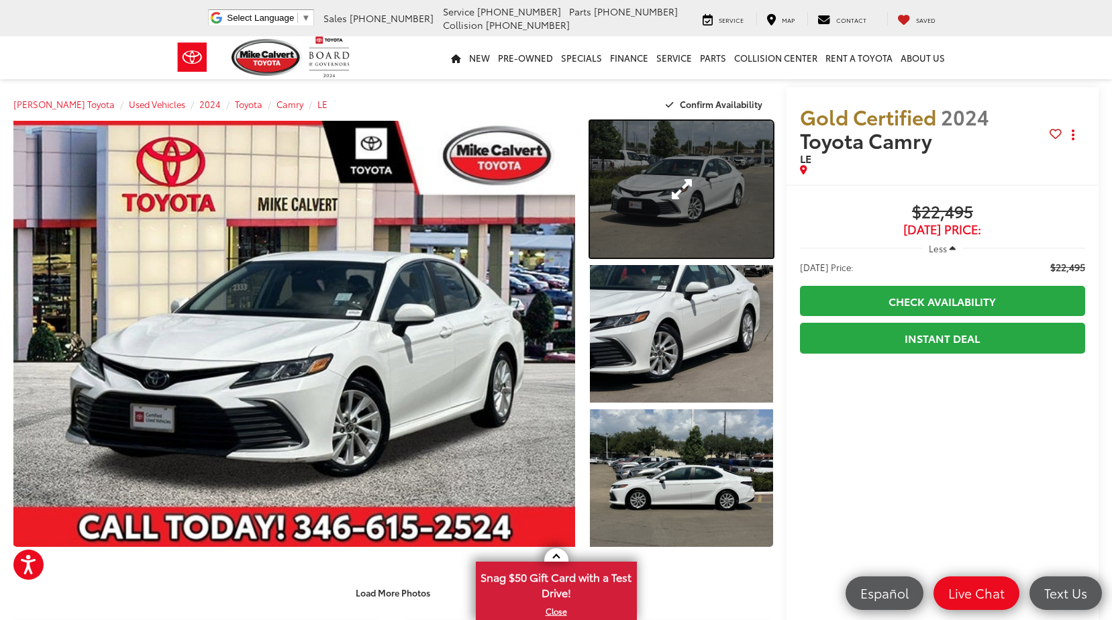
click at [677, 205] on link "Expand Photo 1" at bounding box center [681, 189] width 183 height 137
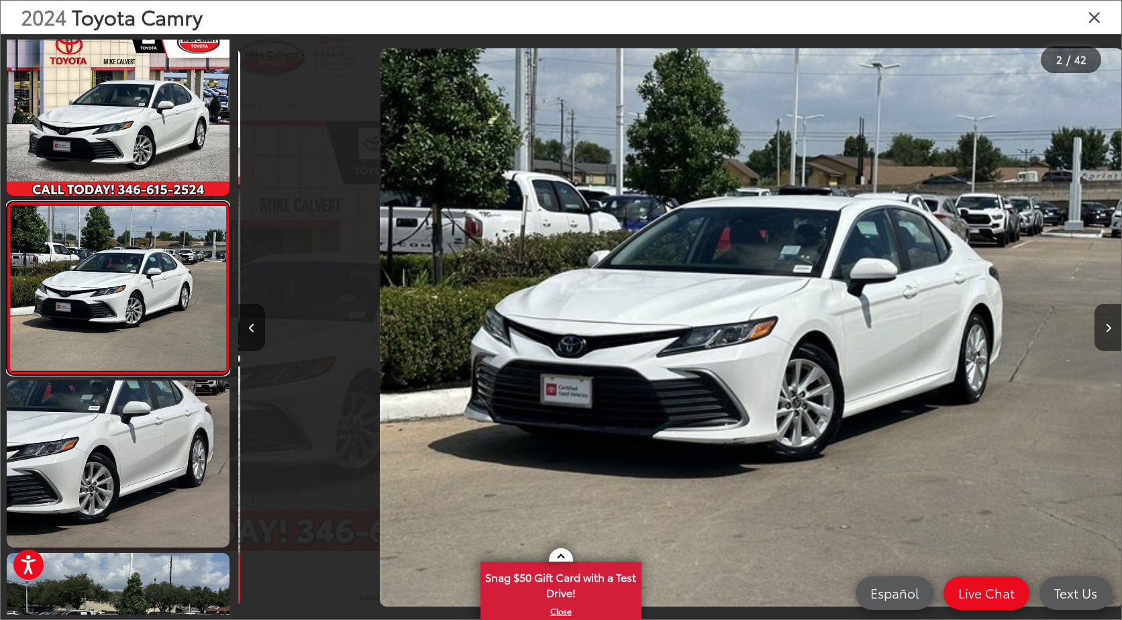
scroll to position [0, 883]
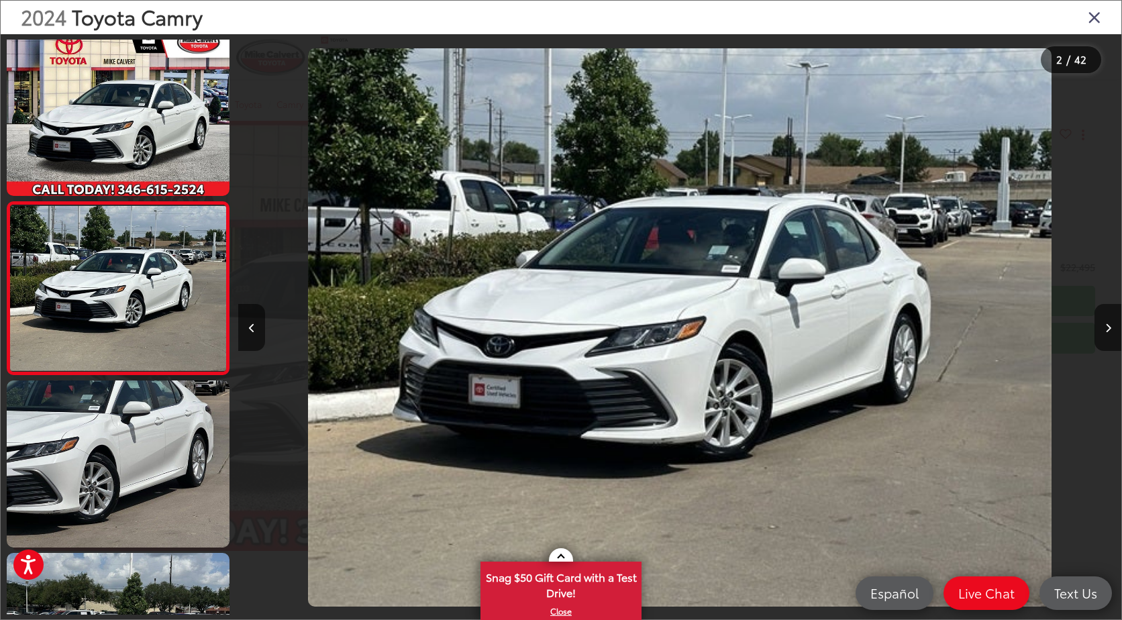
click at [1095, 19] on icon "Close gallery" at bounding box center [1094, 16] width 13 height 17
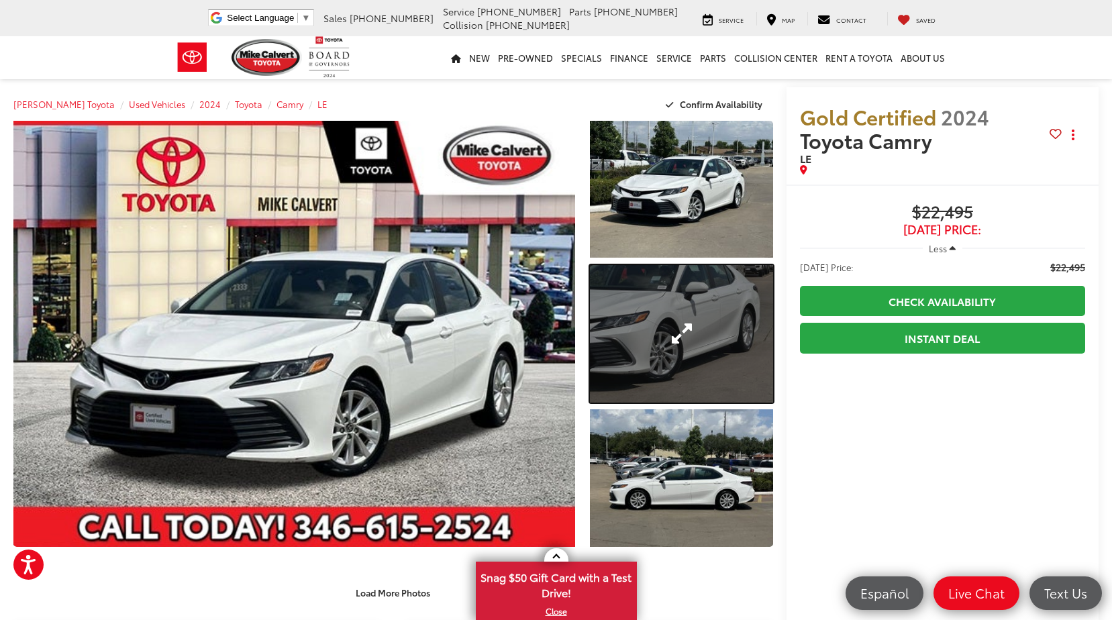
click at [701, 369] on link "Expand Photo 2" at bounding box center [681, 333] width 183 height 137
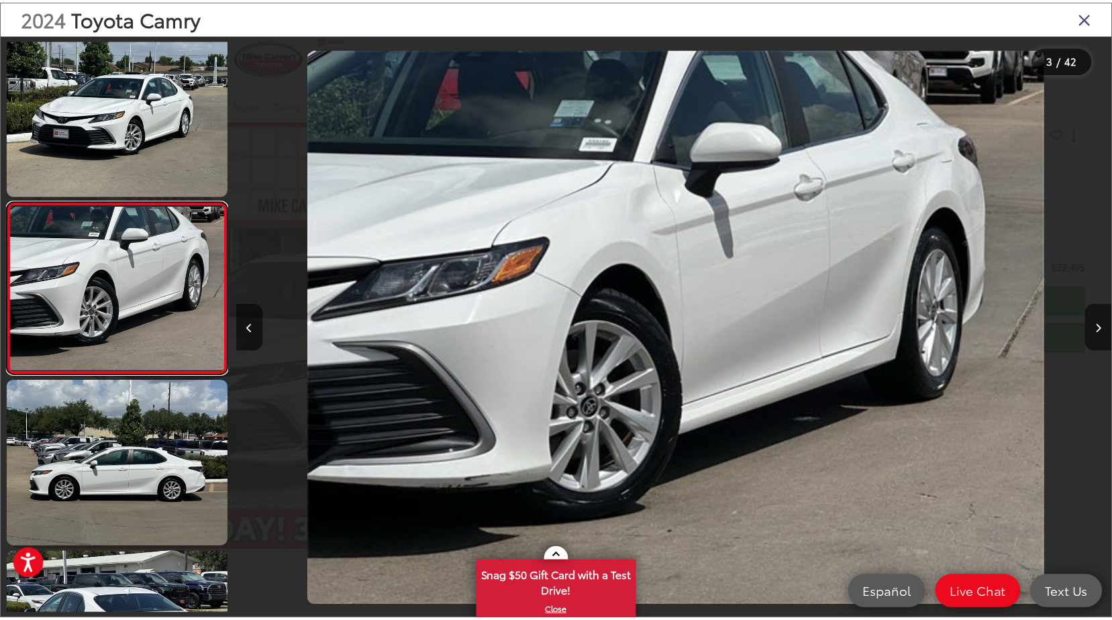
scroll to position [0, 1767]
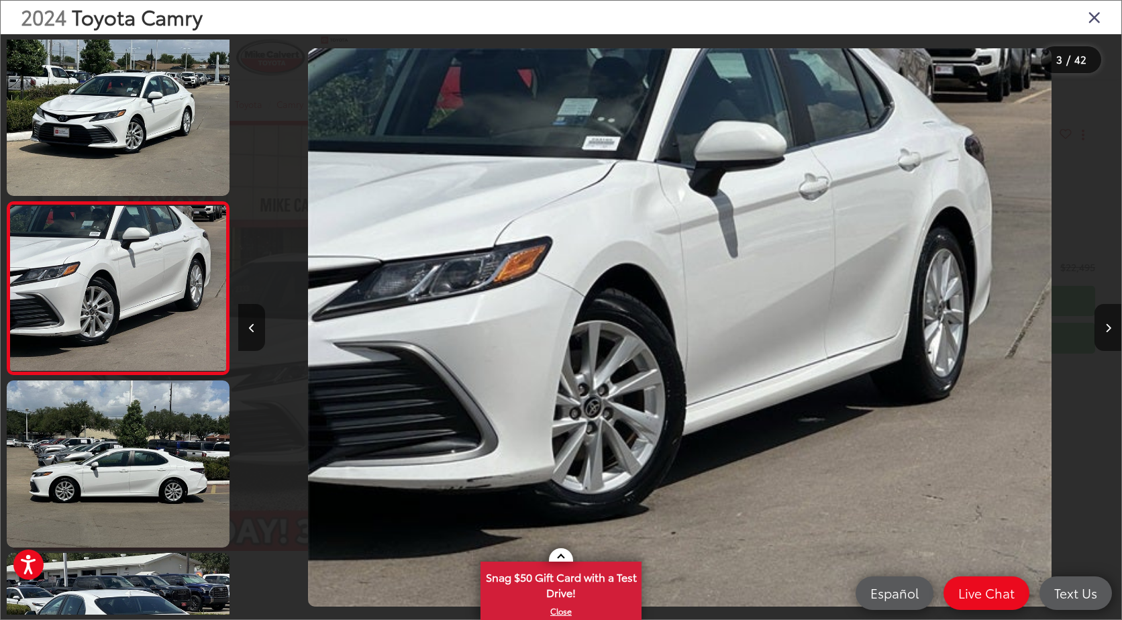
click at [1091, 19] on icon "Close gallery" at bounding box center [1094, 16] width 13 height 17
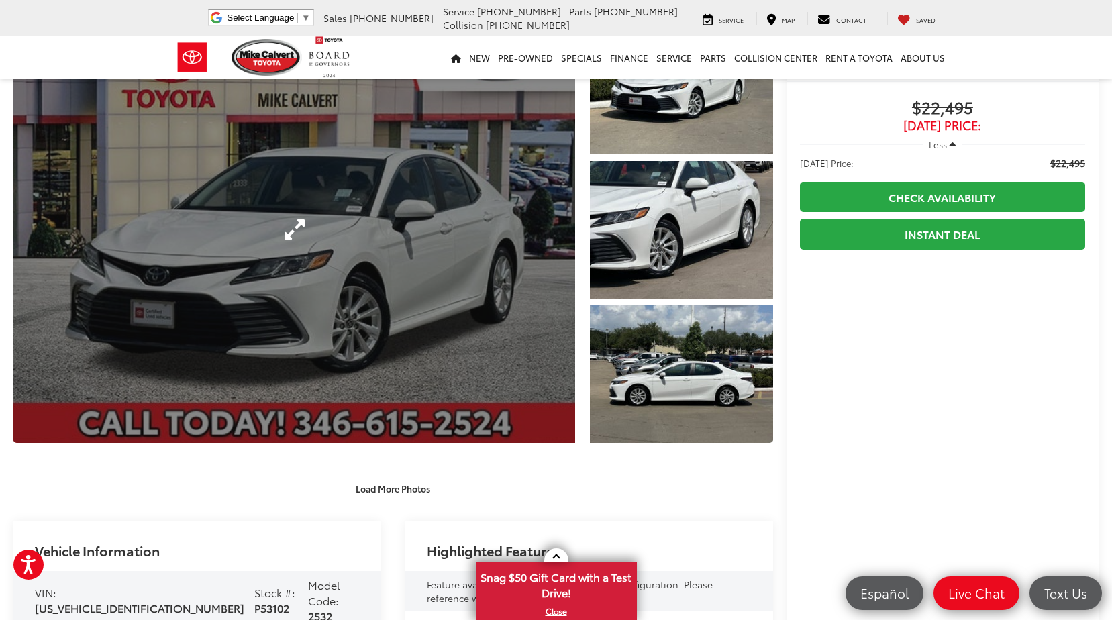
scroll to position [0, 0]
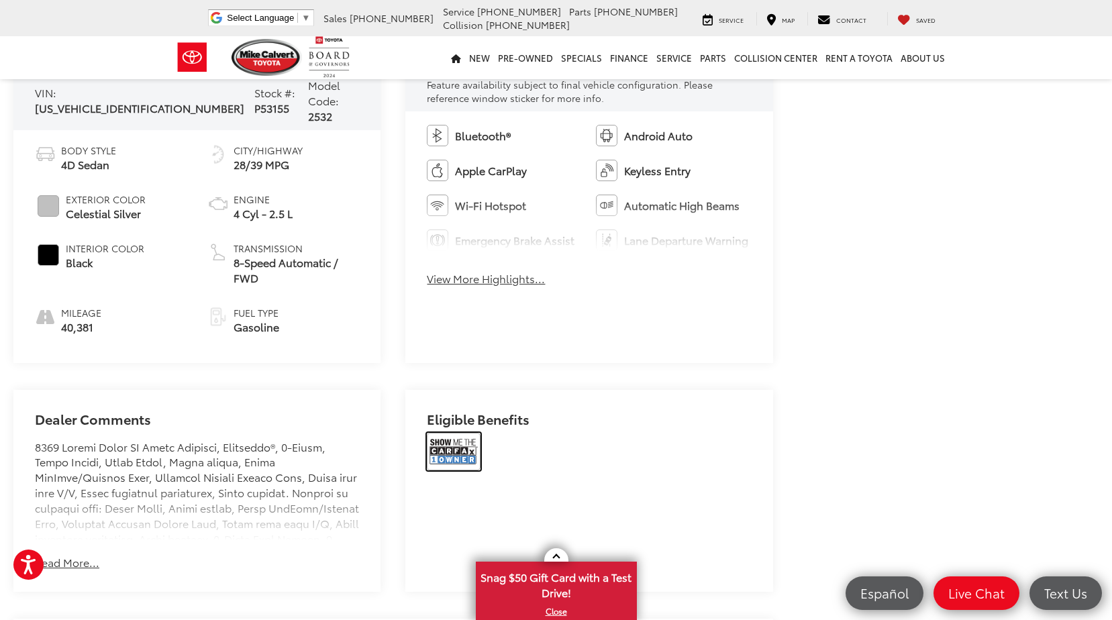
click at [460, 433] on img at bounding box center [454, 452] width 54 height 38
click at [1005, 246] on div "[PERSON_NAME] Toyota Used Vehicles 2024 Toyota Camry LE Confirm Availability Ph…" at bounding box center [556, 416] width 1112 height 1907
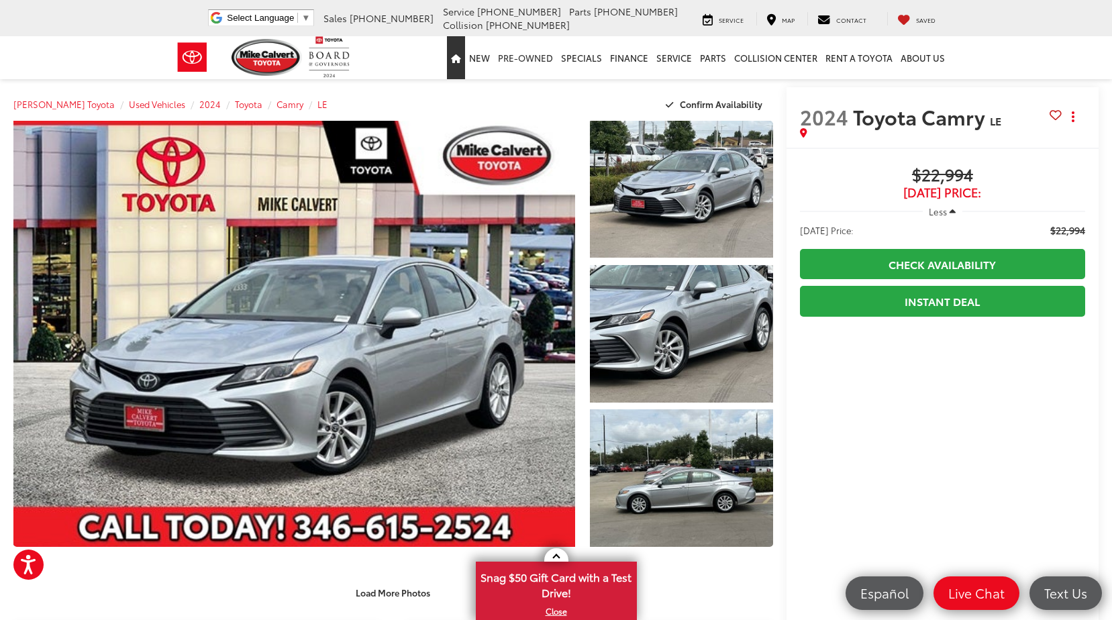
drag, startPoint x: 458, startPoint y: 69, endPoint x: 522, endPoint y: 79, distance: 64.5
click at [458, 69] on link "Home" at bounding box center [456, 57] width 18 height 43
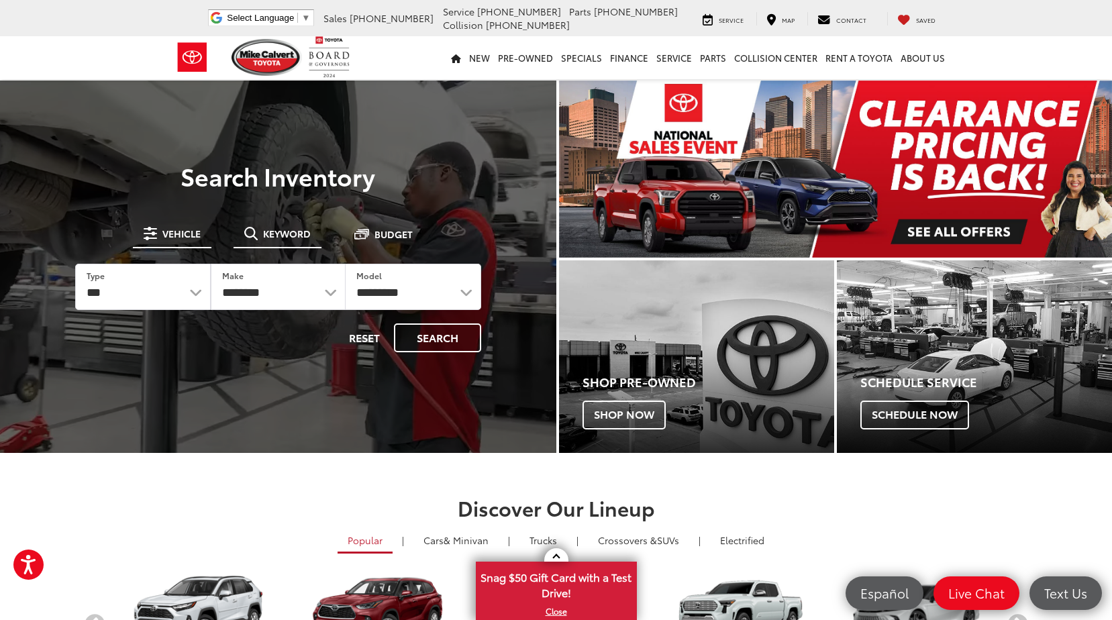
click at [303, 246] on li "Keyword" at bounding box center [278, 235] width 88 height 27
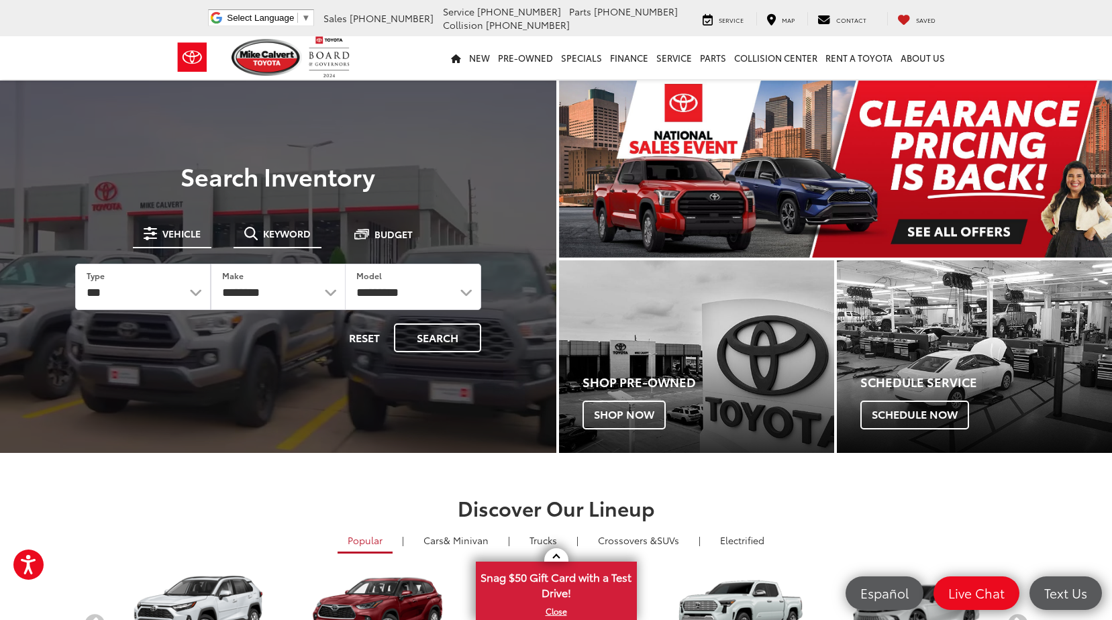
click at [294, 237] on span "Keyword" at bounding box center [287, 233] width 48 height 9
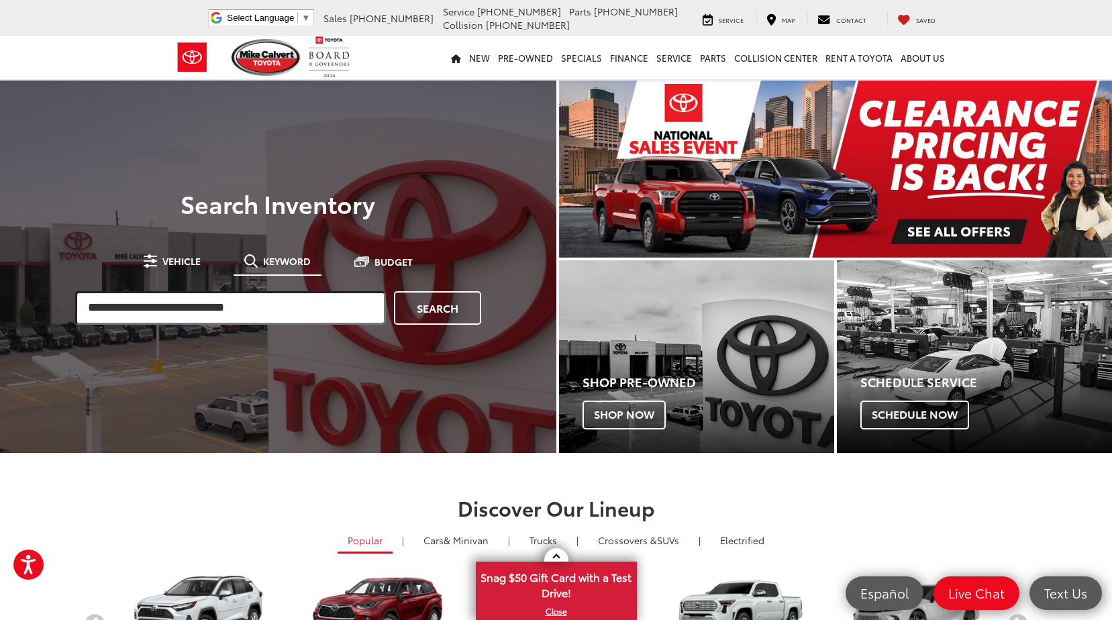
click at [294, 316] on input "search" at bounding box center [230, 308] width 311 height 34
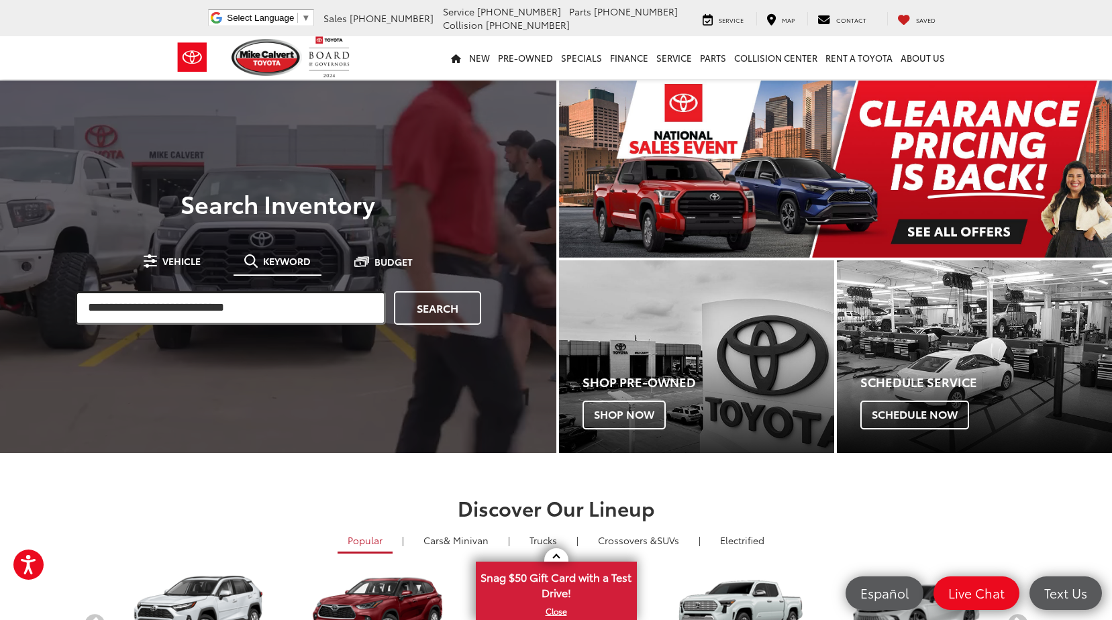
paste input "******"
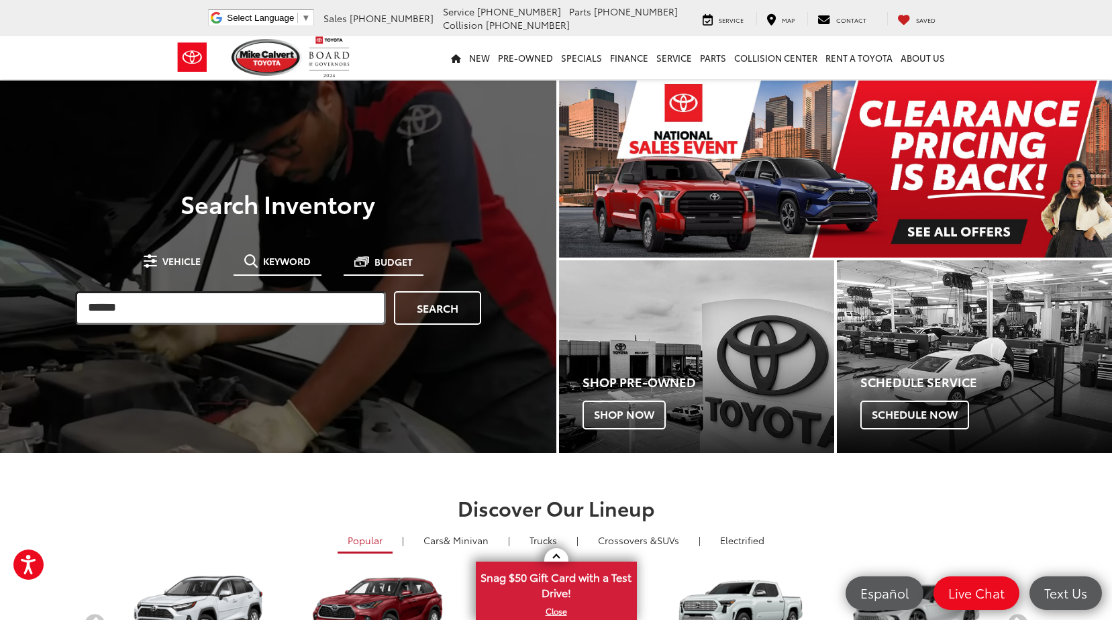
type input "******"
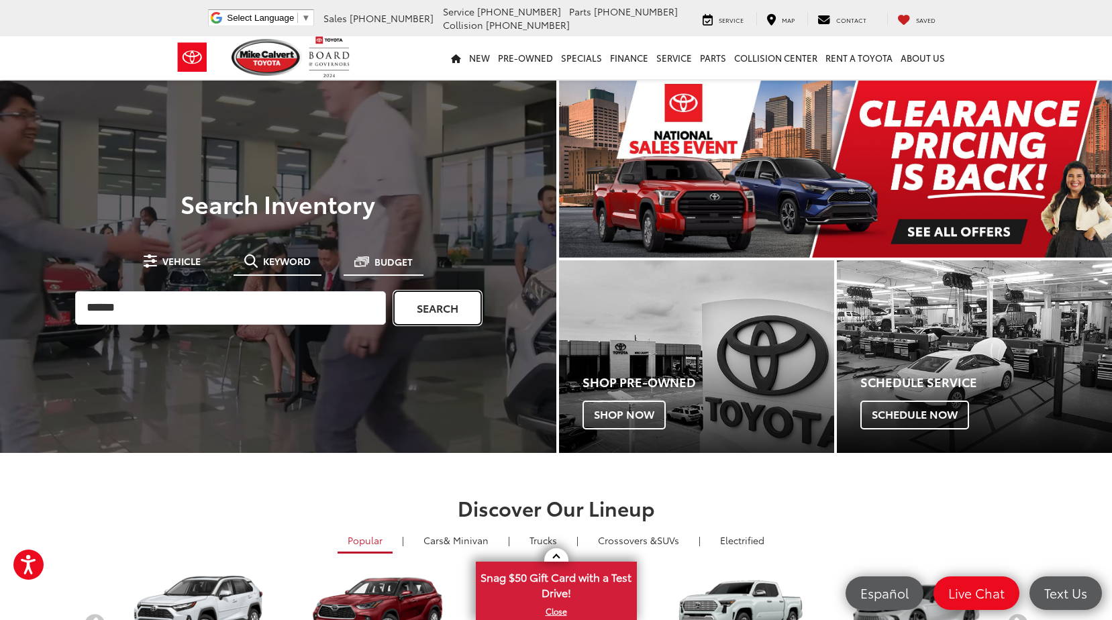
click at [409, 315] on link "Search" at bounding box center [437, 308] width 87 height 34
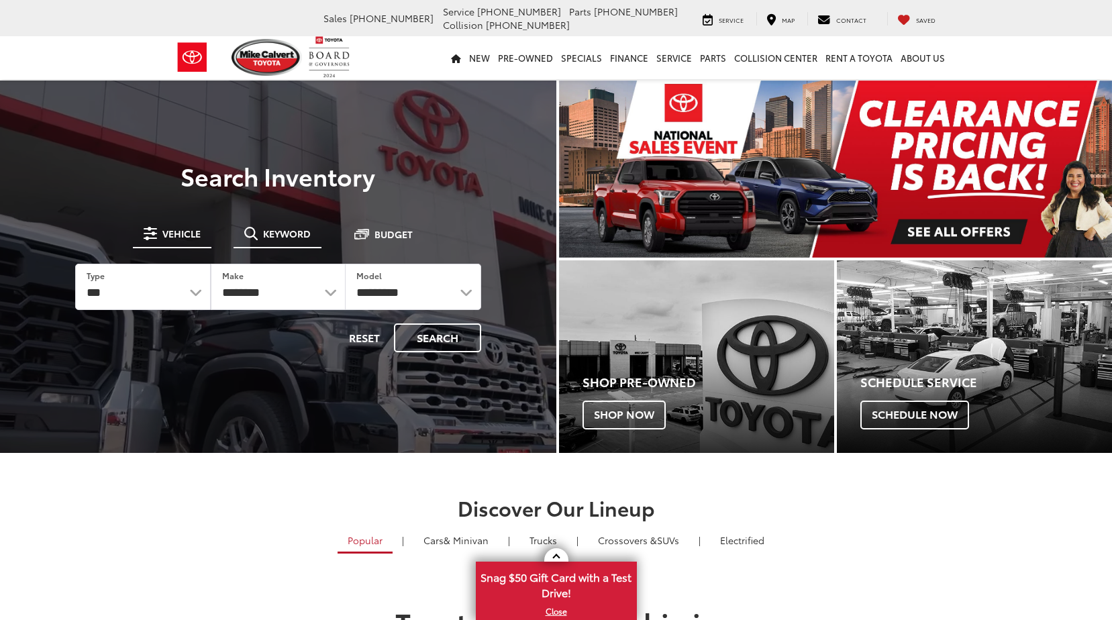
click at [285, 233] on span "Keyword" at bounding box center [287, 233] width 48 height 9
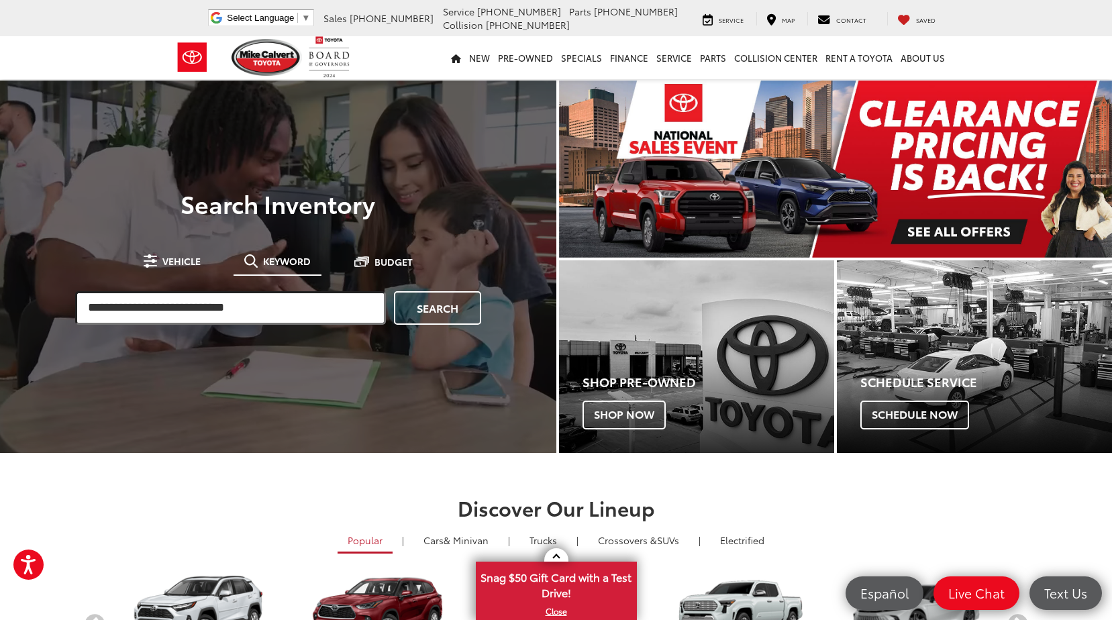
click at [278, 305] on input "search" at bounding box center [230, 308] width 311 height 34
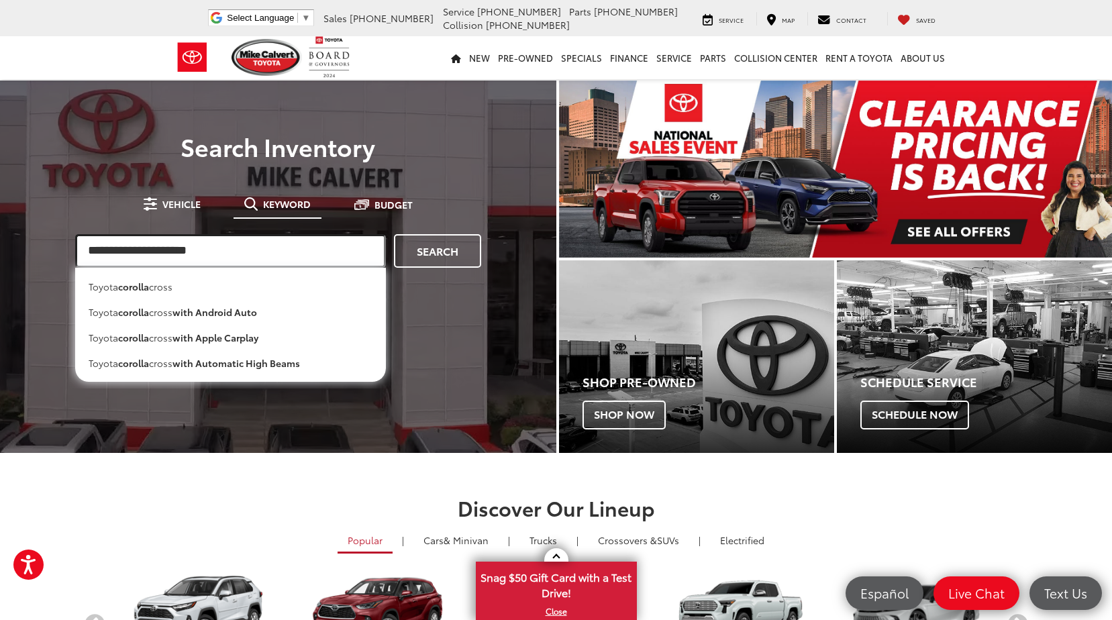
type input "**********"
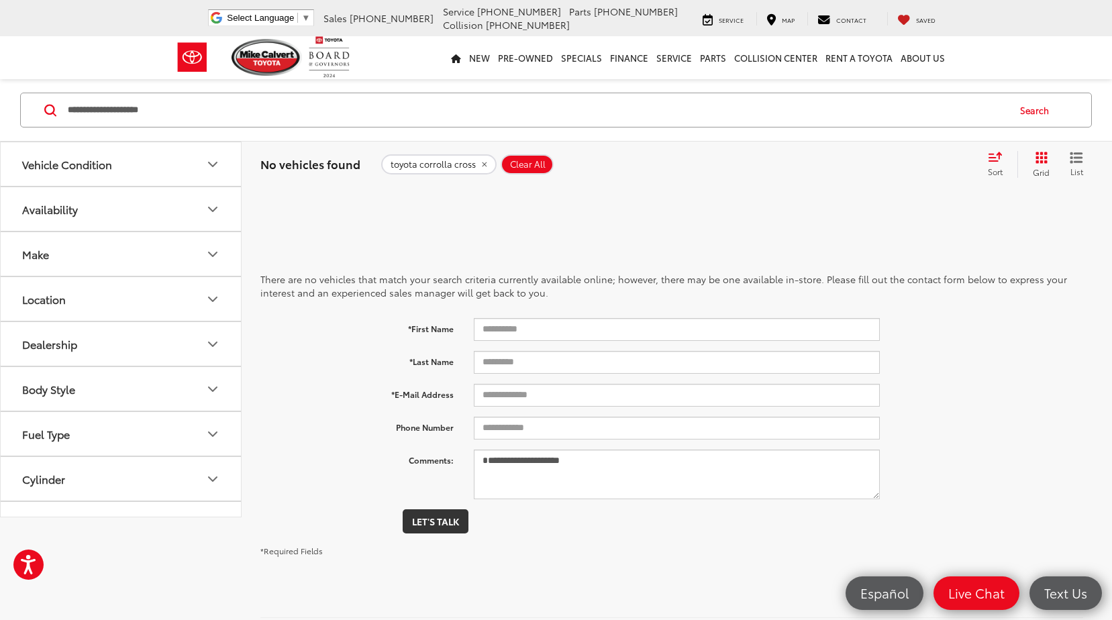
drag, startPoint x: 206, startPoint y: 122, endPoint x: 48, endPoint y: 121, distance: 157.7
click at [48, 121] on div "**********" at bounding box center [556, 110] width 1072 height 35
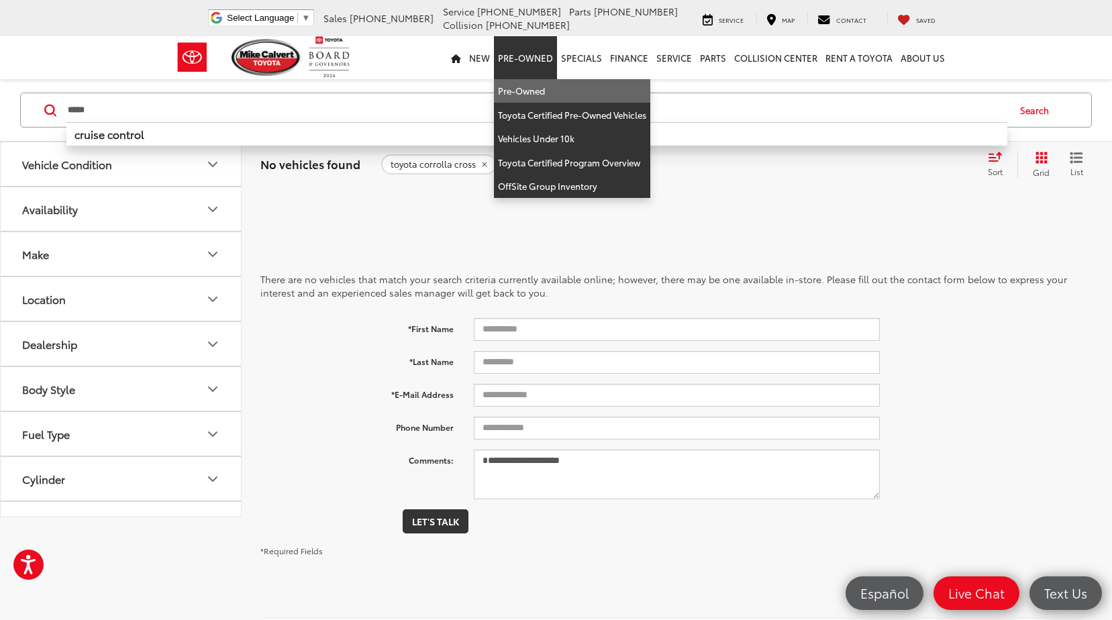
type input "*****"
drag, startPoint x: 534, startPoint y: 95, endPoint x: 511, endPoint y: 107, distance: 26.4
click at [534, 95] on link "Pre-Owned" at bounding box center [572, 91] width 156 height 24
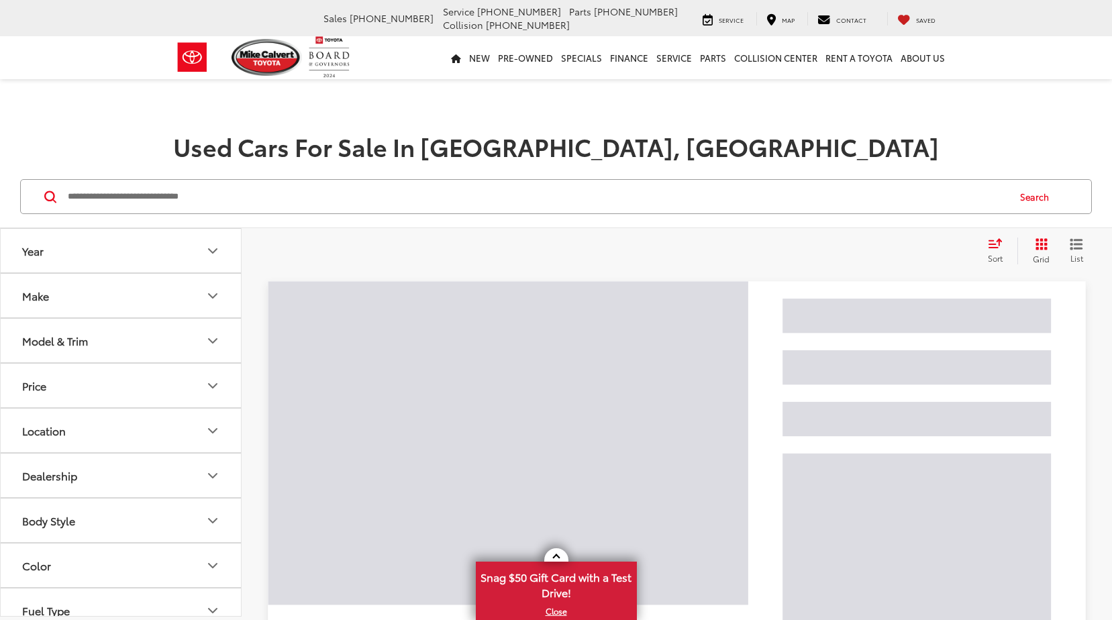
click at [221, 193] on input "Search by Make, Model, or Keyword" at bounding box center [536, 197] width 941 height 32
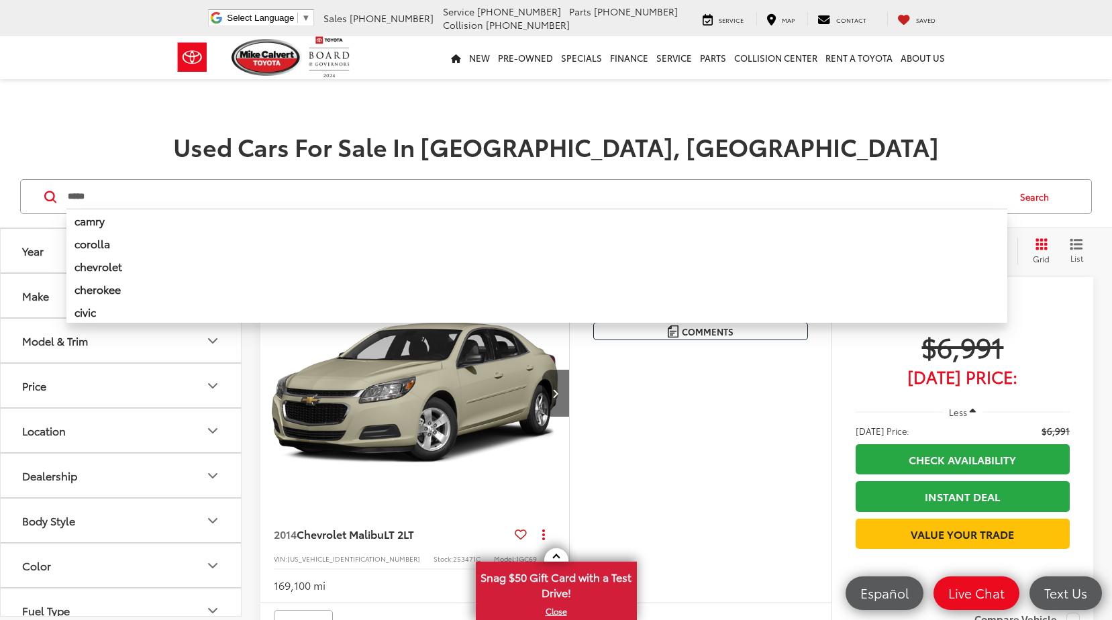
type input "*****"
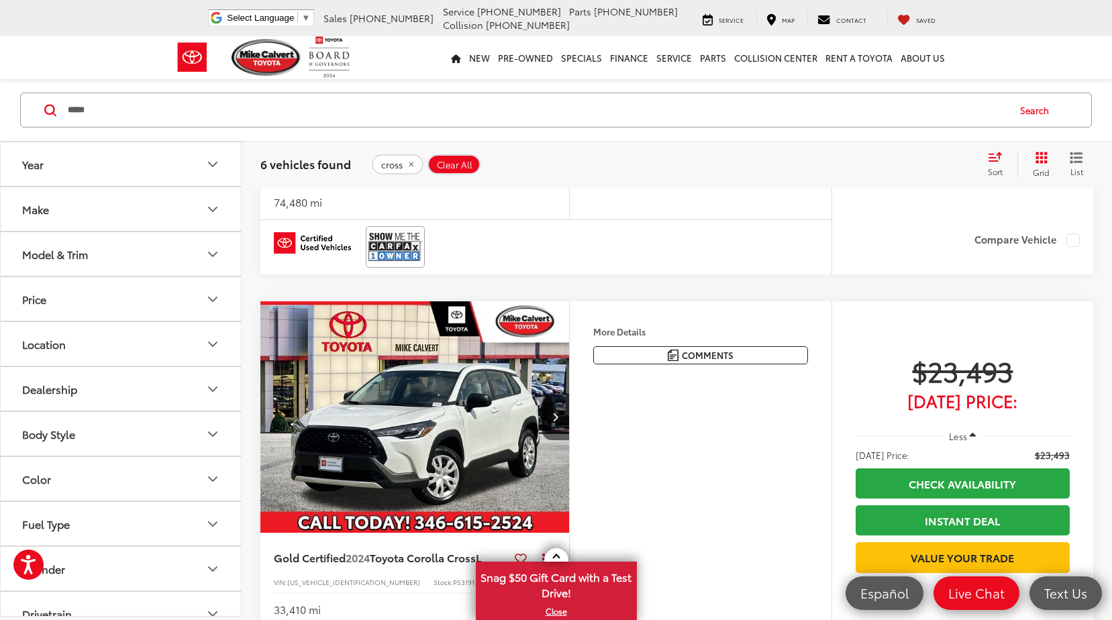
scroll to position [873, 0]
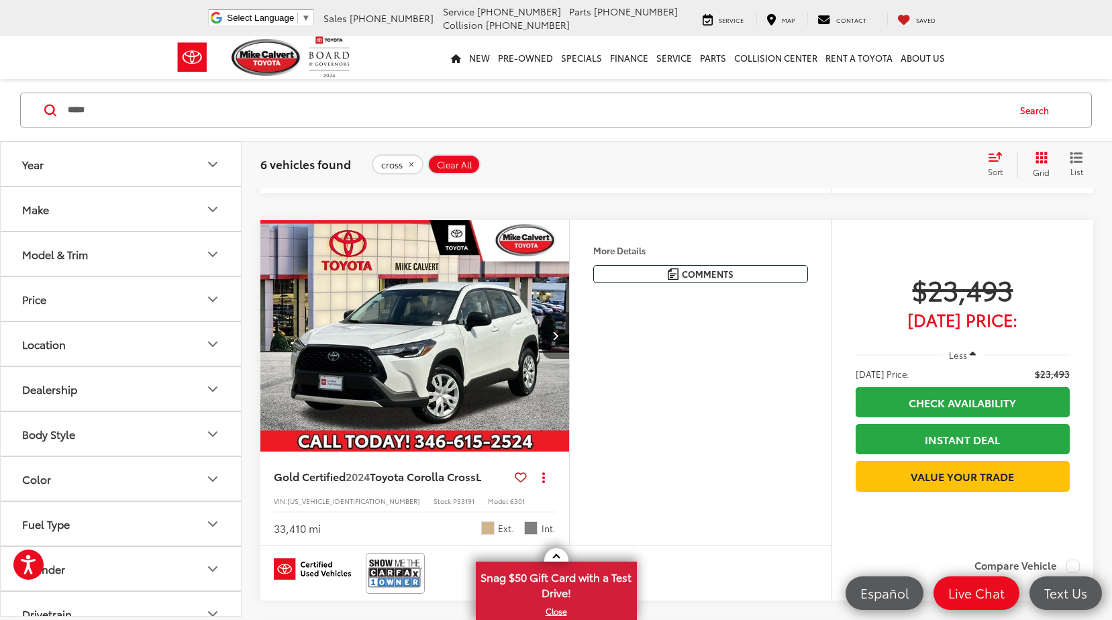
click at [558, 359] on button "Next image" at bounding box center [555, 335] width 27 height 47
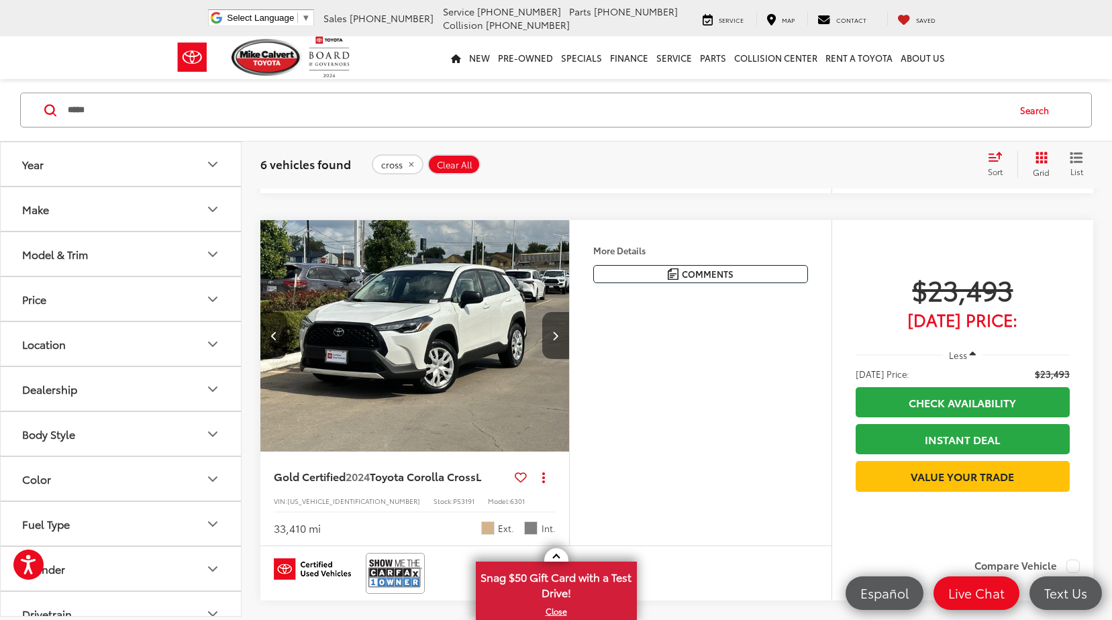
click at [558, 359] on button "Next image" at bounding box center [555, 335] width 27 height 47
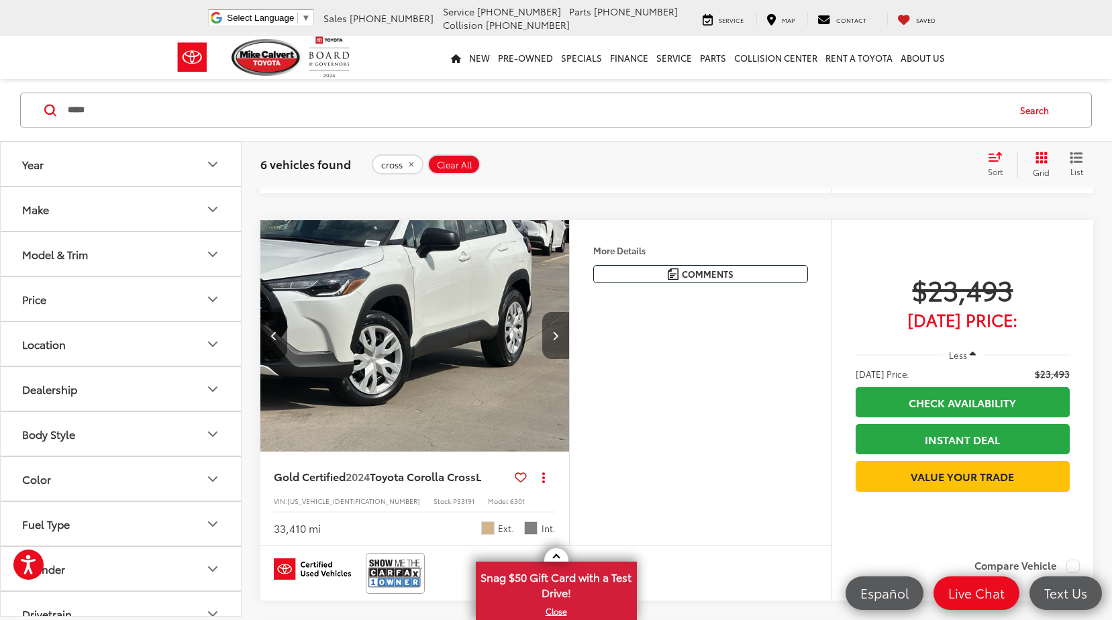
click at [551, 359] on button "Next image" at bounding box center [555, 335] width 27 height 47
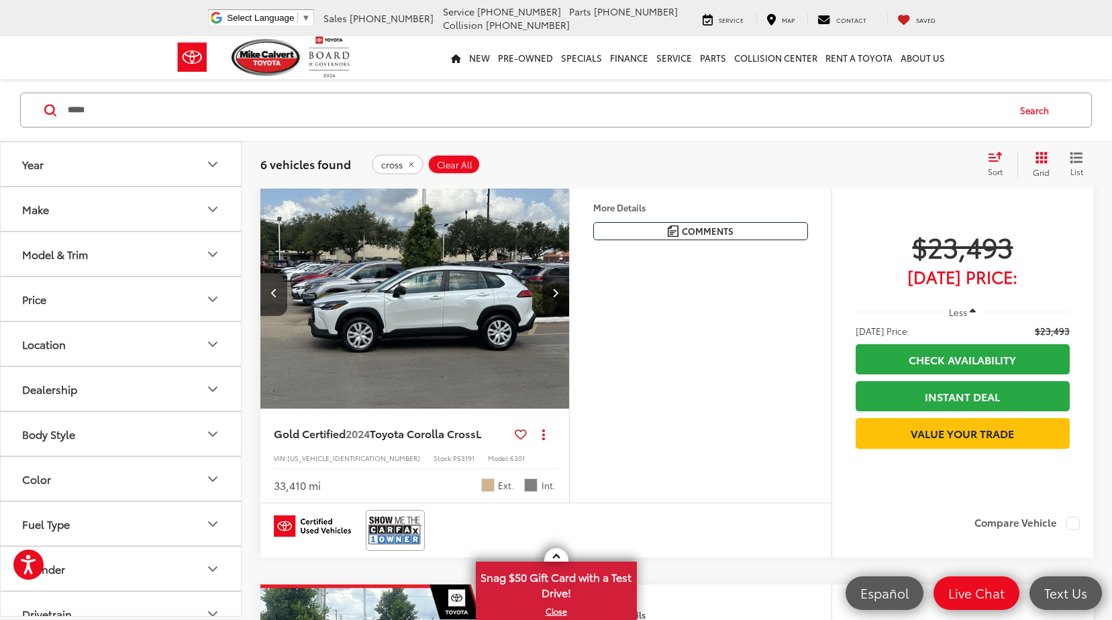
scroll to position [940, 0]
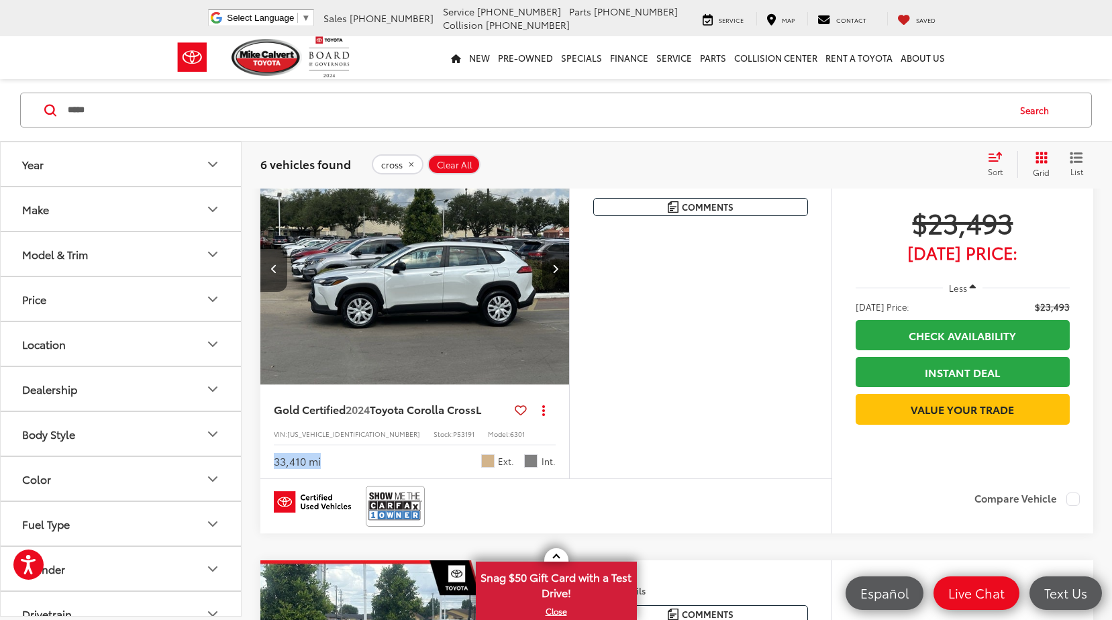
drag, startPoint x: 286, startPoint y: 518, endPoint x: 260, endPoint y: 517, distance: 25.5
click at [260, 479] on div "Gold Certified 2024 Toyota Corolla Cross L Copy Link Share Print View Details V…" at bounding box center [414, 432] width 309 height 94
drag, startPoint x: 260, startPoint y: 517, endPoint x: 359, endPoint y: 530, distance: 99.5
click at [359, 479] on div "Gold Certified 2024 Toyota Corolla Cross L Copy Link Share Print View Details V…" at bounding box center [414, 432] width 309 height 94
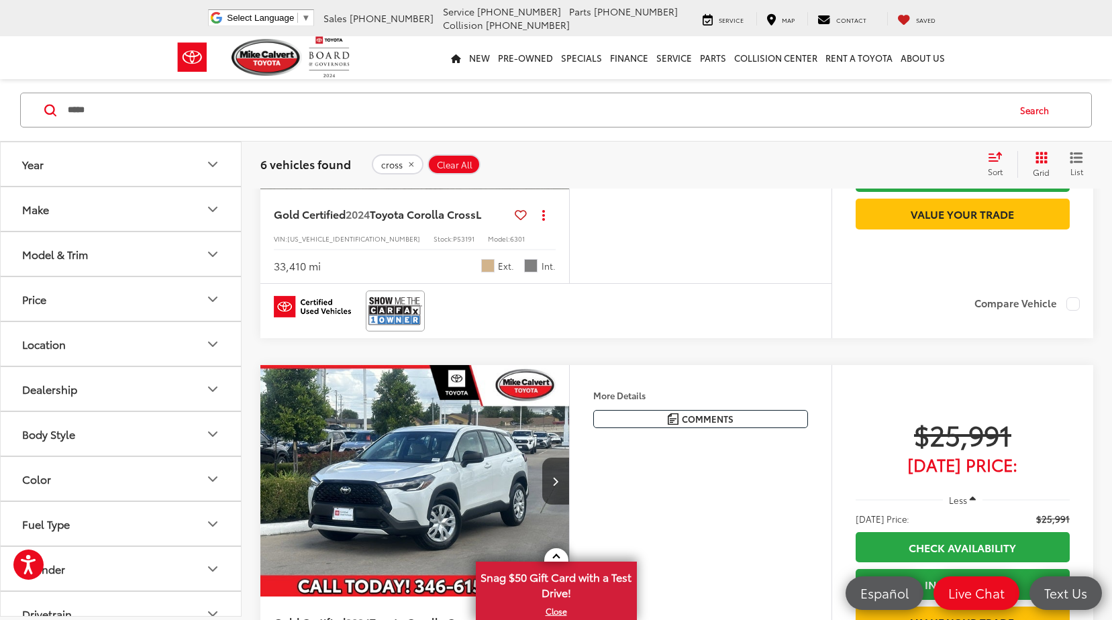
scroll to position [1141, 0]
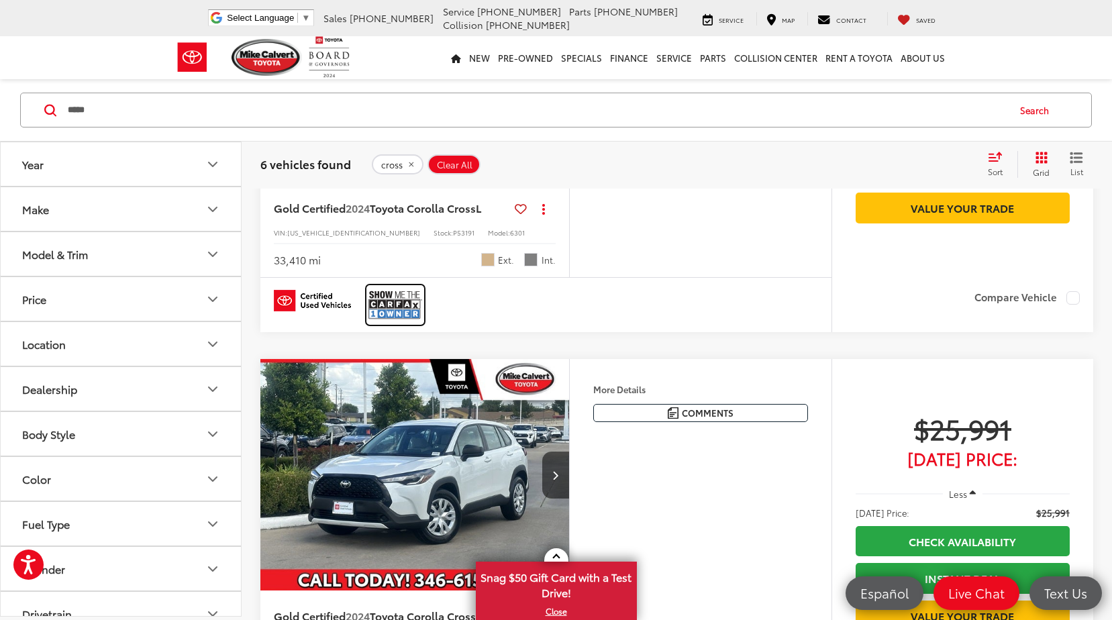
click at [407, 323] on img at bounding box center [395, 305] width 54 height 36
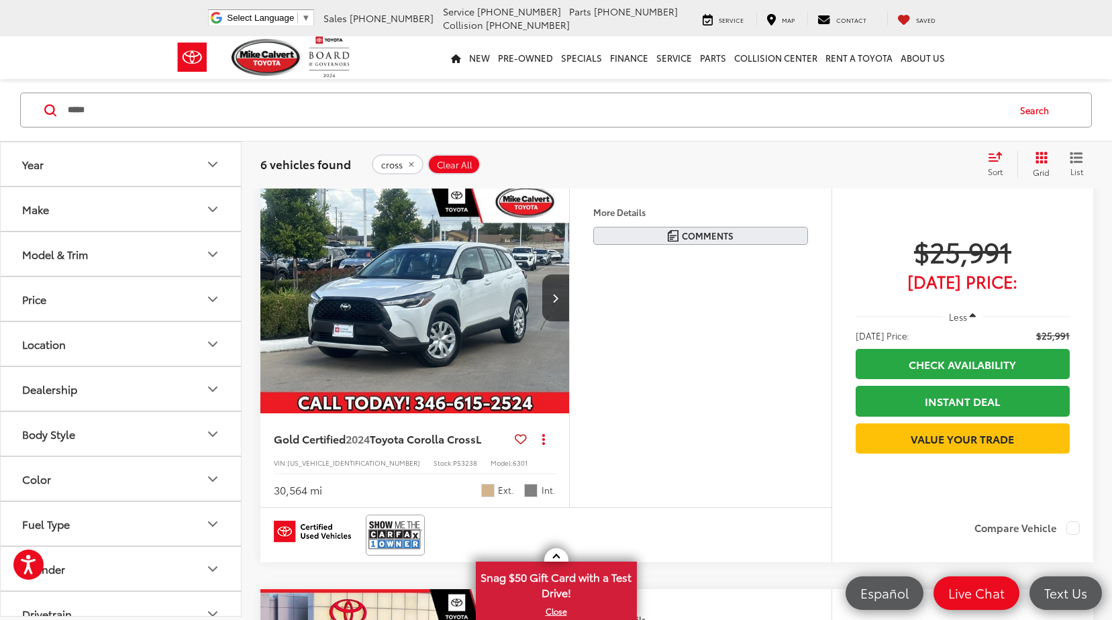
scroll to position [1342, 0]
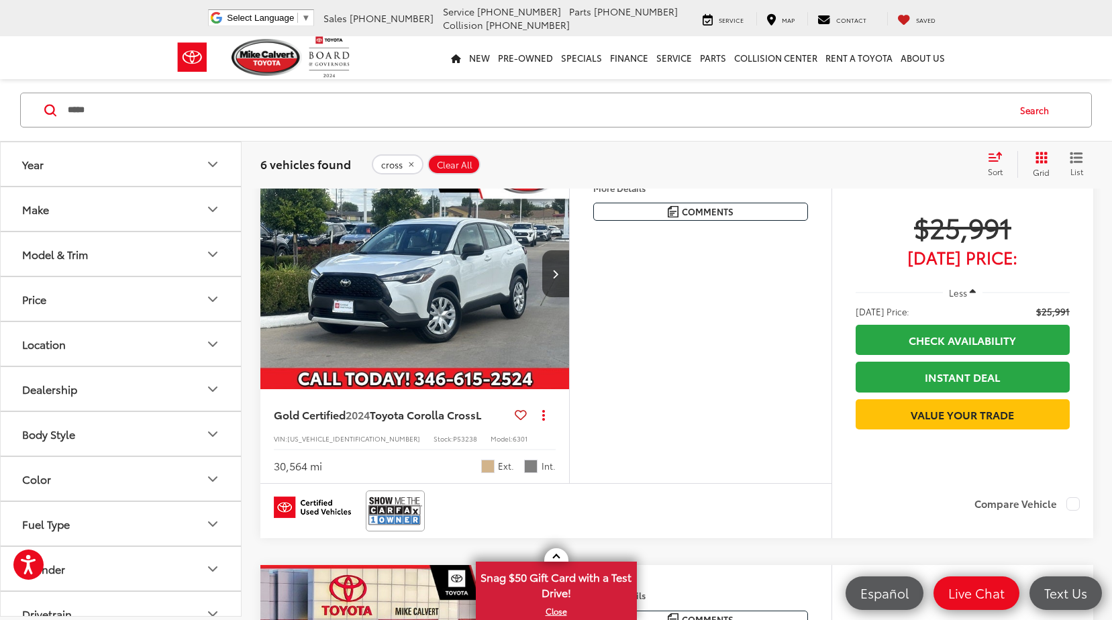
click at [571, 354] on div "Features Bluetooth® Android Auto Apple CarPlay Keyless Entry Wi-Fi Hotspot Auto…" at bounding box center [700, 321] width 262 height 326
click at [558, 297] on button "Next image" at bounding box center [555, 273] width 27 height 47
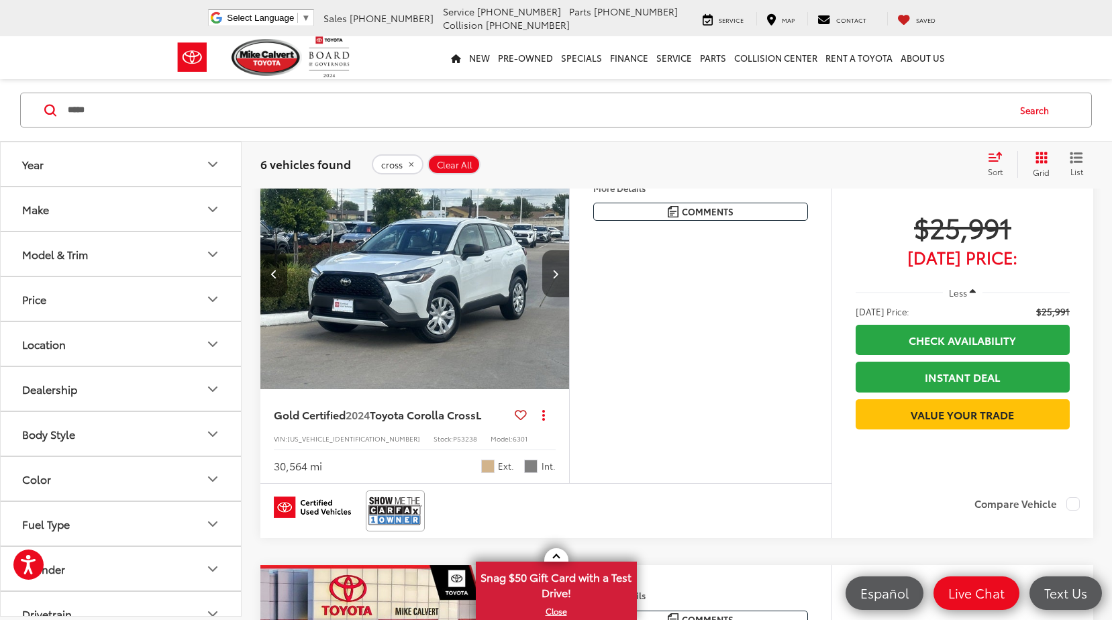
click at [558, 279] on icon "Next image" at bounding box center [555, 273] width 6 height 9
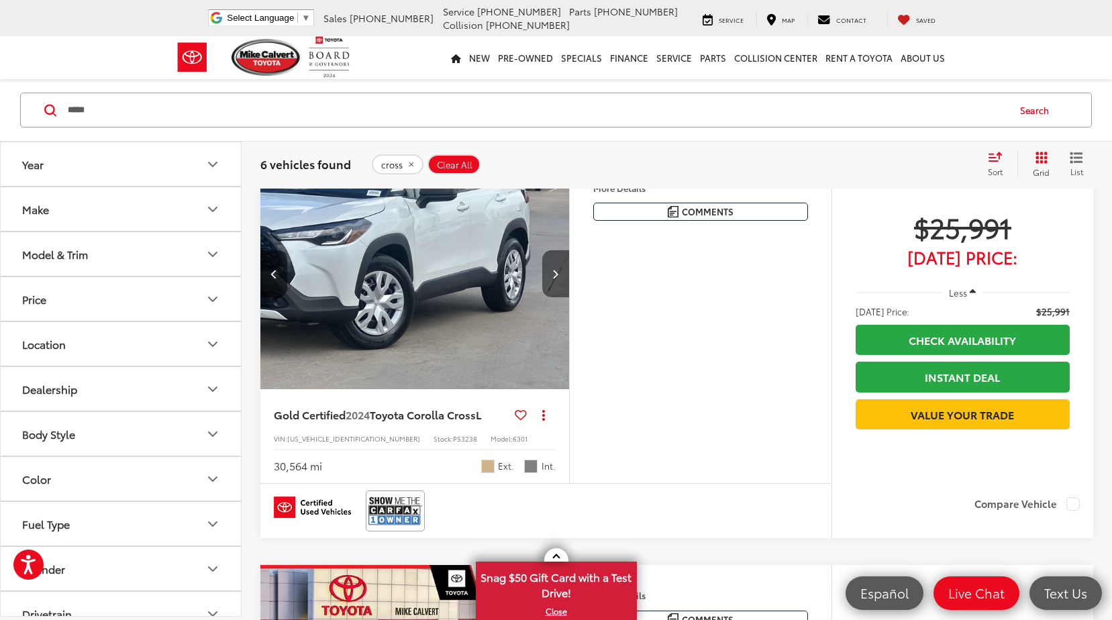
click at [558, 279] on icon "Next image" at bounding box center [555, 273] width 6 height 9
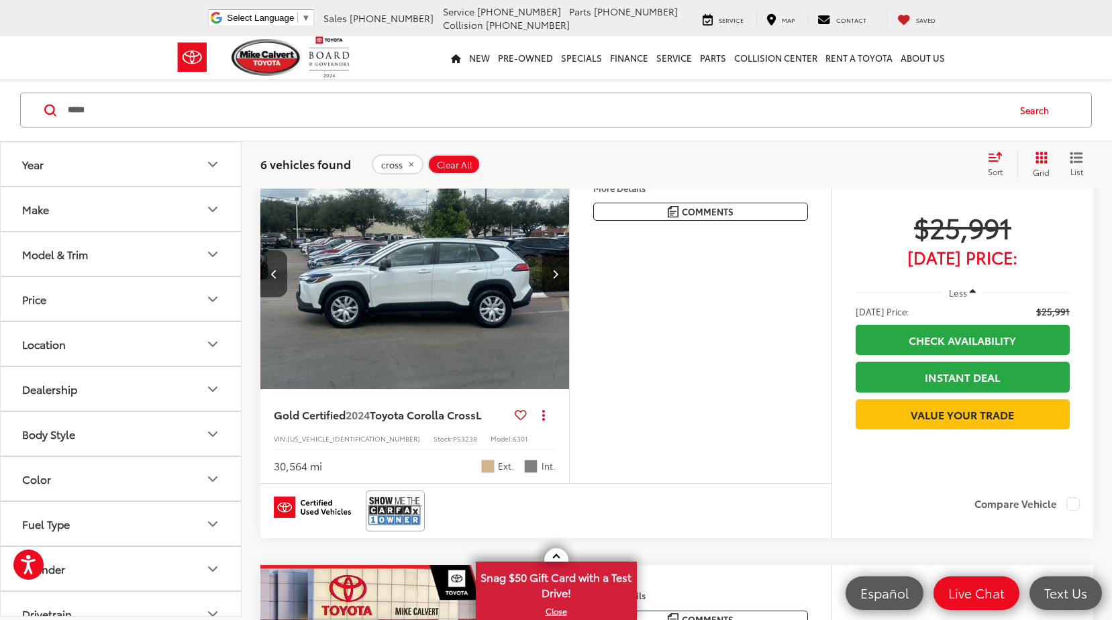
click at [558, 279] on icon "Next image" at bounding box center [555, 273] width 6 height 9
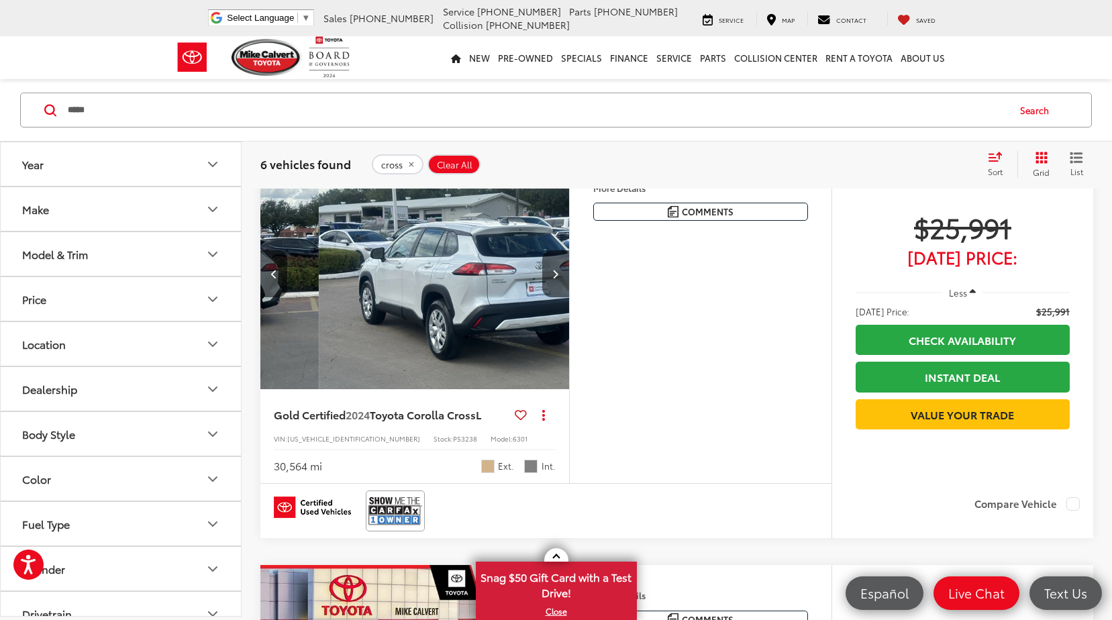
scroll to position [0, 1242]
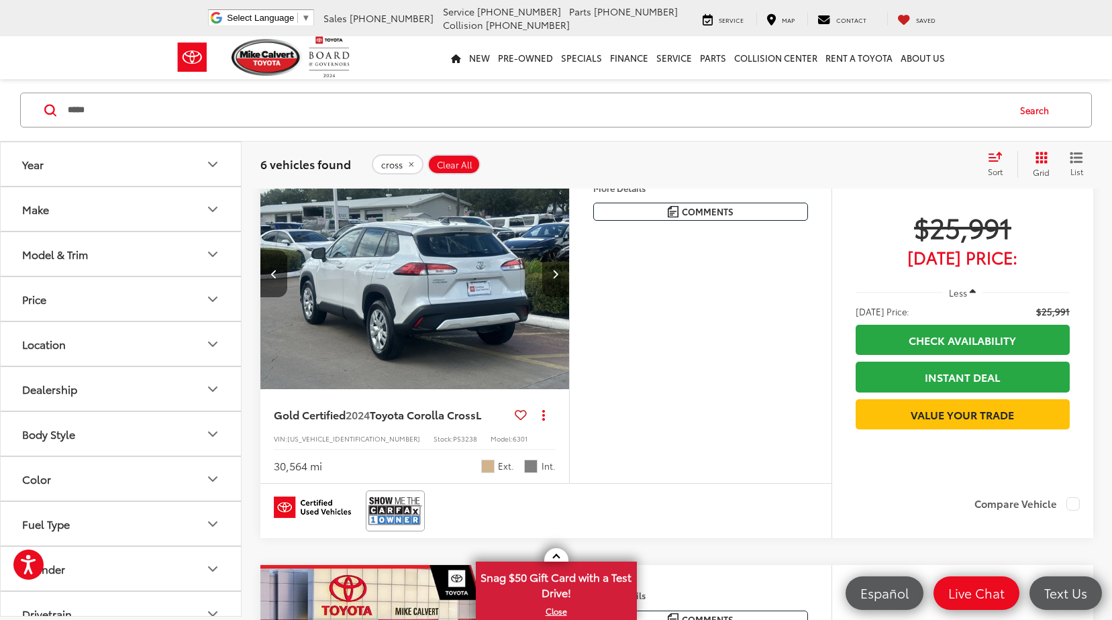
click at [548, 297] on button "Next image" at bounding box center [555, 273] width 27 height 47
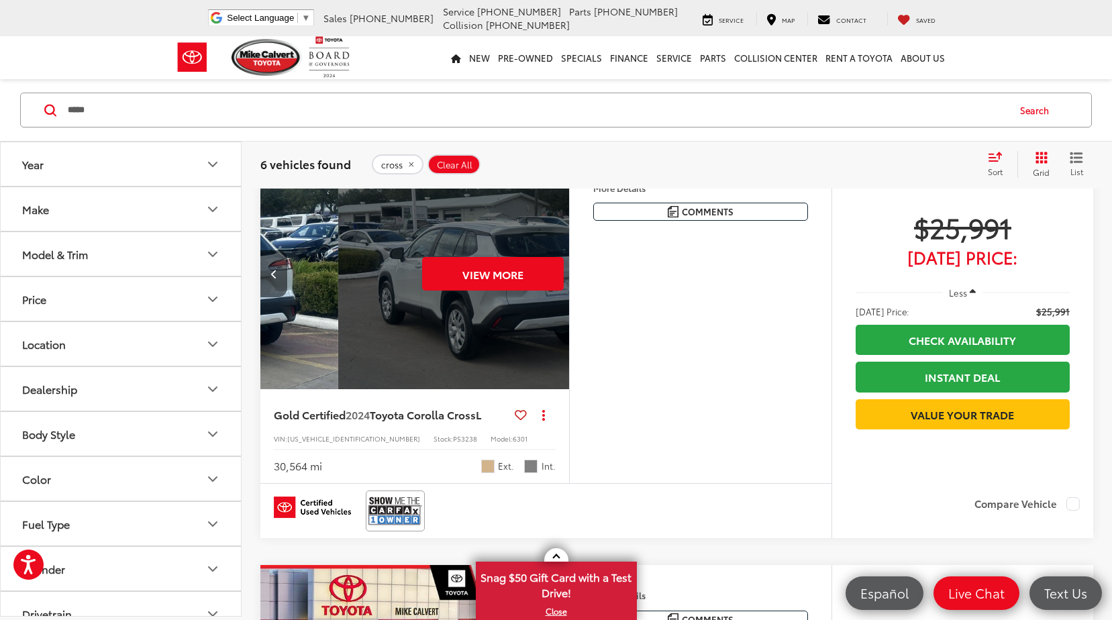
scroll to position [0, 1553]
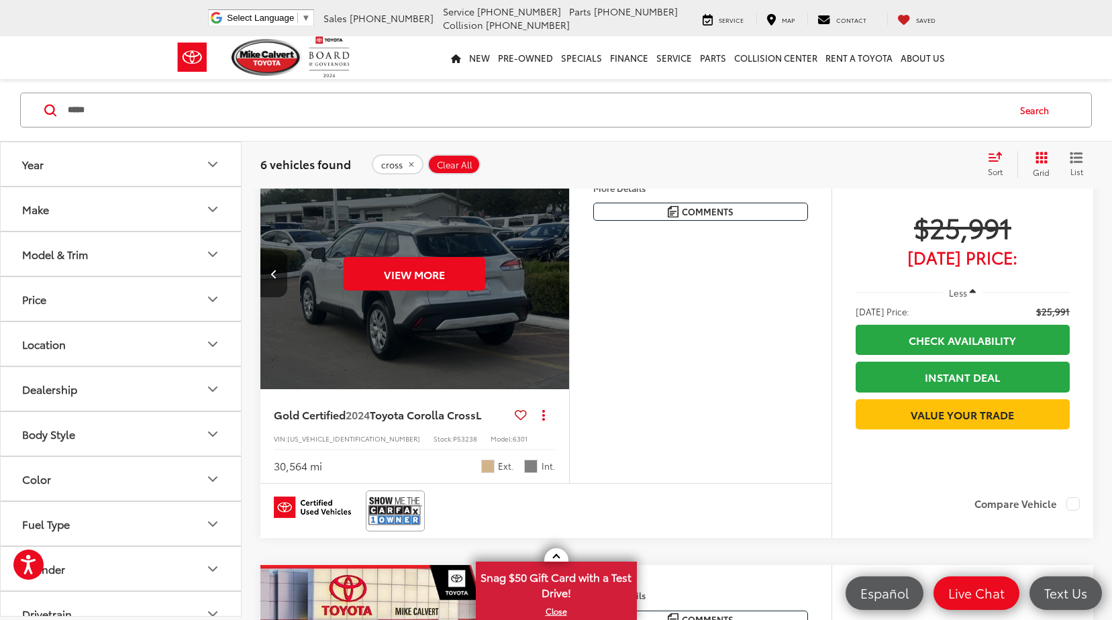
click at [548, 368] on div "View More" at bounding box center [415, 274] width 311 height 233
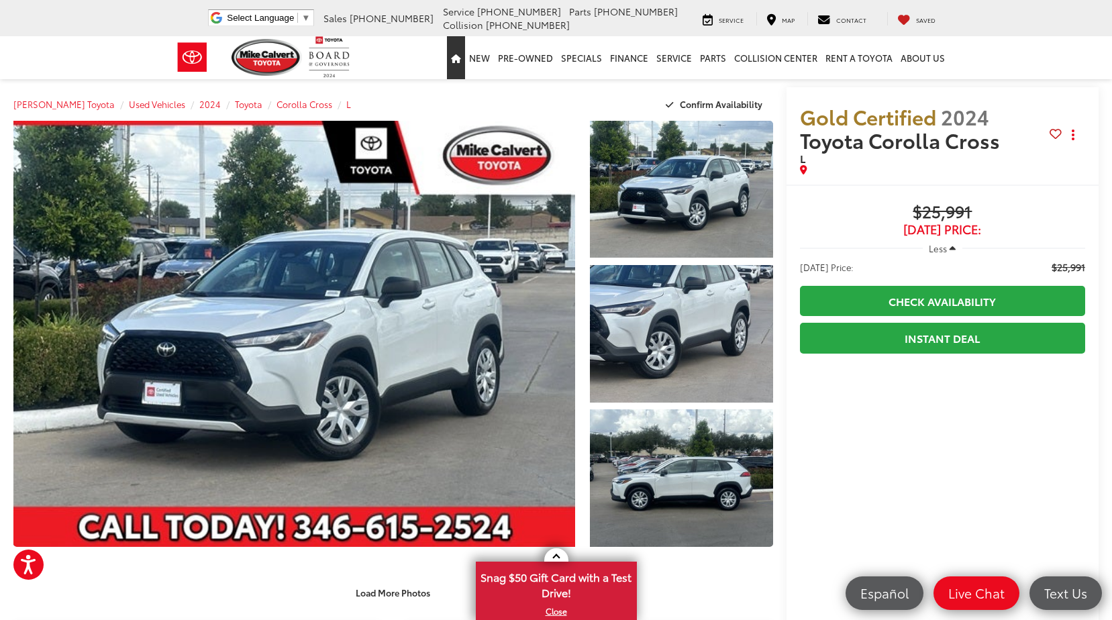
click at [461, 66] on link "Home" at bounding box center [456, 57] width 18 height 43
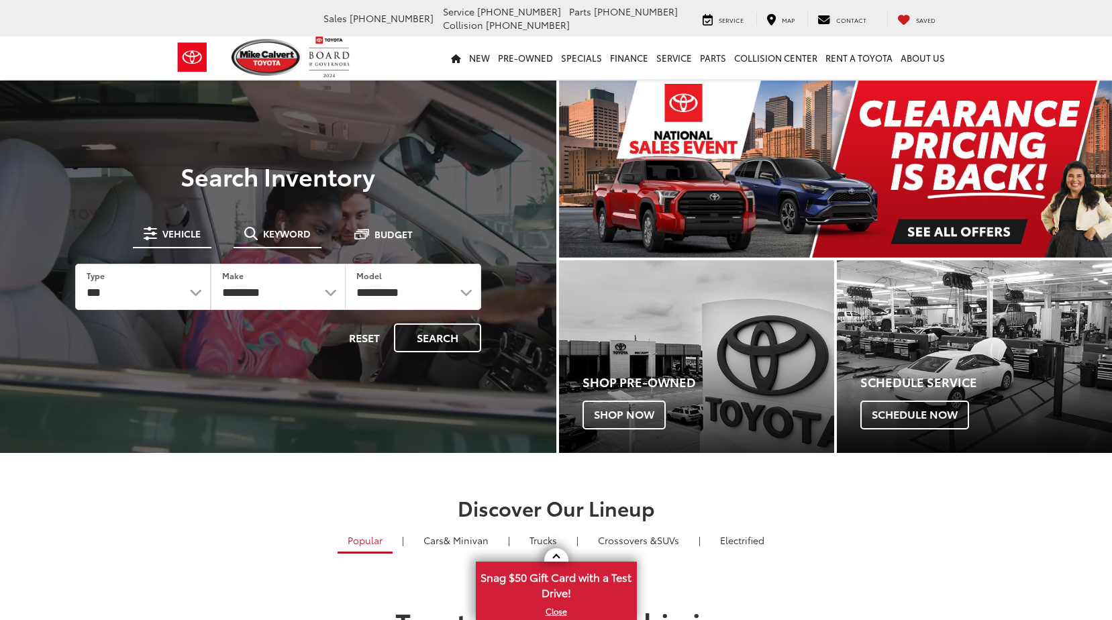
click at [288, 238] on span "Keyword" at bounding box center [287, 233] width 48 height 9
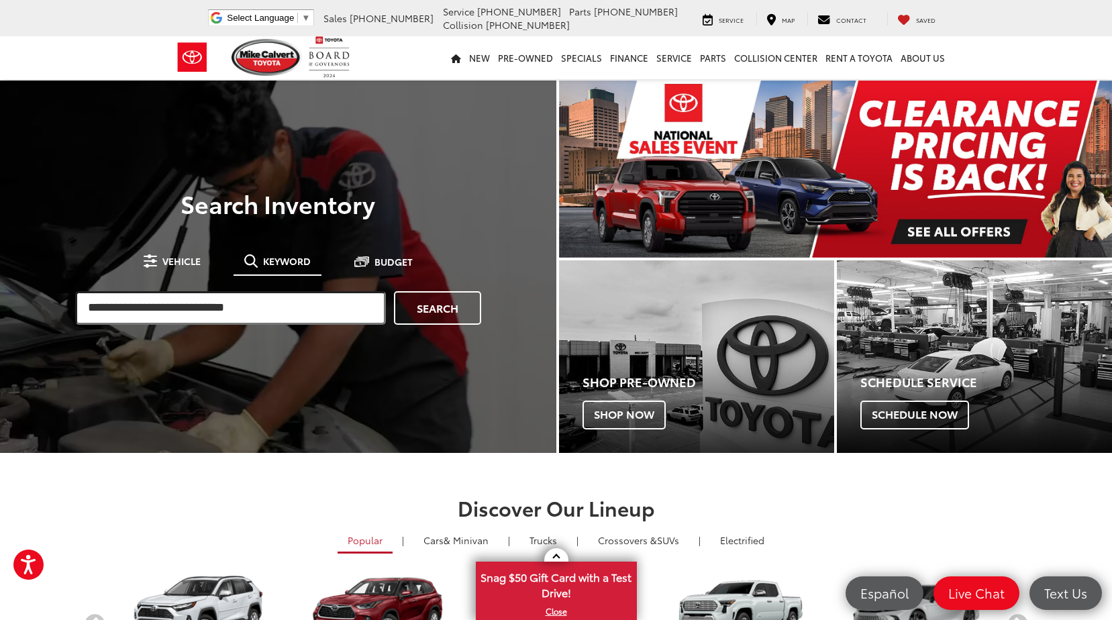
click at [249, 301] on input "search" at bounding box center [230, 308] width 311 height 34
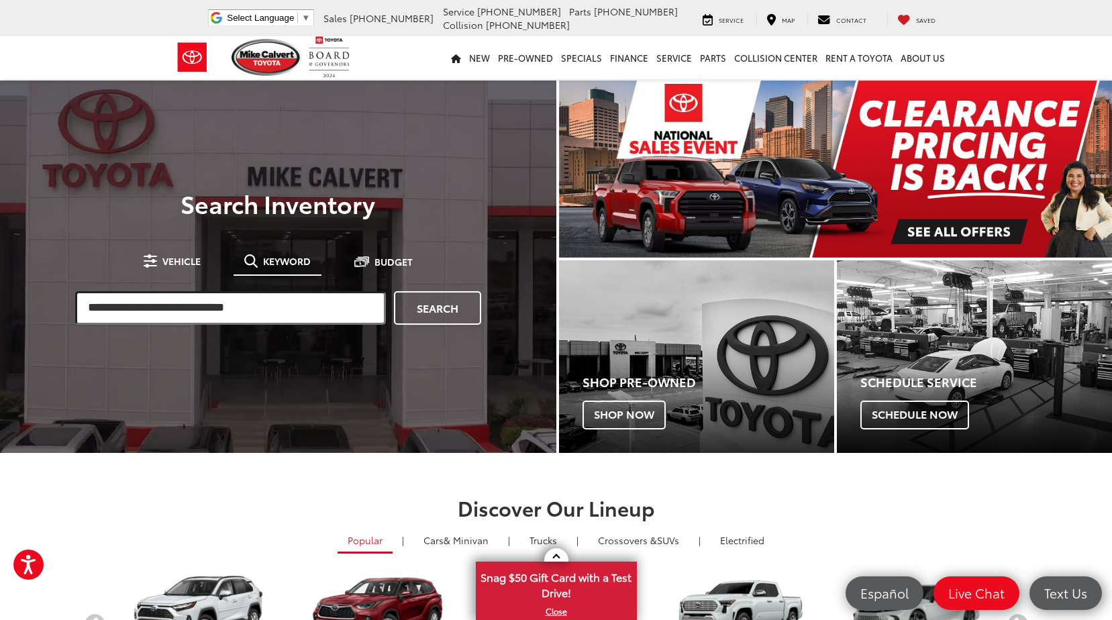
click at [235, 311] on input "search" at bounding box center [230, 308] width 311 height 34
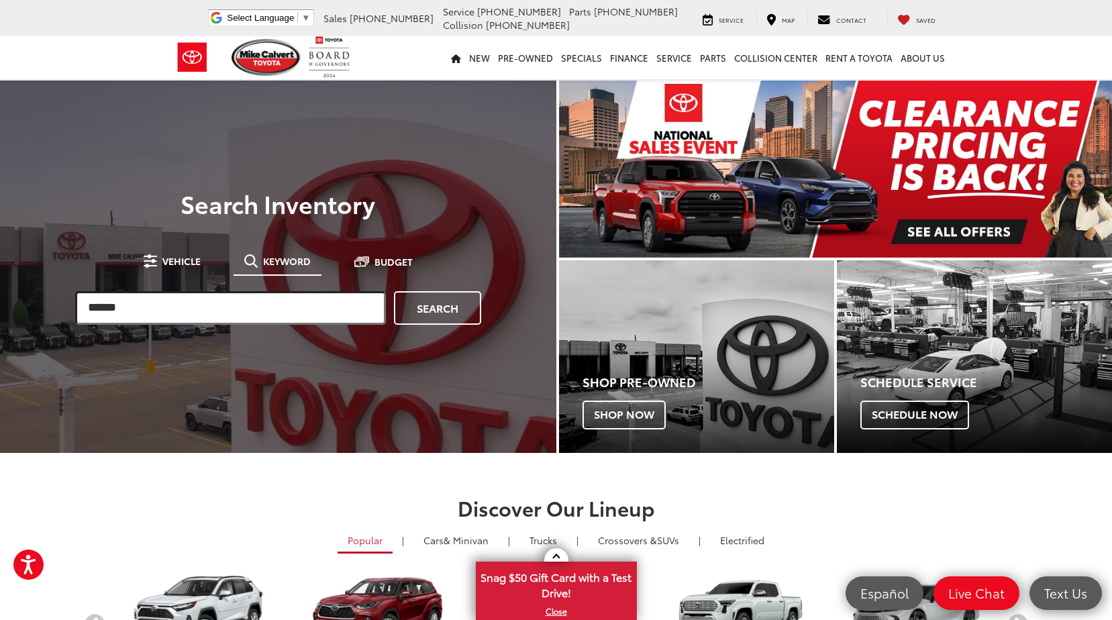
type input "******"
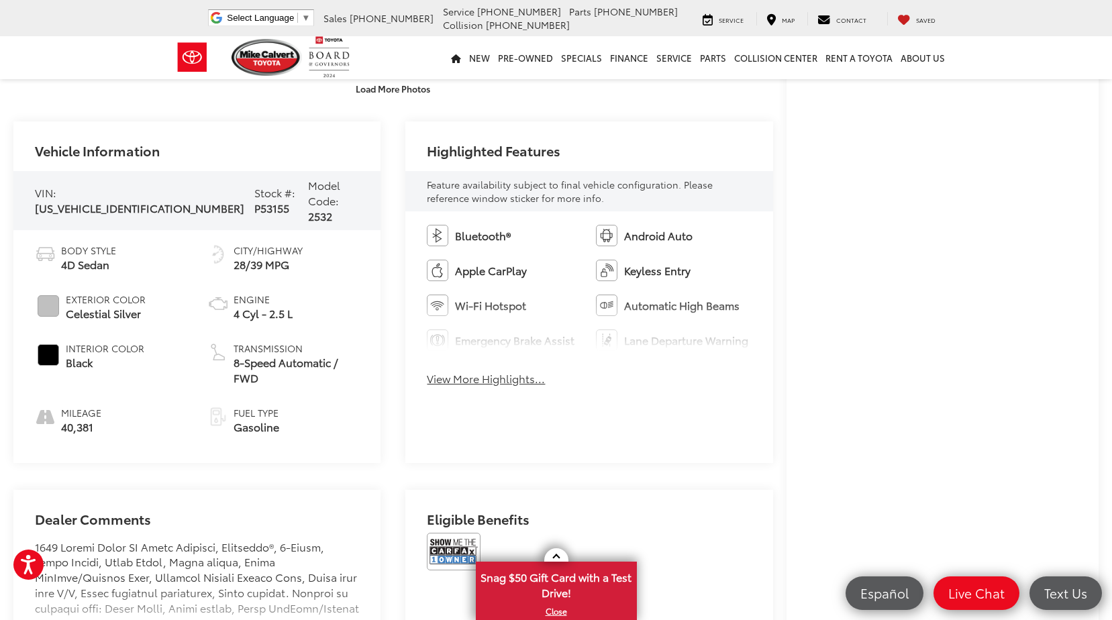
scroll to position [604, 0]
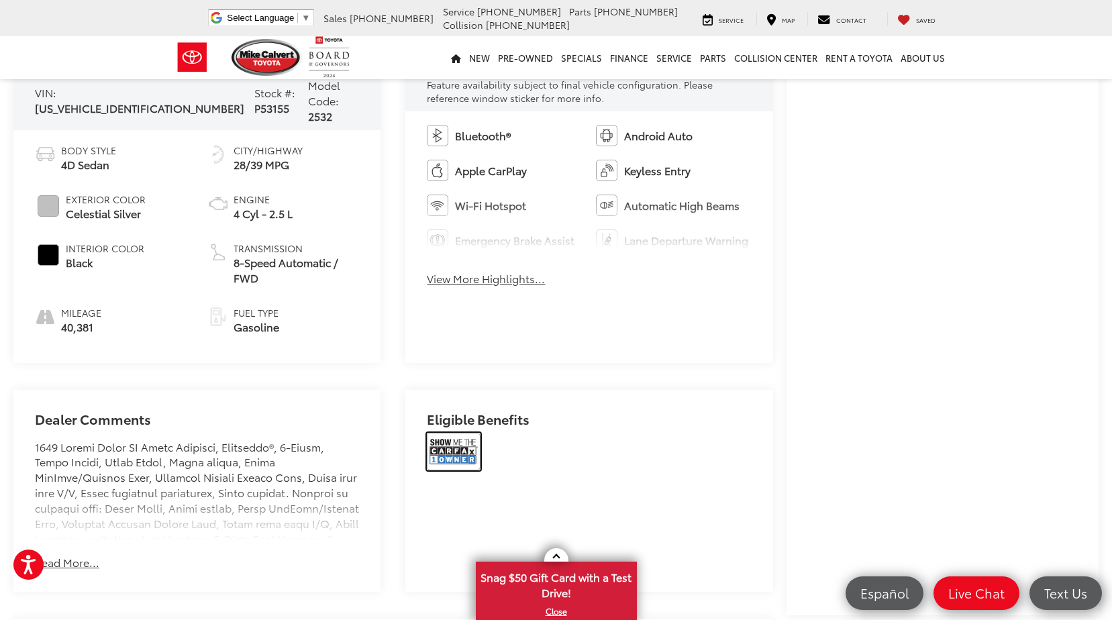
click at [468, 433] on img at bounding box center [454, 452] width 54 height 38
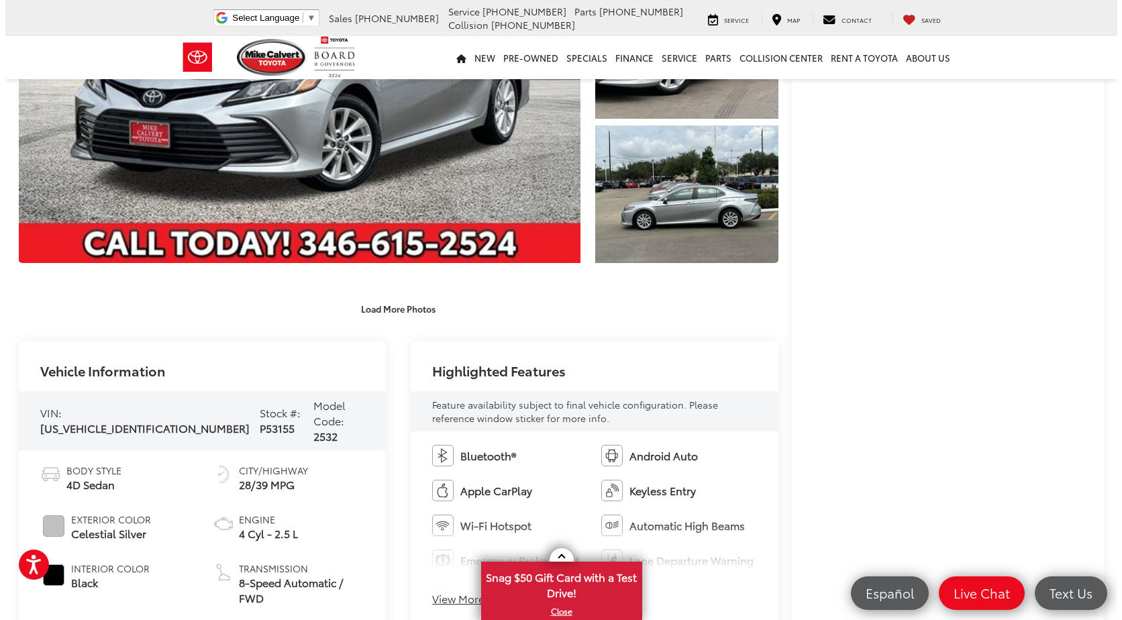
scroll to position [134, 0]
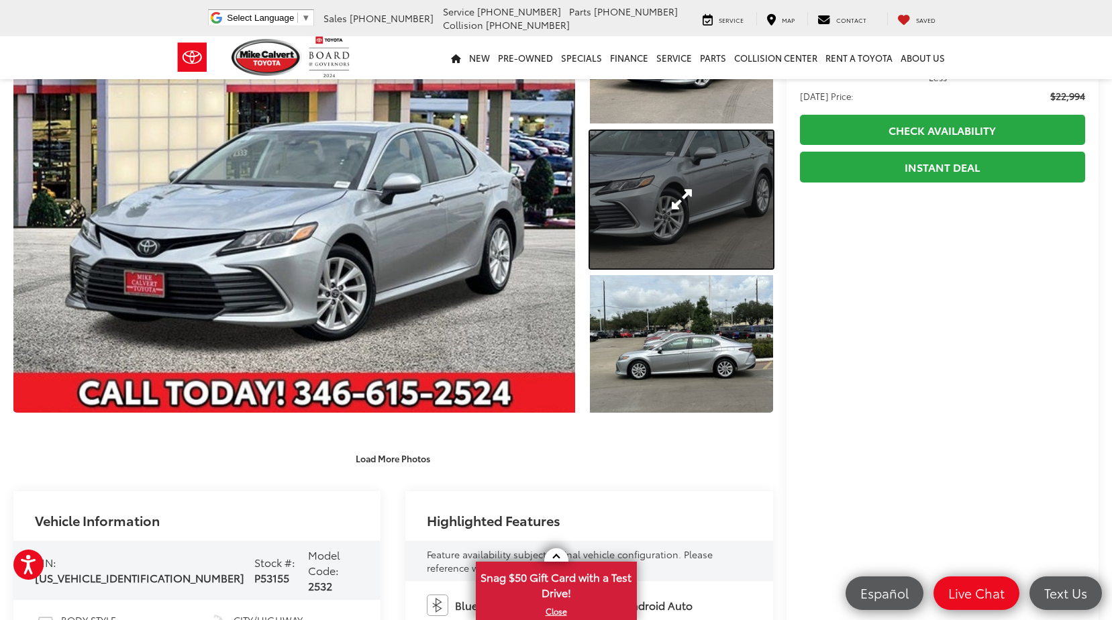
click at [672, 191] on link "Expand Photo 2" at bounding box center [681, 199] width 183 height 137
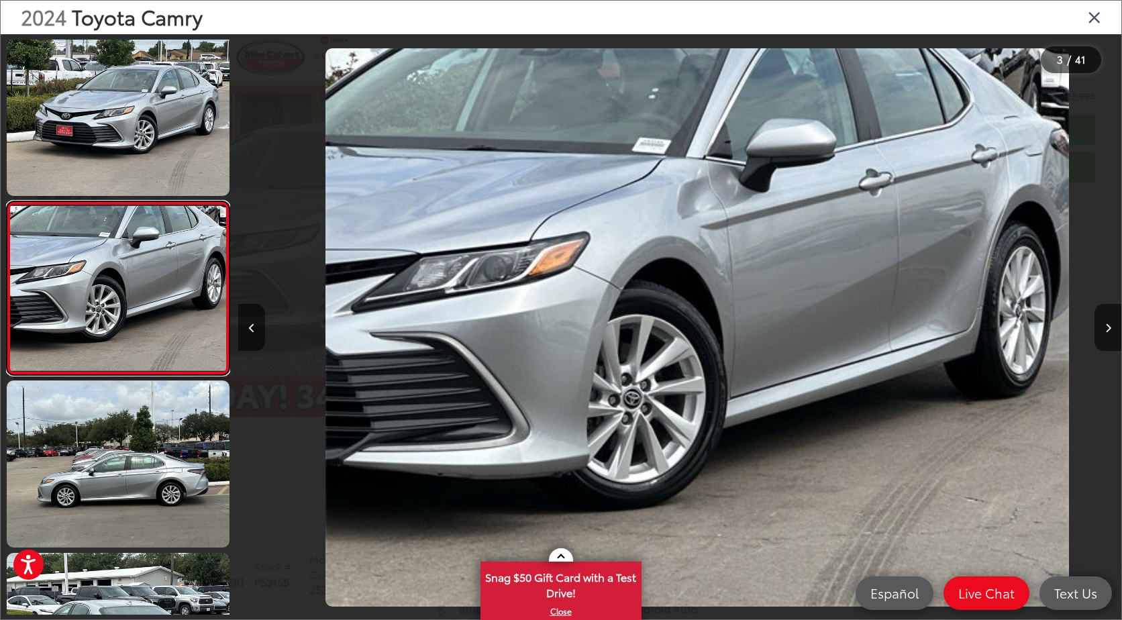
scroll to position [0, 1767]
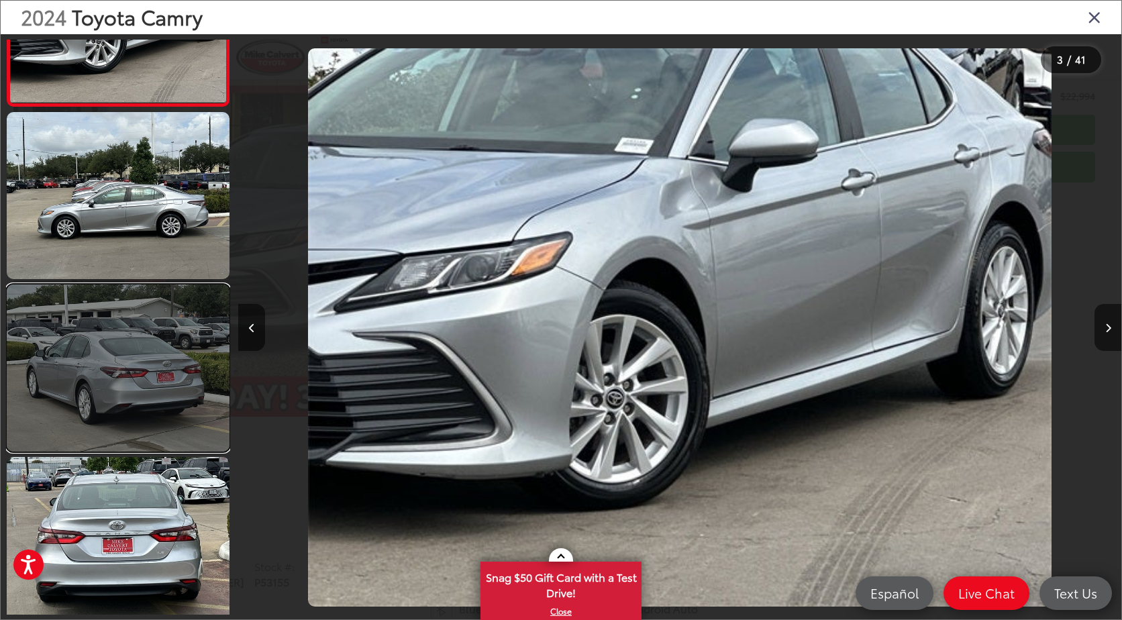
click at [158, 362] on link at bounding box center [118, 368] width 223 height 167
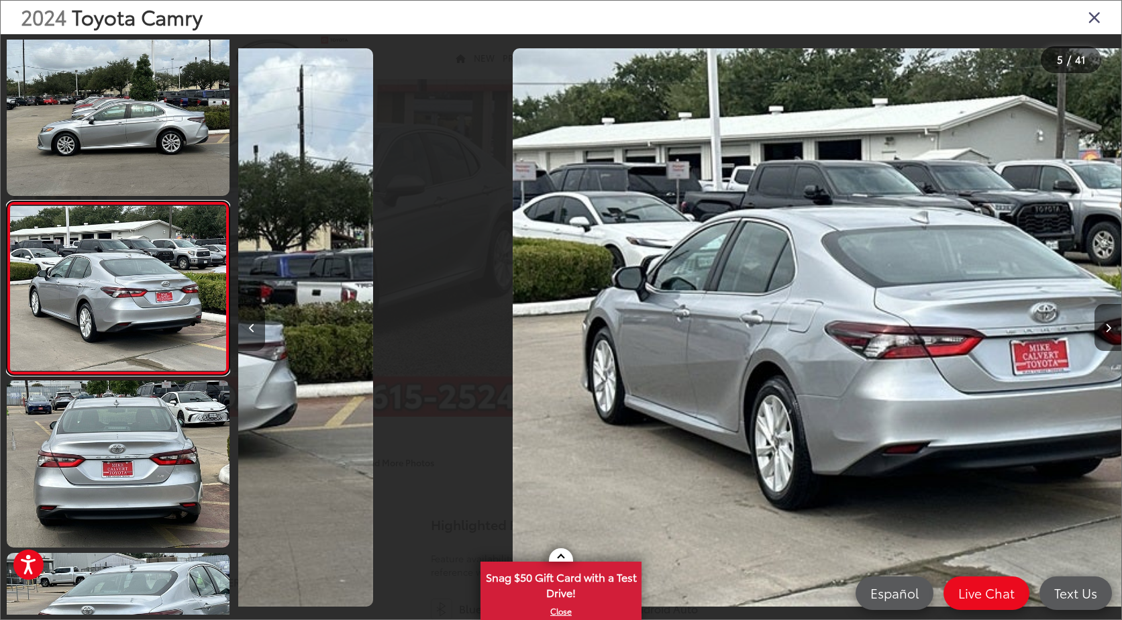
scroll to position [0, 3533]
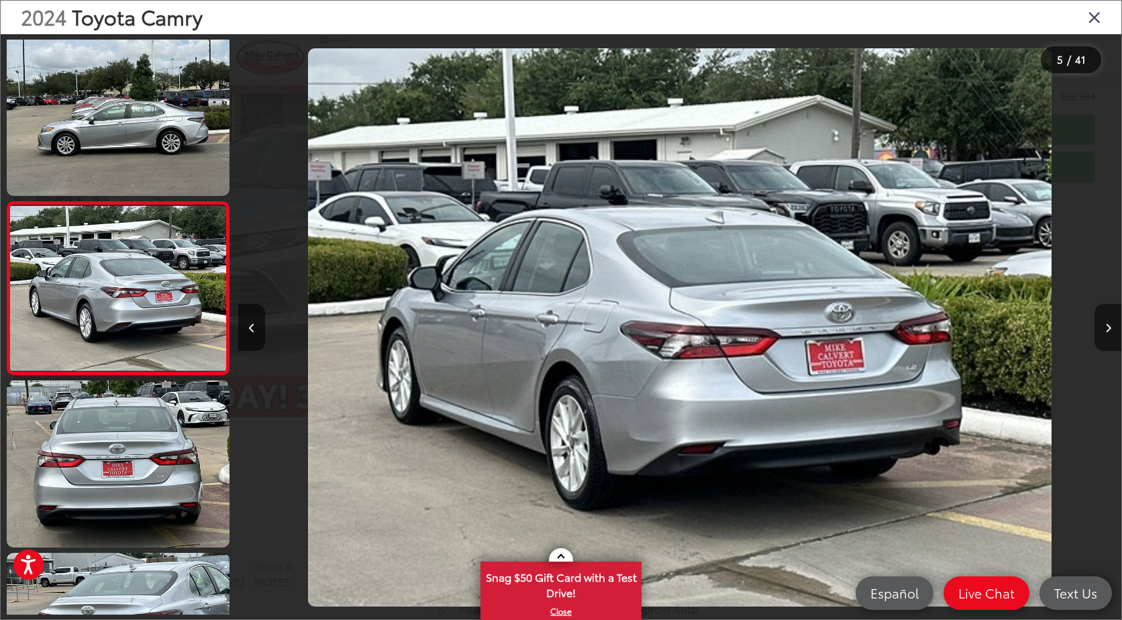
click at [1112, 332] on button "Next image" at bounding box center [1108, 327] width 27 height 47
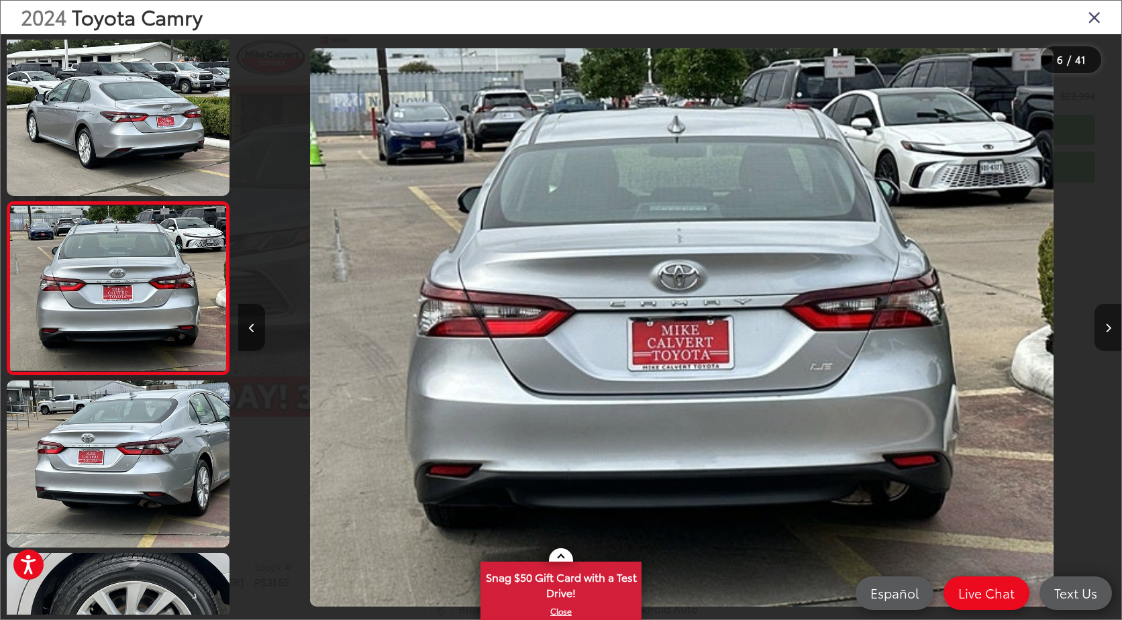
scroll to position [0, 4417]
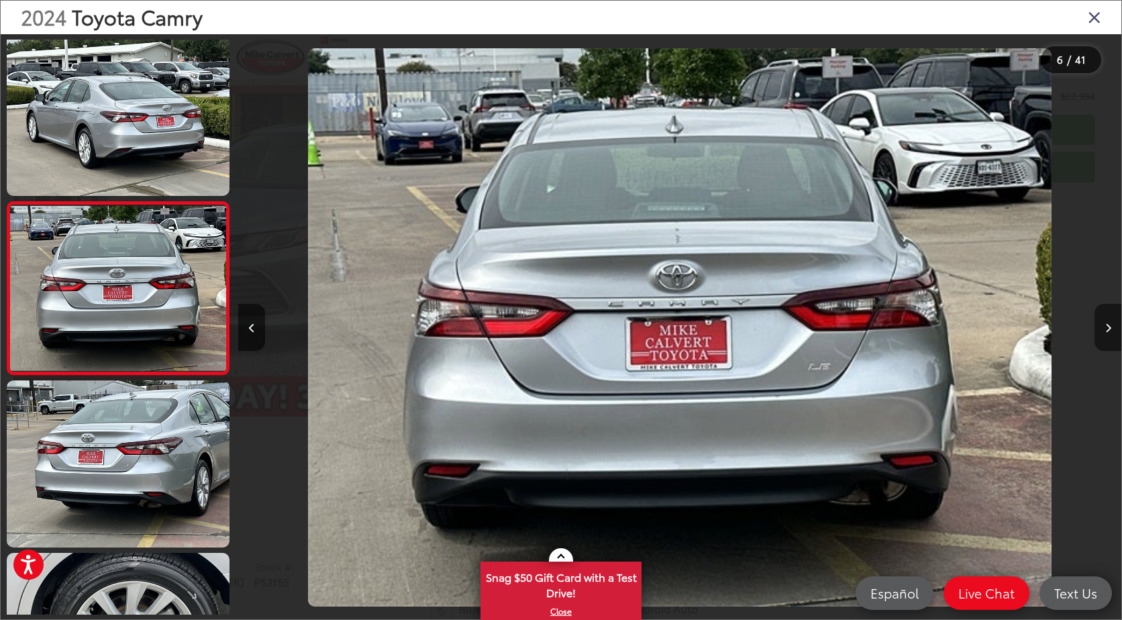
click at [1112, 332] on button "Next image" at bounding box center [1108, 327] width 27 height 47
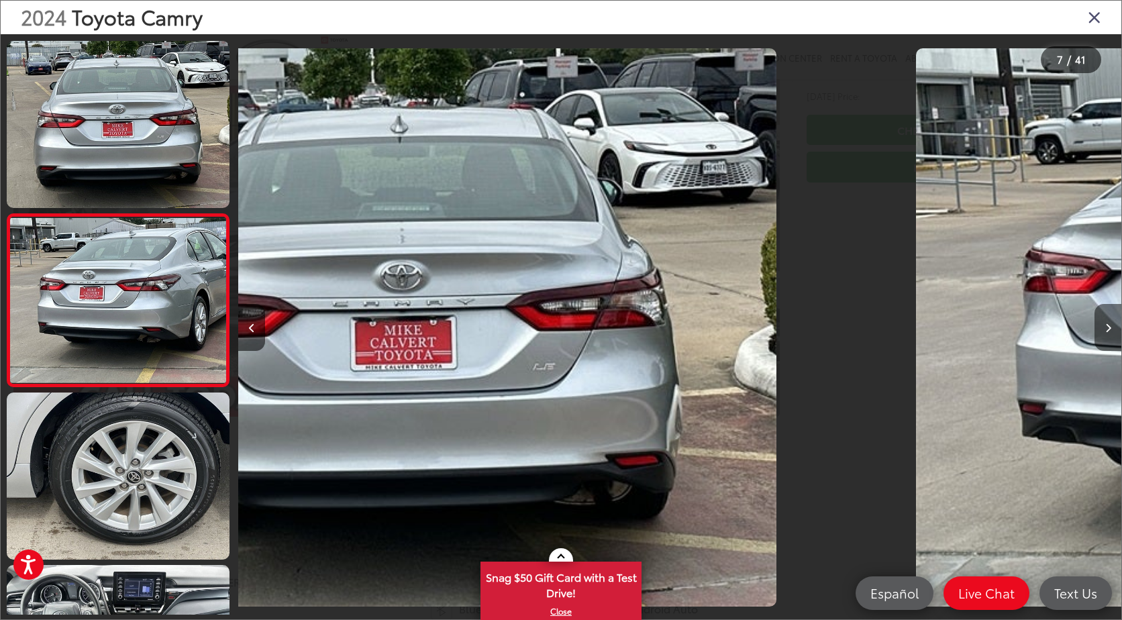
scroll to position [874, 0]
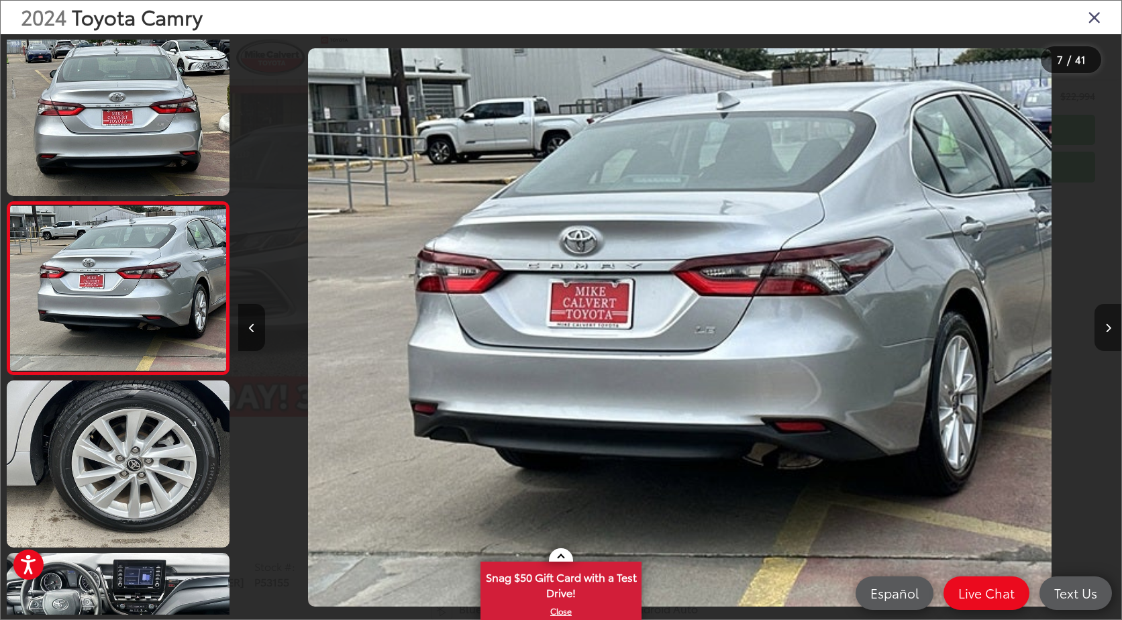
click at [1112, 332] on button "Next image" at bounding box center [1108, 327] width 27 height 47
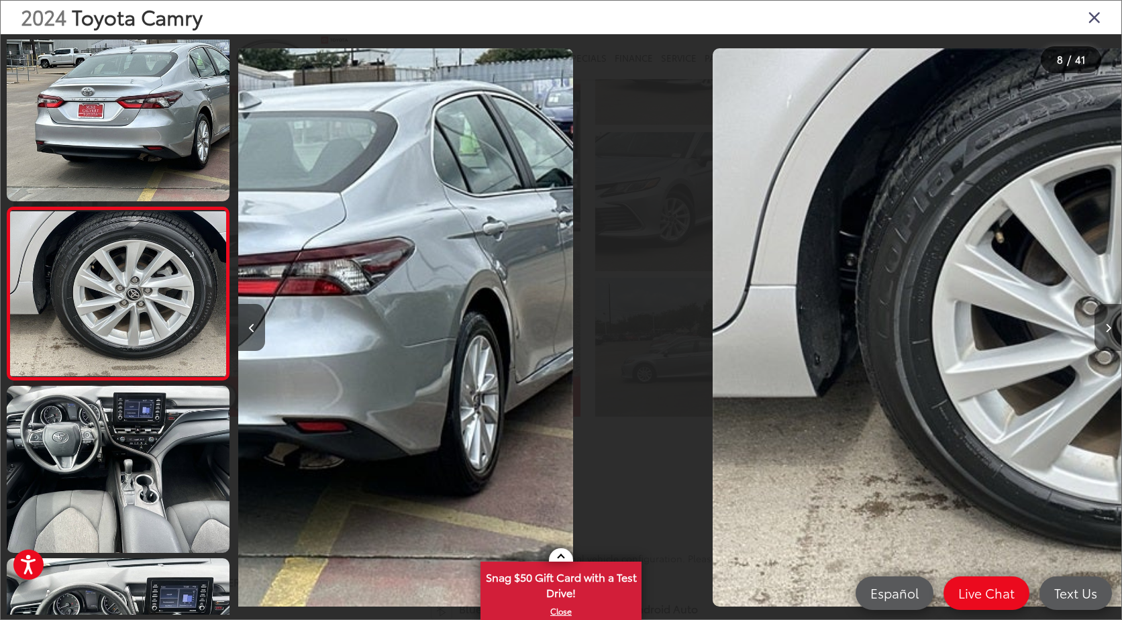
scroll to position [1046, 0]
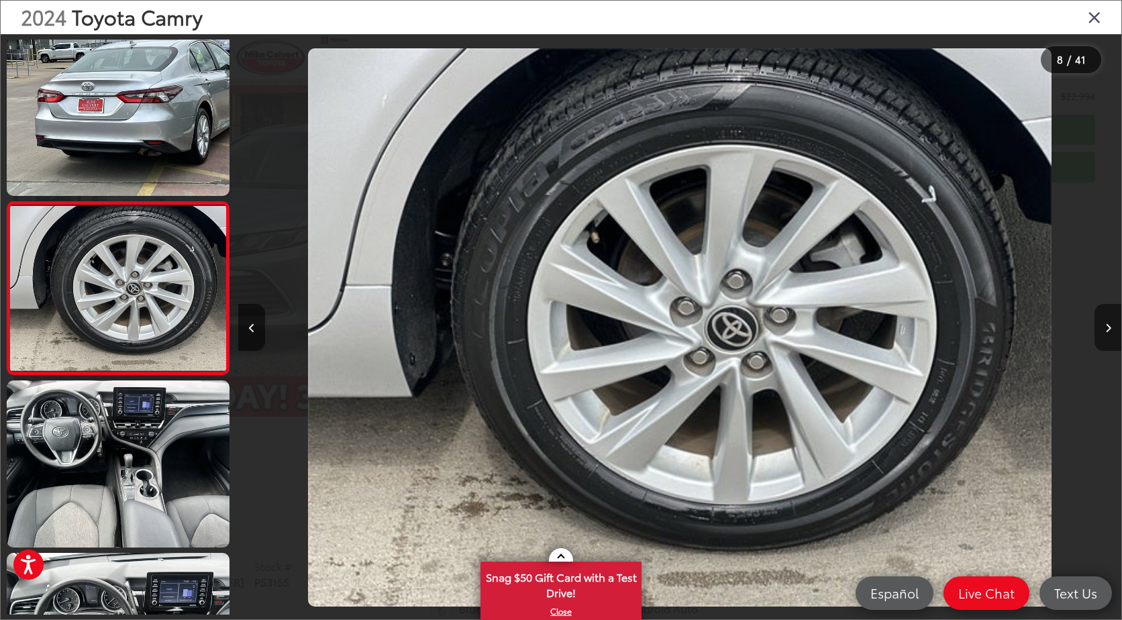
click at [1112, 332] on button "Next image" at bounding box center [1108, 327] width 27 height 47
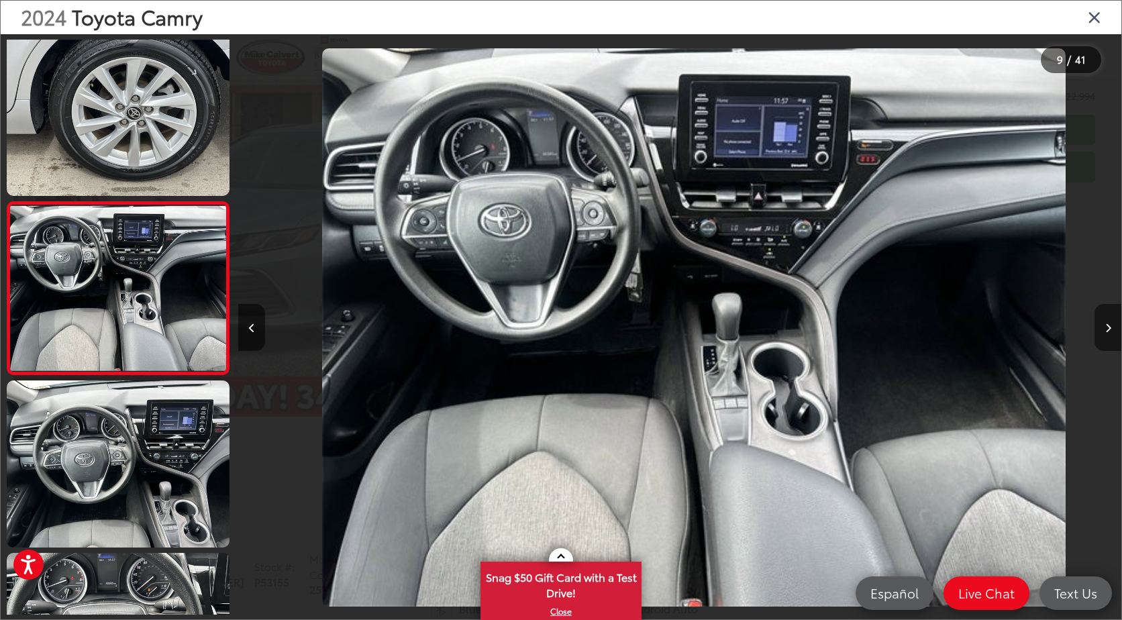
scroll to position [0, 0]
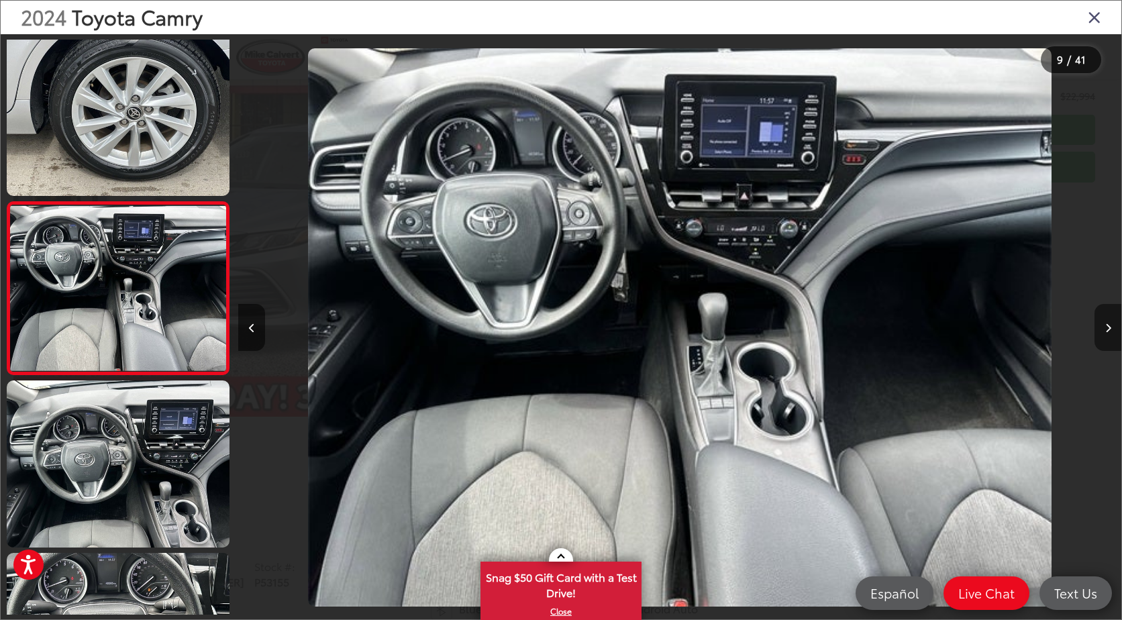
click at [1112, 332] on button "Next image" at bounding box center [1108, 327] width 27 height 47
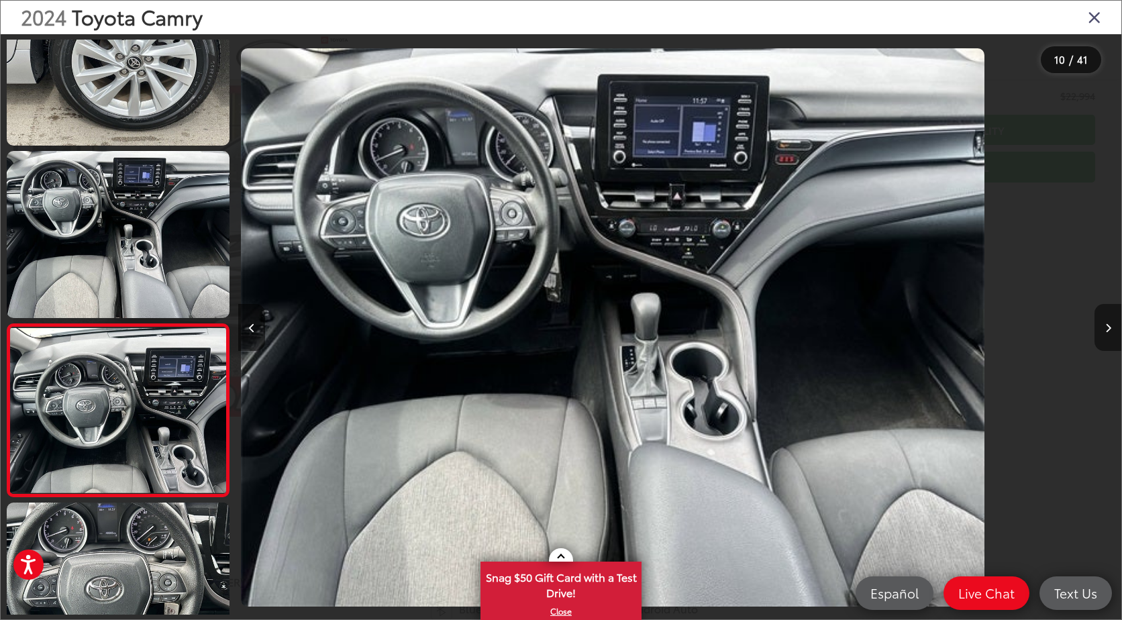
scroll to position [1379, 0]
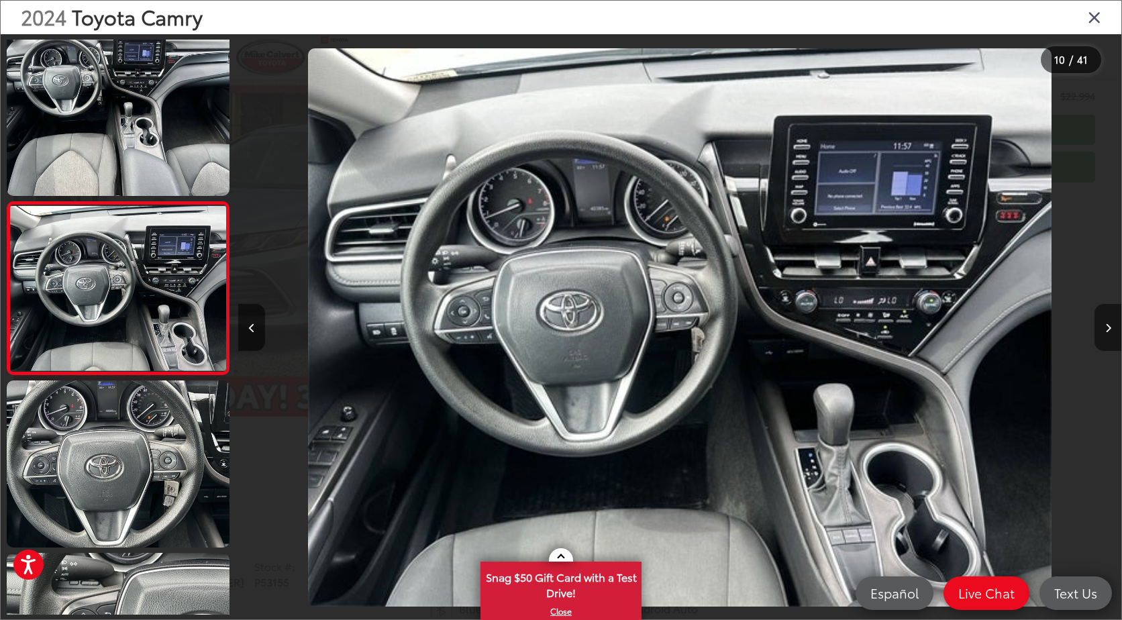
click at [1112, 332] on button "Next image" at bounding box center [1108, 327] width 27 height 47
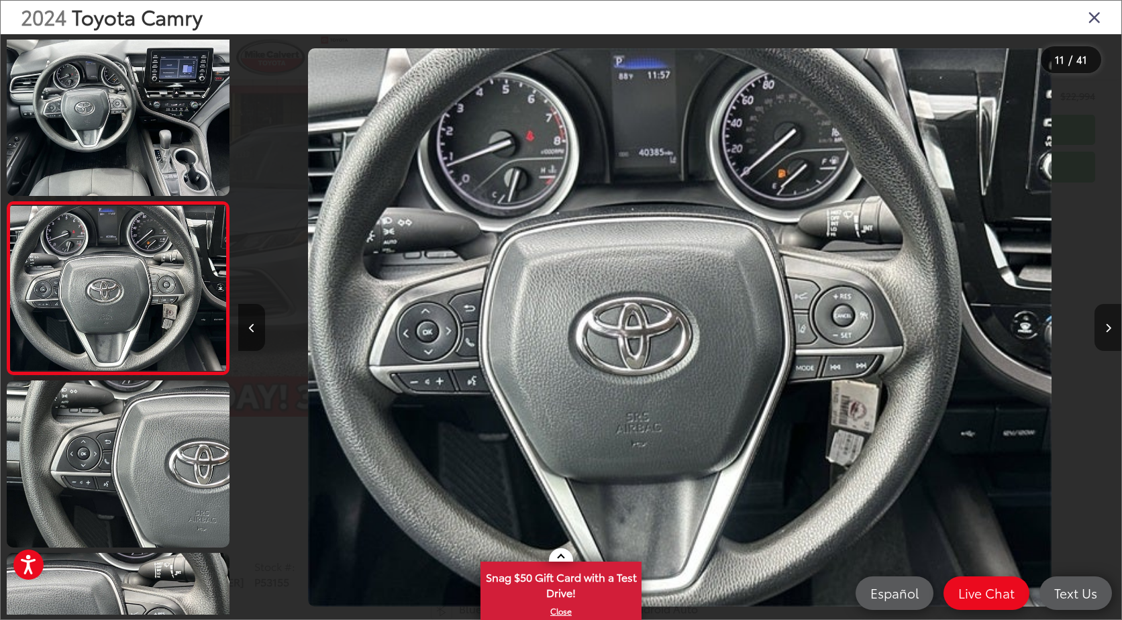
click at [1112, 330] on button "Next image" at bounding box center [1108, 327] width 27 height 47
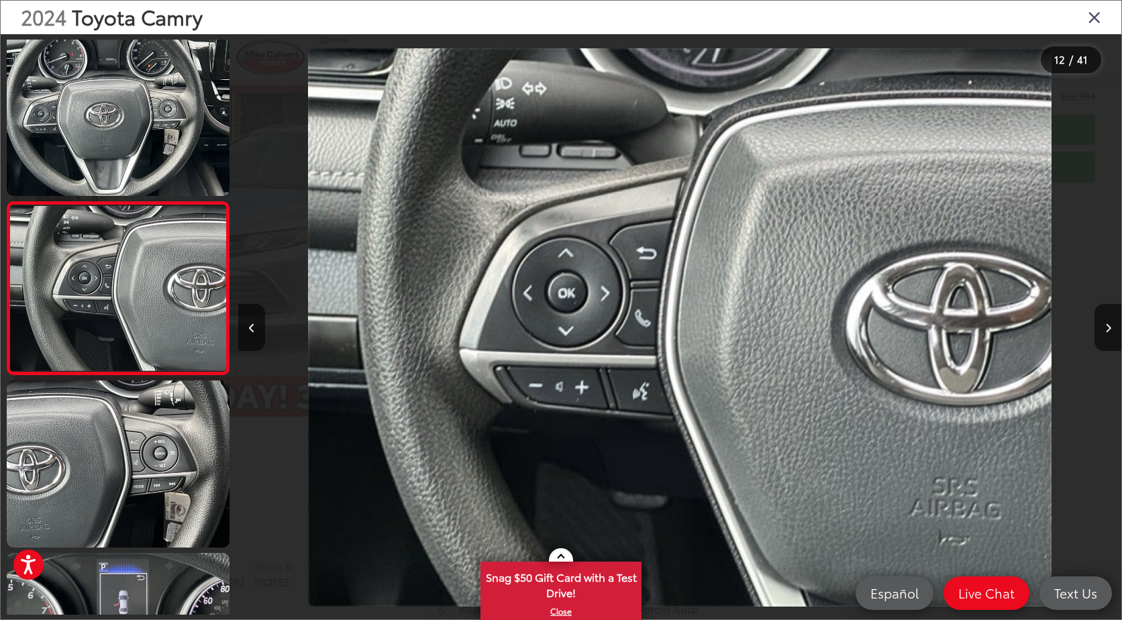
click at [1096, 13] on icon "Close gallery" at bounding box center [1094, 16] width 13 height 17
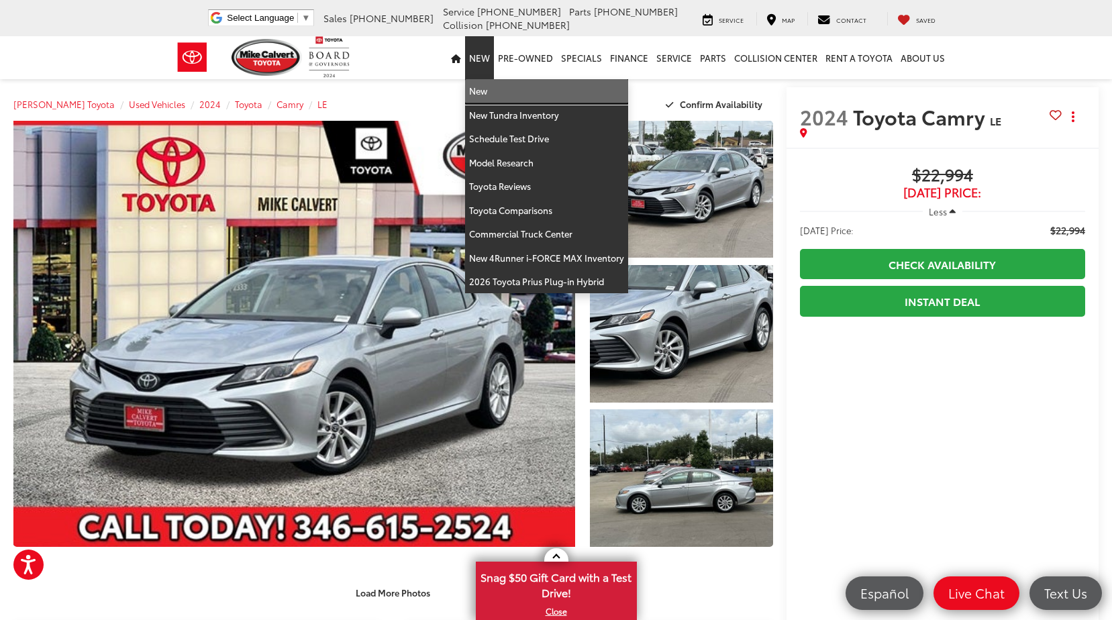
click at [480, 81] on link "New" at bounding box center [546, 91] width 163 height 24
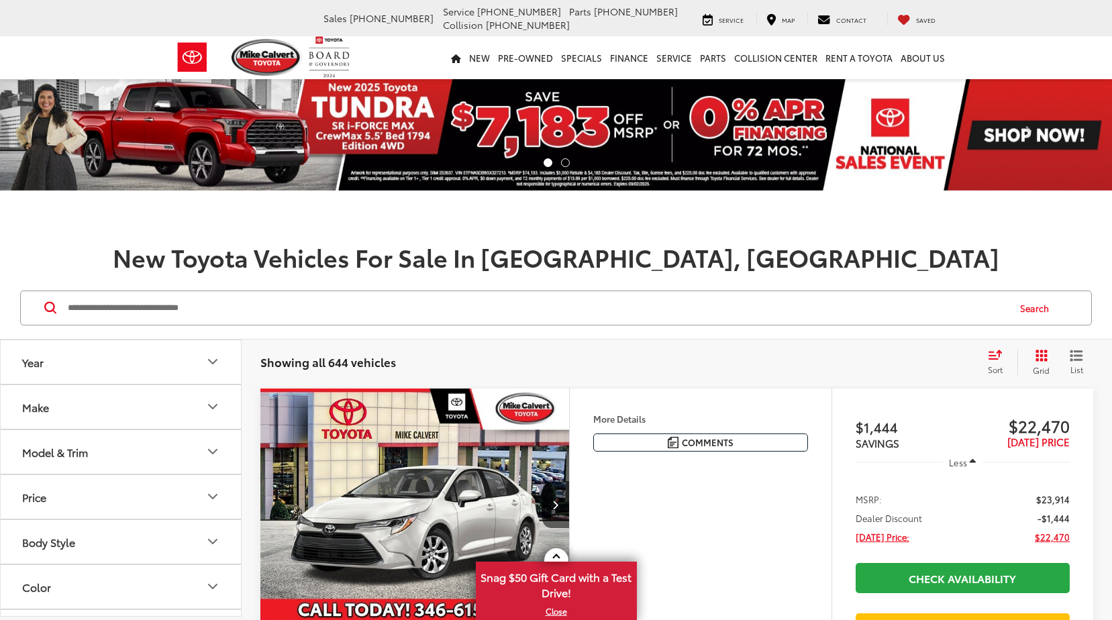
click at [425, 309] on input "Search by Make, Model, or Keyword" at bounding box center [536, 308] width 941 height 32
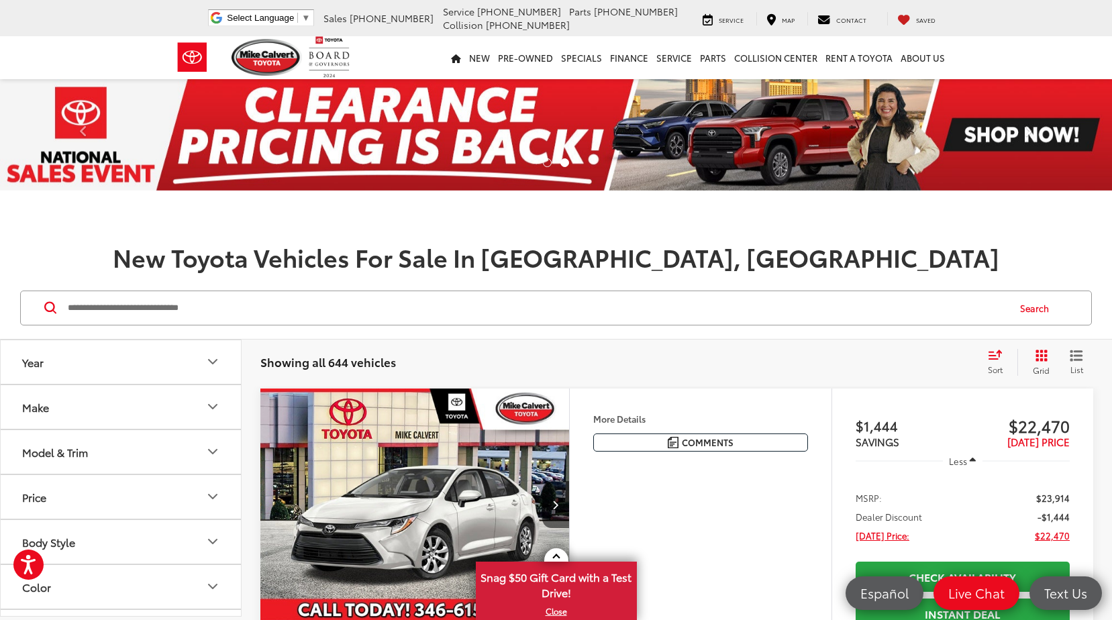
click at [186, 314] on input "Search by Make, Model, or Keyword" at bounding box center [536, 308] width 941 height 32
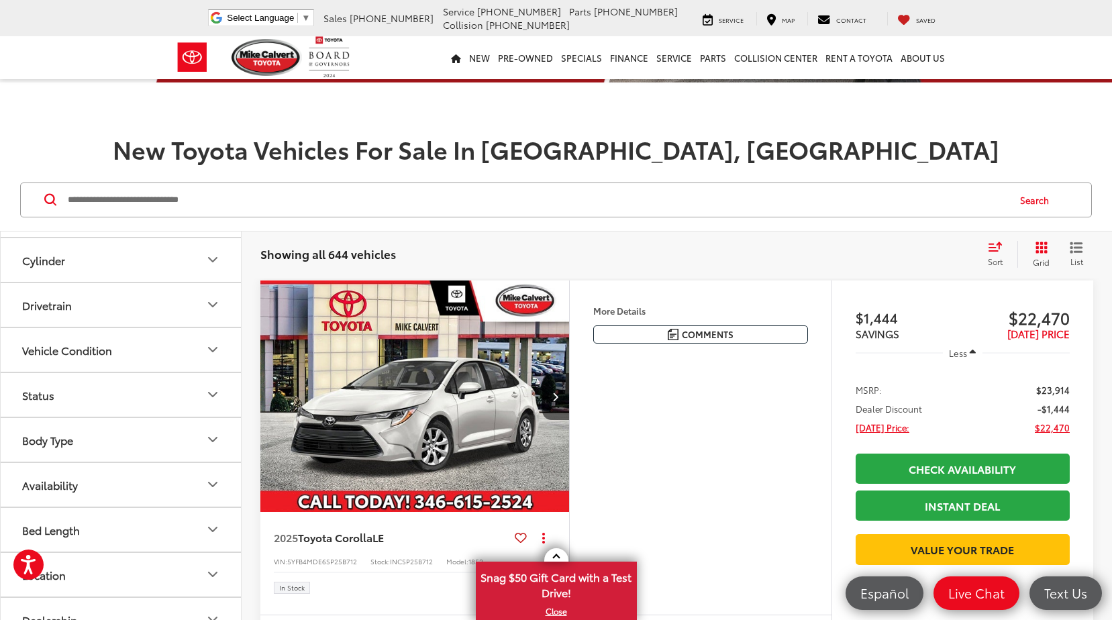
scroll to position [134, 0]
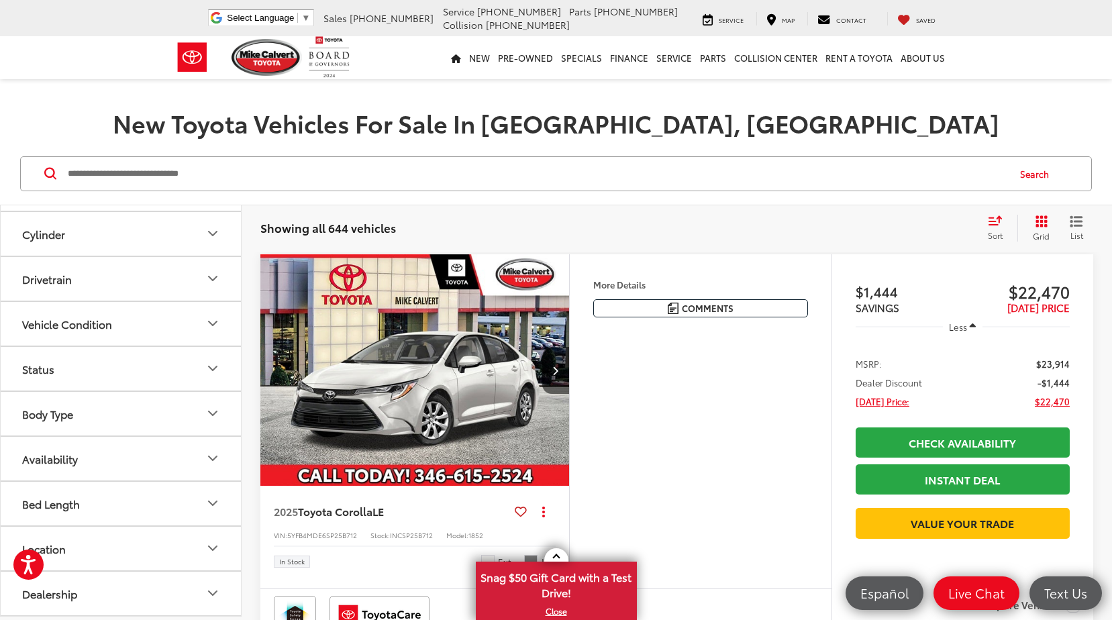
click at [460, 193] on div "Search" at bounding box center [556, 174] width 1112 height 62
click at [470, 173] on input "Search by Make, Model, or Keyword" at bounding box center [536, 174] width 941 height 32
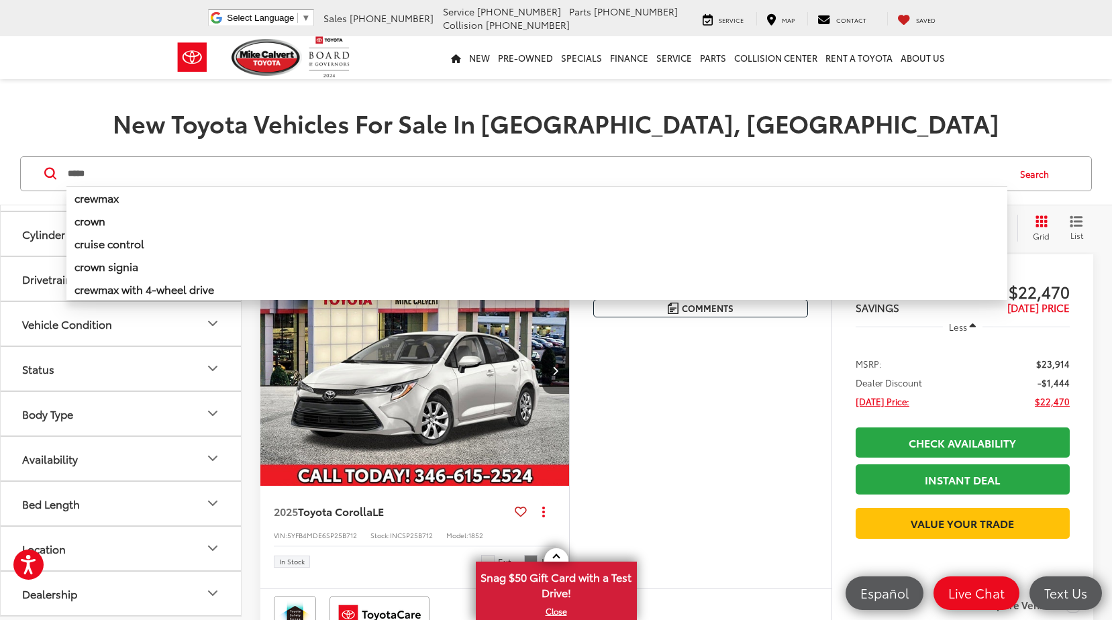
type input "*****"
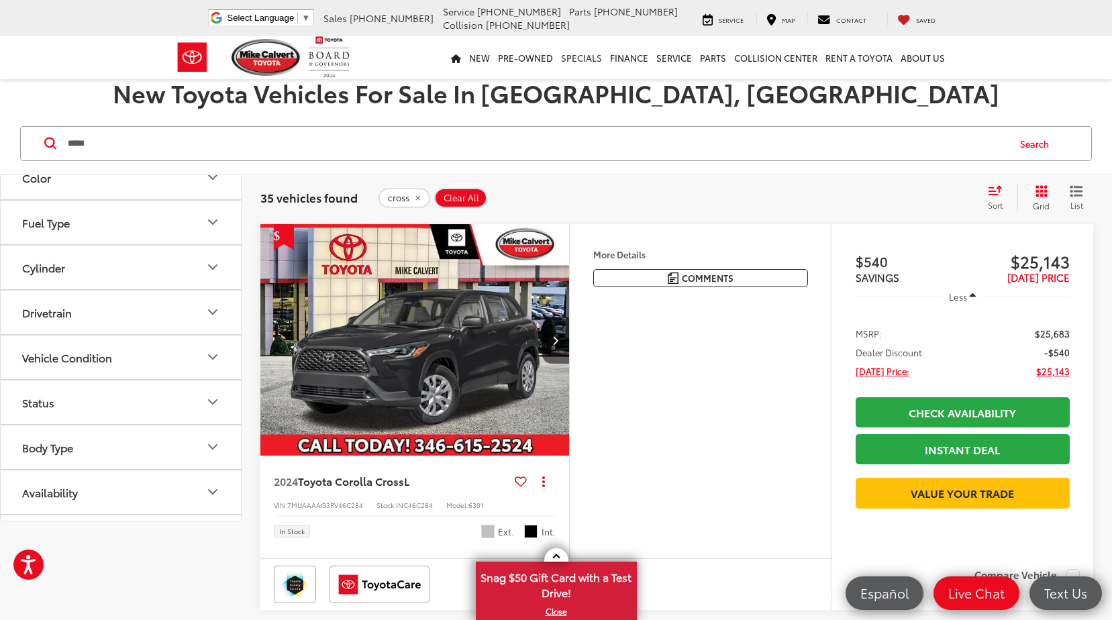
scroll to position [376, 0]
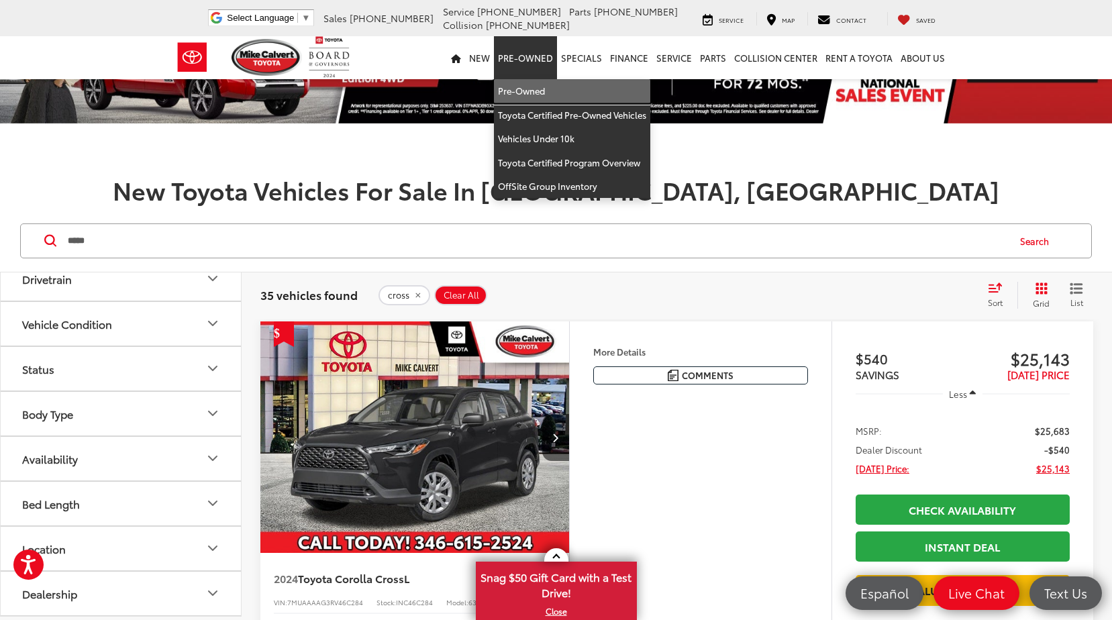
click at [526, 87] on link "Pre-Owned" at bounding box center [572, 91] width 156 height 24
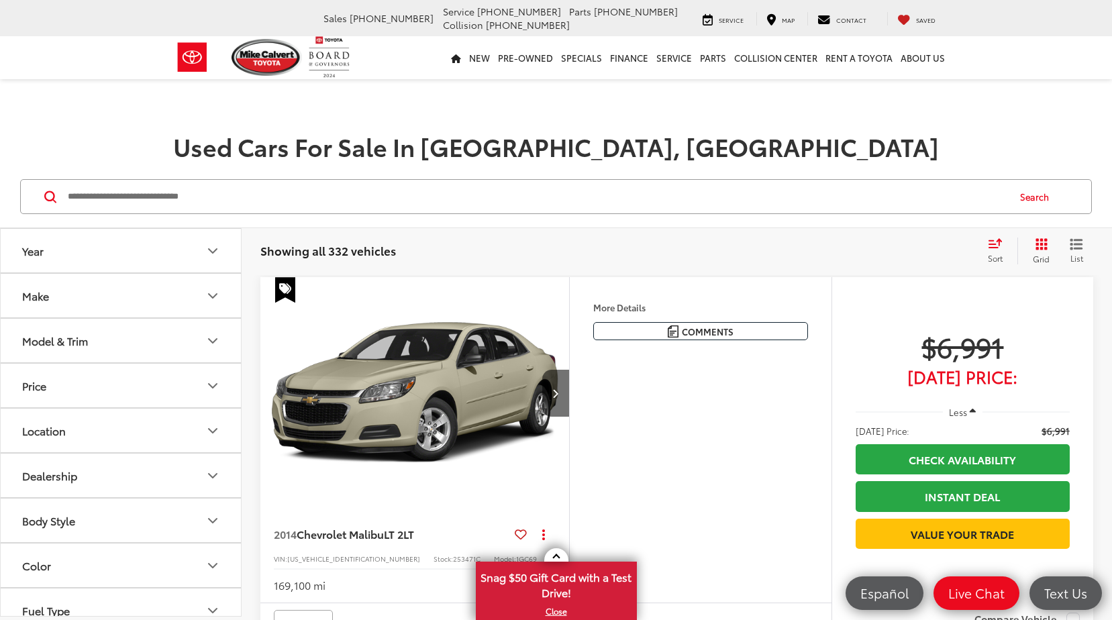
click at [288, 191] on input "Search by Make, Model, or Keyword" at bounding box center [536, 197] width 941 height 32
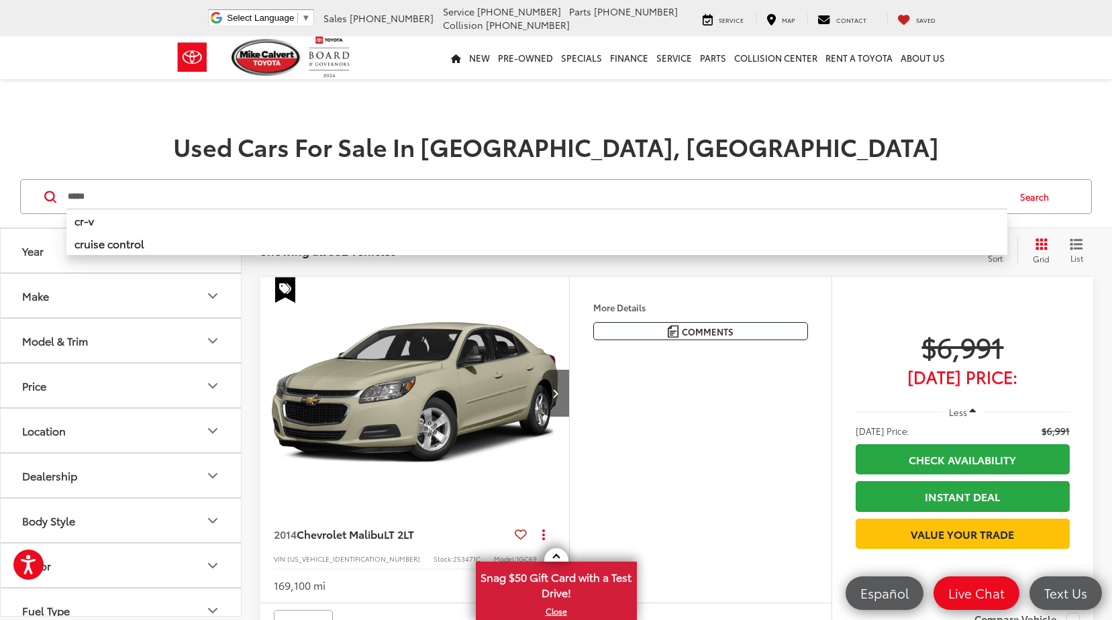
type input "*****"
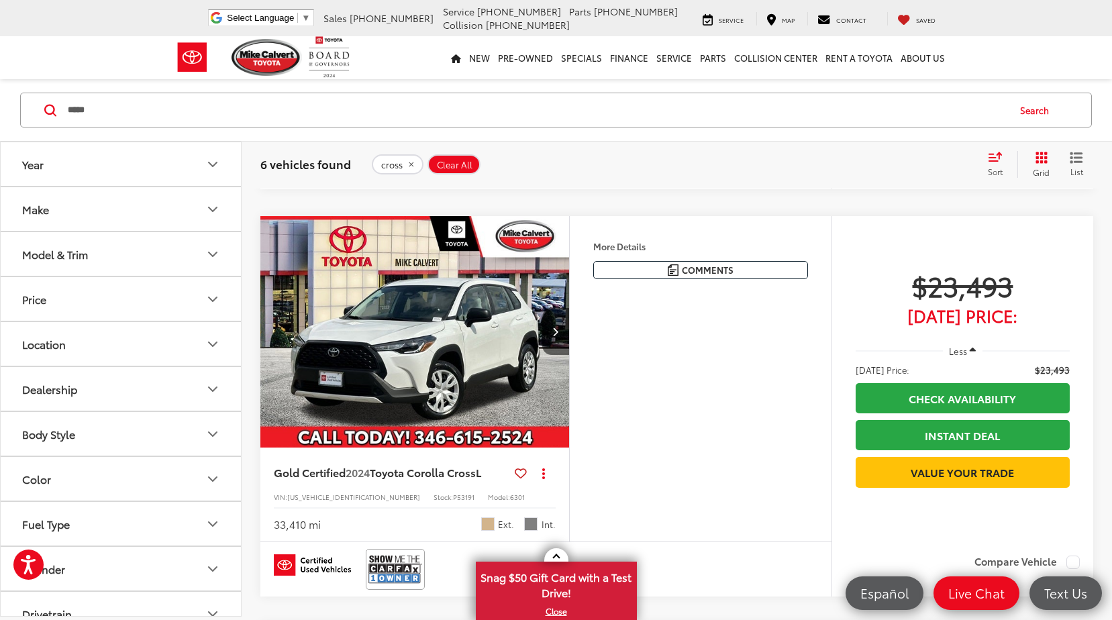
scroll to position [940, 0]
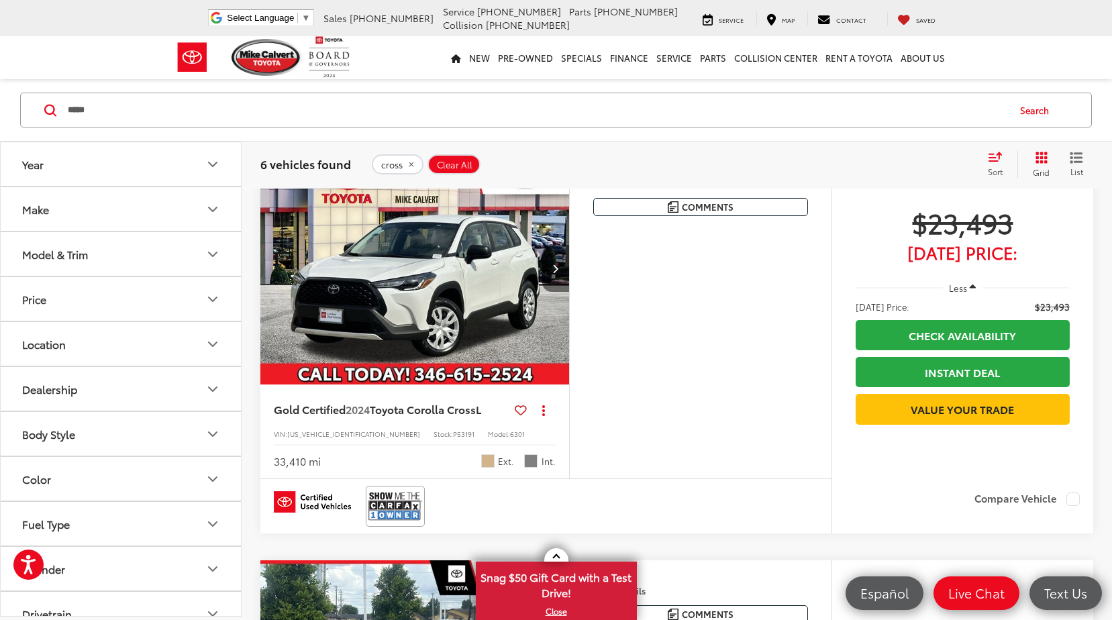
click at [544, 292] on button "Next image" at bounding box center [555, 268] width 27 height 47
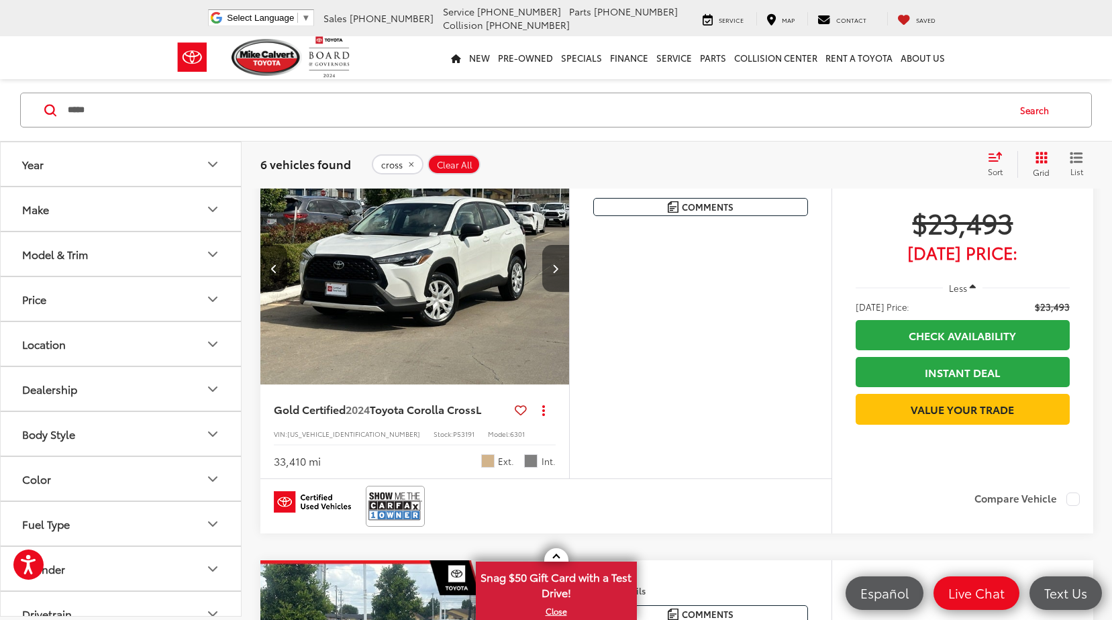
click at [544, 292] on button "Next image" at bounding box center [555, 268] width 27 height 47
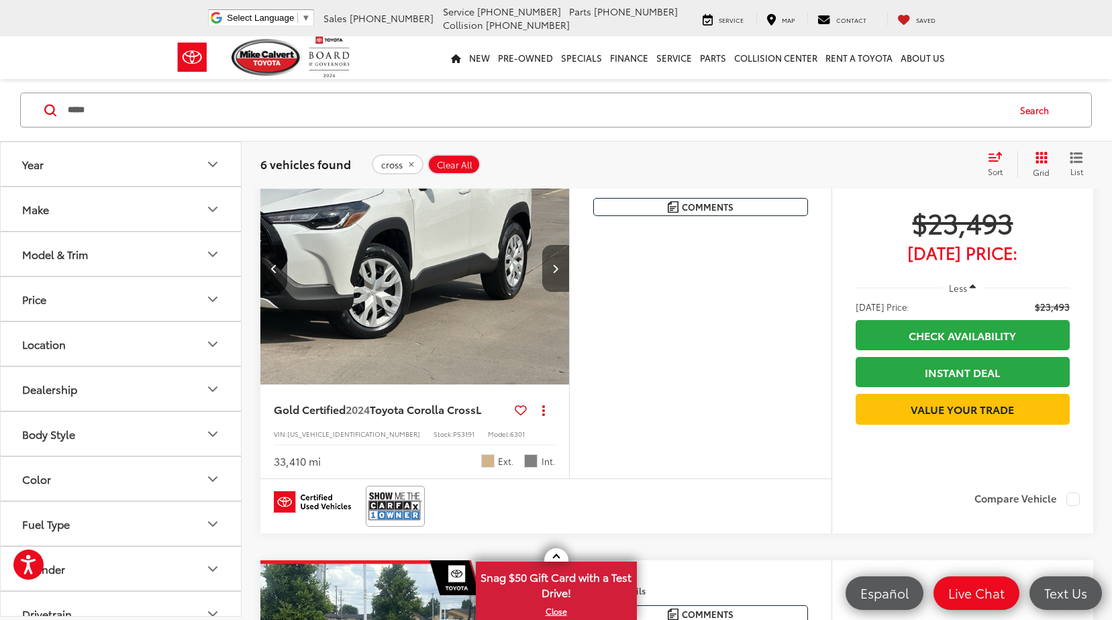
click at [544, 292] on button "Next image" at bounding box center [555, 268] width 27 height 47
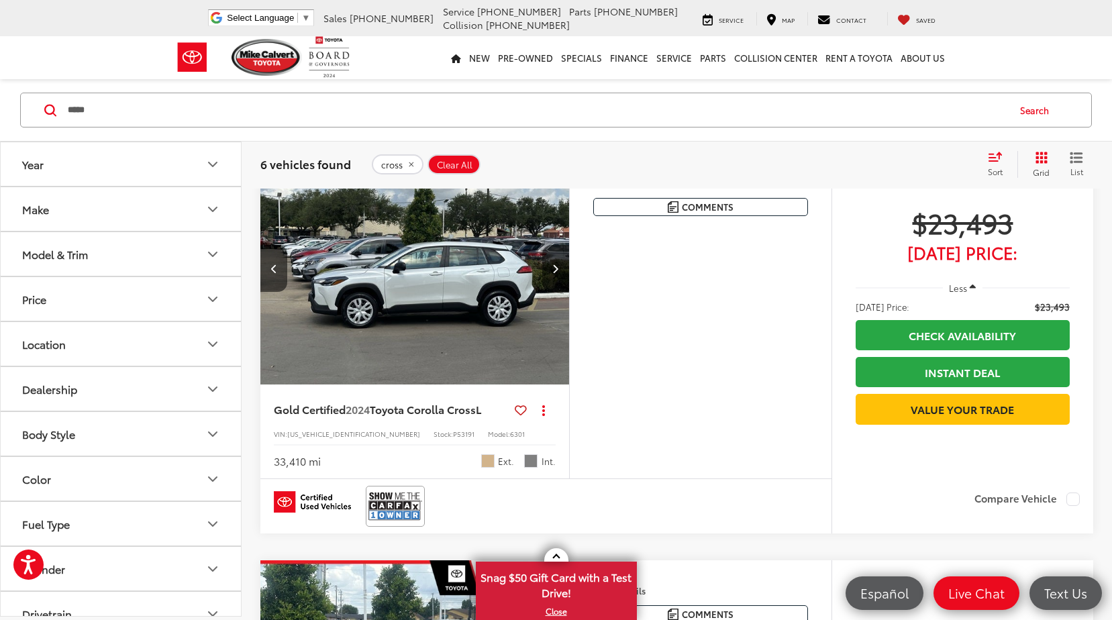
click at [544, 292] on button "Next image" at bounding box center [555, 268] width 27 height 47
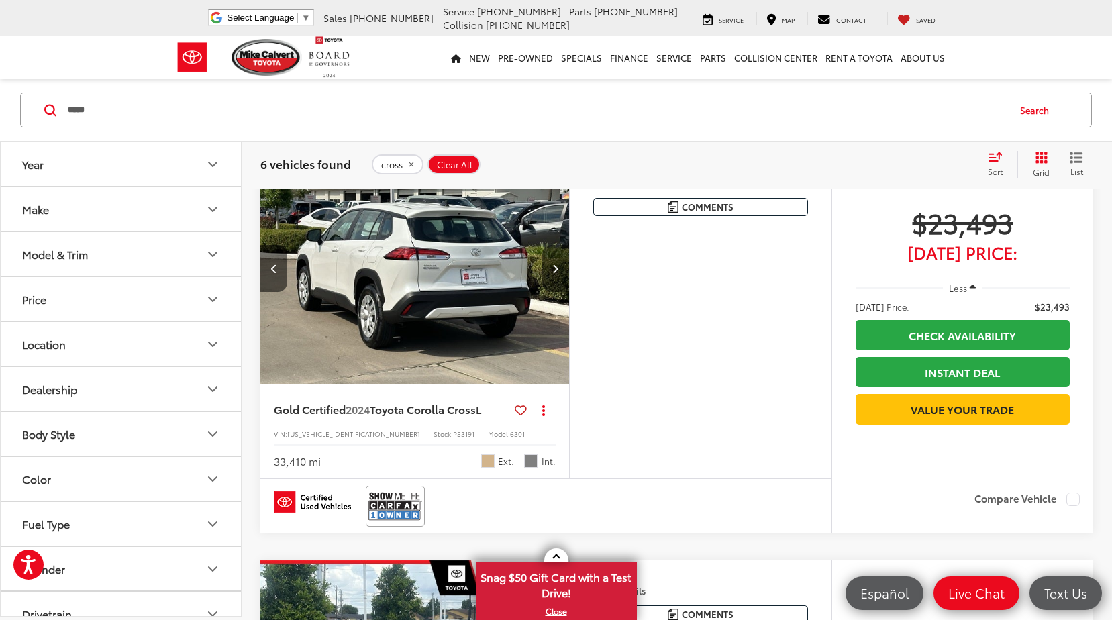
click at [544, 292] on button "Next image" at bounding box center [555, 268] width 27 height 47
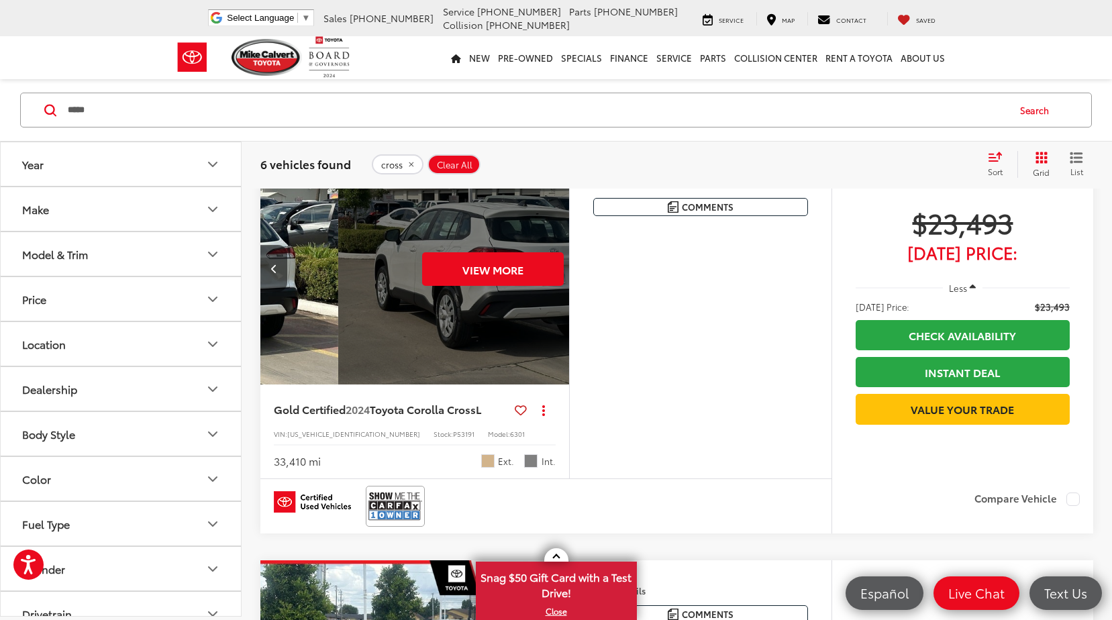
scroll to position [0, 1553]
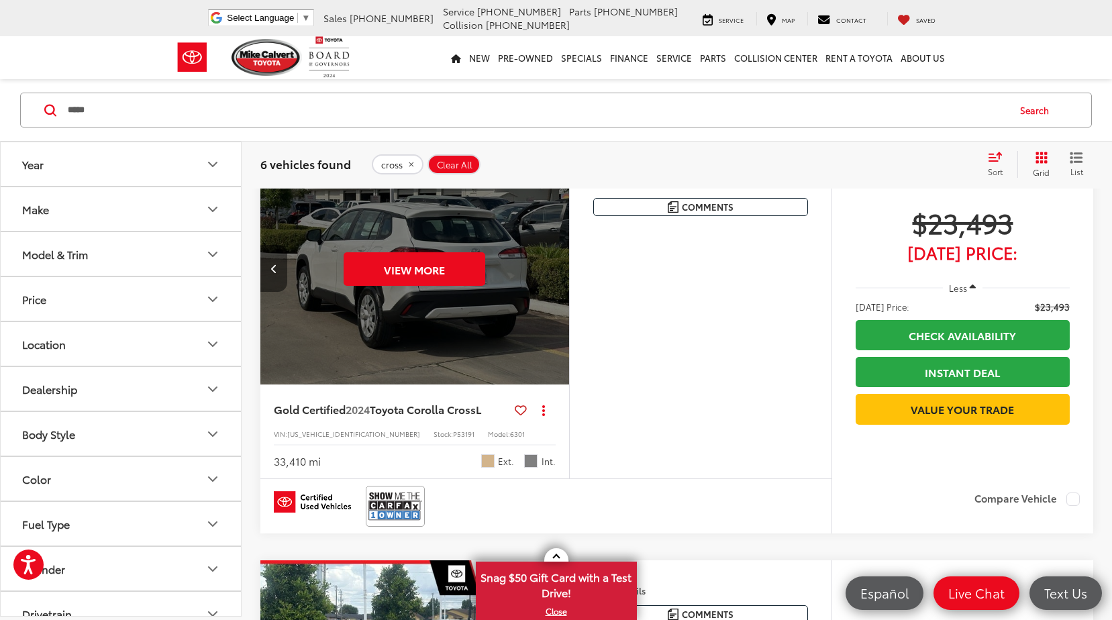
click at [278, 292] on button "Previous image" at bounding box center [273, 268] width 27 height 47
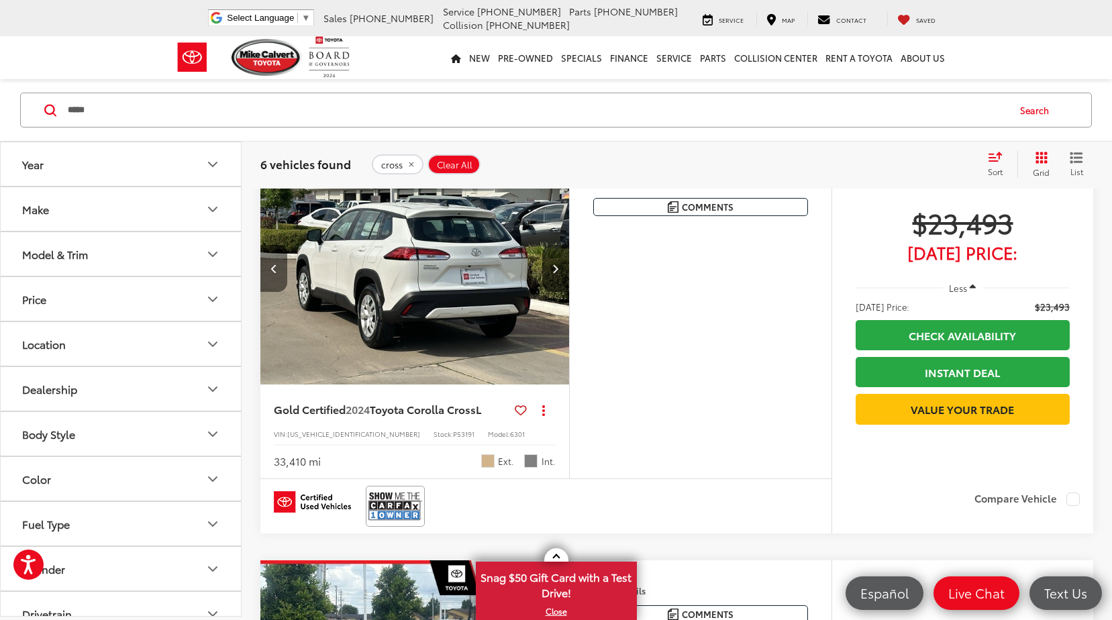
click at [268, 292] on button "Previous image" at bounding box center [273, 268] width 27 height 47
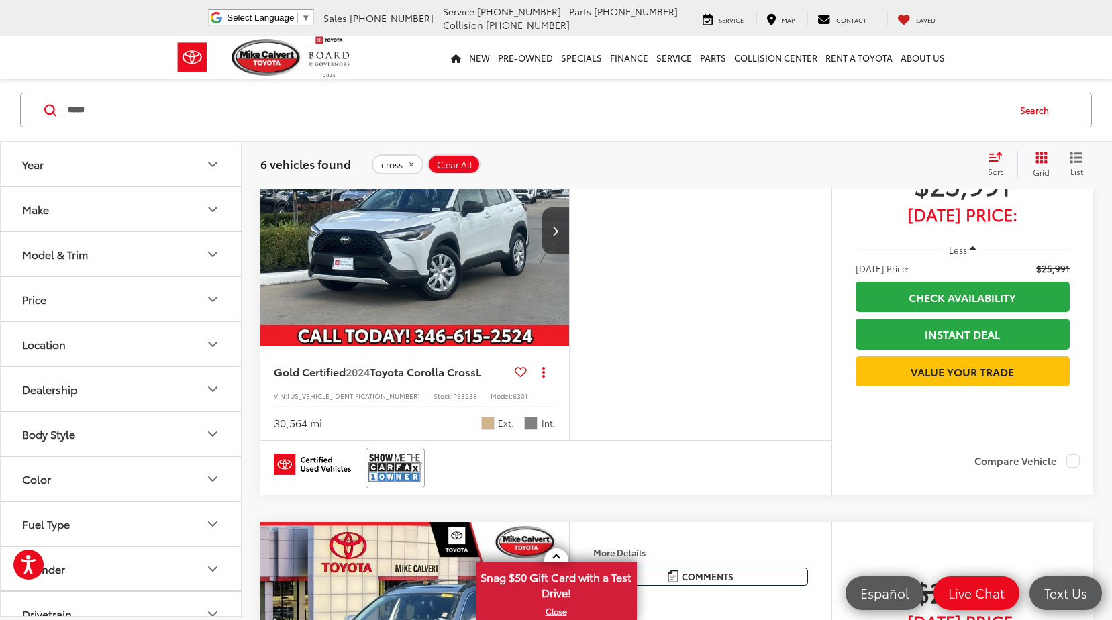
scroll to position [1410, 0]
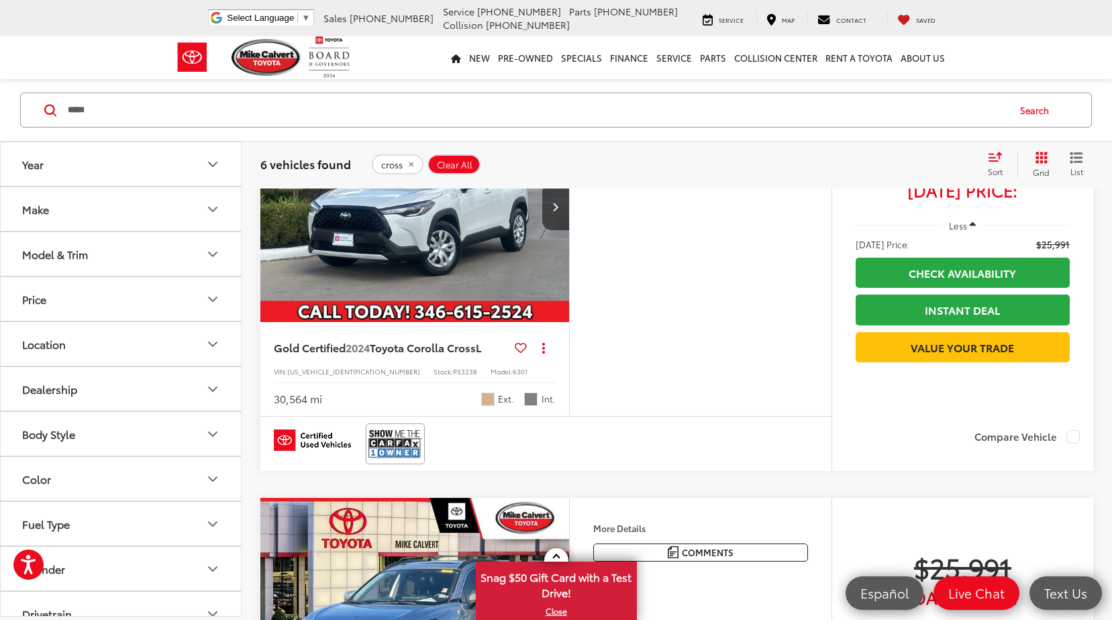
drag, startPoint x: 1020, startPoint y: 249, endPoint x: 890, endPoint y: 249, distance: 130.2
click at [890, 177] on span "$25,991" at bounding box center [963, 160] width 214 height 34
click at [659, 301] on div "Features Bluetooth® Android Auto Apple CarPlay Keyless Entry Wi-Fi Hotspot Auto…" at bounding box center [700, 254] width 262 height 326
click at [555, 230] on button "Next image" at bounding box center [555, 206] width 27 height 47
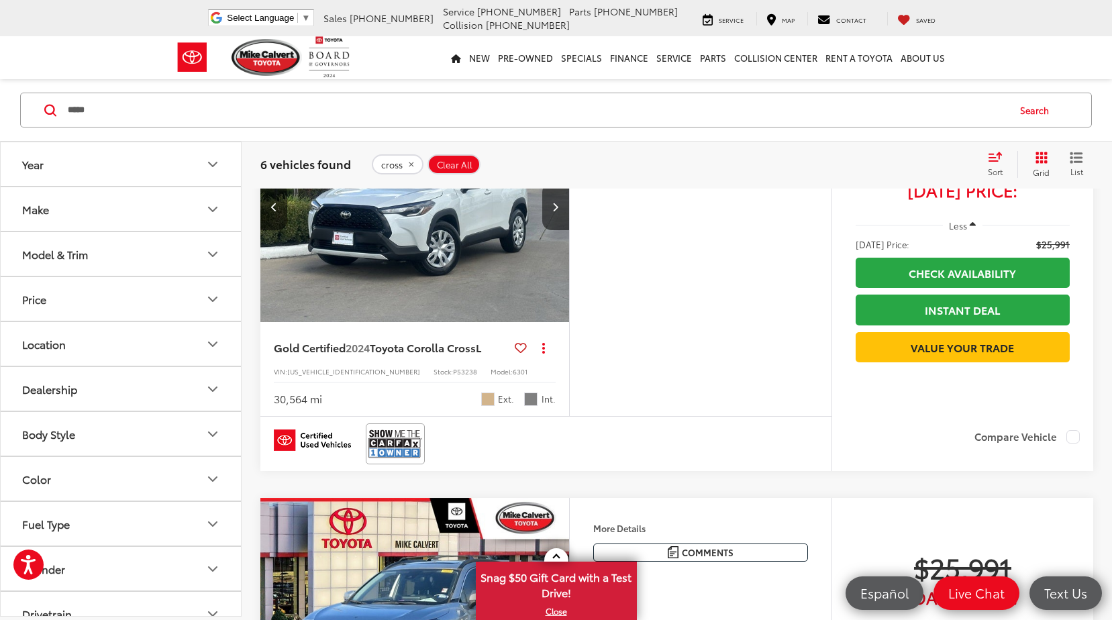
scroll to position [1342, 0]
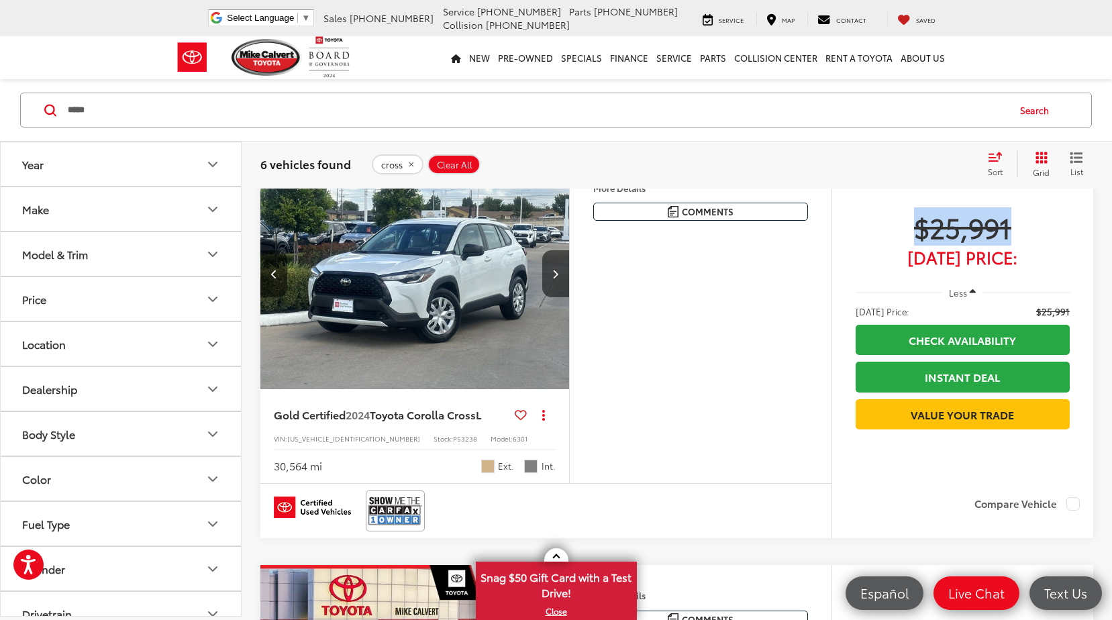
drag, startPoint x: 1018, startPoint y: 322, endPoint x: 922, endPoint y: 316, distance: 96.8
click at [922, 244] on span "$25,991" at bounding box center [963, 227] width 214 height 34
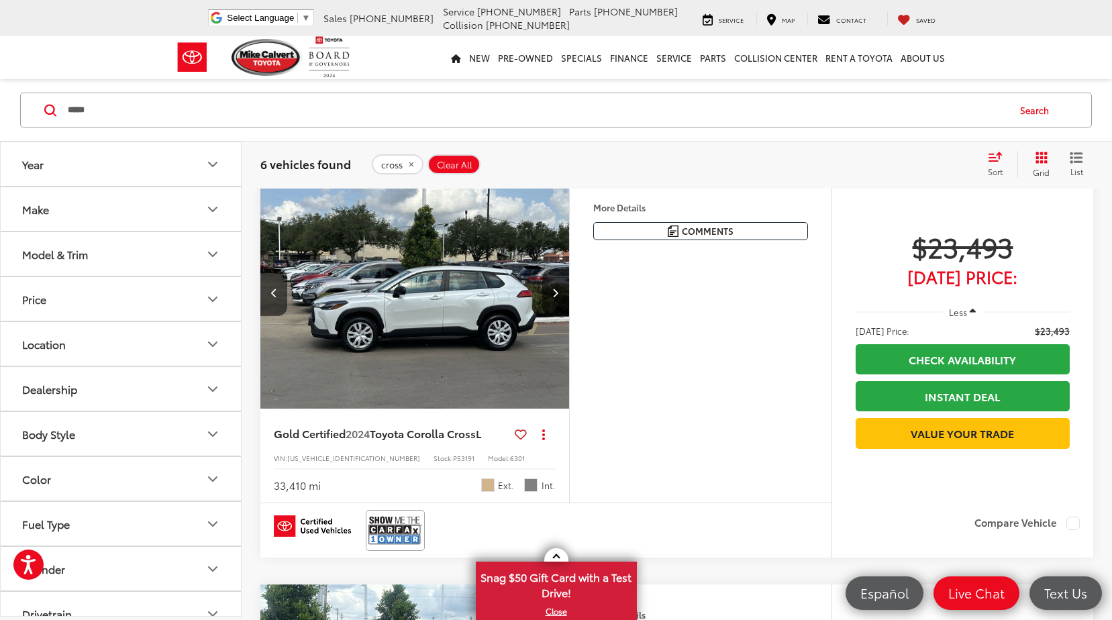
scroll to position [940, 0]
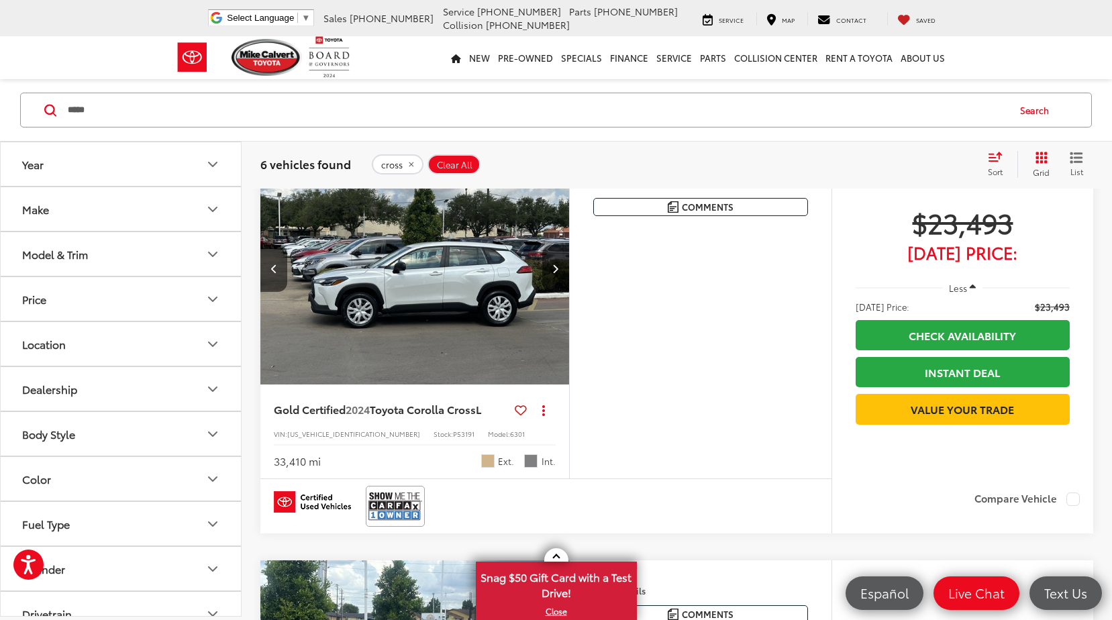
click at [737, 353] on div "Features Bluetooth® Android Auto Apple CarPlay Keyless Entry Wi-Fi Hotspot Auto…" at bounding box center [700, 316] width 262 height 326
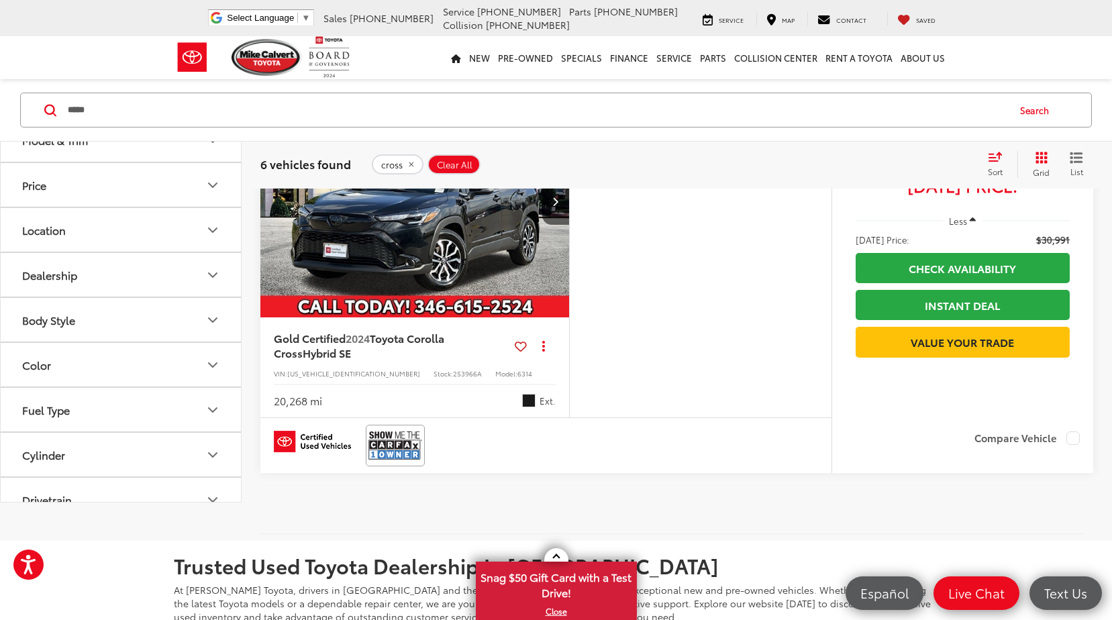
scroll to position [2215, 0]
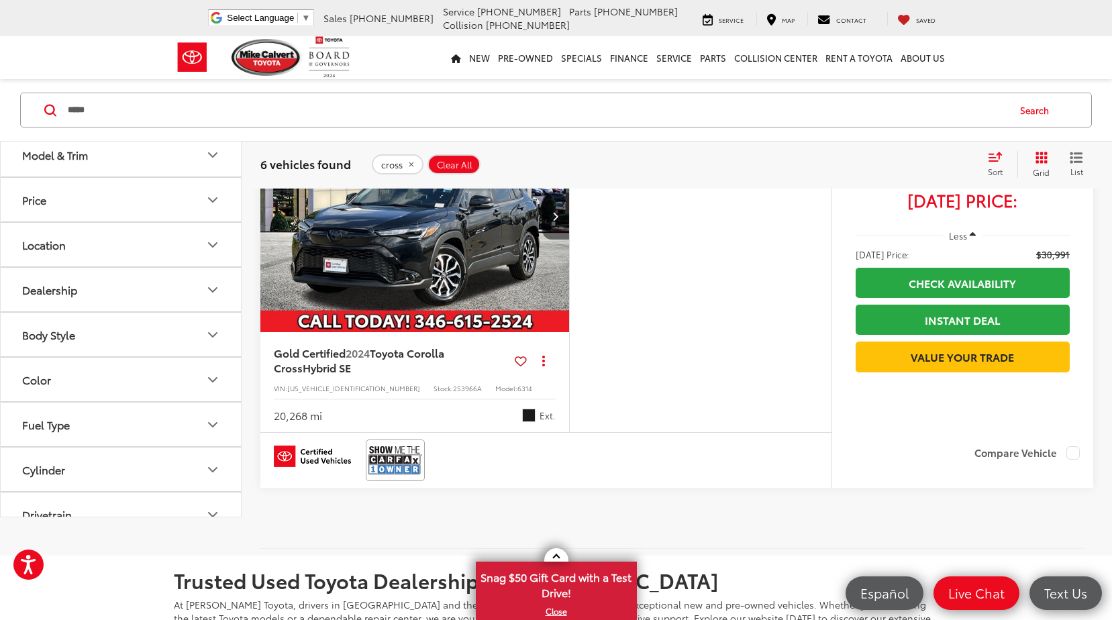
click at [562, 240] on button "Next image" at bounding box center [555, 216] width 27 height 47
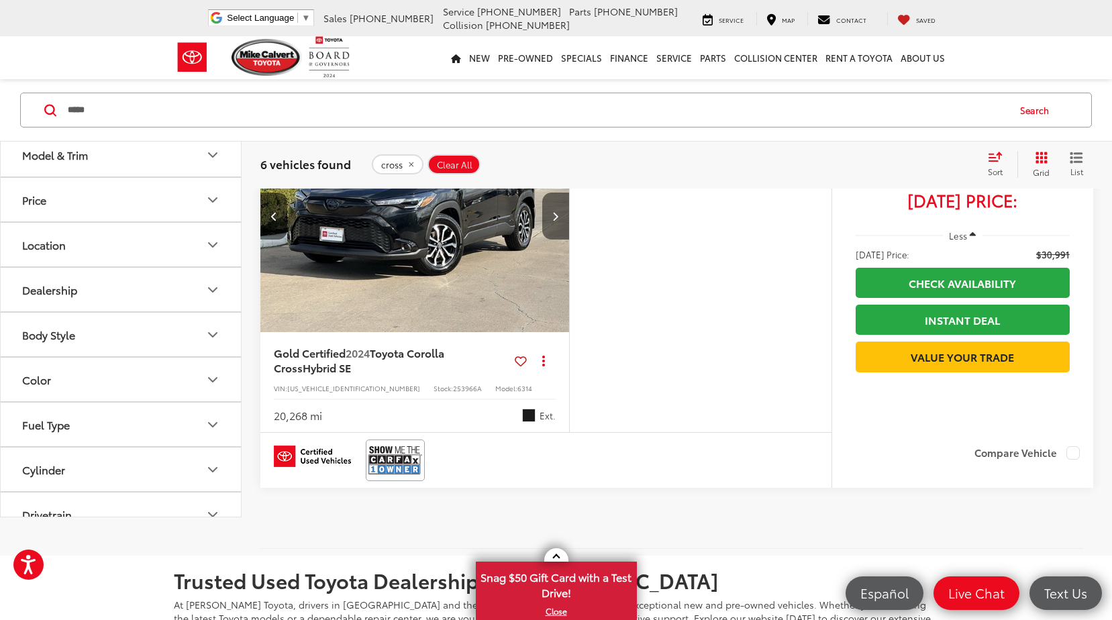
click at [562, 240] on button "Next image" at bounding box center [555, 216] width 27 height 47
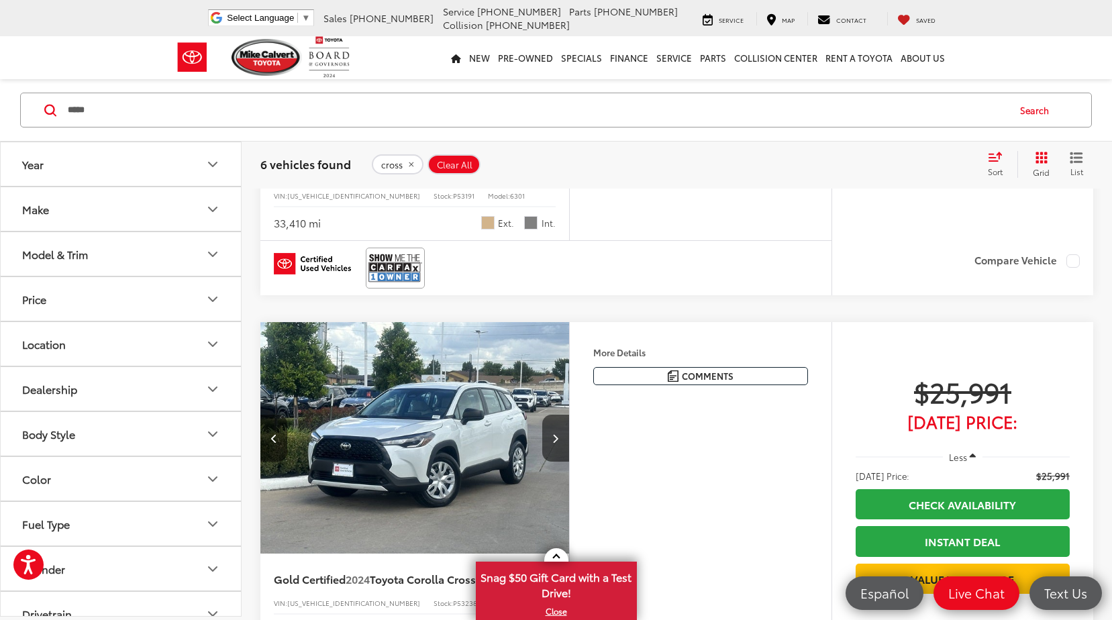
scroll to position [1074, 0]
